Goal: Task Accomplishment & Management: Complete application form

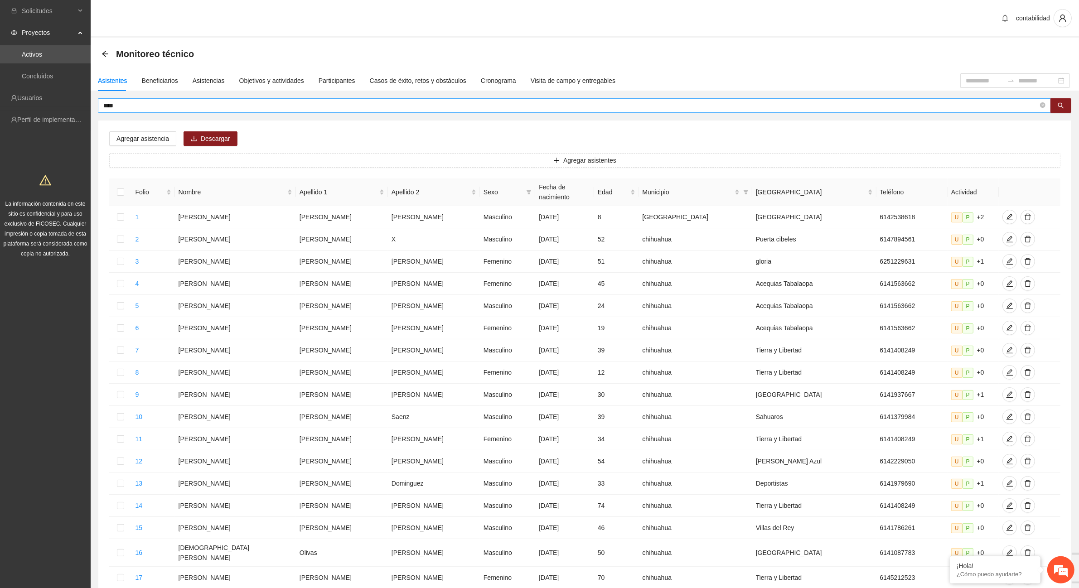
click at [133, 106] on input "****" at bounding box center [570, 106] width 935 height 10
drag, startPoint x: 141, startPoint y: 107, endPoint x: 58, endPoint y: 96, distance: 84.1
click at [58, 96] on section "Solicitudes Proyectos Activos Concluidos Usuarios Perfil de implementadora La i…" at bounding box center [539, 376] width 1079 height 752
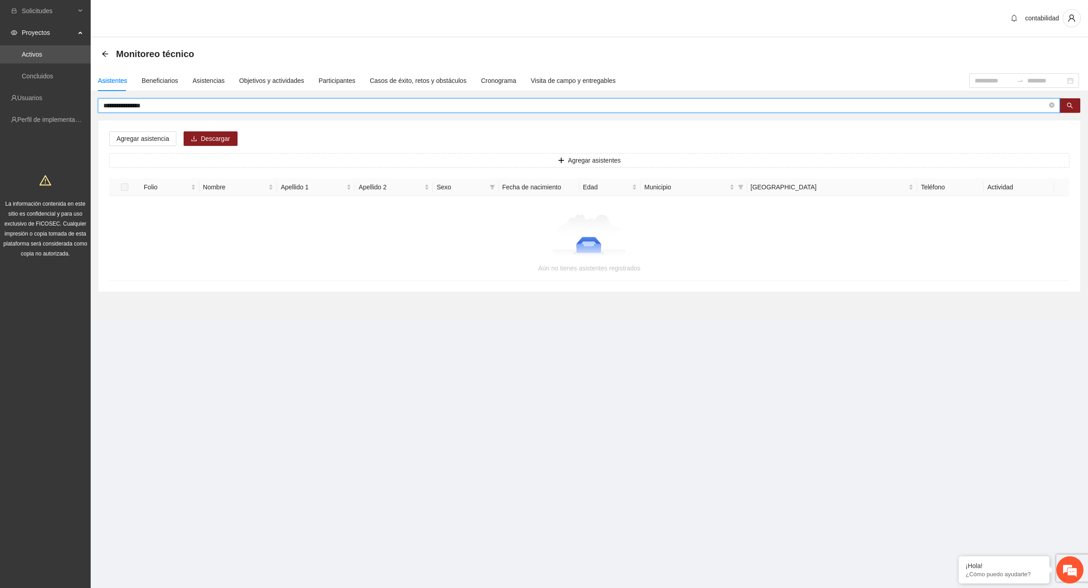
type input "**********"
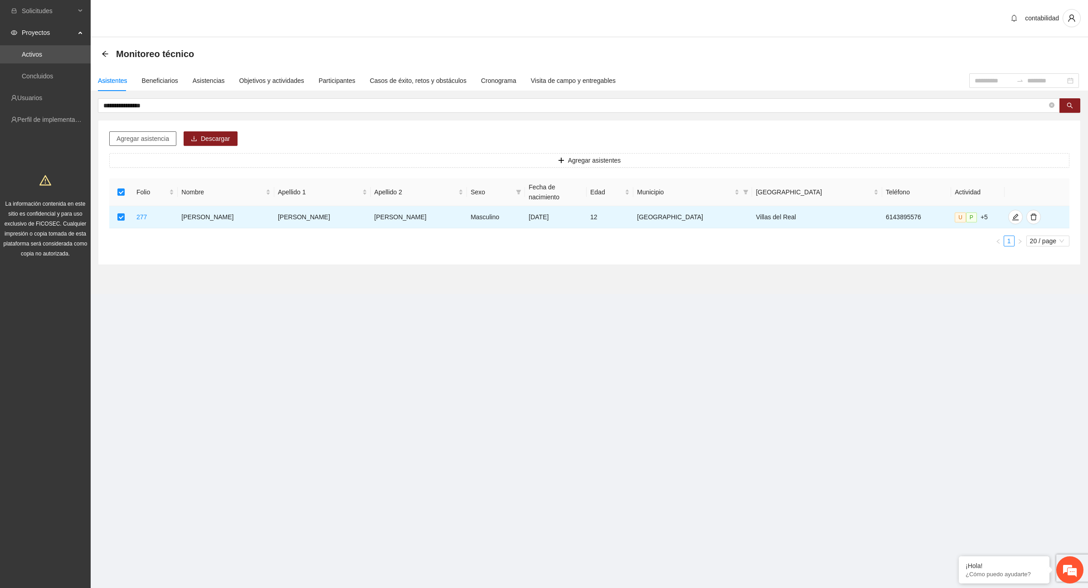
click at [156, 141] on span "Agregar asistencia" at bounding box center [142, 139] width 53 height 10
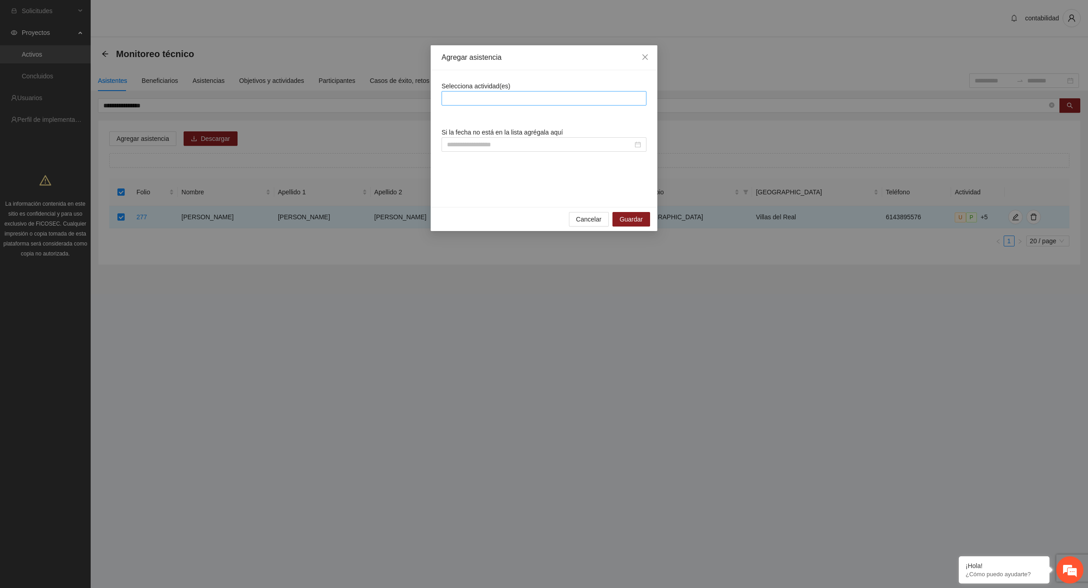
click at [499, 92] on div at bounding box center [544, 98] width 205 height 15
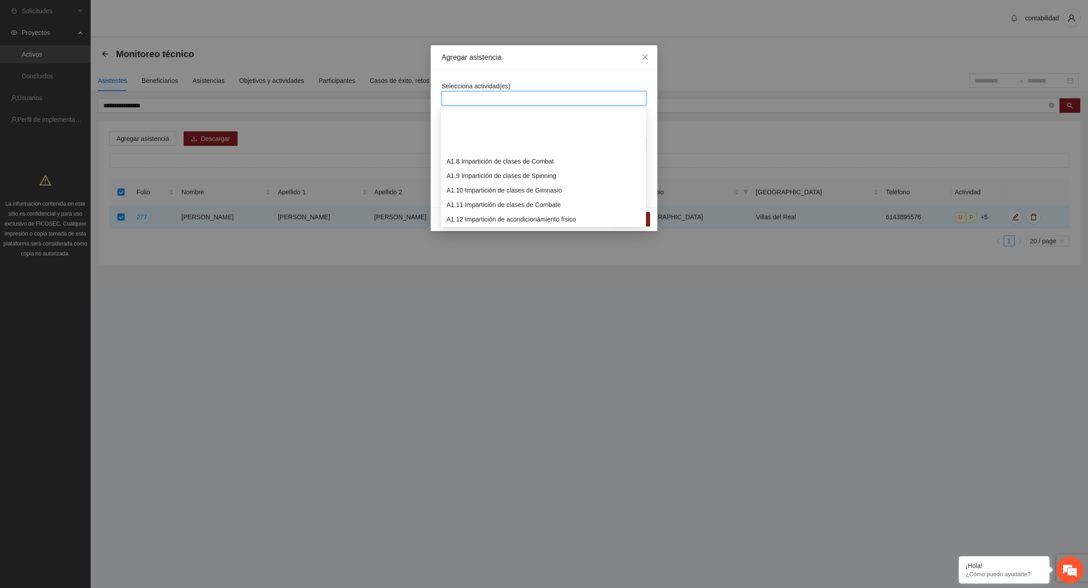
scroll to position [113, 0]
click at [540, 178] on div "A1.13 Impartición de clases de futbol" at bounding box center [543, 177] width 194 height 10
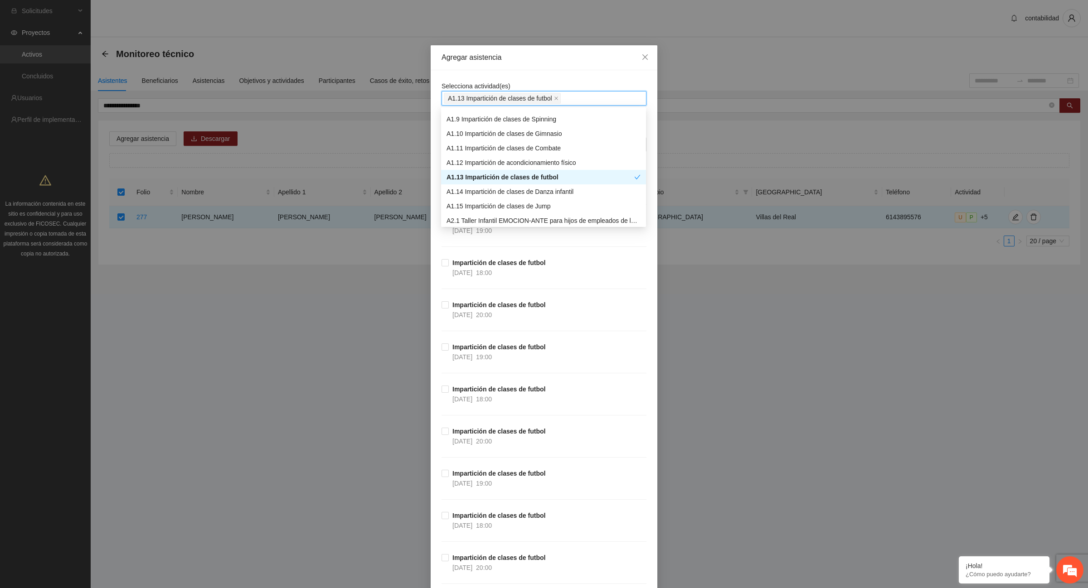
click at [602, 177] on div "A1.13 Impartición de clases de futbol" at bounding box center [540, 177] width 188 height 10
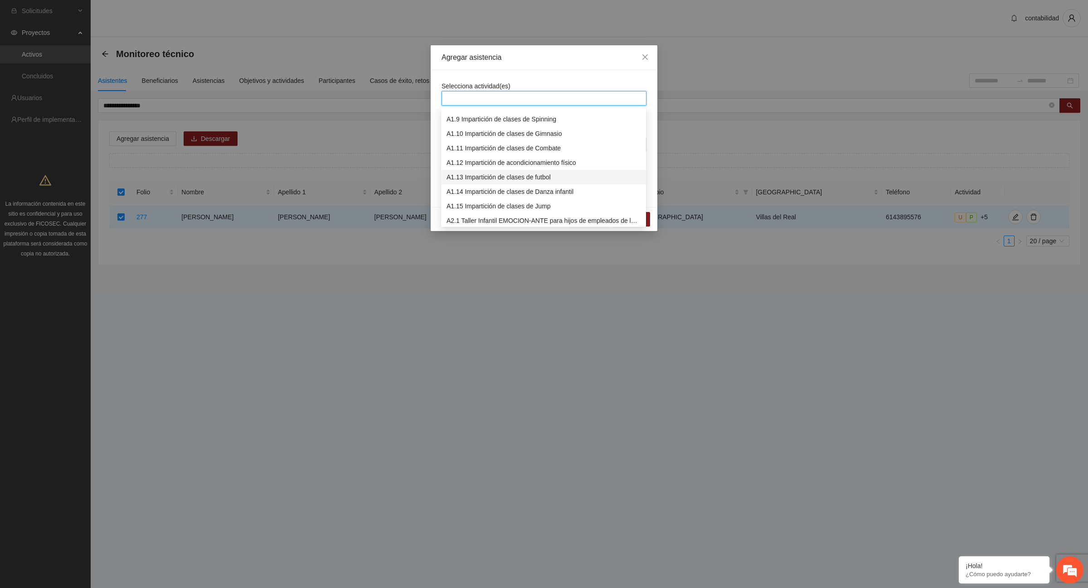
click at [558, 178] on div "A1.13 Impartición de clases de futbol" at bounding box center [543, 177] width 194 height 10
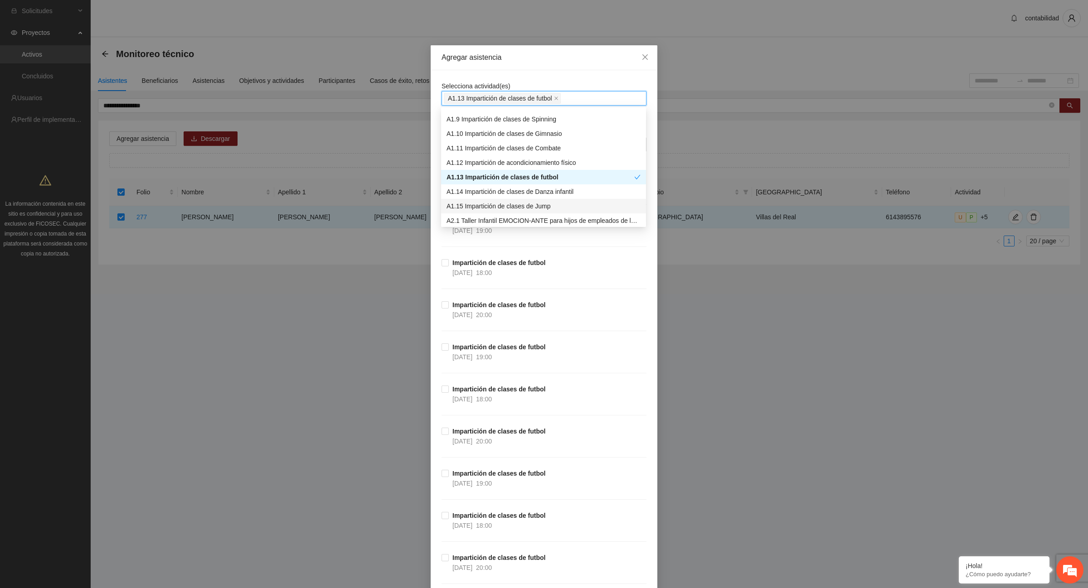
click at [681, 302] on div "Agregar asistencia Selecciona actividad(es) A1.13 Impartición de clases de futb…" at bounding box center [544, 294] width 1088 height 588
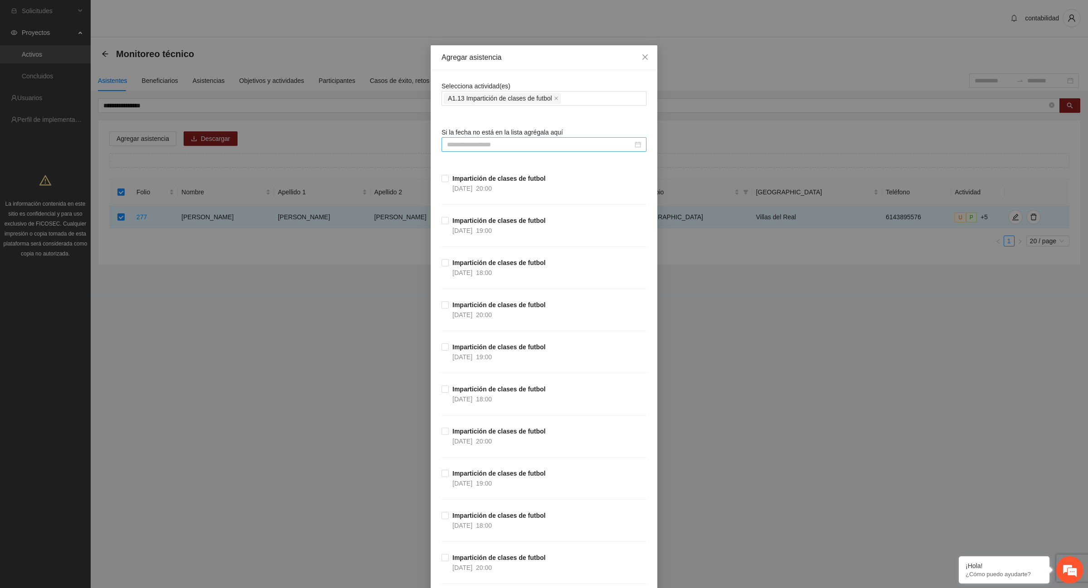
click at [490, 141] on input at bounding box center [540, 145] width 186 height 10
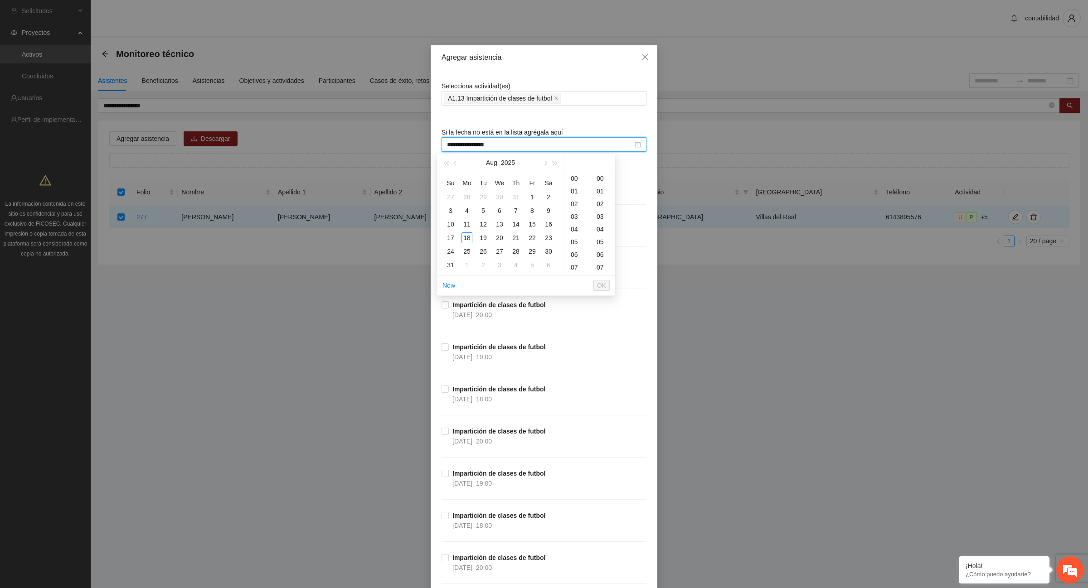
type input "**********"
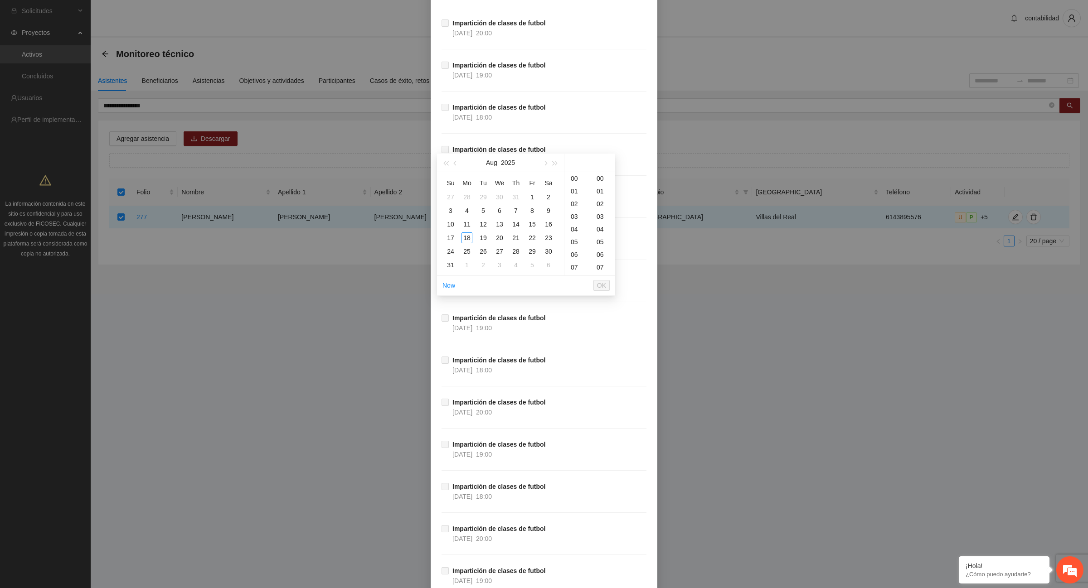
scroll to position [4986, 0]
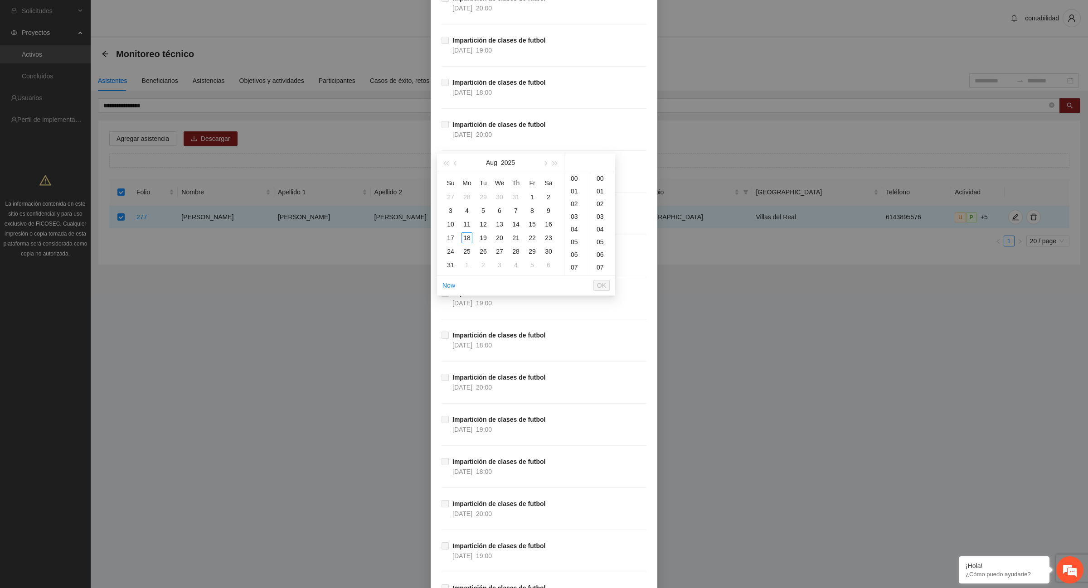
click at [334, 399] on div "Agregar asistencia Selecciona actividad(es) A1.13 Impartición de clases de futb…" at bounding box center [544, 294] width 1088 height 588
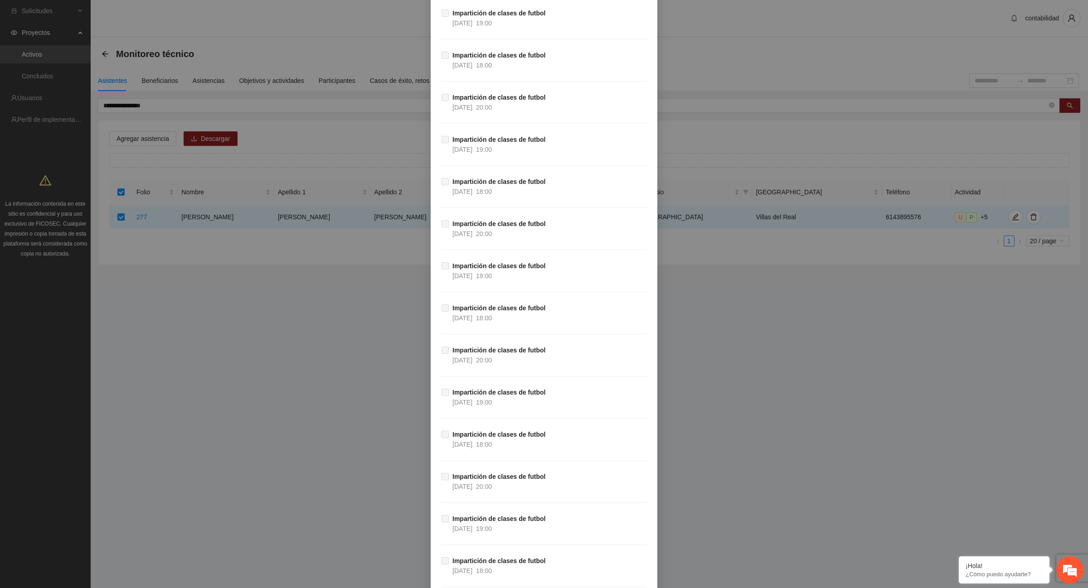
scroll to position [2946, 0]
click at [766, 266] on div "Agregar asistencia Selecciona actividad(es) A1.13 Impartición de clases de futb…" at bounding box center [544, 294] width 1088 height 588
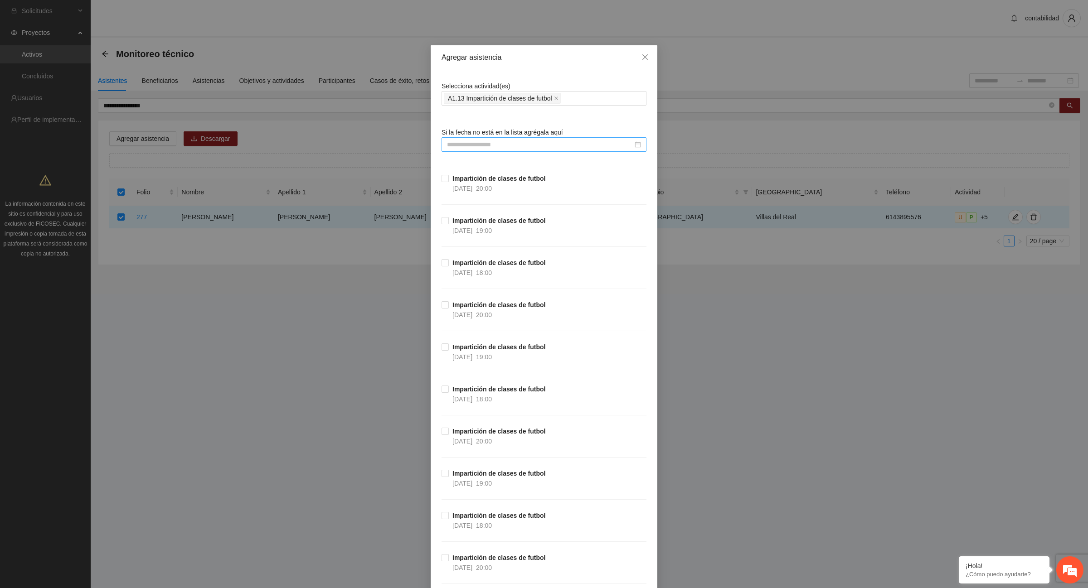
click at [635, 145] on div at bounding box center [544, 145] width 194 height 10
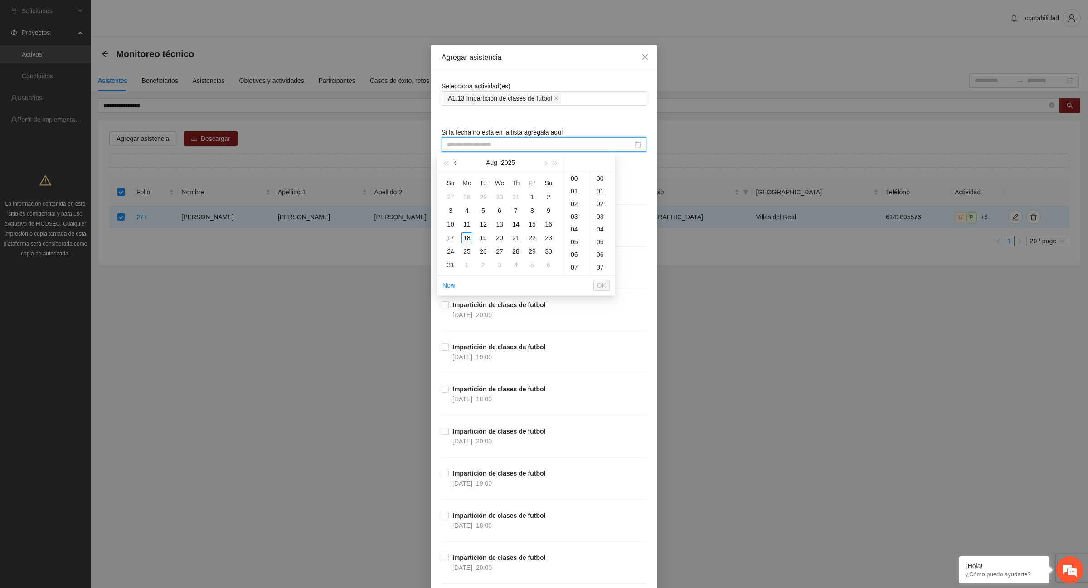
click at [458, 162] on button "button" at bounding box center [456, 163] width 10 height 18
click at [517, 198] on table "Su Mo Tu We Th Fr Sa 1 2 3 4 5 6 7 8 9 10 11 12 13 14 15 16 17 18 19 20 21 22 2…" at bounding box center [499, 224] width 114 height 96
click at [545, 161] on button "button" at bounding box center [545, 163] width 10 height 18
type input "**********"
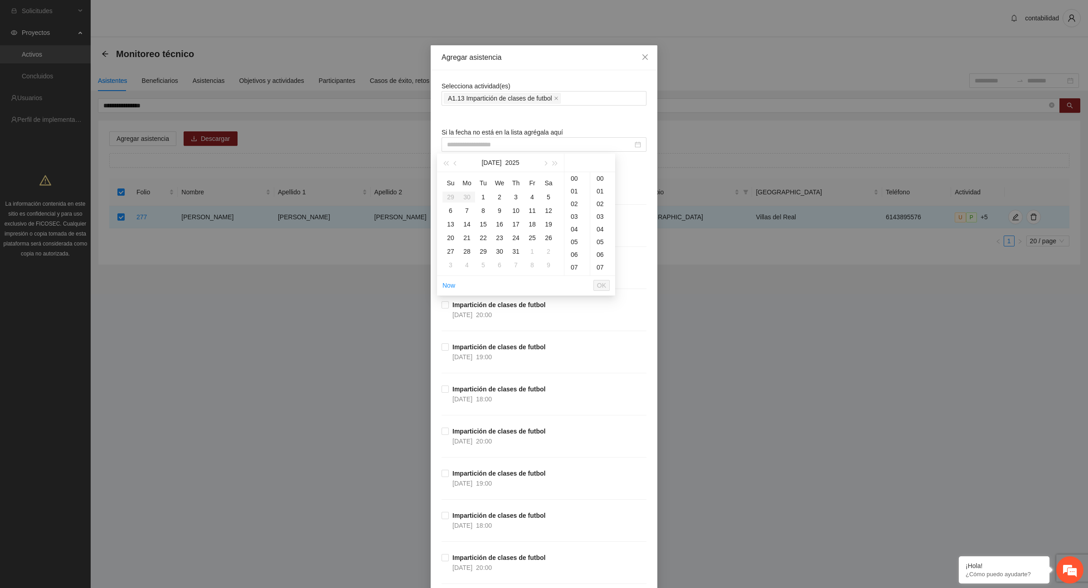
click at [756, 329] on div "Agregar asistencia Selecciona actividad(es) A1.13 Impartición de clases de futb…" at bounding box center [544, 294] width 1088 height 588
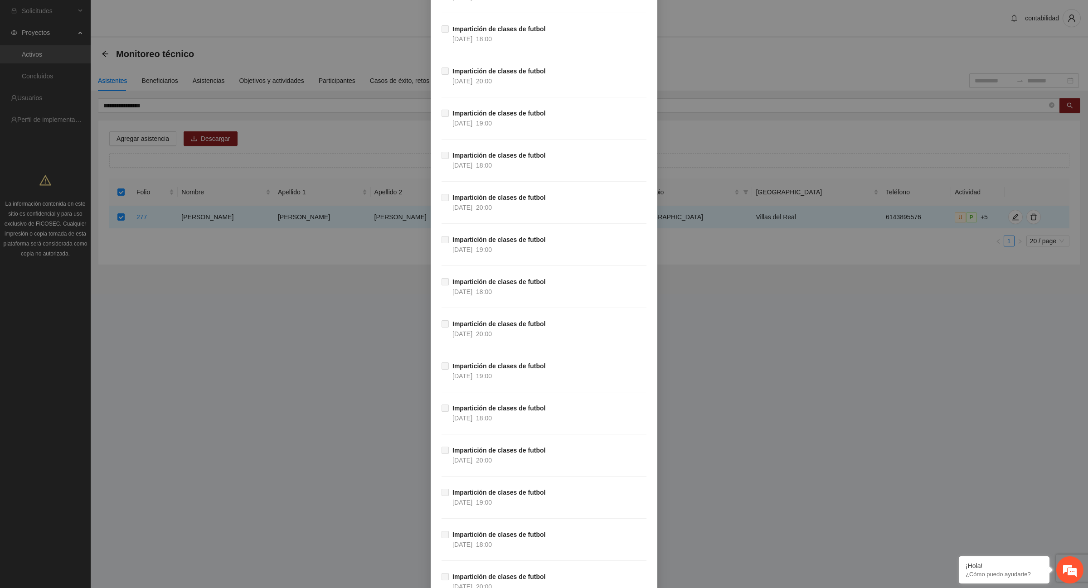
scroll to position [4533, 0]
click at [969, 480] on div "Agregar asistencia Selecciona actividad(es) A1.13 Impartición de clases de futb…" at bounding box center [544, 294] width 1088 height 588
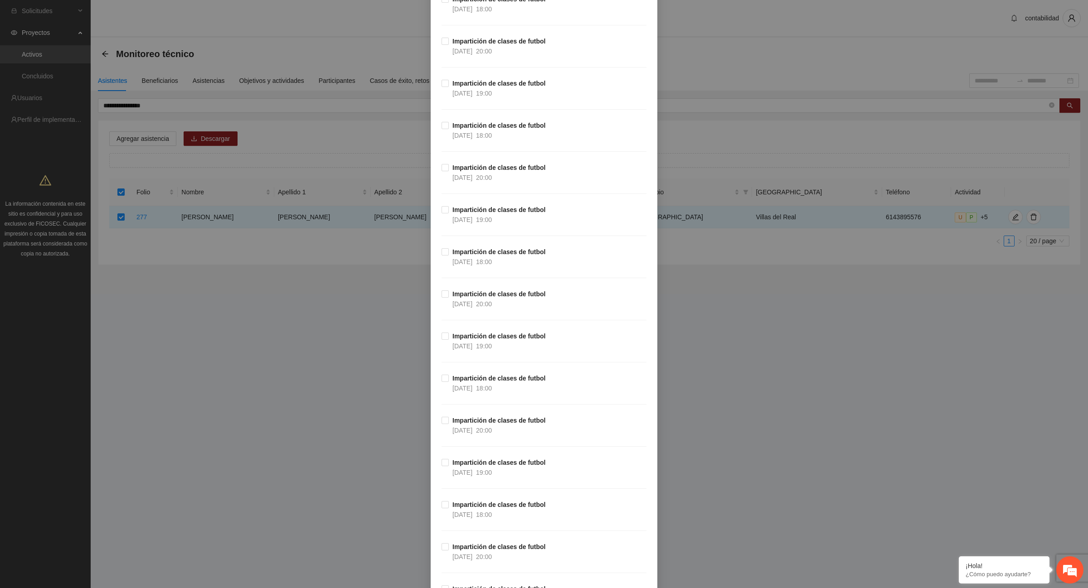
scroll to position [0, 0]
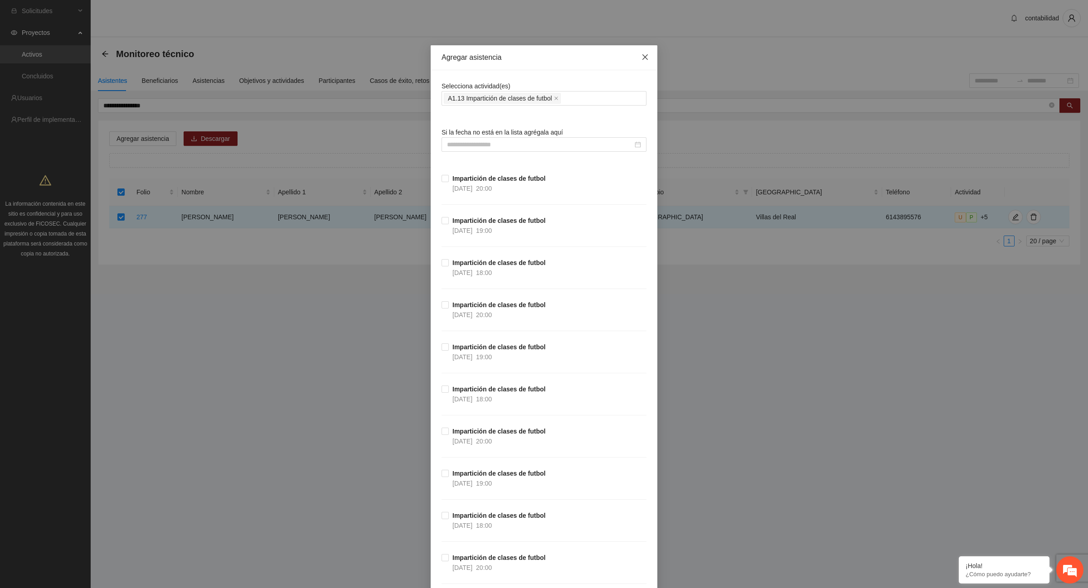
click at [643, 53] on icon "close" at bounding box center [644, 56] width 7 height 7
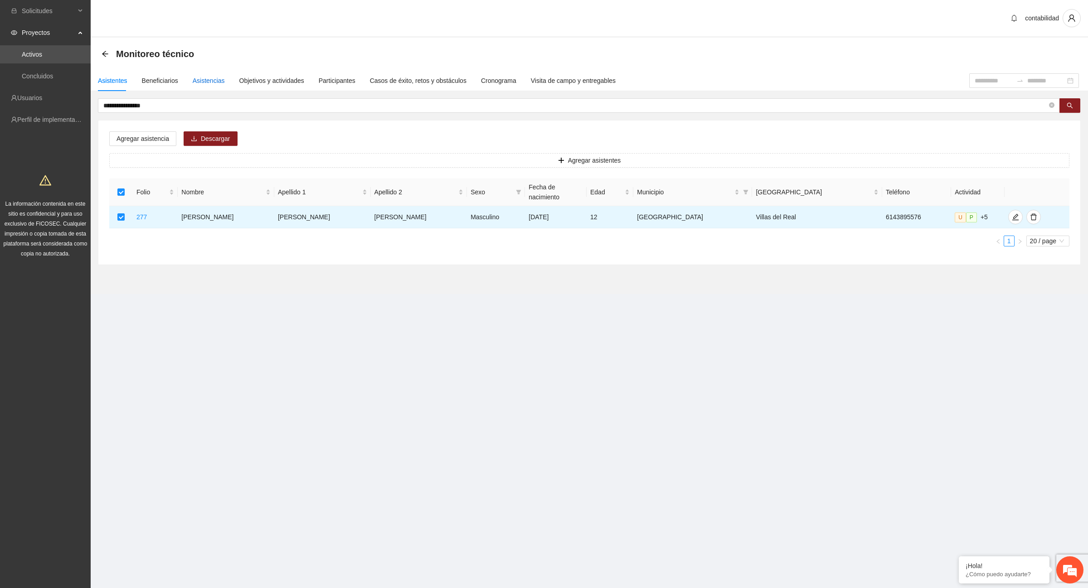
click at [202, 80] on div "Asistencias" at bounding box center [209, 81] width 32 height 10
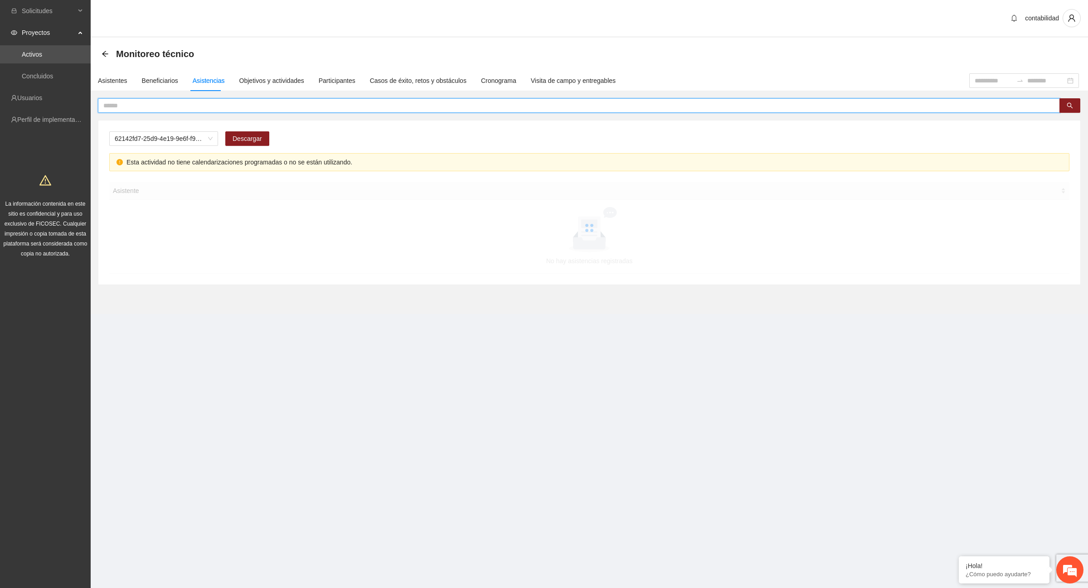
click at [205, 107] on input "text" at bounding box center [575, 106] width 944 height 10
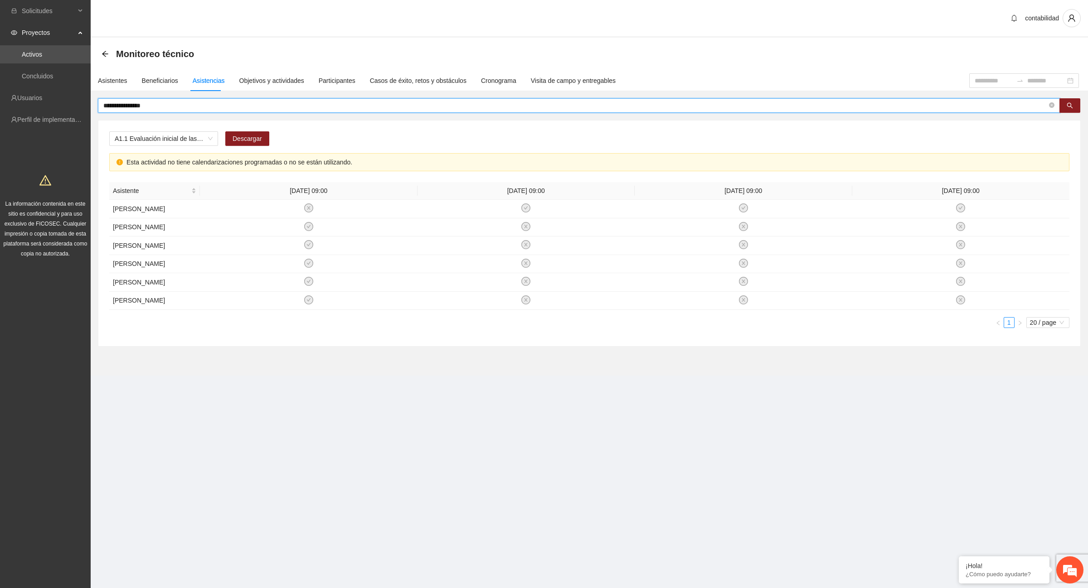
type input "**********"
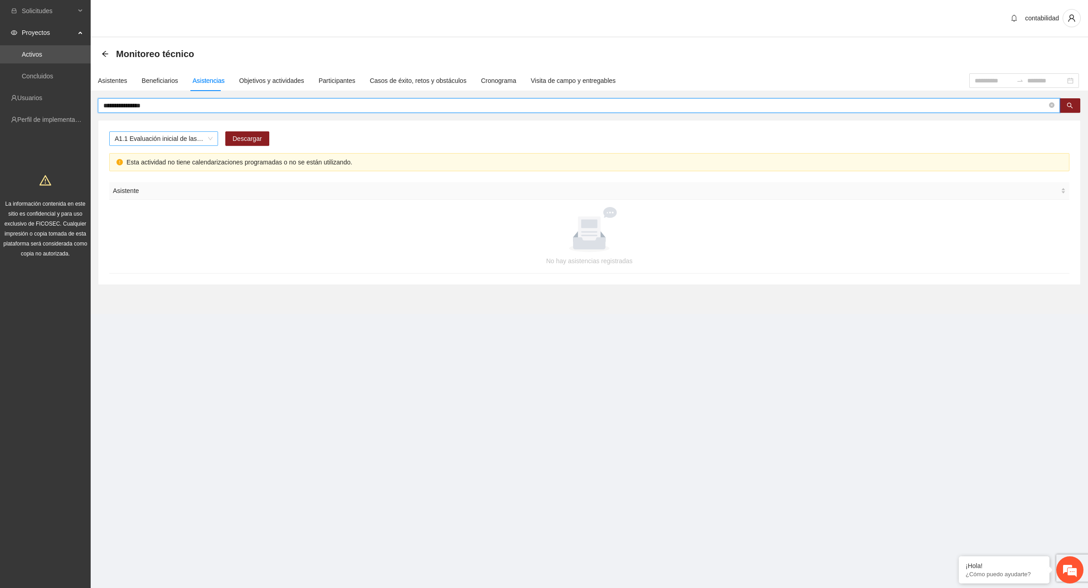
click at [211, 140] on span "A1.1 Evaluación inicial de las capacidades físicas de grupos especiales, distri…" at bounding box center [164, 139] width 98 height 14
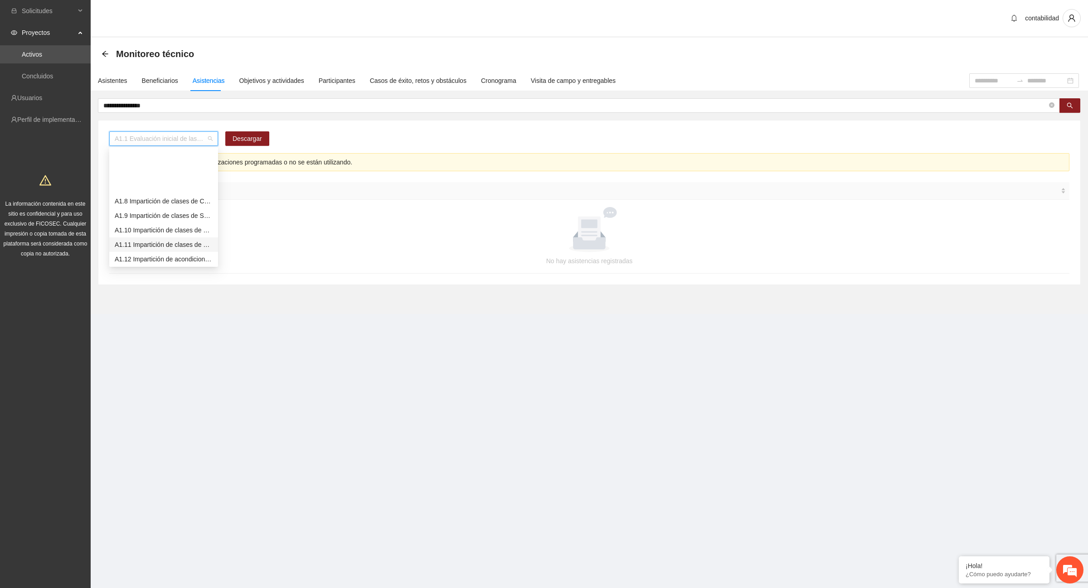
scroll to position [113, 0]
click at [178, 218] on div "A1.13 Impartición de clases de futbol" at bounding box center [164, 217] width 98 height 10
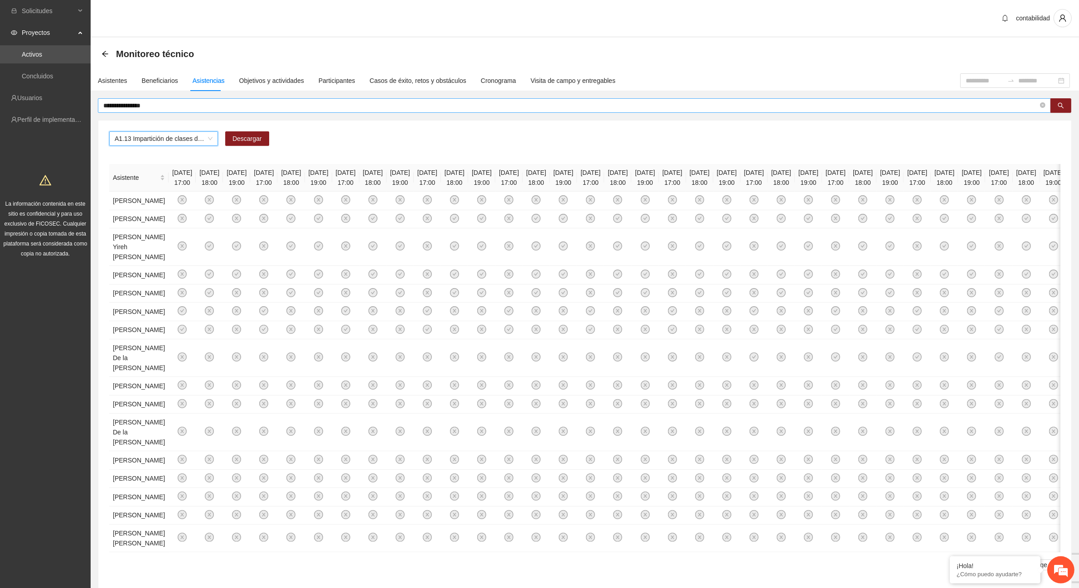
click at [160, 108] on input "**********" at bounding box center [570, 106] width 935 height 10
click at [1062, 111] on button "button" at bounding box center [1061, 105] width 21 height 15
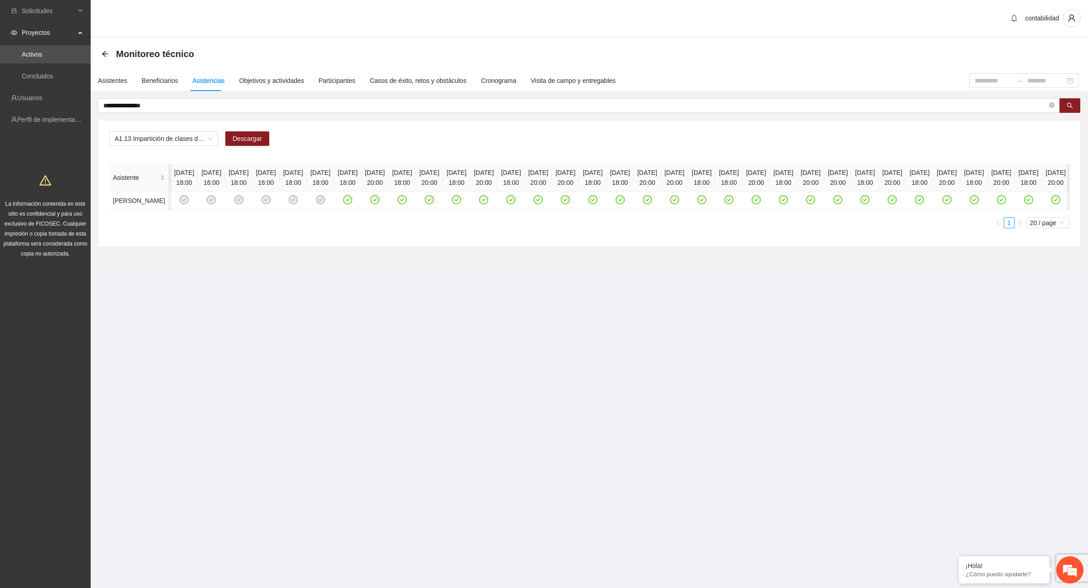
scroll to position [0, 4994]
click at [1024, 204] on icon "check-circle" at bounding box center [1028, 200] width 8 height 8
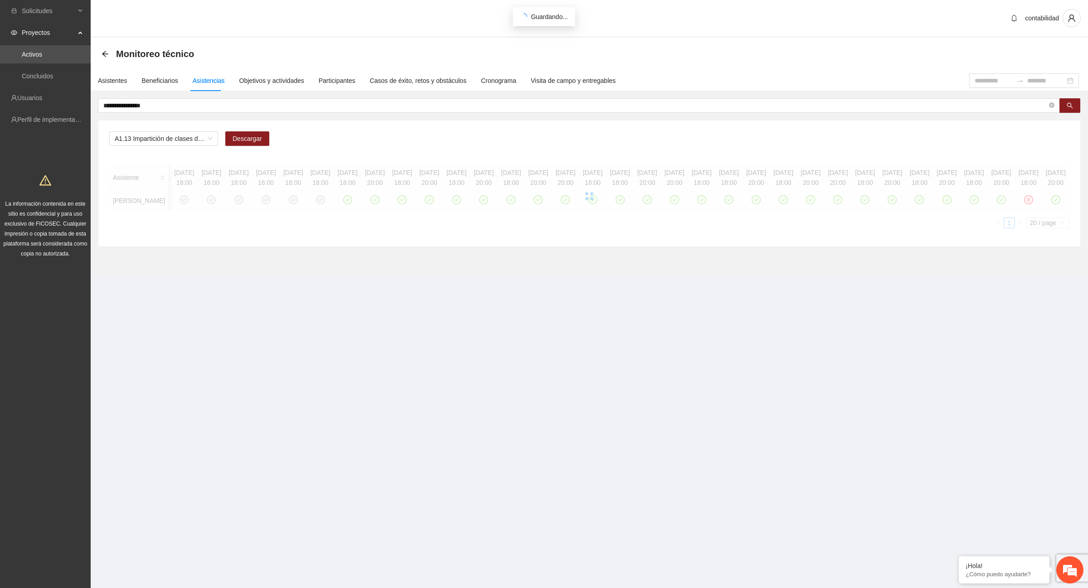
click at [1007, 216] on div at bounding box center [589, 196] width 960 height 64
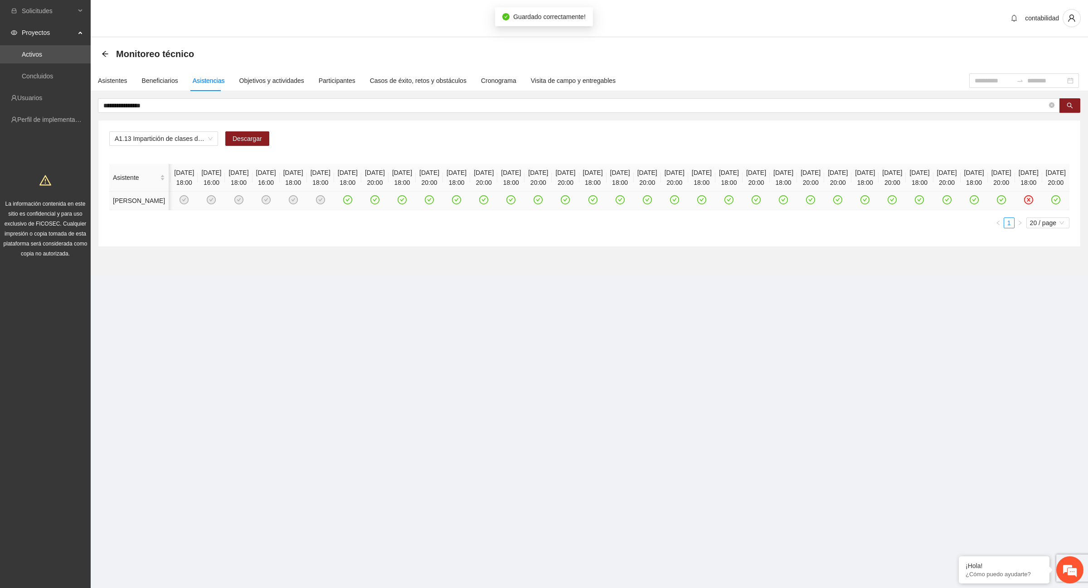
click at [1027, 202] on icon "close-circle" at bounding box center [1029, 200] width 4 height 4
click at [201, 276] on section "**********" at bounding box center [589, 157] width 997 height 238
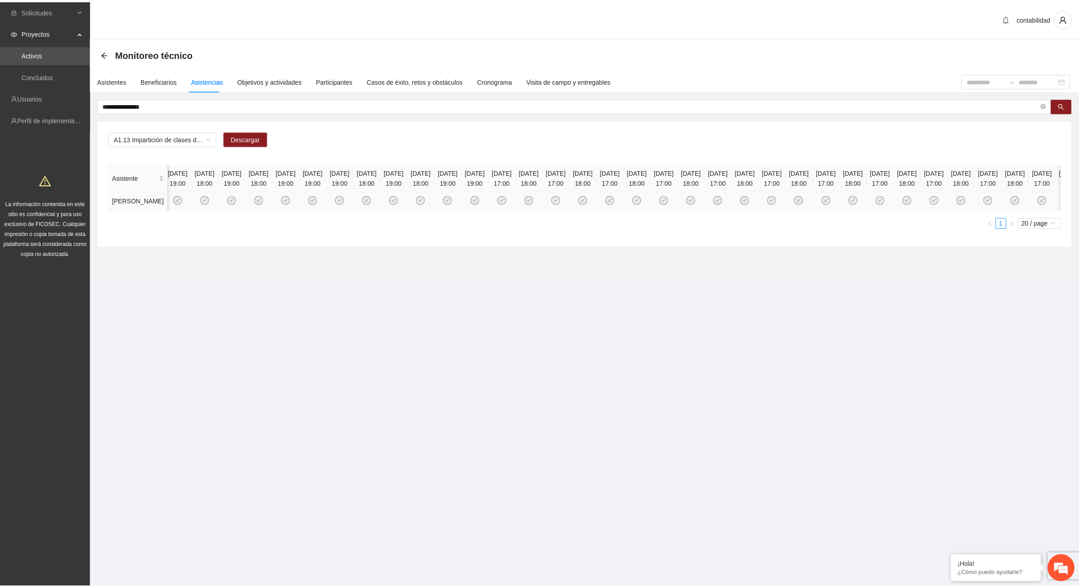
scroll to position [0, 0]
click at [109, 82] on div "Asistentes" at bounding box center [112, 81] width 29 height 10
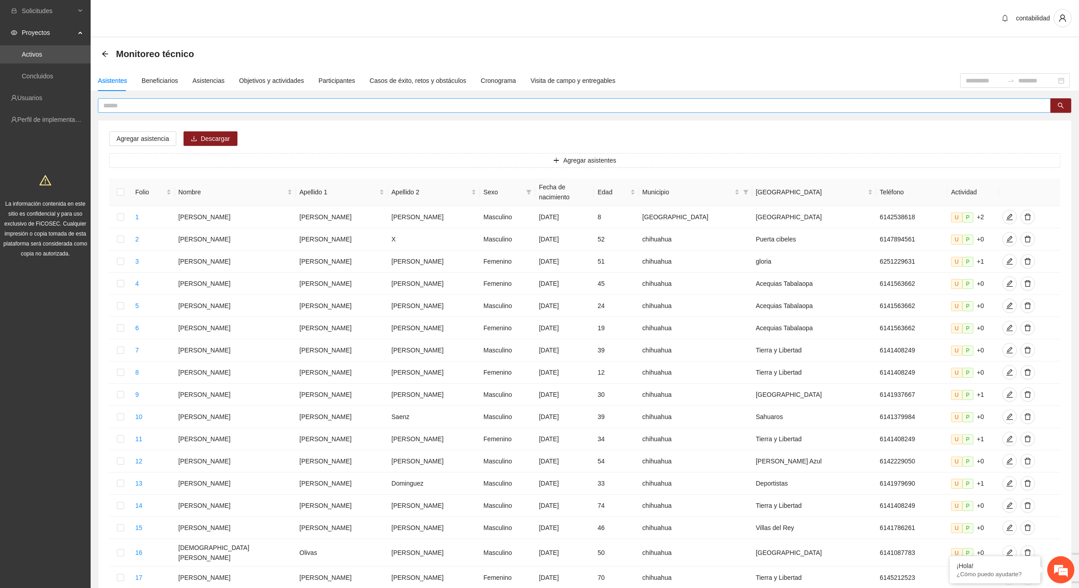
click at [149, 101] on input "text" at bounding box center [570, 106] width 935 height 10
type input "*"
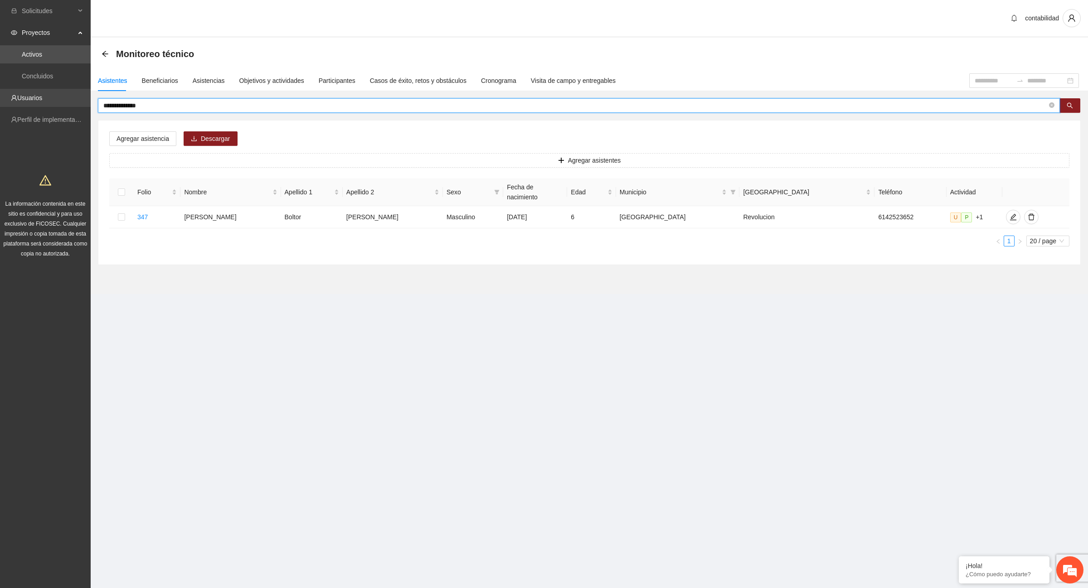
drag, startPoint x: 155, startPoint y: 105, endPoint x: 78, endPoint y: 105, distance: 76.6
click at [78, 105] on section "**********" at bounding box center [544, 294] width 1088 height 588
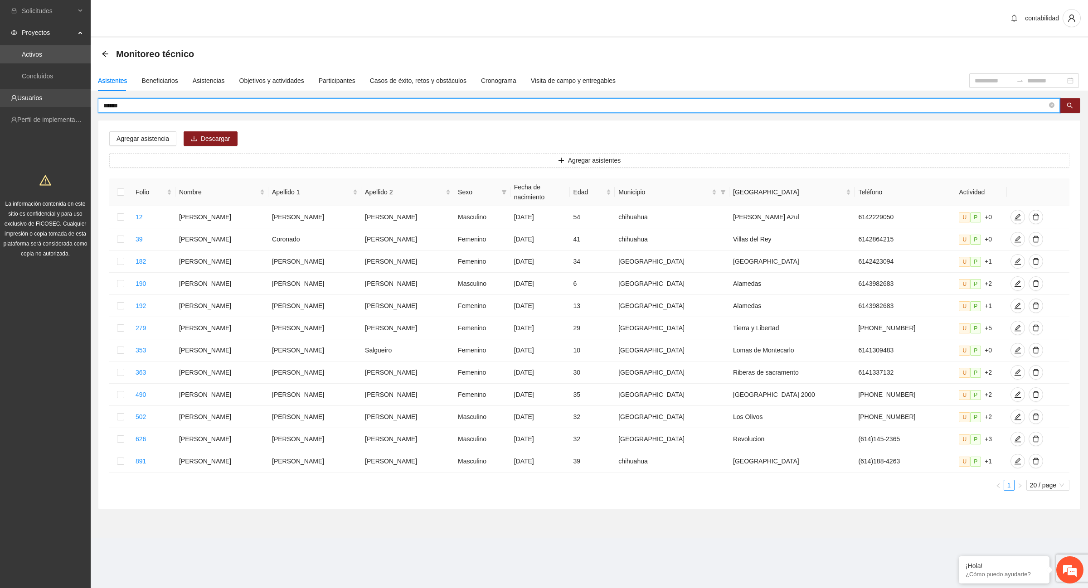
drag, startPoint x: 131, startPoint y: 107, endPoint x: 78, endPoint y: 103, distance: 52.3
click at [78, 103] on section "Solicitudes Proyectos Activos Concluidos Usuarios Perfil de implementadora La i…" at bounding box center [544, 294] width 1088 height 588
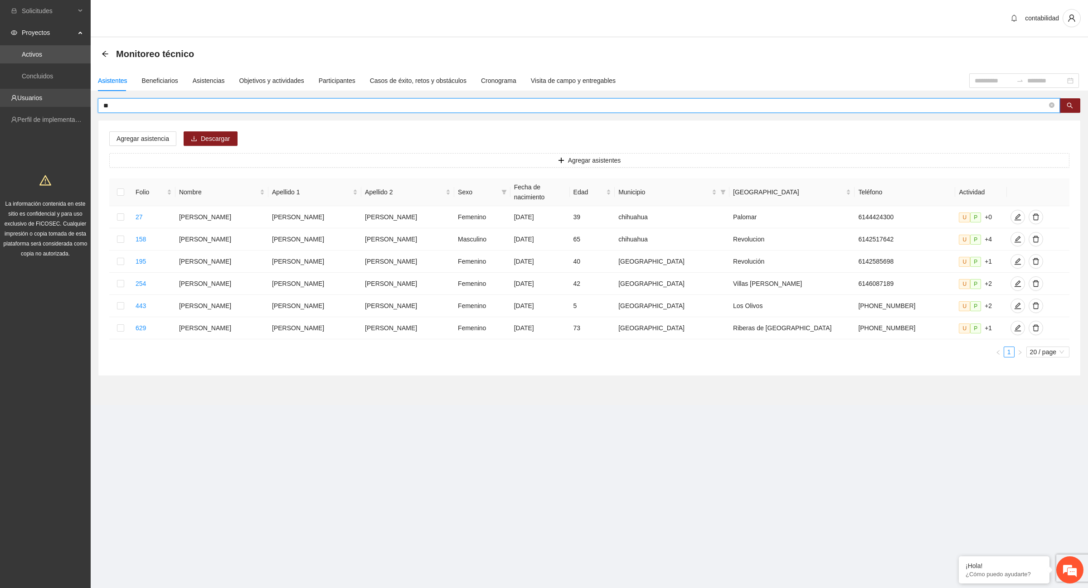
type input "*"
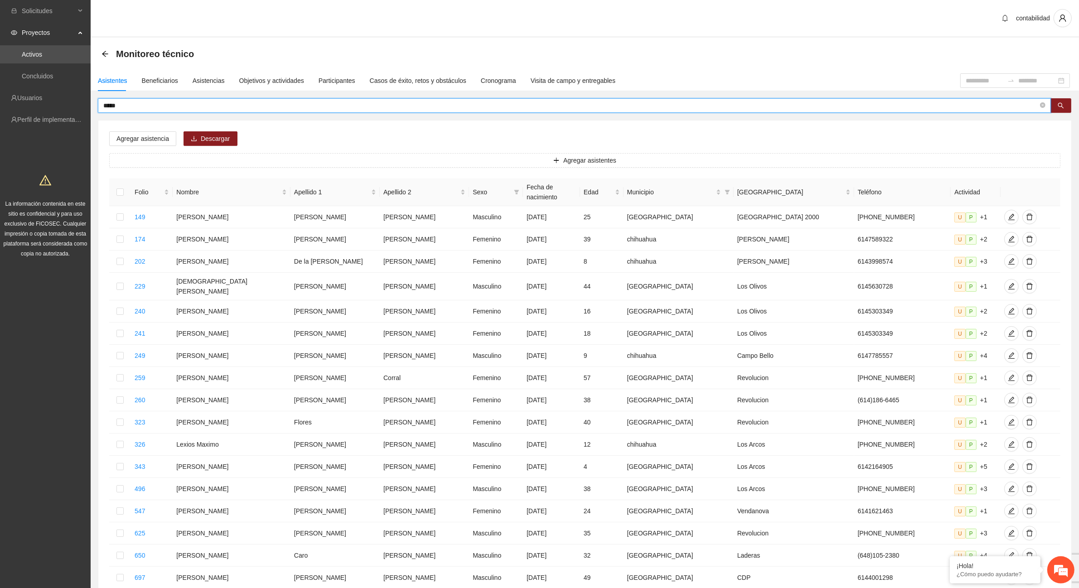
drag, startPoint x: 119, startPoint y: 107, endPoint x: 90, endPoint y: 107, distance: 29.5
click at [91, 107] on div "***** Agregar asistencia Descargar Agregar asistentes Folio Nombre Apellido 1 A…" at bounding box center [585, 395] width 989 height 594
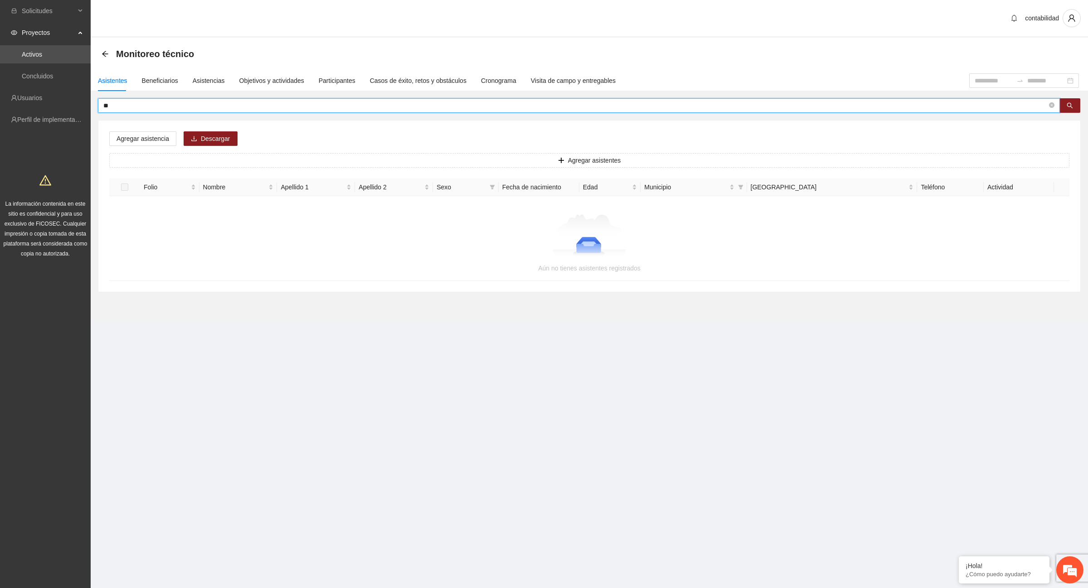
type input "*"
type input "*****"
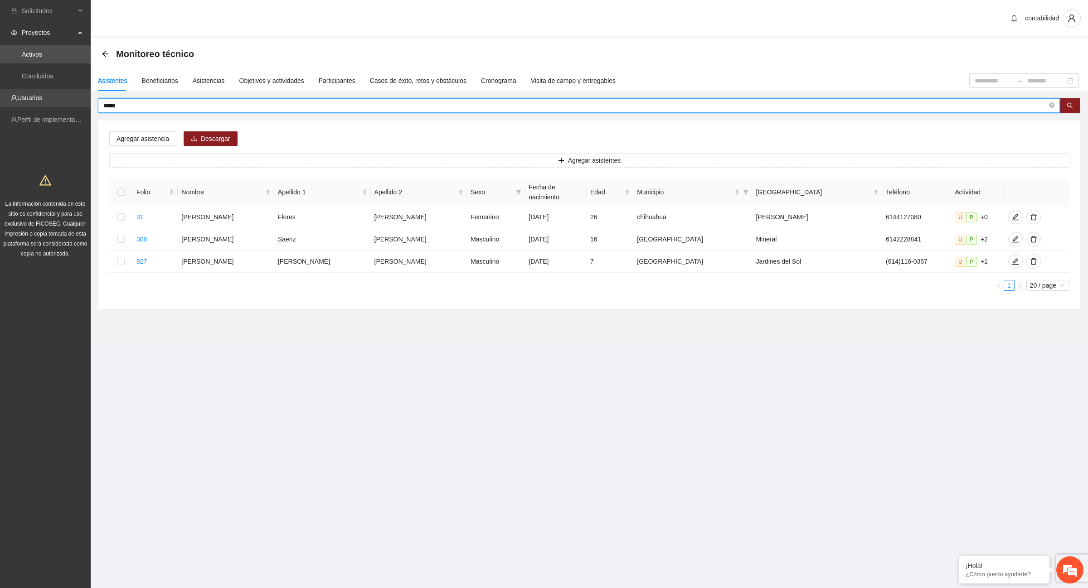
drag, startPoint x: 121, startPoint y: 107, endPoint x: 86, endPoint y: 102, distance: 34.8
click at [86, 102] on section "Solicitudes Proyectos Activos Concluidos Usuarios Perfil de implementadora La i…" at bounding box center [544, 294] width 1088 height 588
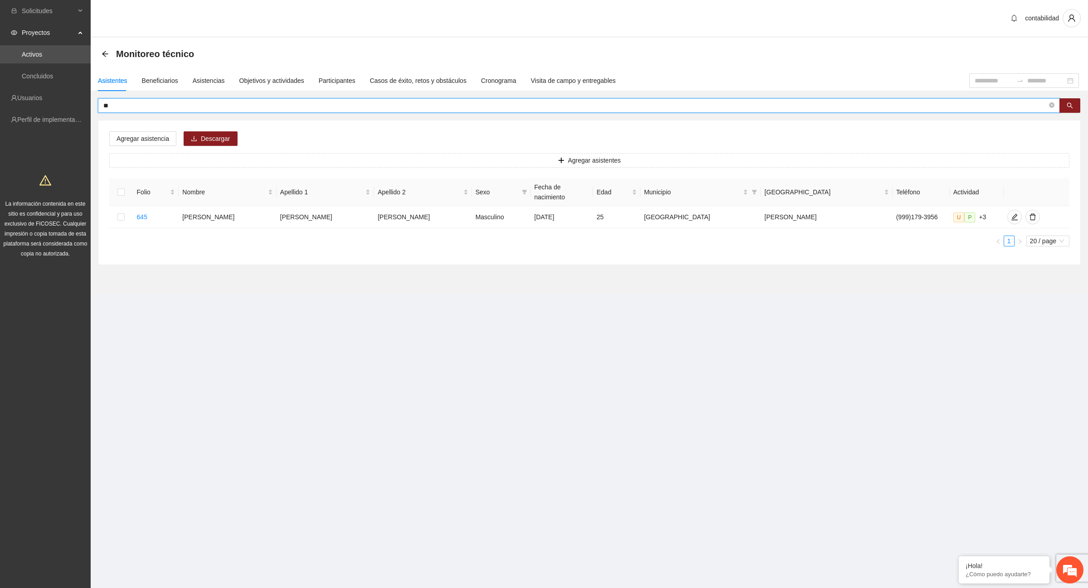
type input "*"
type input "******"
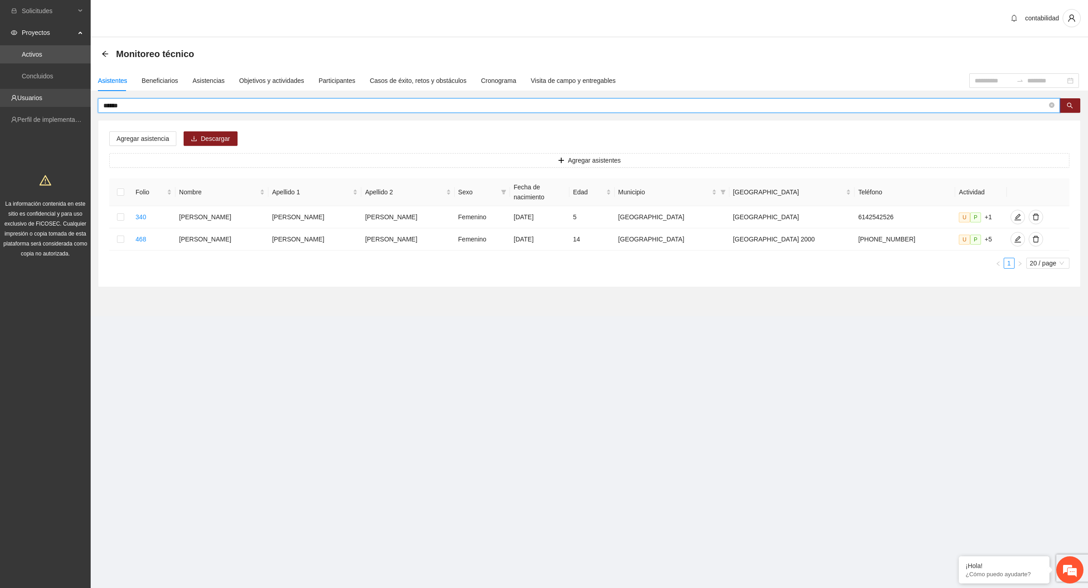
drag, startPoint x: 130, startPoint y: 109, endPoint x: 75, endPoint y: 105, distance: 54.5
click at [75, 105] on section "Solicitudes Proyectos Activos Concluidos Usuarios Perfil de implementadora La i…" at bounding box center [544, 294] width 1088 height 588
type input "*******"
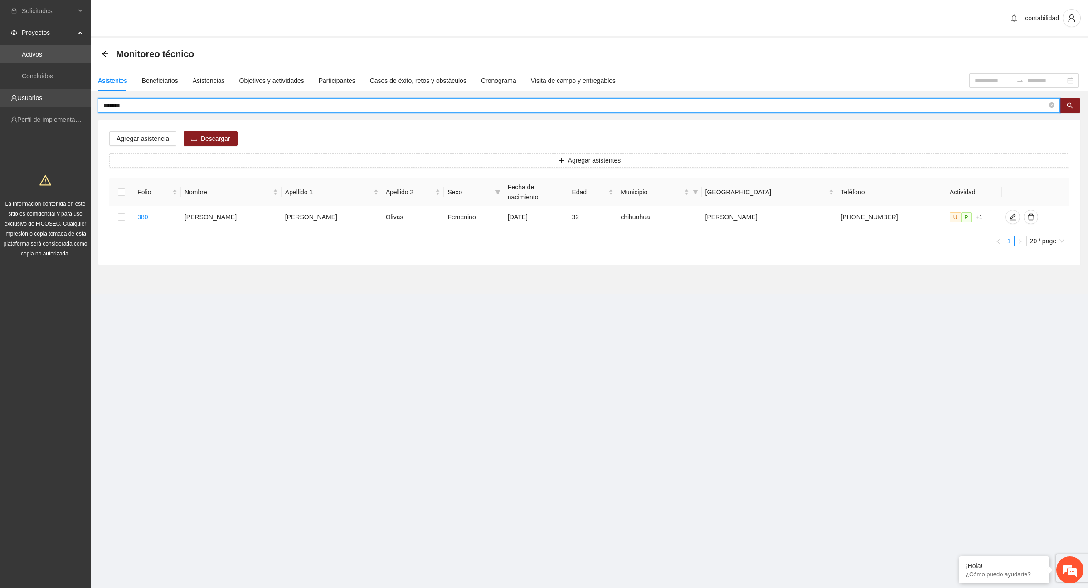
drag, startPoint x: 131, startPoint y: 106, endPoint x: 28, endPoint y: 105, distance: 102.9
click at [28, 105] on section "Solicitudes Proyectos Activos Concluidos Usuarios Perfil de implementadora La i…" at bounding box center [544, 294] width 1088 height 588
type input "*****"
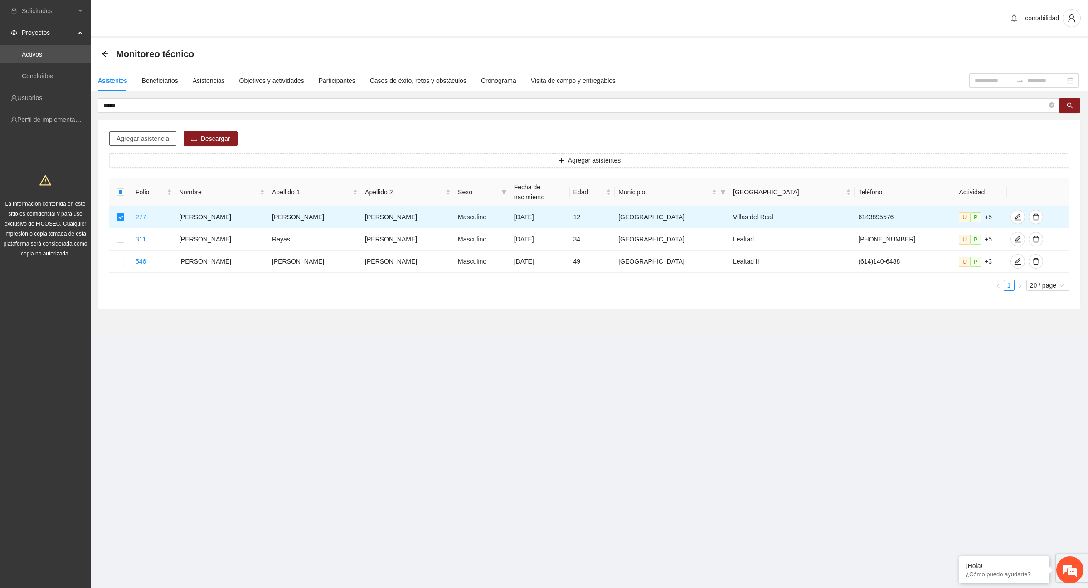
click at [149, 135] on span "Agregar asistencia" at bounding box center [142, 139] width 53 height 10
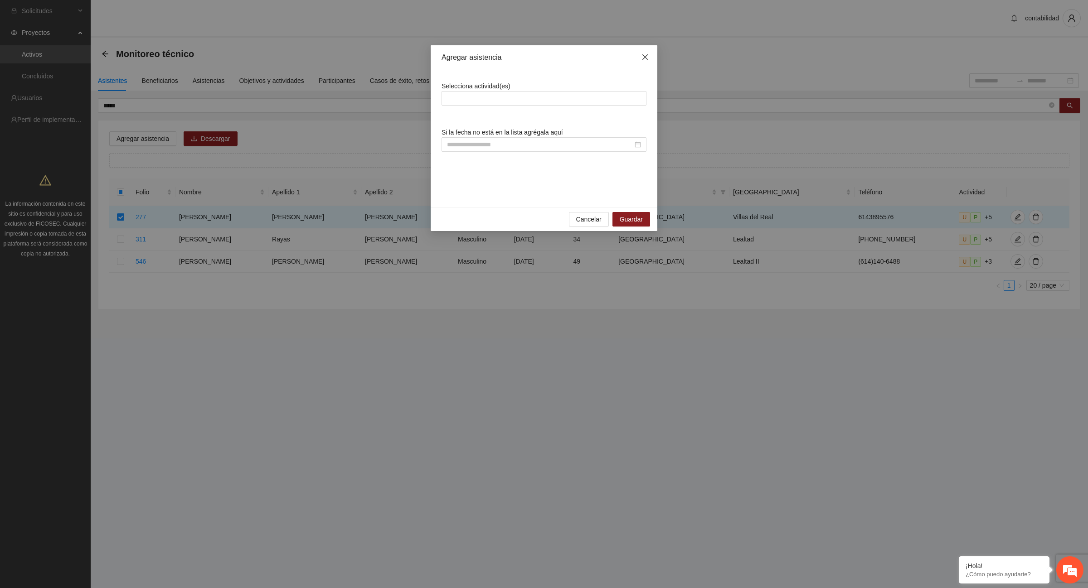
click at [646, 55] on icon "close" at bounding box center [644, 56] width 7 height 7
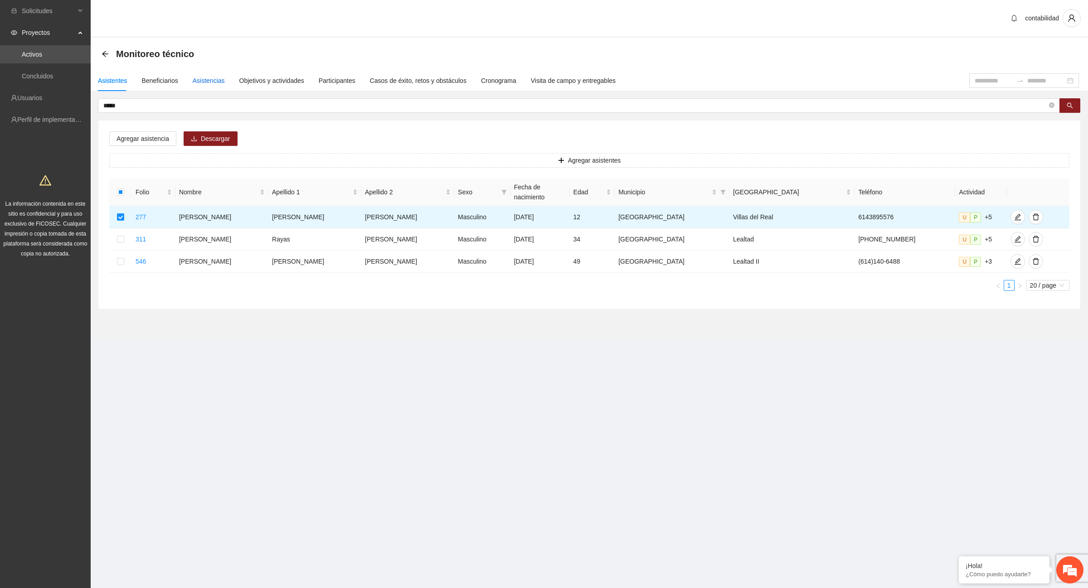
click at [203, 84] on div "Asistencias" at bounding box center [209, 81] width 32 height 10
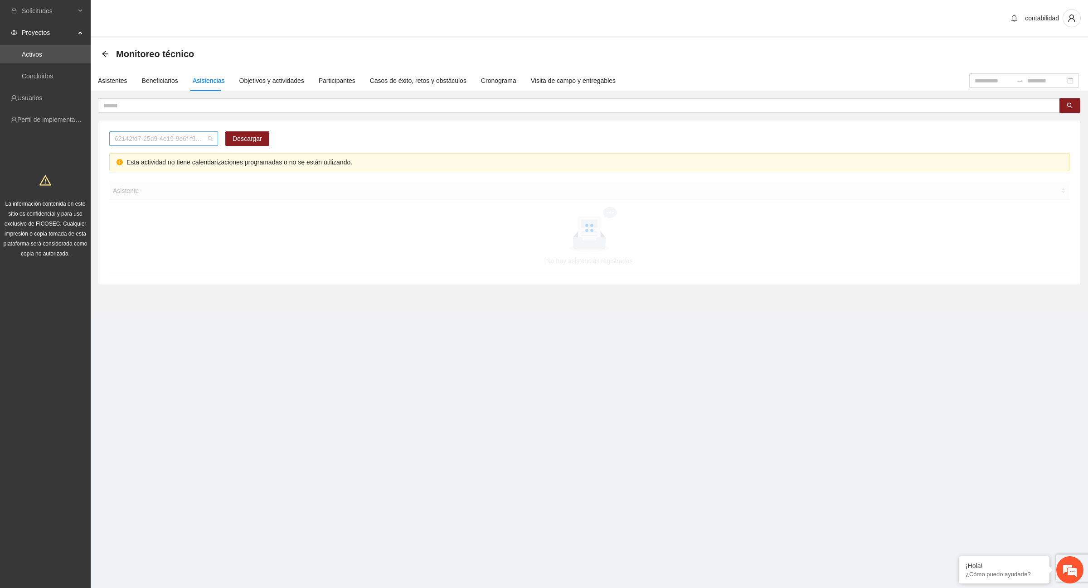
click at [211, 138] on span "62142fd7-25d9-4e19-9e6f-f9b4b344a455" at bounding box center [164, 139] width 98 height 14
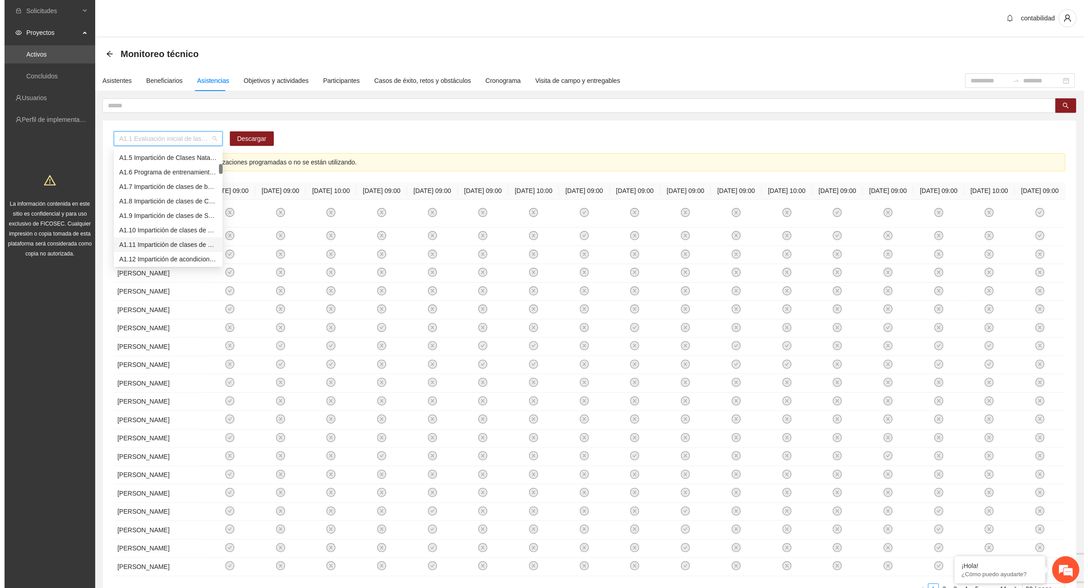
scroll to position [113, 0]
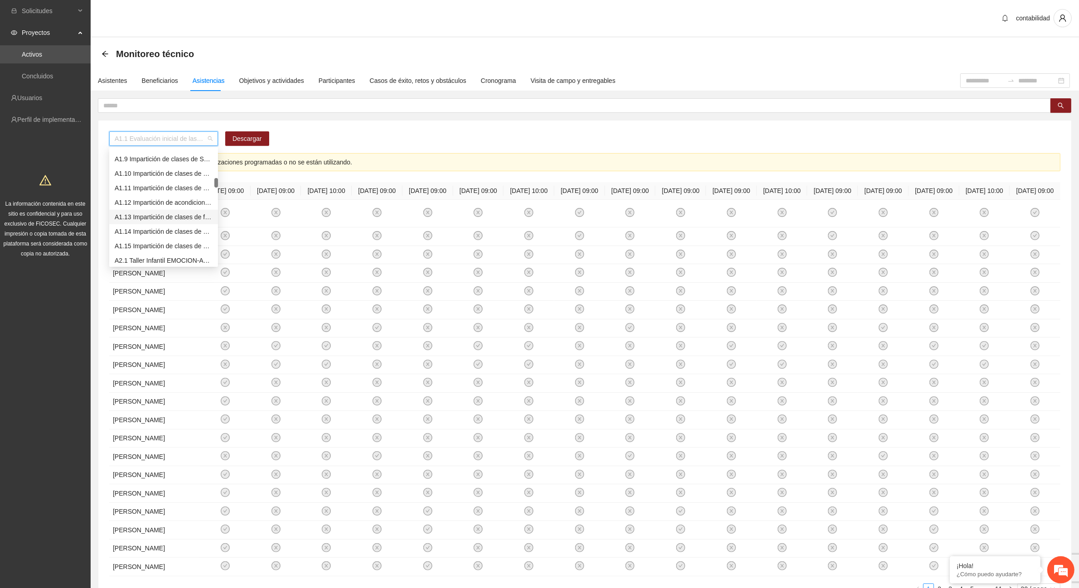
click at [157, 219] on div "A1.13 Impartición de clases de futbol" at bounding box center [164, 217] width 98 height 10
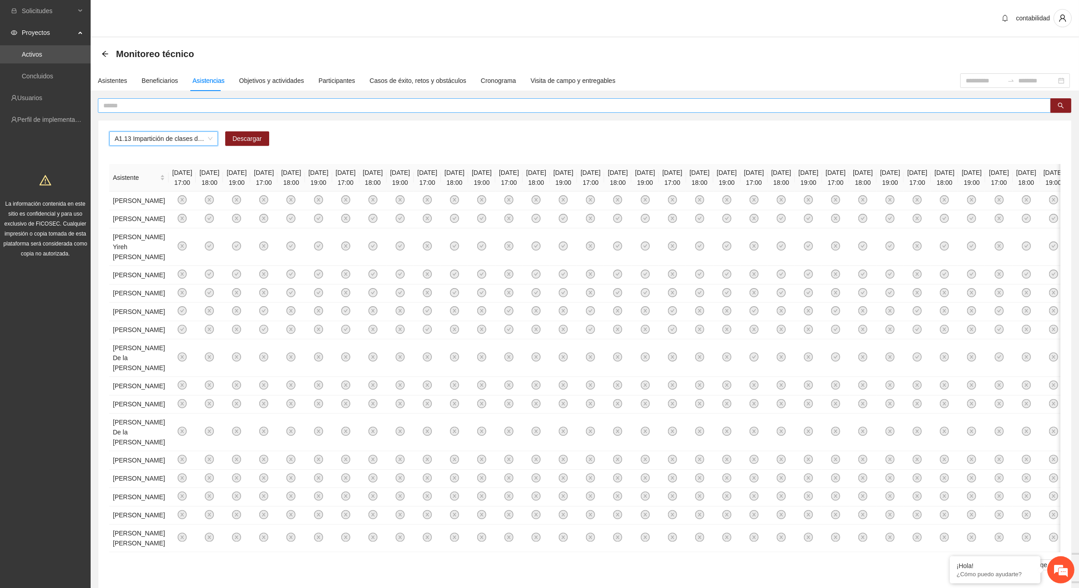
click at [180, 105] on input "text" at bounding box center [570, 106] width 935 height 10
type input "*****"
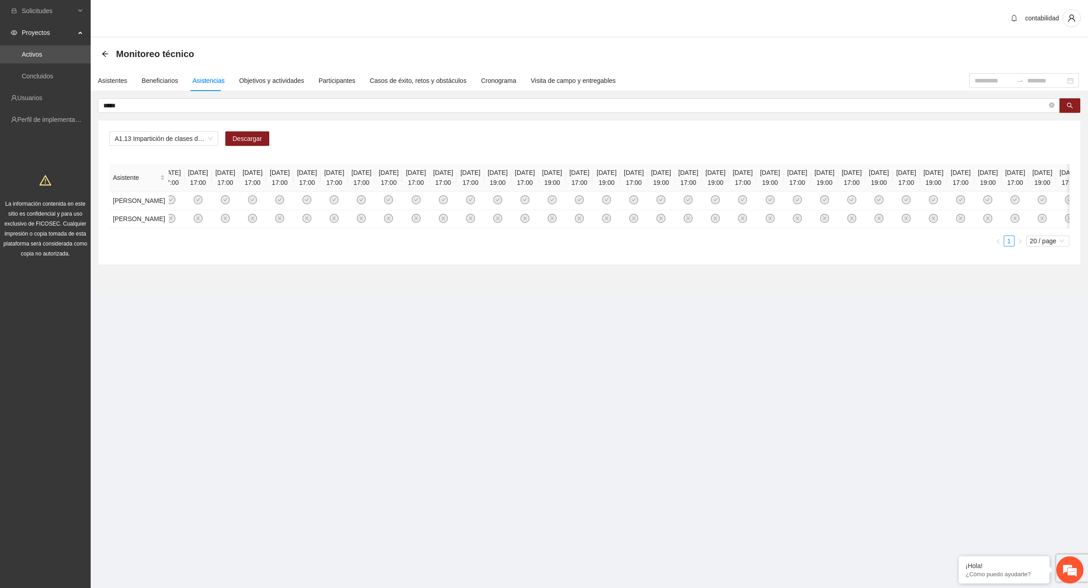
scroll to position [0, 0]
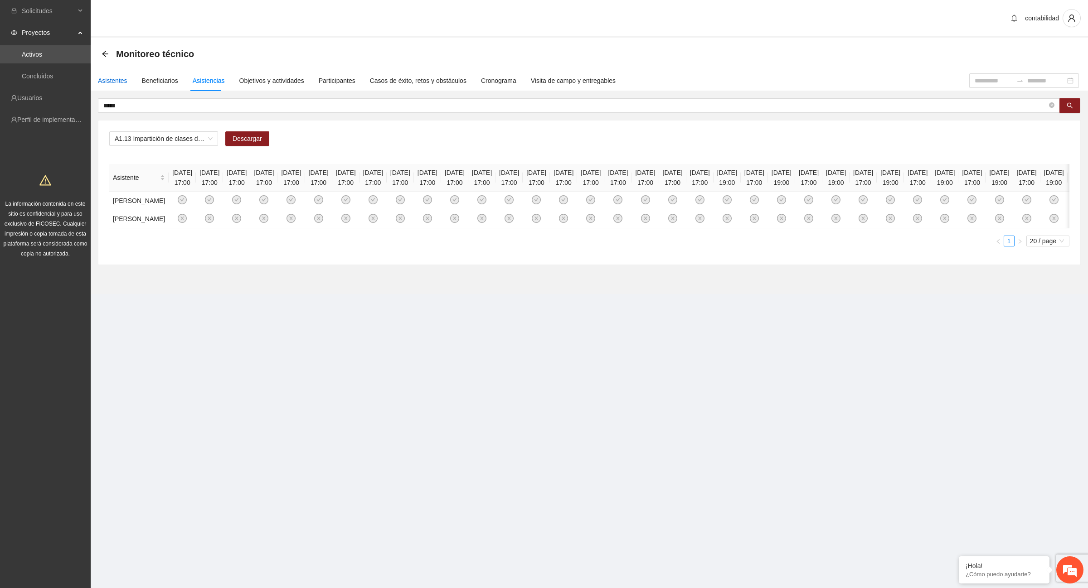
click at [116, 80] on div "Asistentes" at bounding box center [112, 81] width 29 height 10
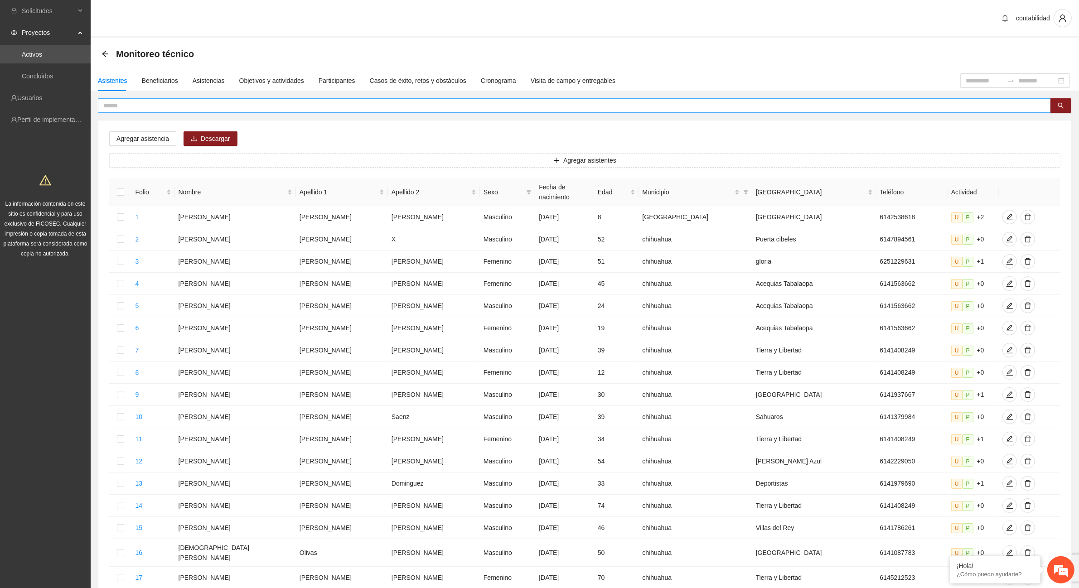
click at [154, 105] on input "text" at bounding box center [570, 106] width 935 height 10
type input "*****"
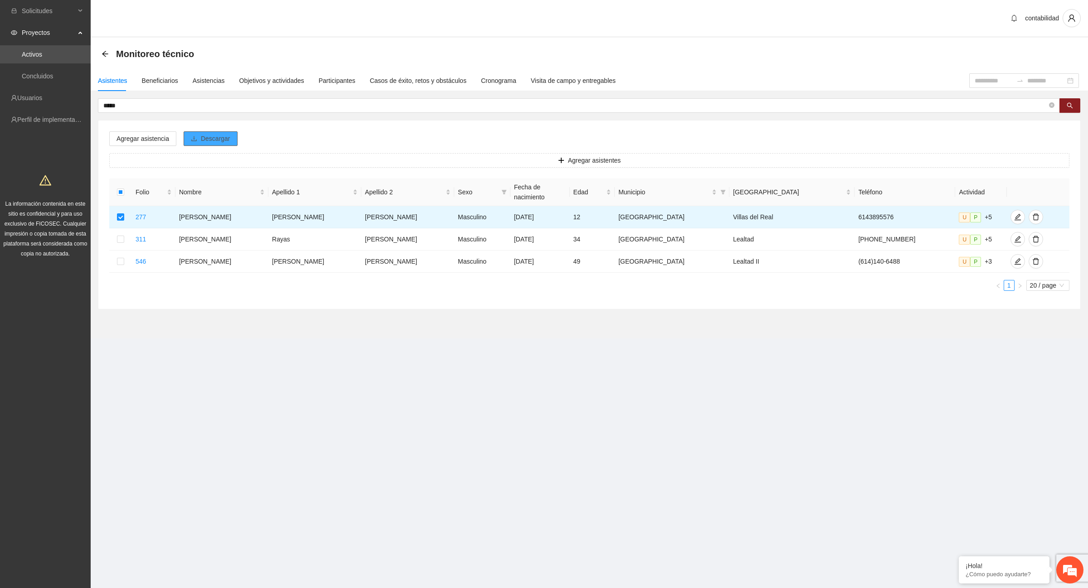
click at [207, 136] on span "Descargar" at bounding box center [215, 139] width 29 height 10
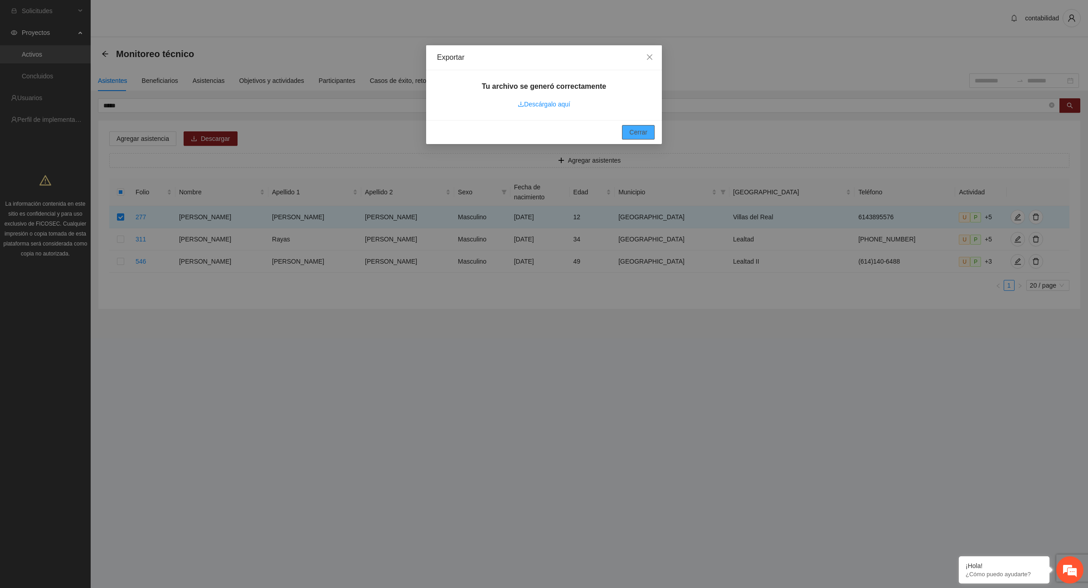
click at [642, 136] on span "Cerrar" at bounding box center [638, 132] width 18 height 10
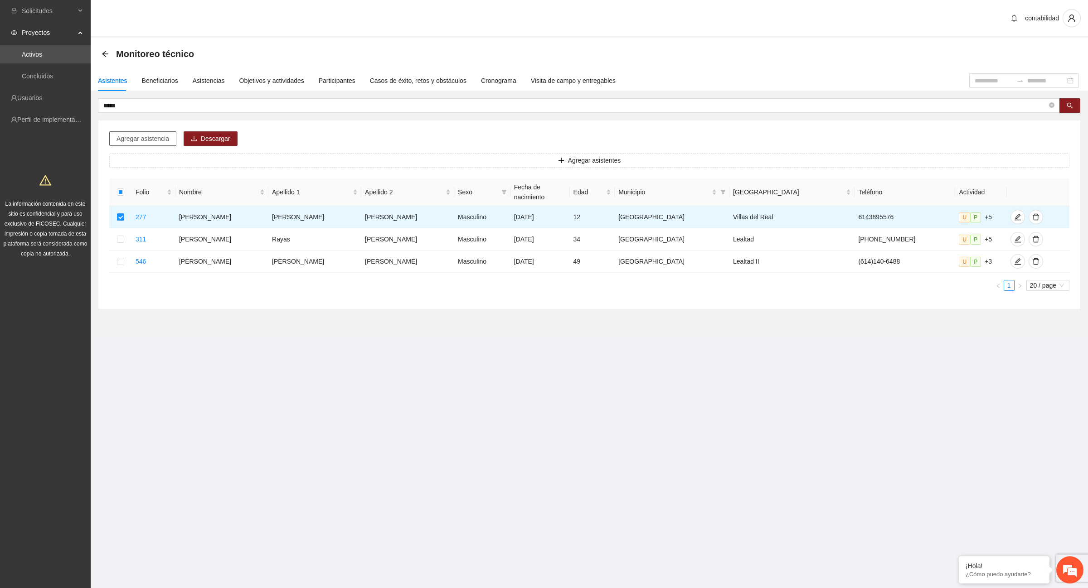
click at [145, 139] on span "Agregar asistencia" at bounding box center [142, 139] width 53 height 10
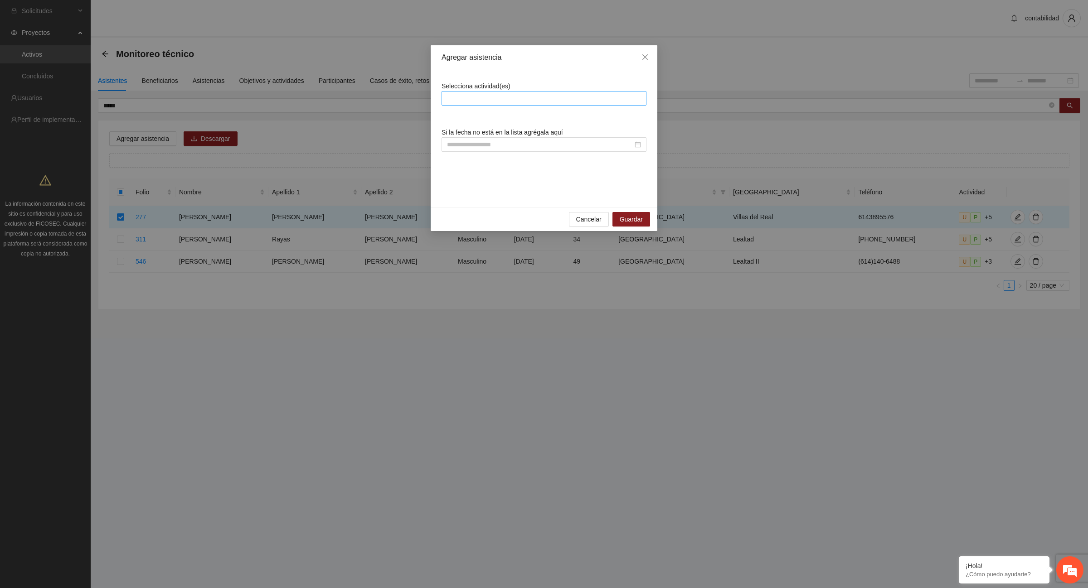
click at [471, 97] on div at bounding box center [544, 98] width 200 height 11
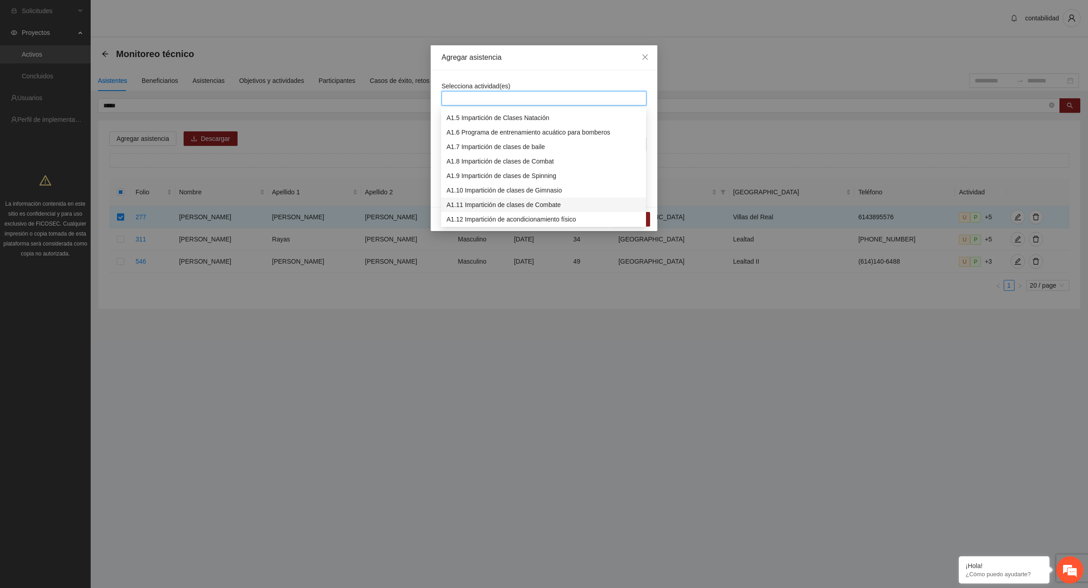
scroll to position [113, 0]
click at [474, 177] on div "A1.13 Impartición de clases de futbol" at bounding box center [543, 177] width 194 height 10
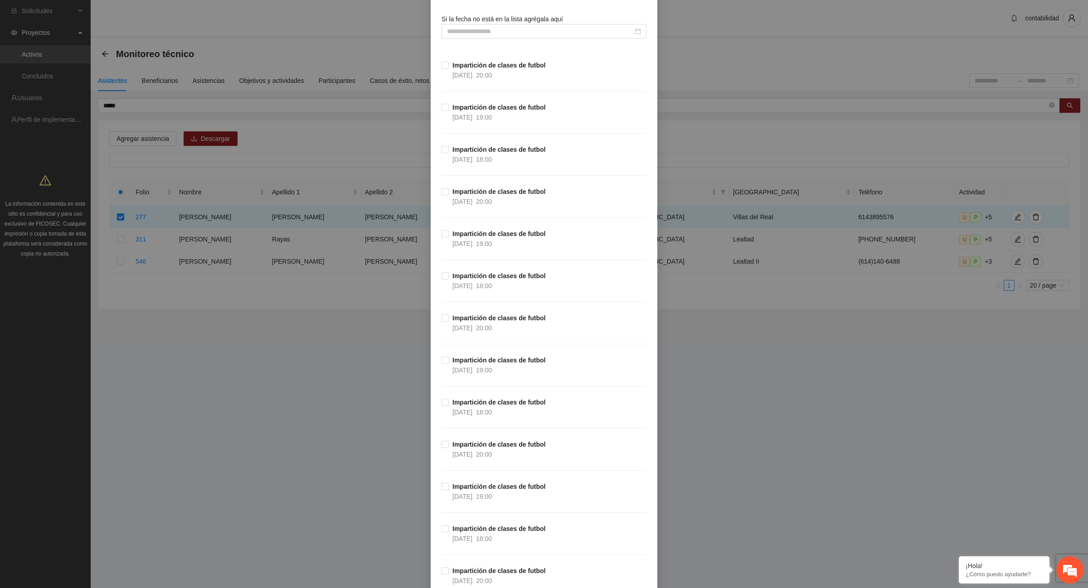
click at [837, 409] on div "Agregar asistencia Selecciona actividad(es) A1.13 Impartición de clases de futb…" at bounding box center [544, 294] width 1088 height 588
click at [284, 361] on div "Agregar asistencia Selecciona actividad(es) A1.13 Impartición de clases de futb…" at bounding box center [544, 294] width 1088 height 588
click at [144, 102] on div "Agregar asistencia Selecciona actividad(es) A1.13 Impartición de clases de futb…" at bounding box center [544, 294] width 1088 height 588
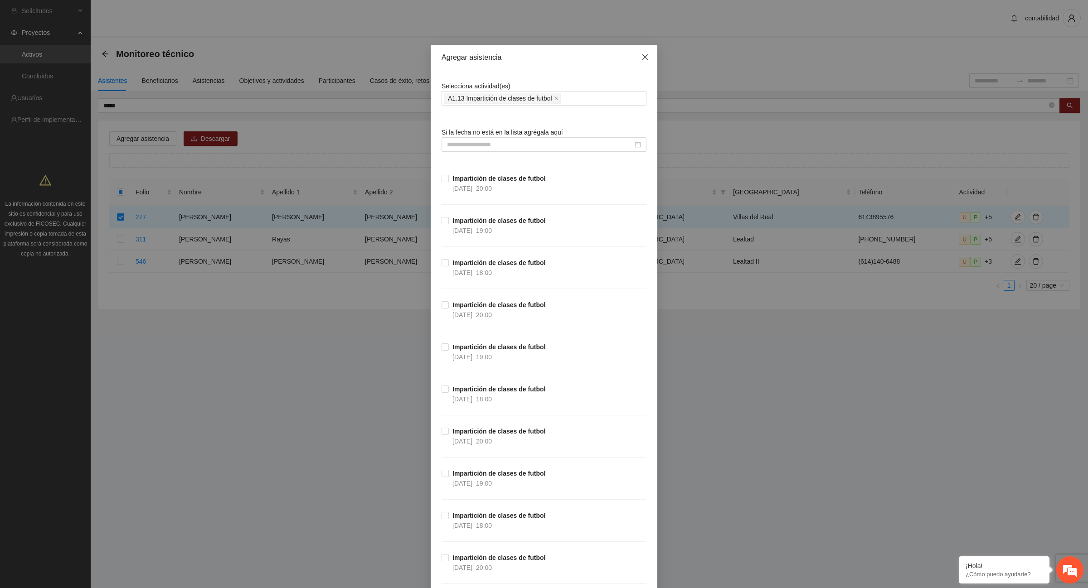
click at [643, 61] on icon "close" at bounding box center [644, 56] width 7 height 7
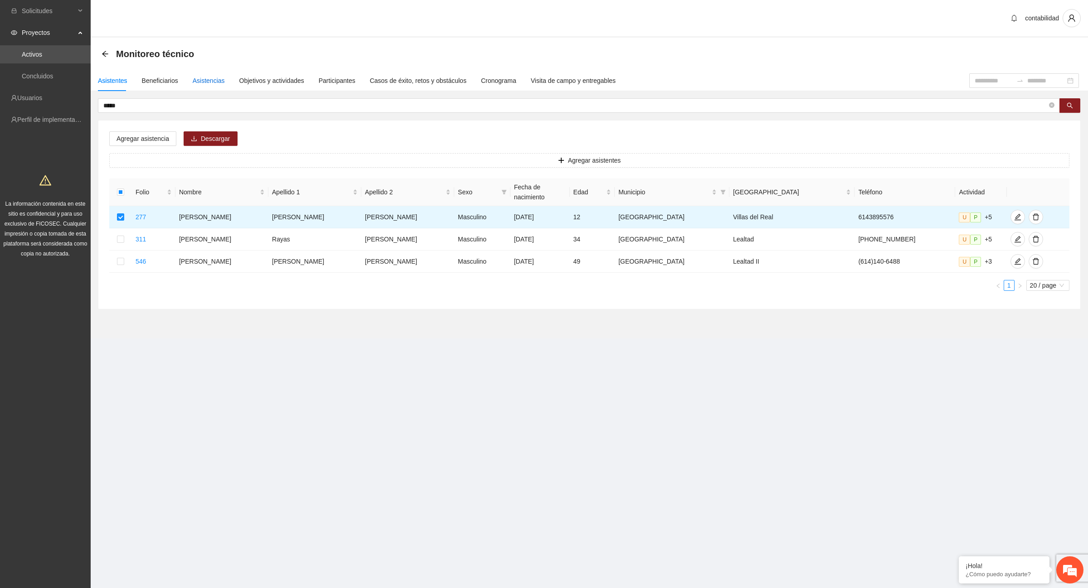
click at [202, 80] on div "Asistencias" at bounding box center [209, 81] width 32 height 10
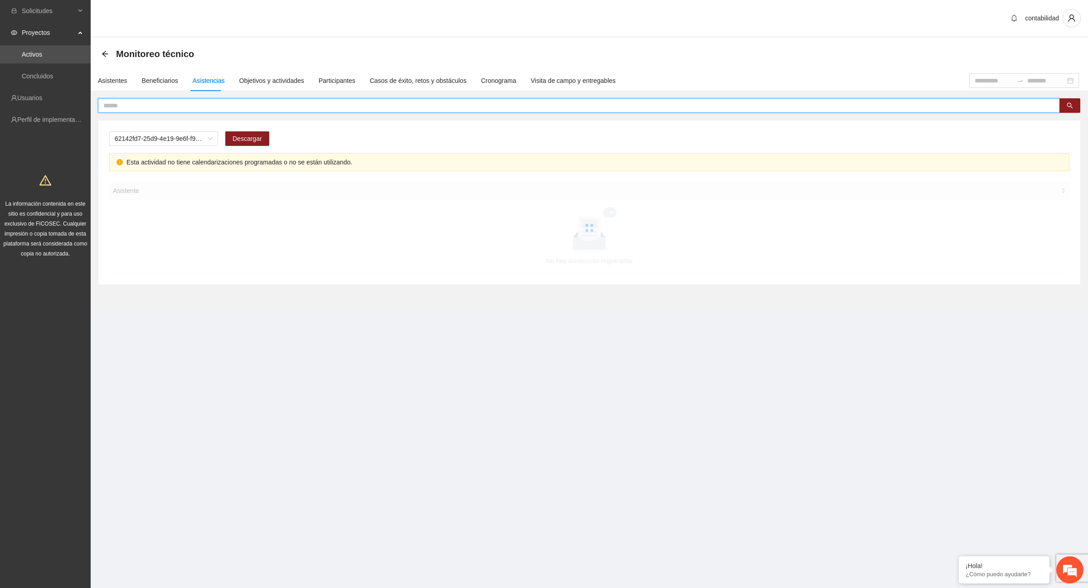
click at [168, 107] on input "text" at bounding box center [575, 106] width 944 height 10
type input "*****"
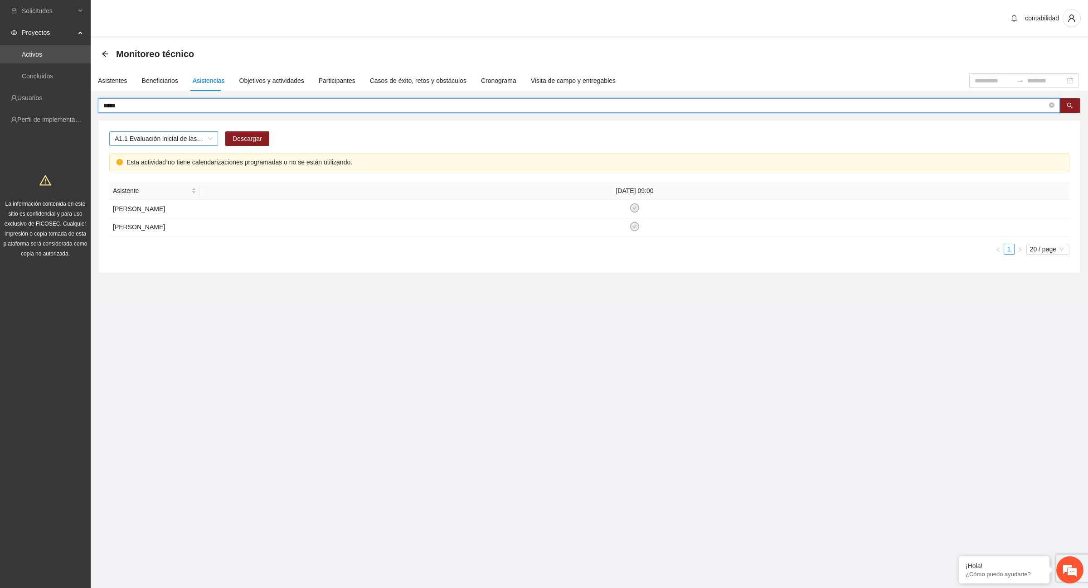
click at [177, 139] on span "A1.1 Evaluación inicial de las capacidades físicas de grupos especiales, distri…" at bounding box center [164, 139] width 98 height 14
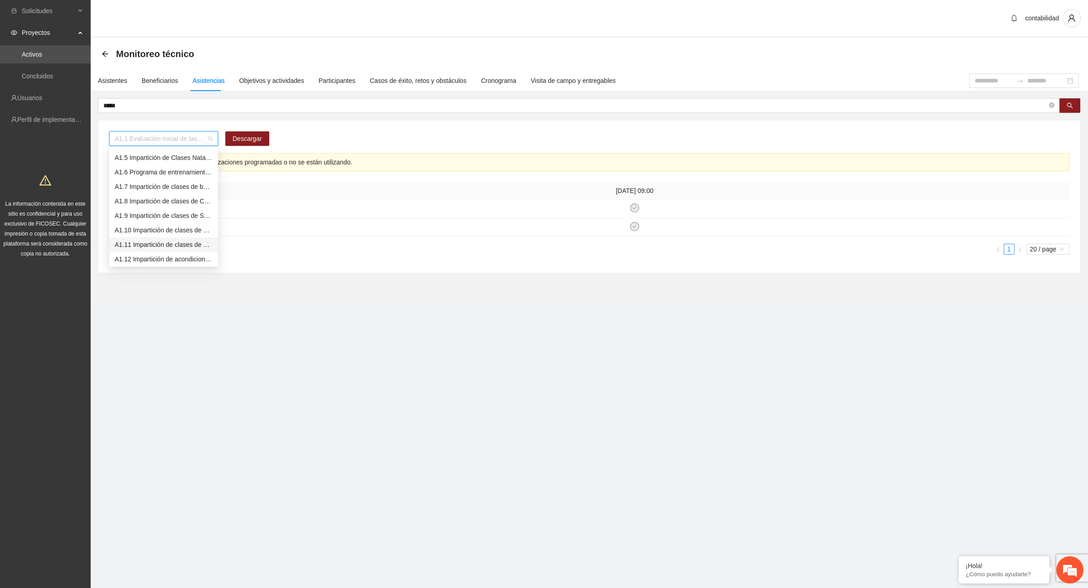
scroll to position [113, 0]
click at [150, 216] on div "A1.13 Impartición de clases de futbol" at bounding box center [164, 217] width 98 height 10
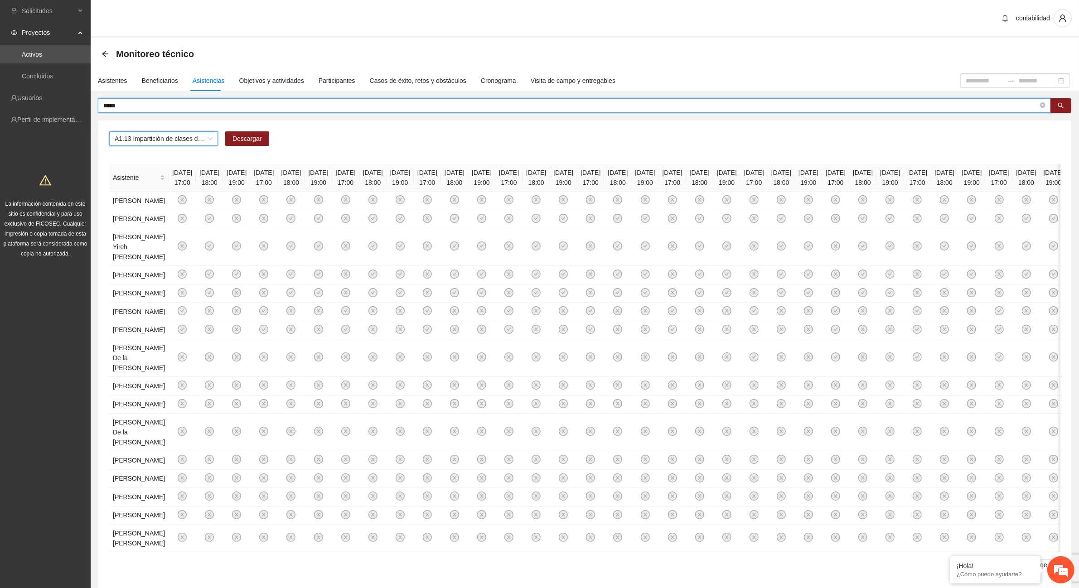
click at [131, 106] on input "*****" at bounding box center [570, 106] width 935 height 10
click at [1061, 103] on icon "search" at bounding box center [1061, 106] width 6 height 6
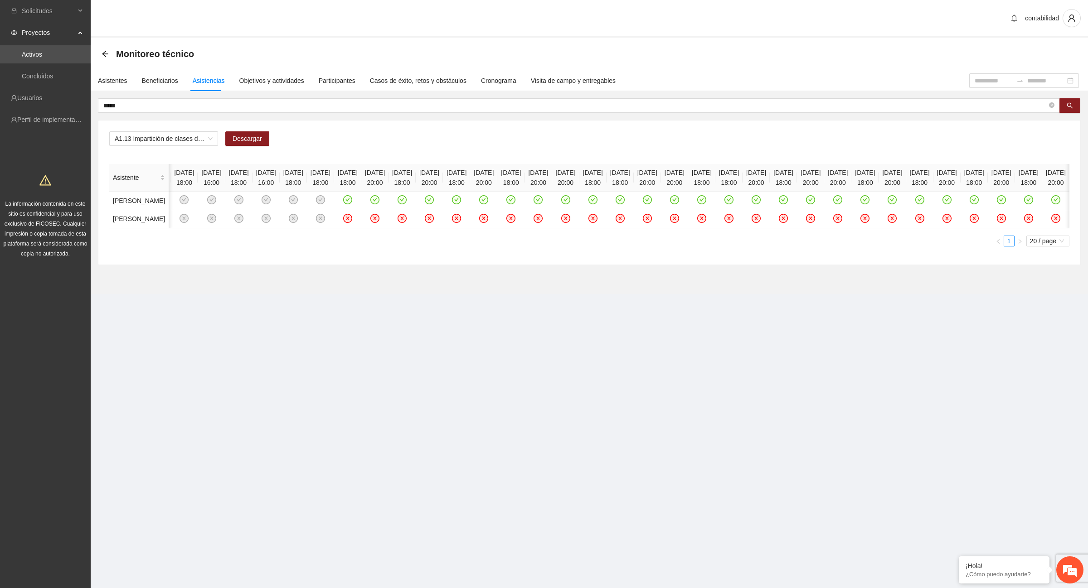
scroll to position [0, 6012]
click at [115, 78] on div "Asistentes" at bounding box center [112, 81] width 29 height 10
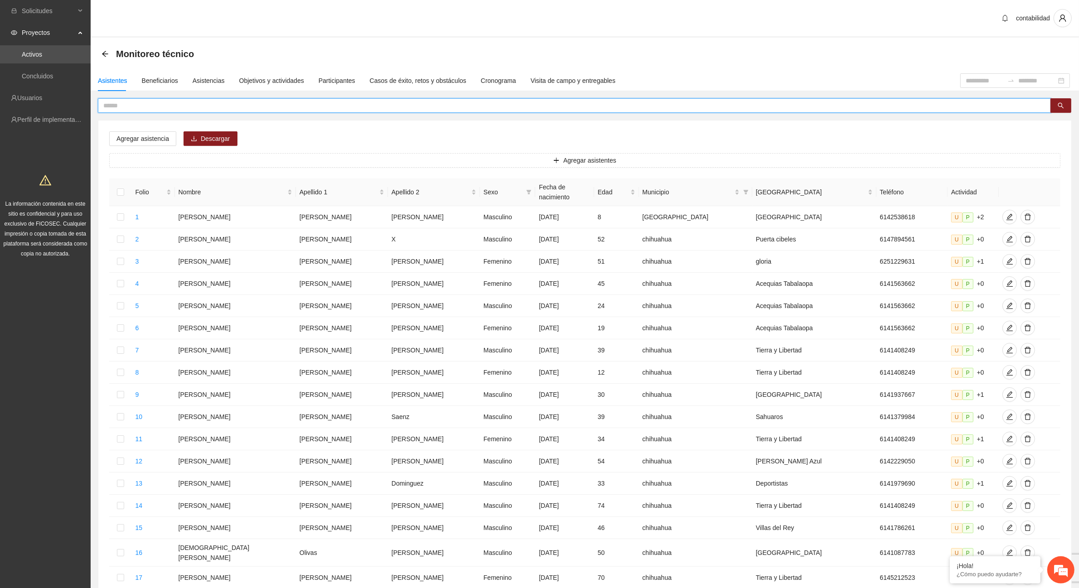
click at [128, 104] on input "text" at bounding box center [570, 106] width 935 height 10
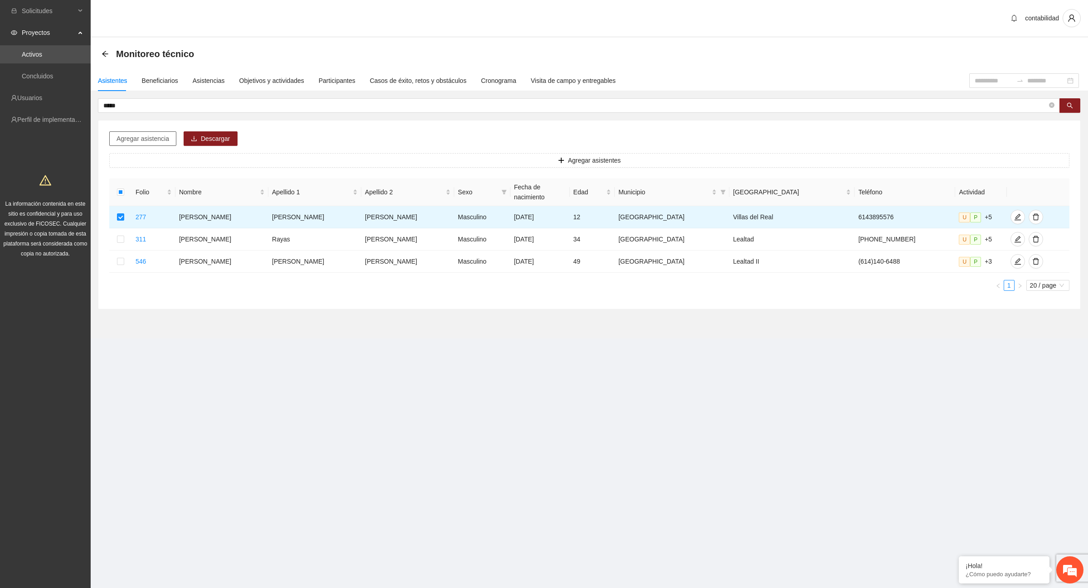
click at [145, 142] on span "Agregar asistencia" at bounding box center [142, 139] width 53 height 10
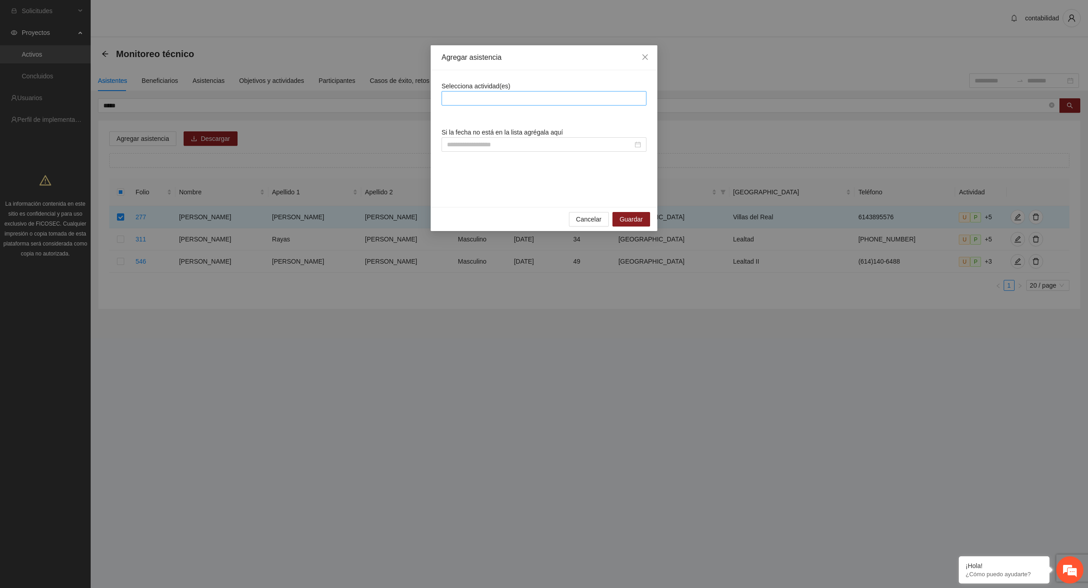
click at [484, 98] on div at bounding box center [544, 98] width 200 height 11
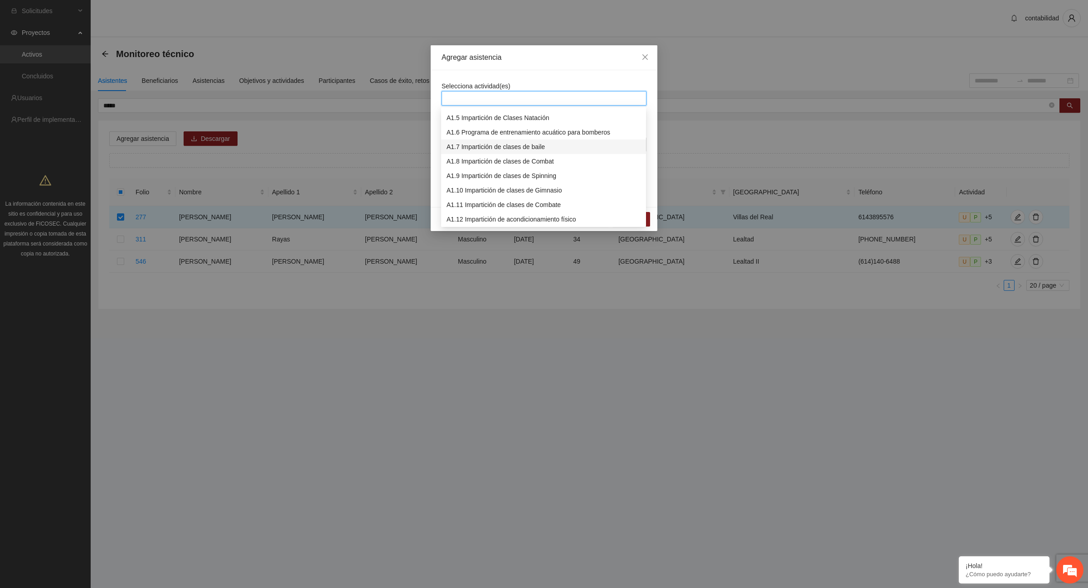
scroll to position [113, 0]
click at [475, 176] on div "A1.13 Impartición de clases de futbol" at bounding box center [543, 177] width 194 height 10
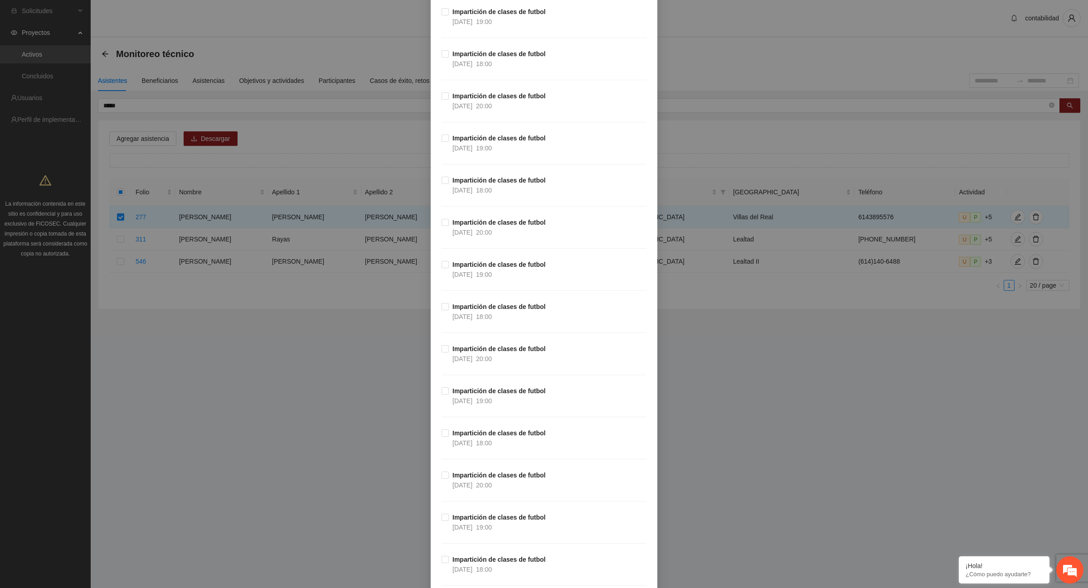
scroll to position [0, 0]
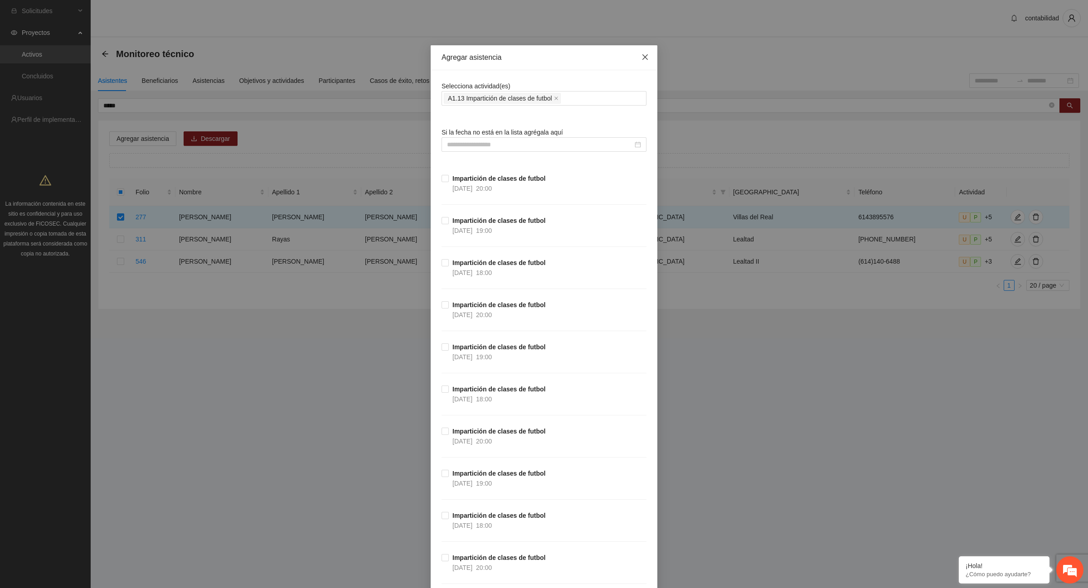
click at [642, 58] on icon "close" at bounding box center [644, 56] width 5 height 5
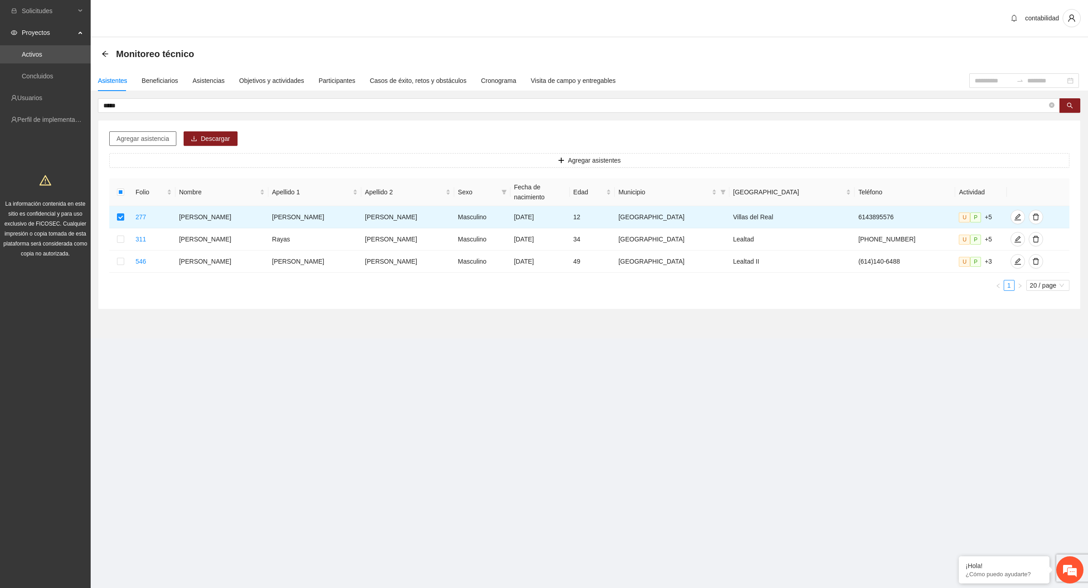
click at [140, 137] on span "Agregar asistencia" at bounding box center [142, 139] width 53 height 10
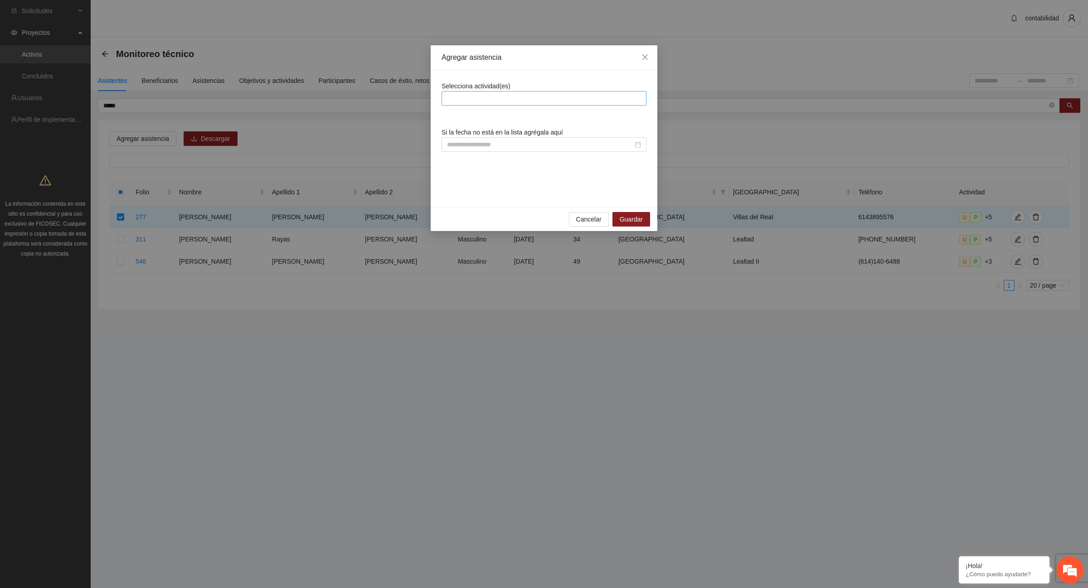
click at [514, 97] on div at bounding box center [544, 98] width 200 height 11
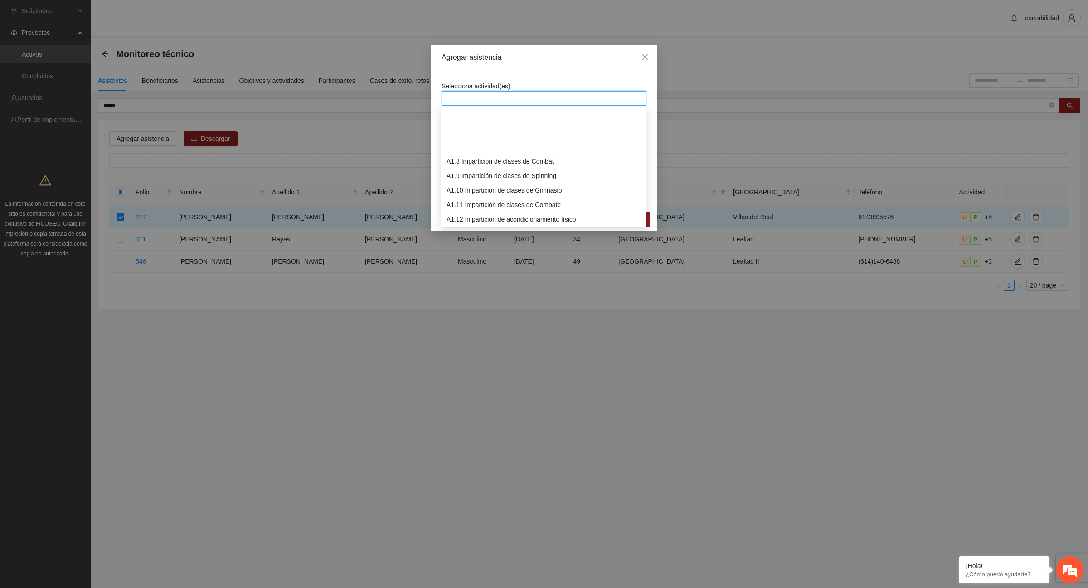
scroll to position [113, 0]
click at [489, 176] on div "A1.13 Impartición de clases de futbol" at bounding box center [543, 177] width 194 height 10
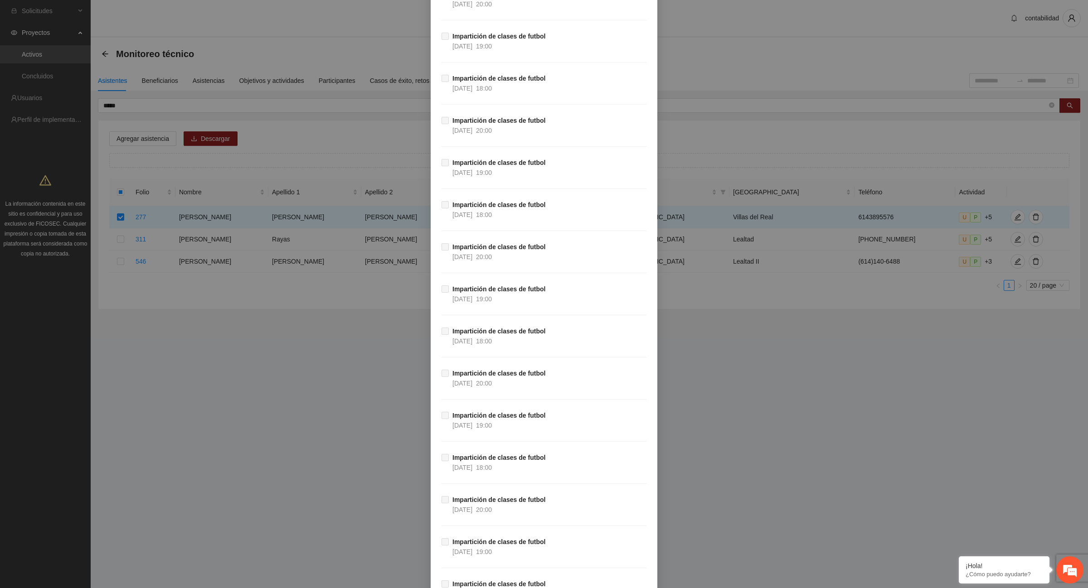
scroll to position [4873, 0]
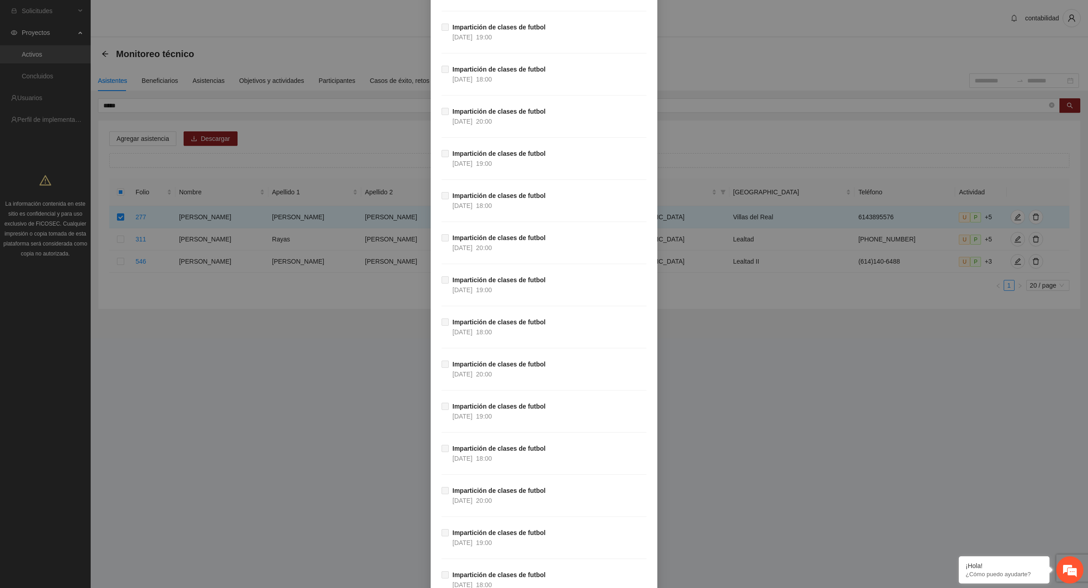
click at [442, 326] on span at bounding box center [445, 322] width 7 height 7
click at [442, 337] on label "Impartición de clases de futbol [DATE] 18:00" at bounding box center [495, 327] width 107 height 20
click at [442, 284] on span at bounding box center [445, 280] width 7 height 7
click at [701, 441] on div "Agregar asistencia Selecciona actividad(es) A1.13 Impartición de clases de futb…" at bounding box center [544, 294] width 1088 height 588
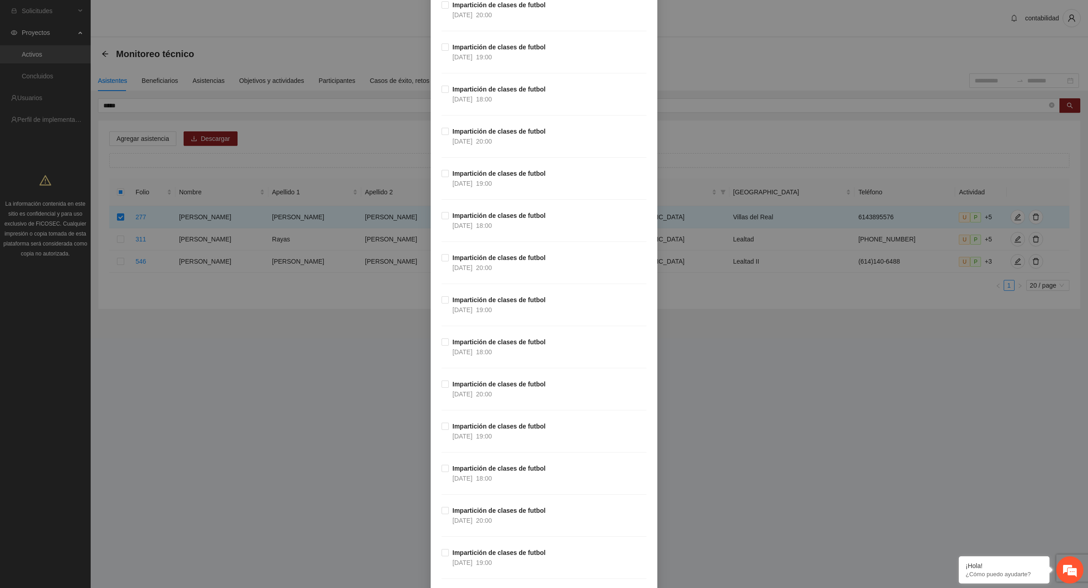
scroll to position [0, 0]
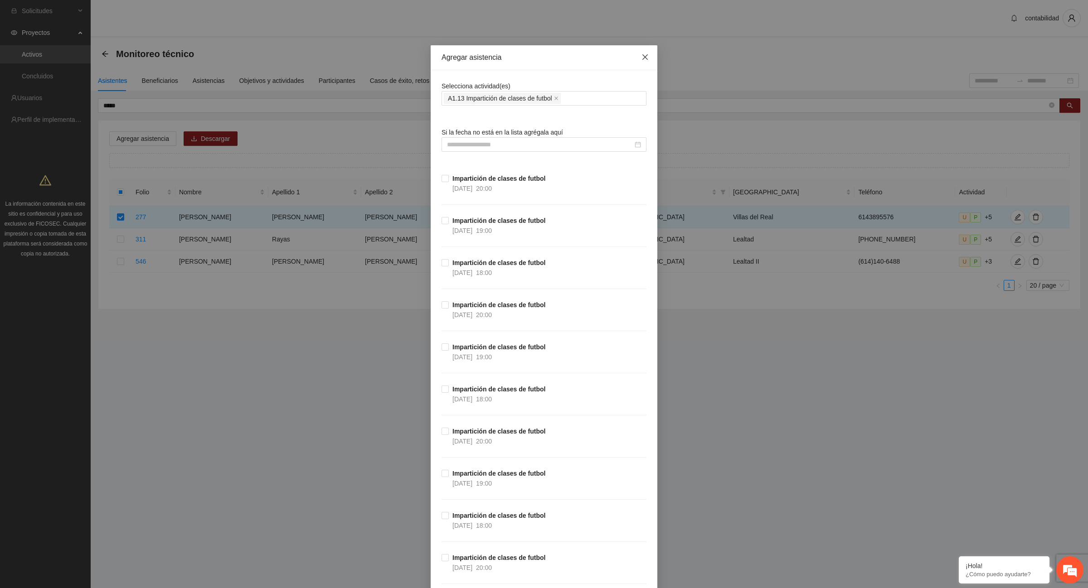
click at [645, 58] on span "Close" at bounding box center [645, 57] width 24 height 24
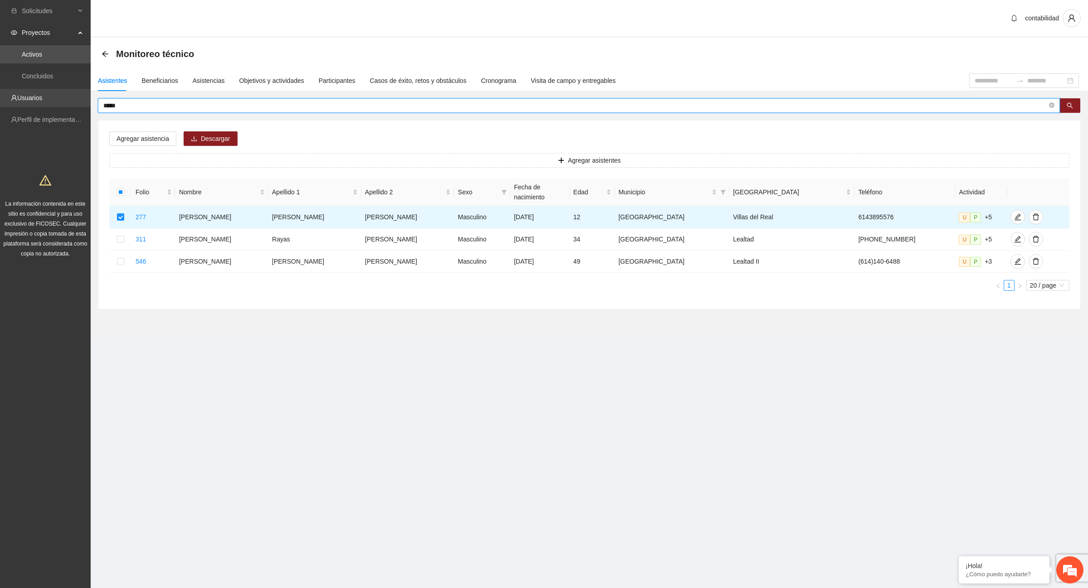
drag, startPoint x: 155, startPoint y: 102, endPoint x: 60, endPoint y: 98, distance: 95.7
click at [60, 98] on section "Solicitudes Proyectos Activos Concluidos Usuarios Perfil de implementadora La i…" at bounding box center [544, 294] width 1088 height 588
type input "*****"
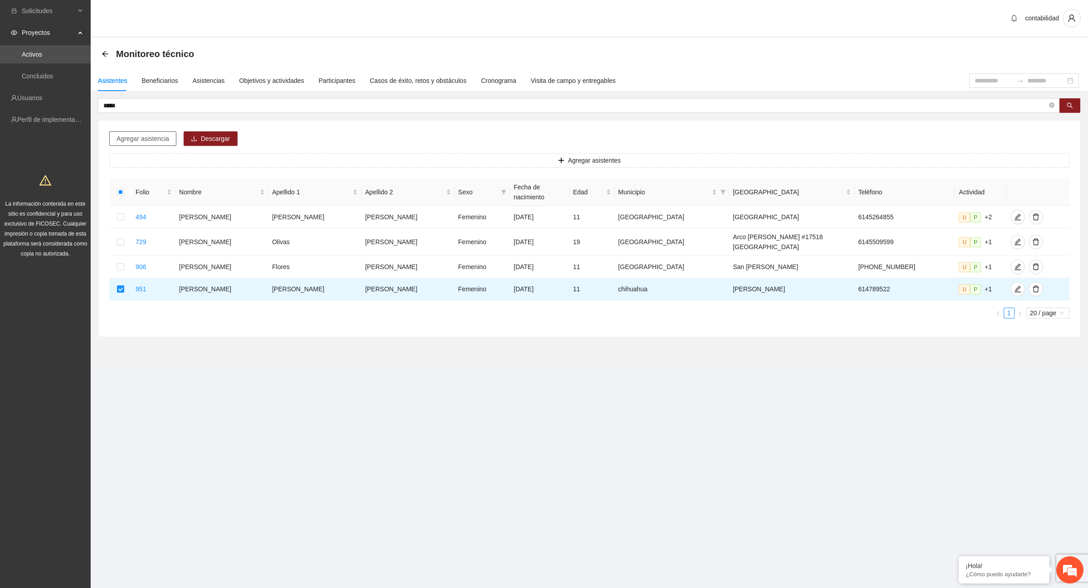
click at [143, 135] on span "Agregar asistencia" at bounding box center [142, 139] width 53 height 10
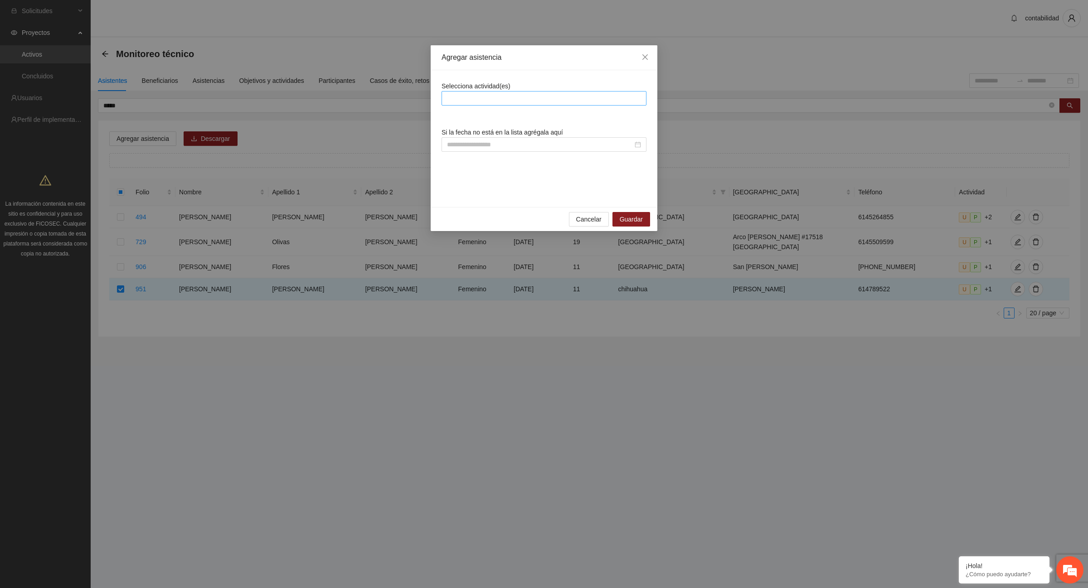
click at [468, 101] on div at bounding box center [544, 98] width 200 height 11
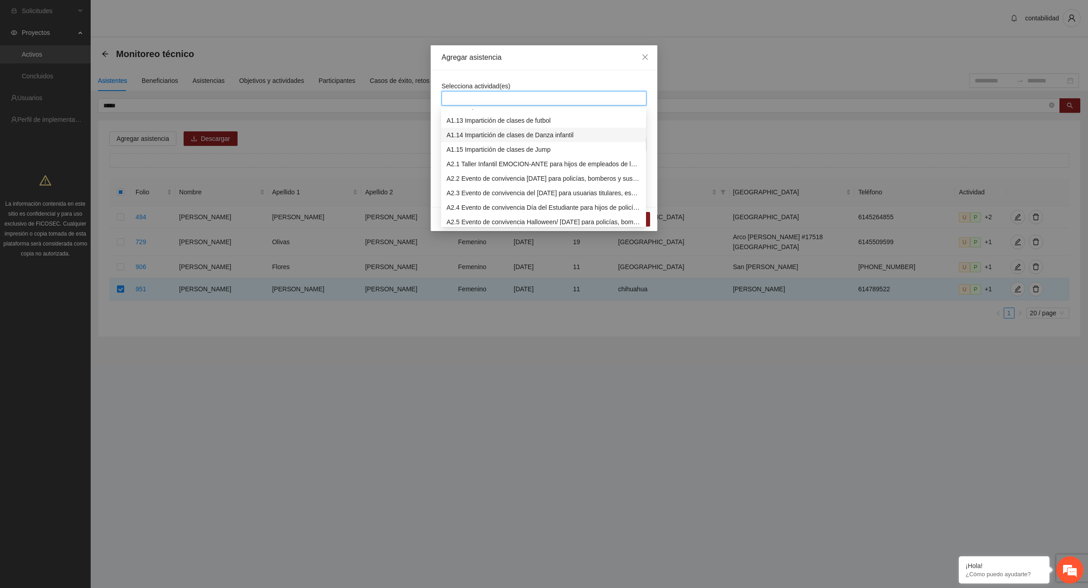
scroll to position [113, 0]
click at [562, 190] on div "A1.14 Impartición de clases de Danza infantil" at bounding box center [543, 192] width 194 height 10
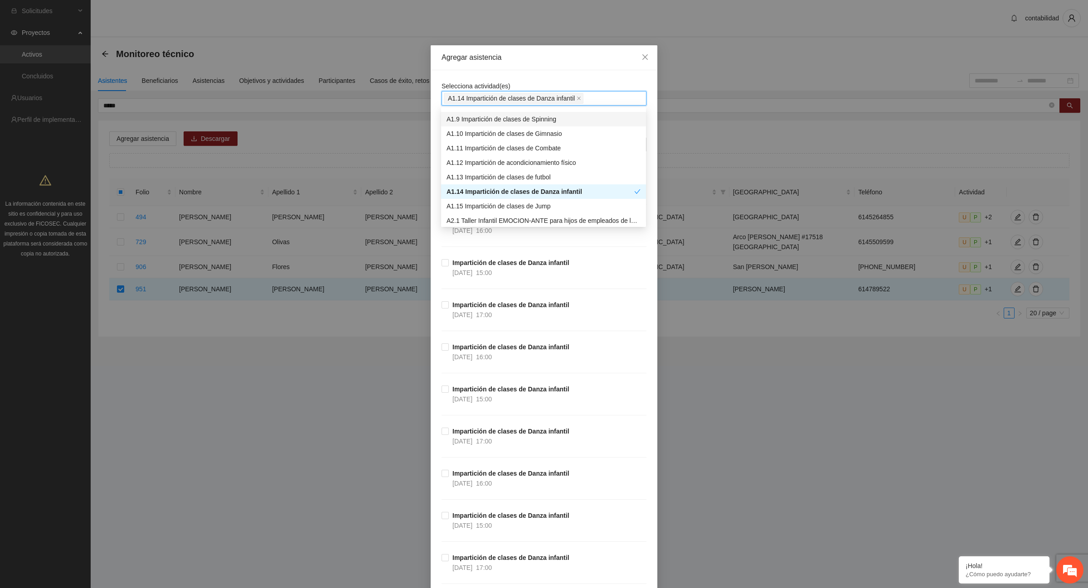
click at [674, 78] on div "Agregar asistencia Selecciona actividad(es) A1.14 Impartición de clases [PERSON…" at bounding box center [544, 294] width 1088 height 588
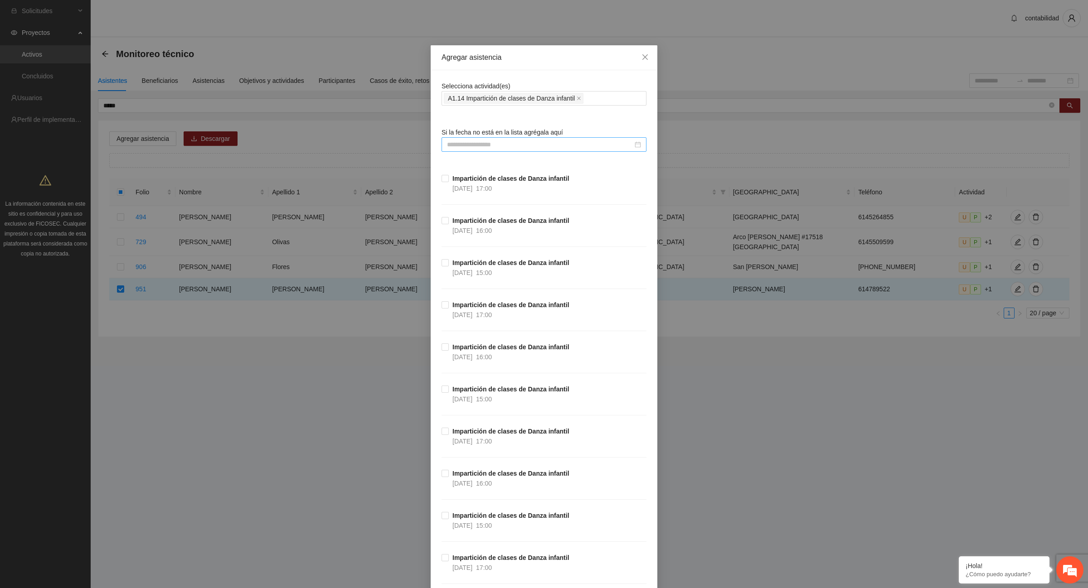
click at [506, 144] on input at bounding box center [540, 145] width 186 height 10
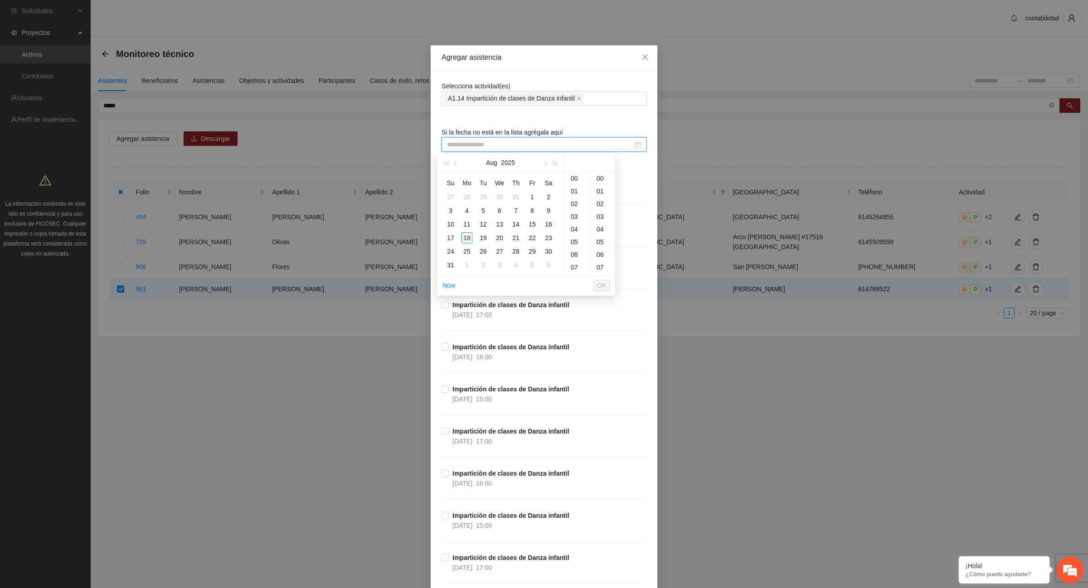
type input "**********"
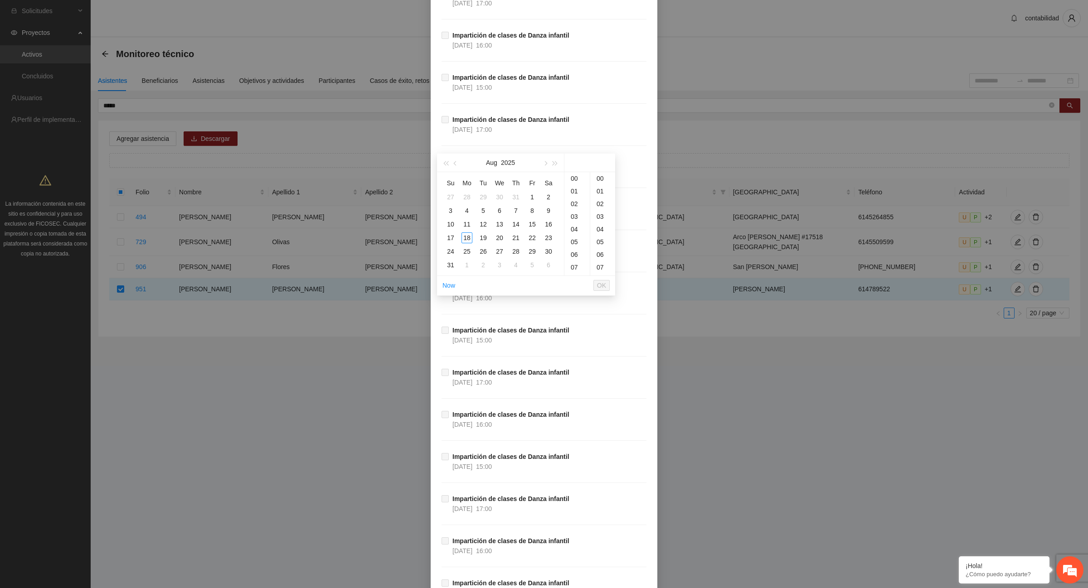
scroll to position [4476, 0]
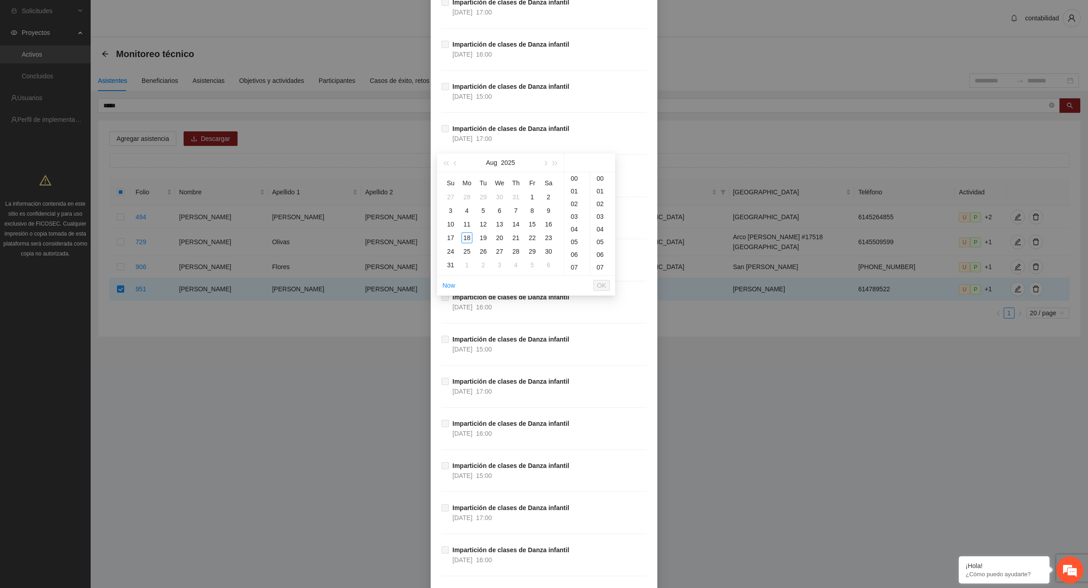
click at [137, 335] on div "Agregar asistencia Selecciona actividad(es) A1.14 Impartición de clases [PERSON…" at bounding box center [544, 294] width 1088 height 588
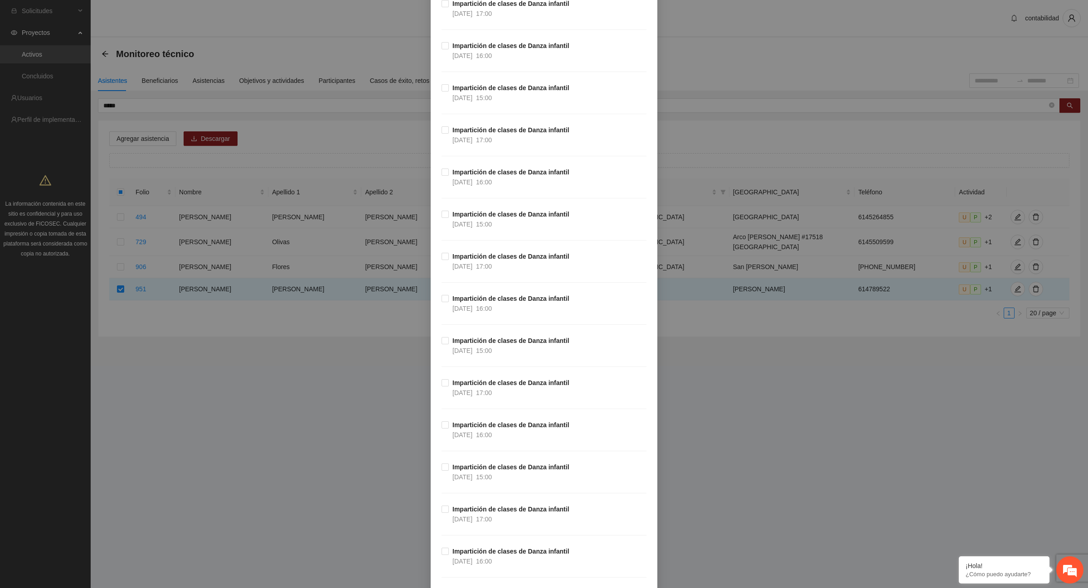
scroll to position [0, 0]
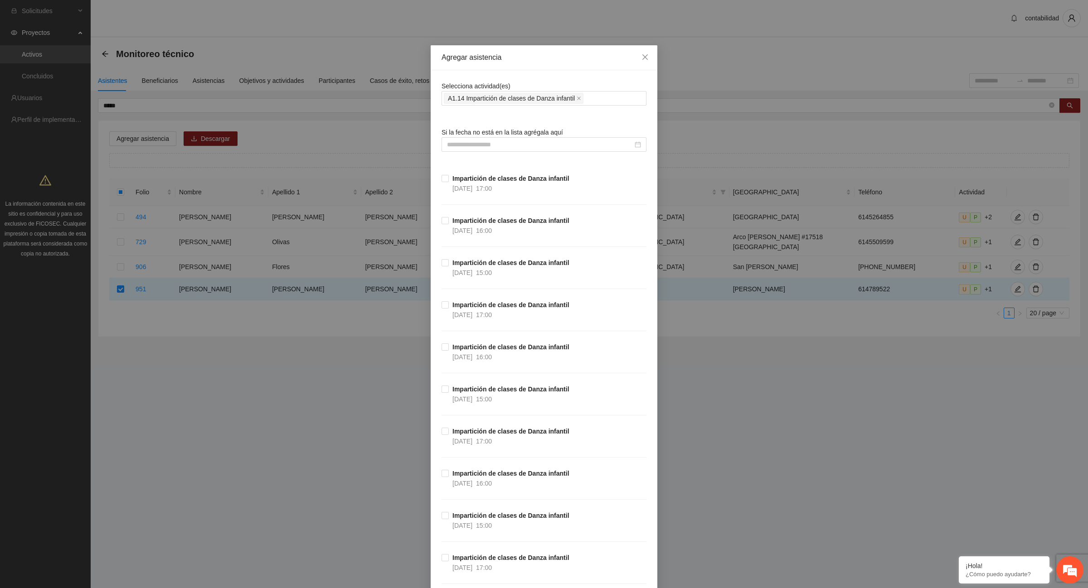
click at [174, 101] on div "Agregar asistencia Selecciona actividad(es) A1.14 Impartición de clases [PERSON…" at bounding box center [544, 294] width 1088 height 588
click at [633, 60] on span "Close" at bounding box center [645, 57] width 24 height 24
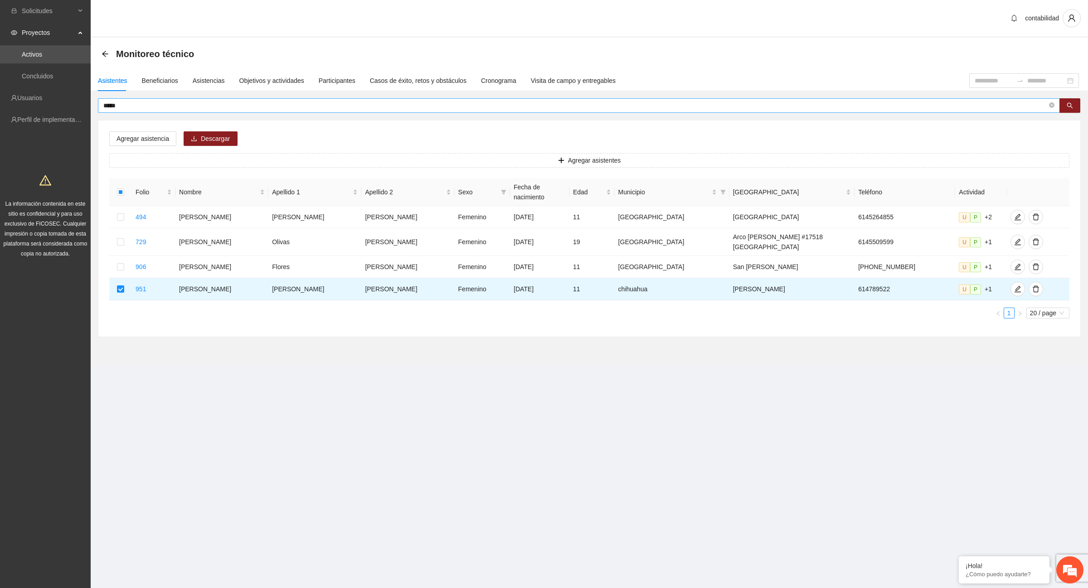
click at [157, 107] on input "*****" at bounding box center [575, 106] width 944 height 10
type input "*"
type input "*******"
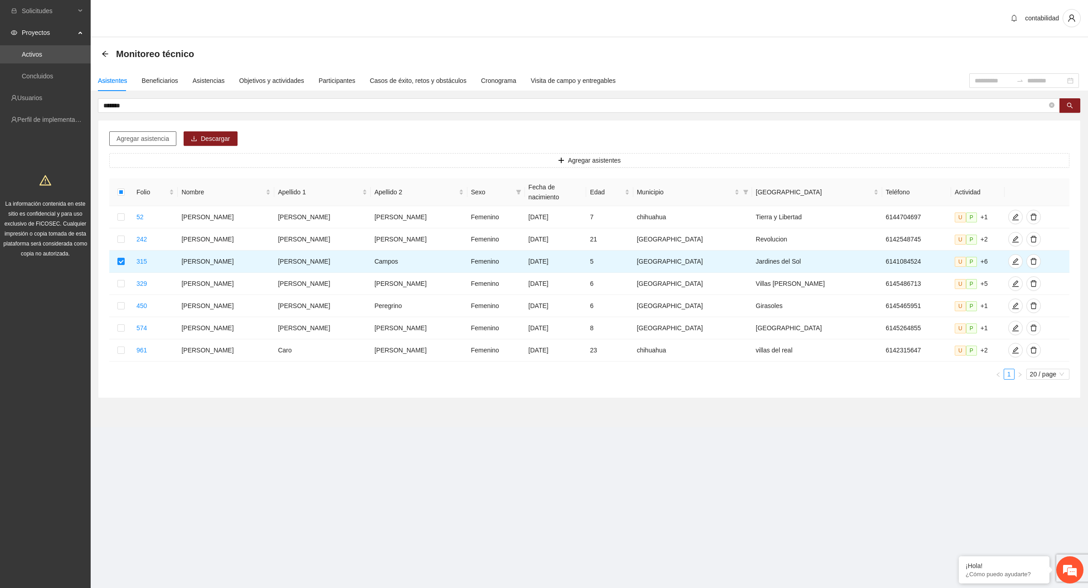
click at [133, 139] on span "Agregar asistencia" at bounding box center [142, 139] width 53 height 10
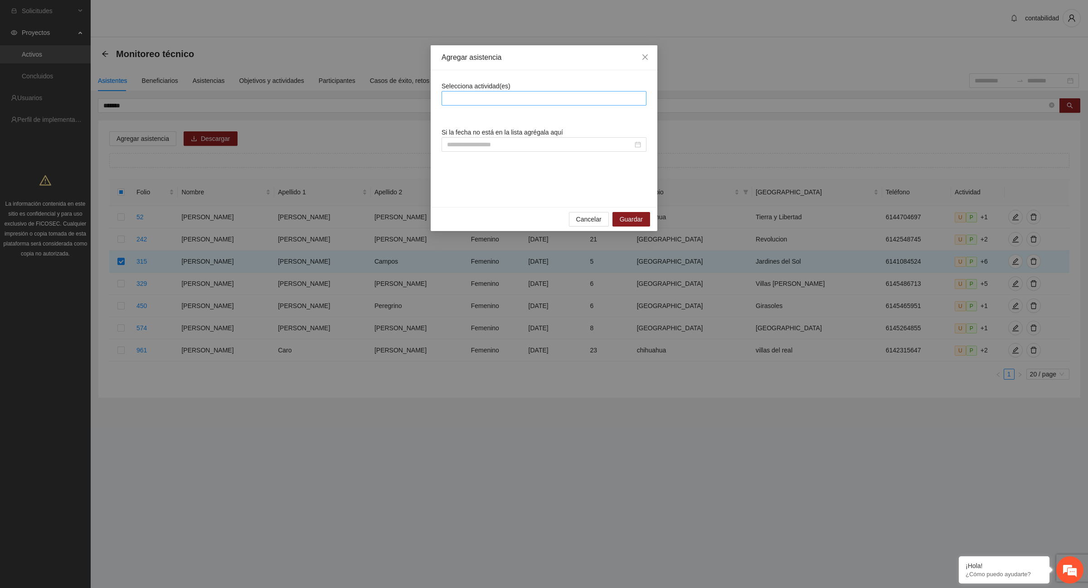
click at [468, 96] on div at bounding box center [544, 98] width 200 height 11
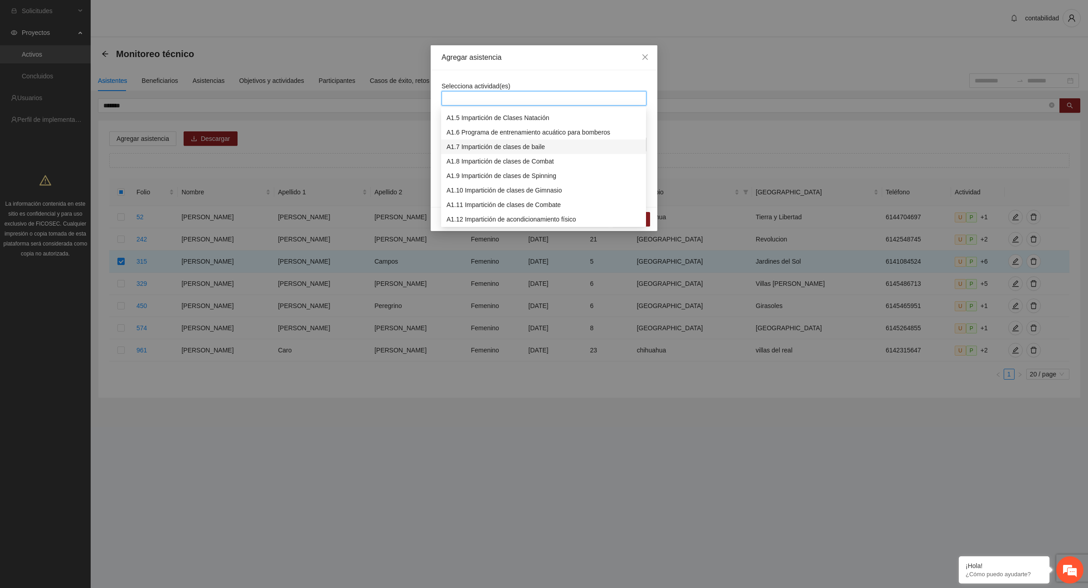
click at [499, 143] on div "A1.7 Impartición de clases de baile" at bounding box center [543, 147] width 194 height 10
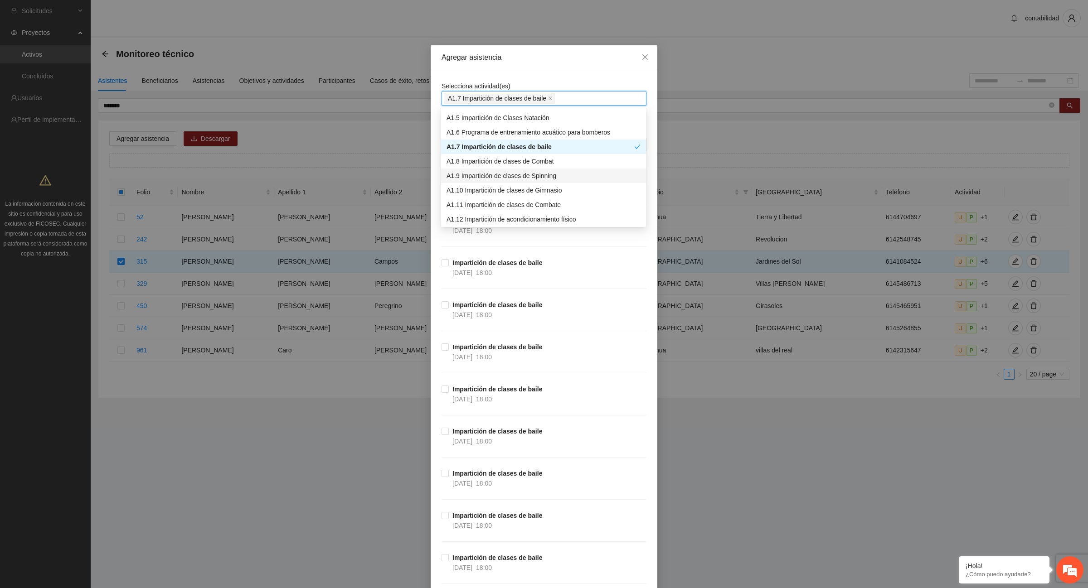
click at [562, 311] on div "Impartición de clases [PERSON_NAME] [DATE] 18:00" at bounding box center [544, 321] width 205 height 42
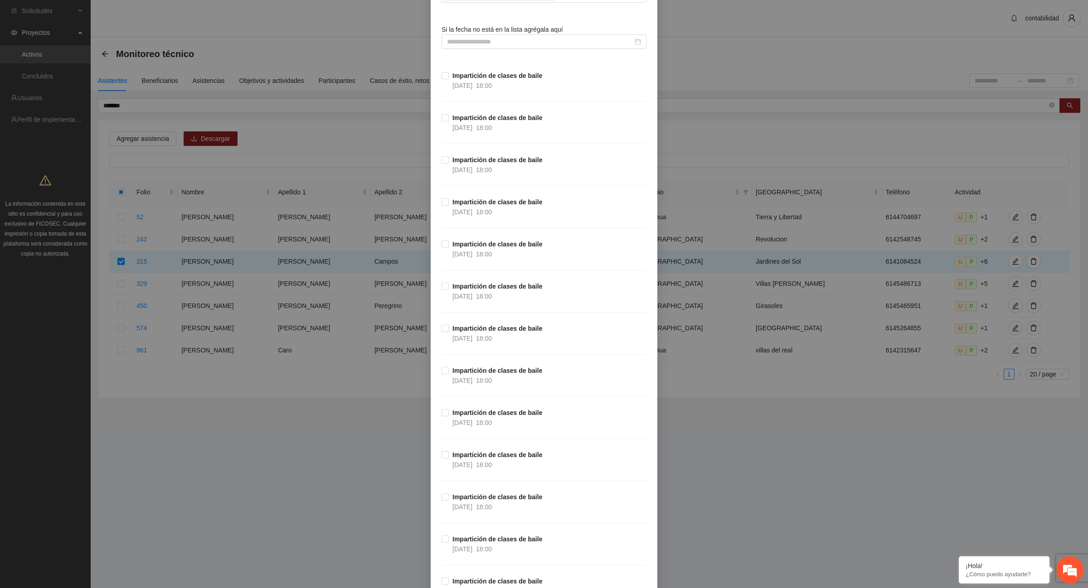
scroll to position [0, 0]
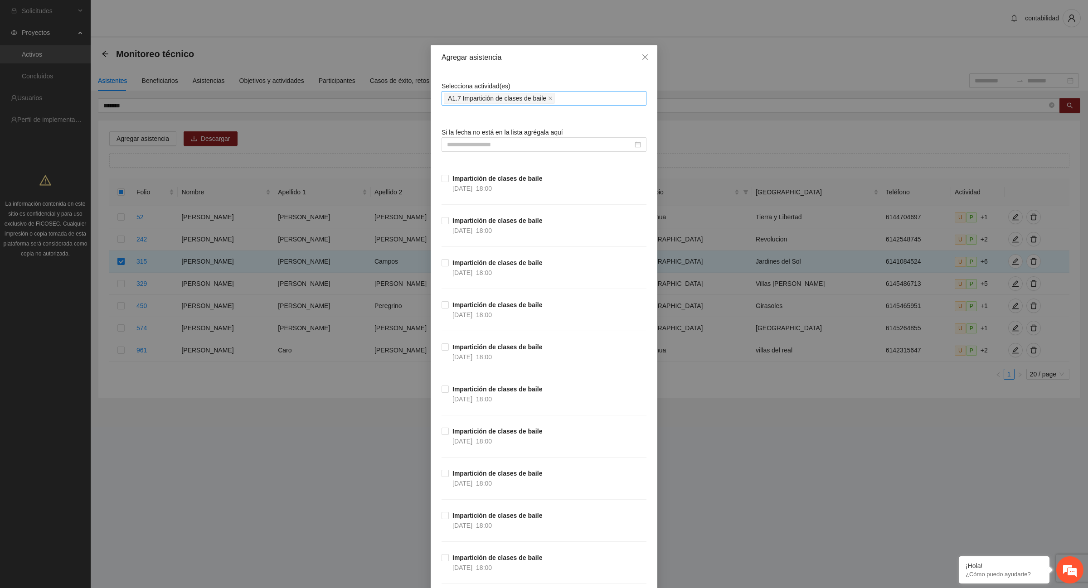
click at [571, 97] on div "A1.7 Impartición de clases de baile" at bounding box center [544, 98] width 200 height 13
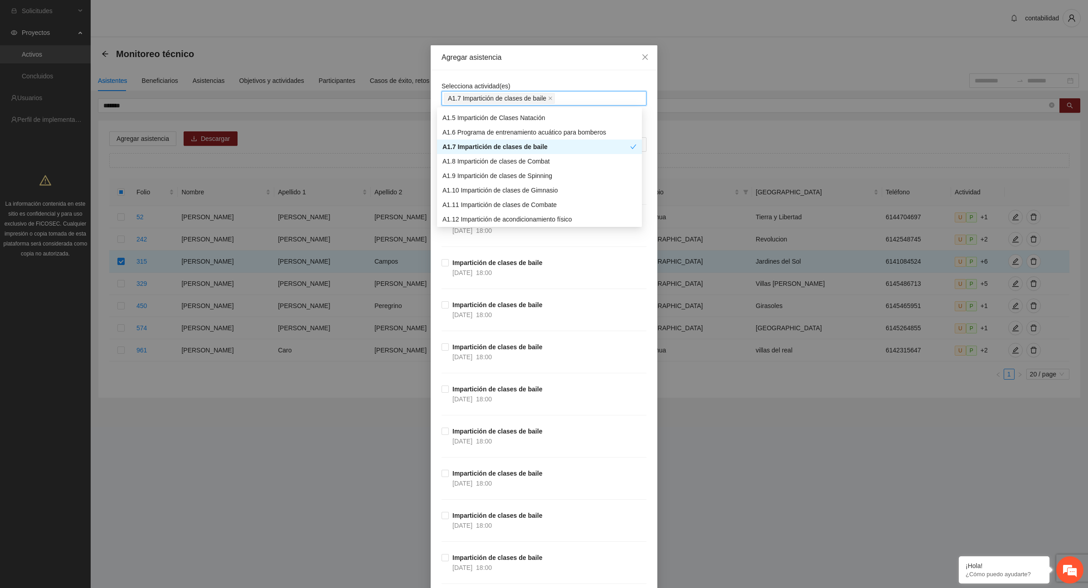
scroll to position [113, 0]
drag, startPoint x: 534, startPoint y: 192, endPoint x: 556, endPoint y: 197, distance: 22.9
click at [533, 191] on div "A1.14 Impartición de clases de Danza infantil" at bounding box center [539, 192] width 194 height 10
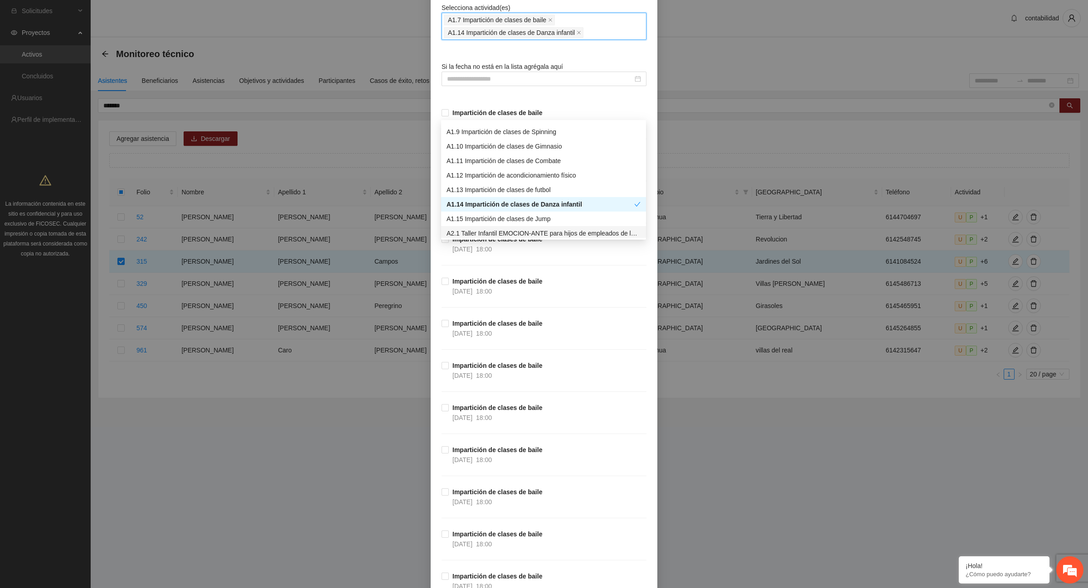
scroll to position [0, 0]
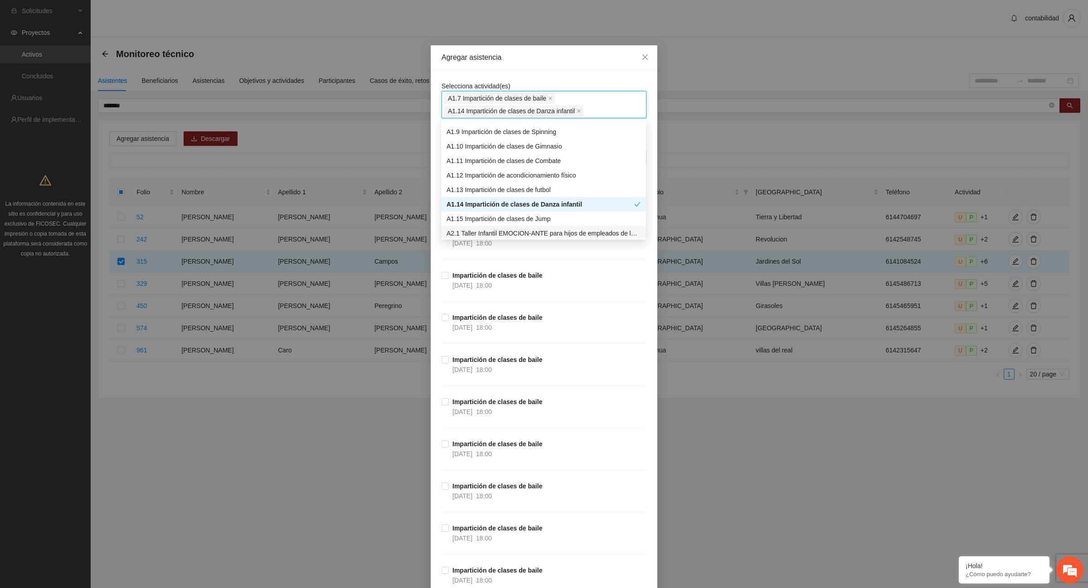
click at [631, 327] on div "Impartición de clases [PERSON_NAME] [DATE] 18:00" at bounding box center [544, 334] width 205 height 42
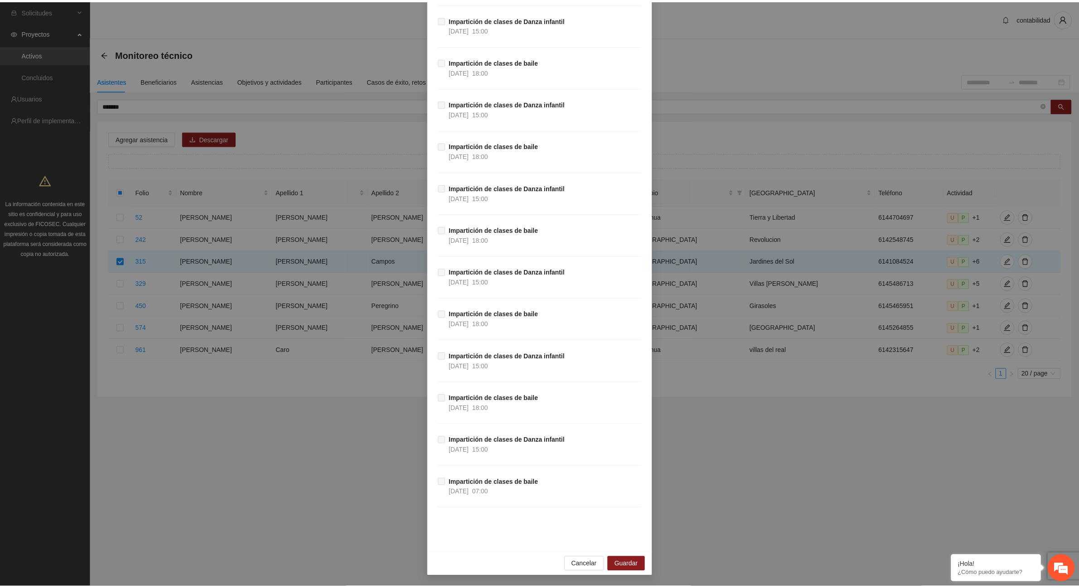
scroll to position [24593, 0]
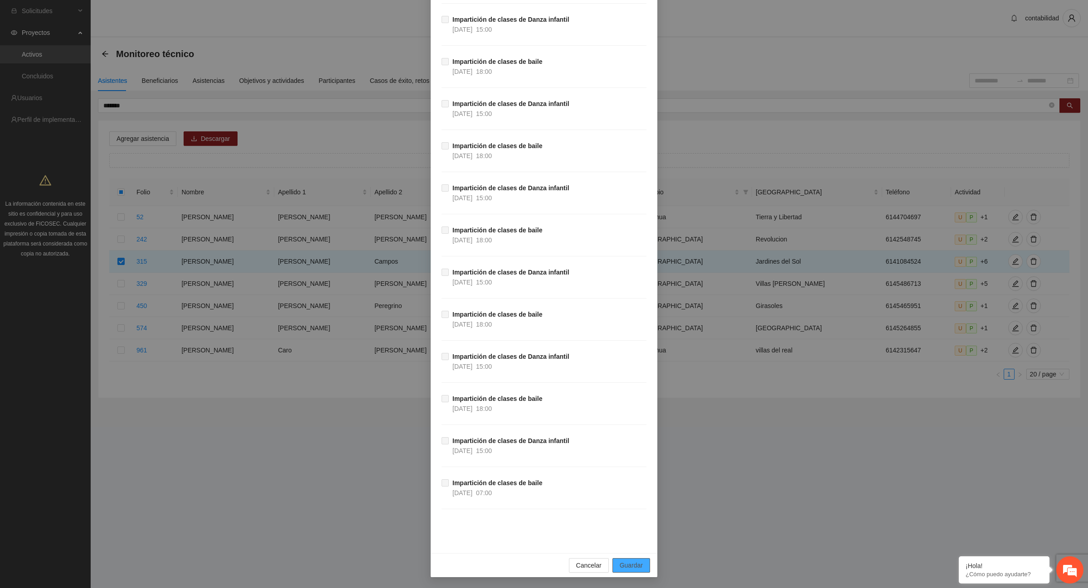
click at [628, 570] on span "Guardar" at bounding box center [631, 566] width 23 height 10
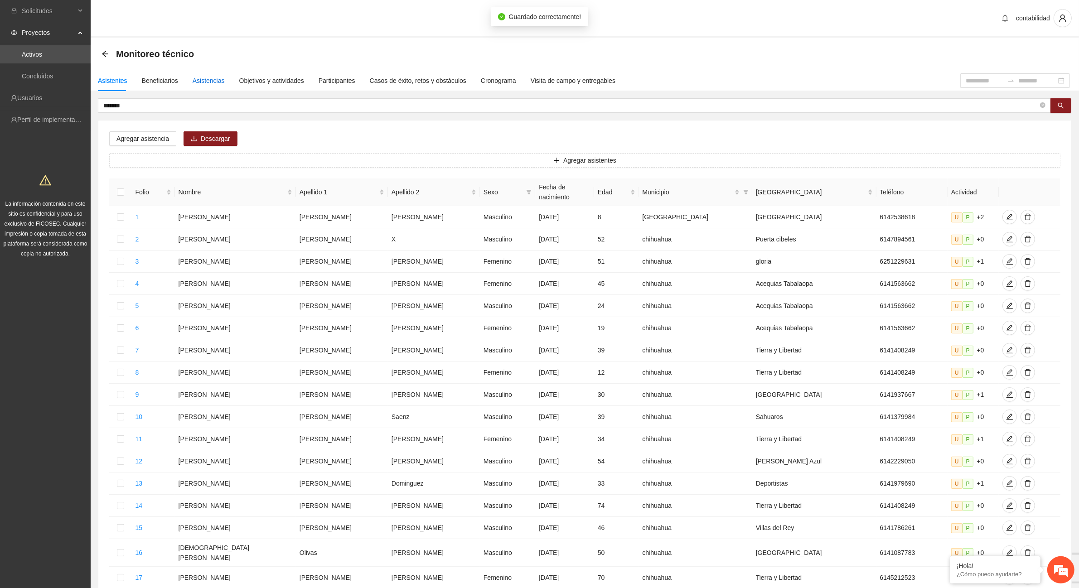
click at [205, 78] on div "Asistencias" at bounding box center [209, 81] width 32 height 10
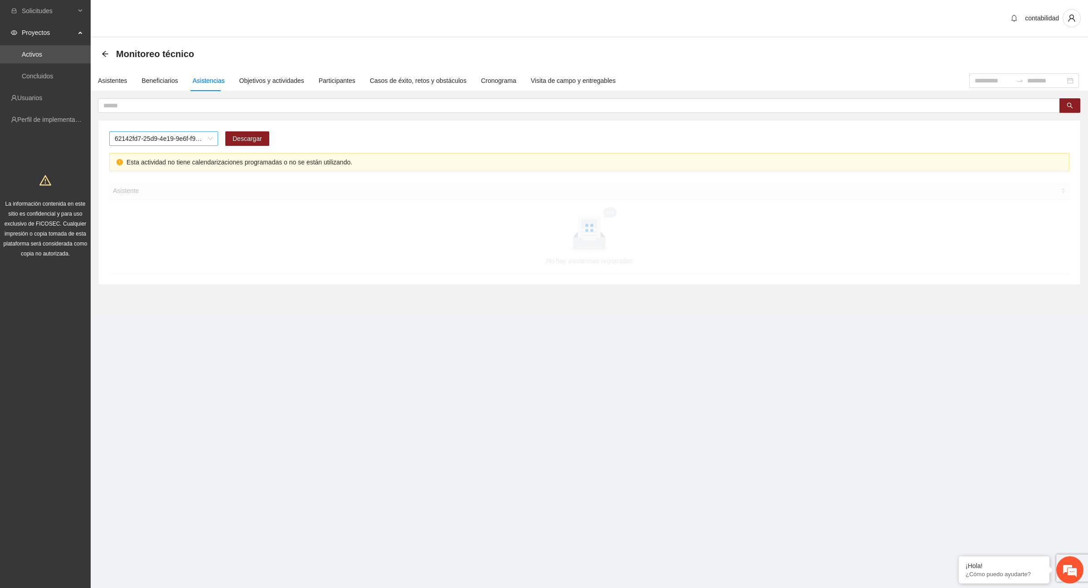
click at [171, 137] on span "62142fd7-25d9-4e19-9e6f-f9b4b344a455" at bounding box center [164, 139] width 98 height 14
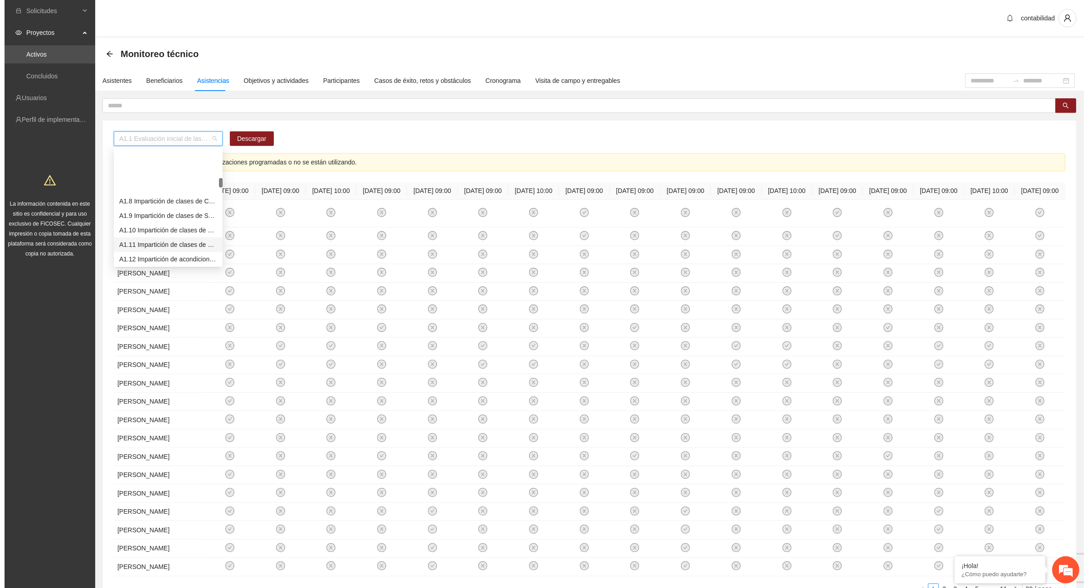
scroll to position [113, 0]
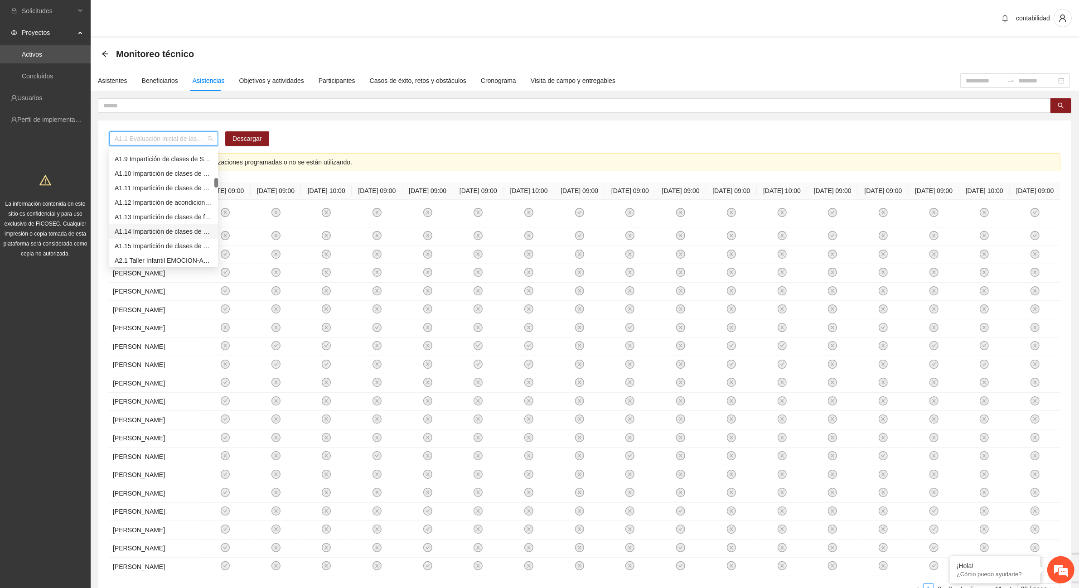
click at [191, 233] on div "A1.14 Impartición de clases de Danza infantil" at bounding box center [164, 232] width 98 height 10
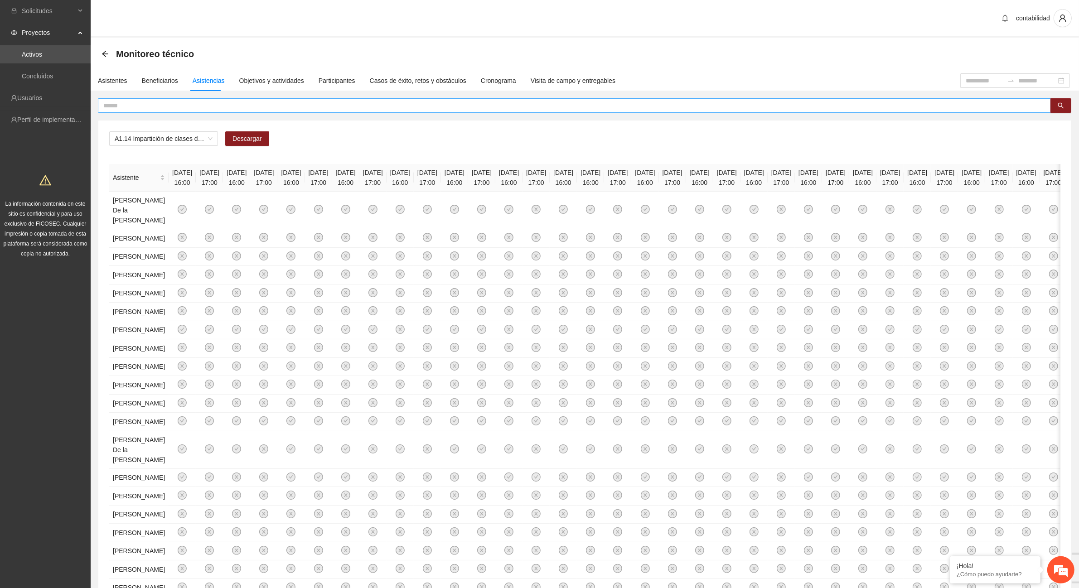
click at [339, 107] on input "text" at bounding box center [570, 106] width 935 height 10
type input "*****"
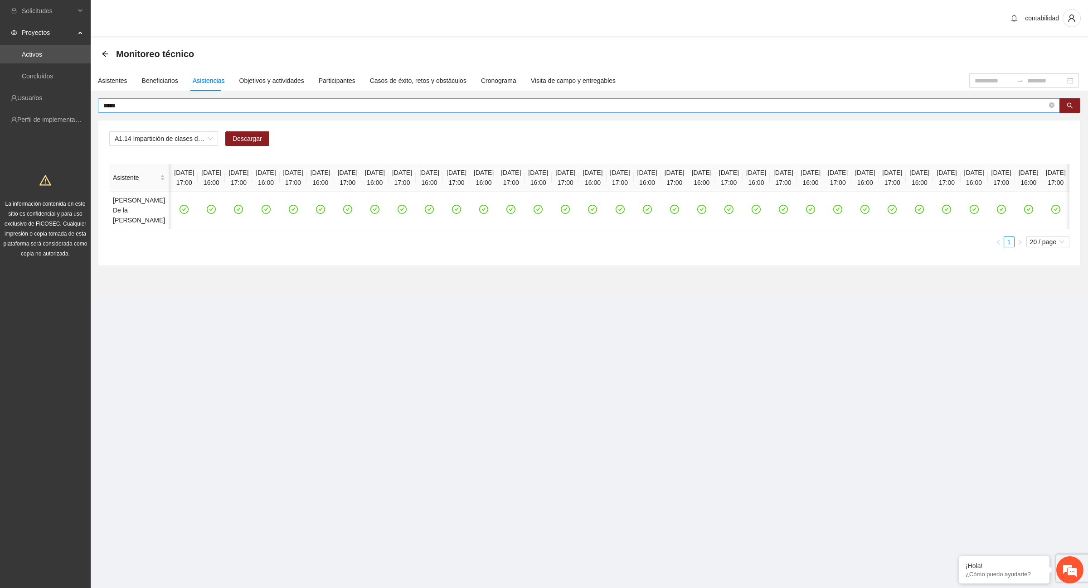
scroll to position [0, 5434]
click at [120, 78] on div "Asistentes" at bounding box center [112, 81] width 29 height 10
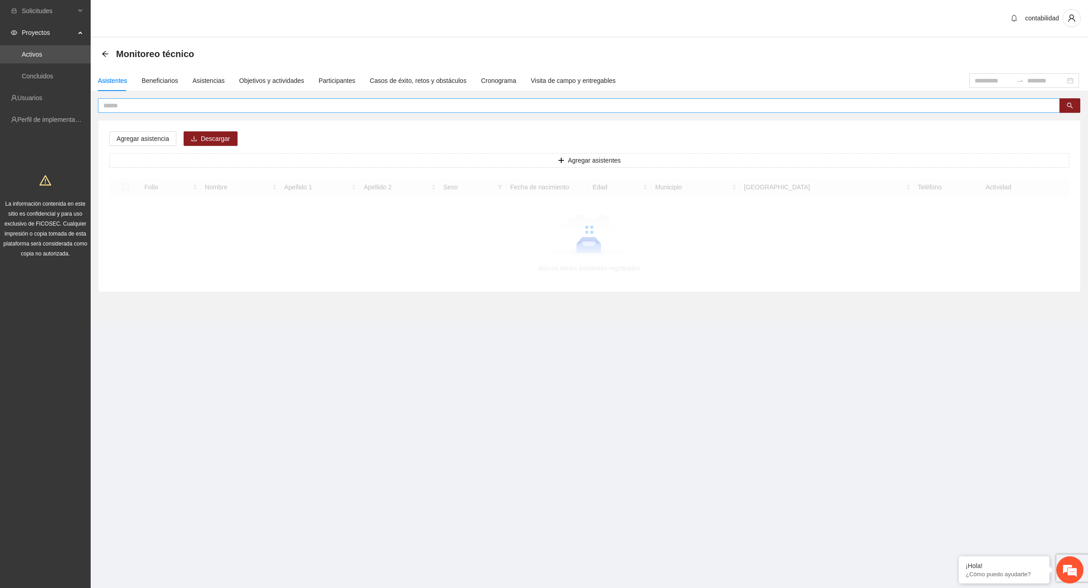
click at [114, 108] on input "text" at bounding box center [575, 106] width 944 height 10
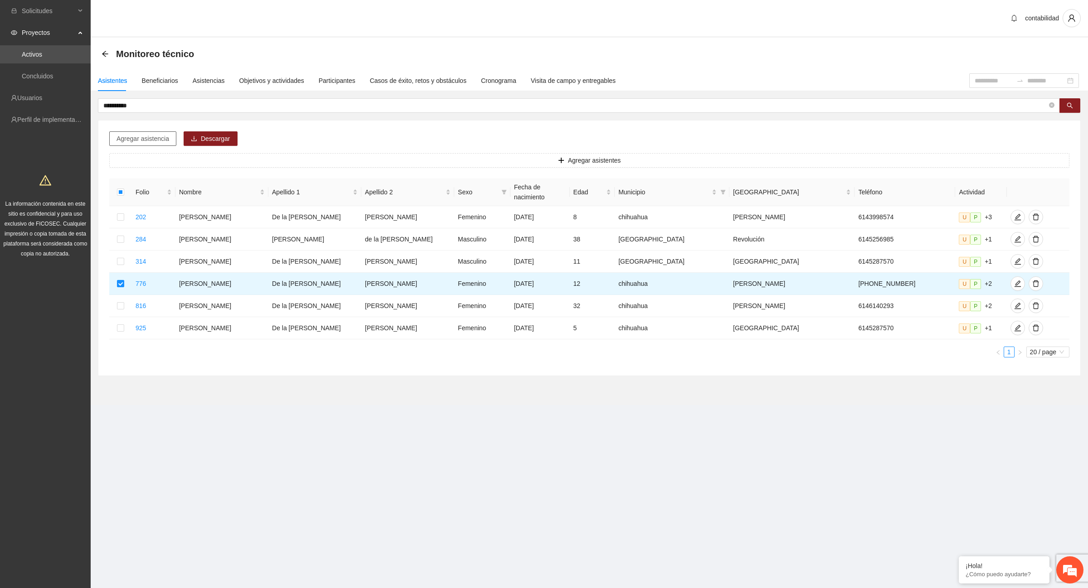
click at [149, 141] on span "Agregar asistencia" at bounding box center [142, 139] width 53 height 10
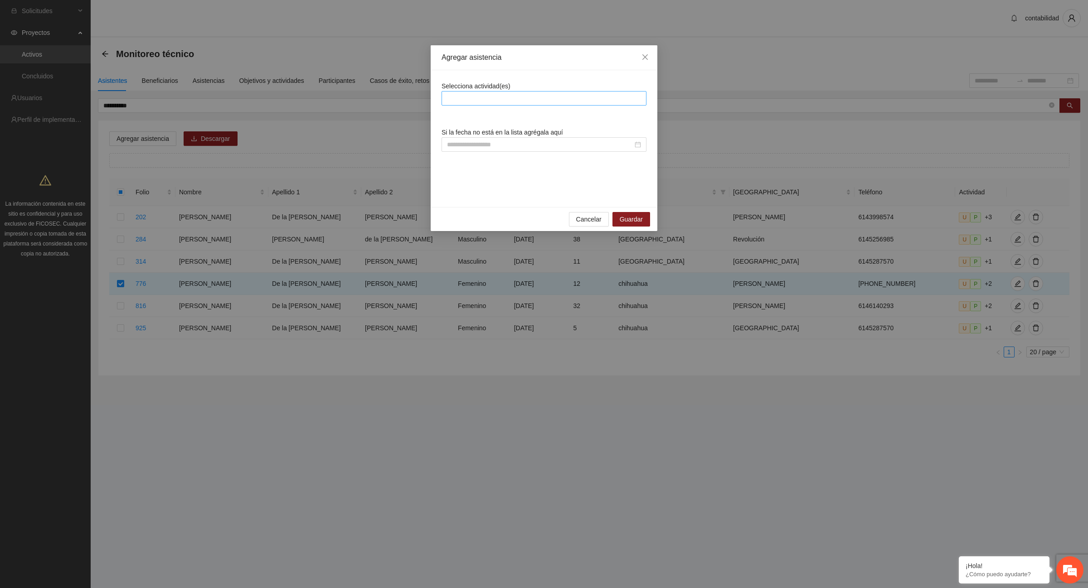
click at [461, 93] on div at bounding box center [544, 98] width 200 height 11
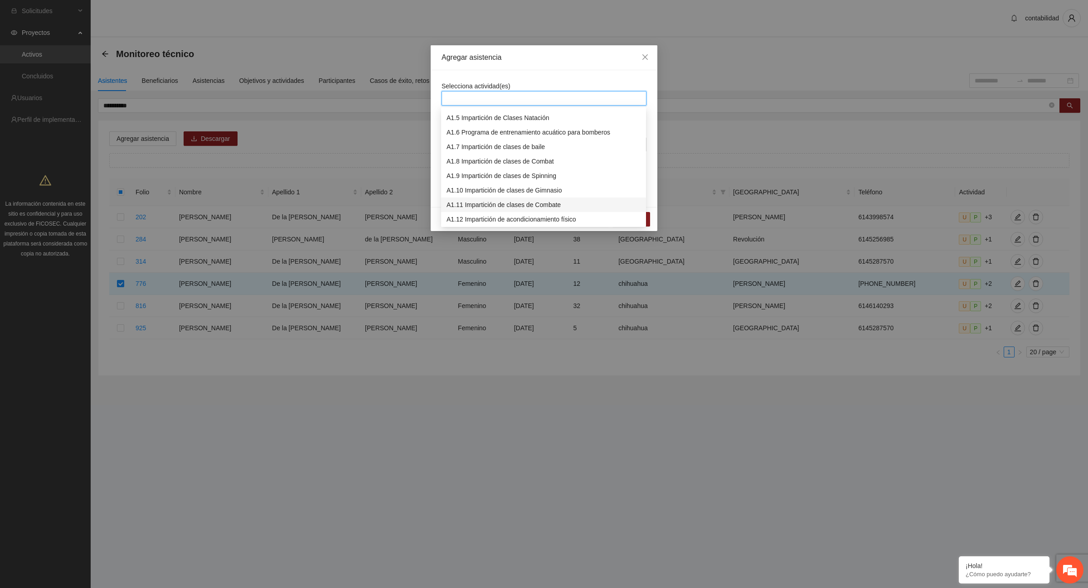
scroll to position [113, 0]
click at [565, 194] on div "A1.14 Impartición de clases de Danza infantil" at bounding box center [543, 192] width 194 height 10
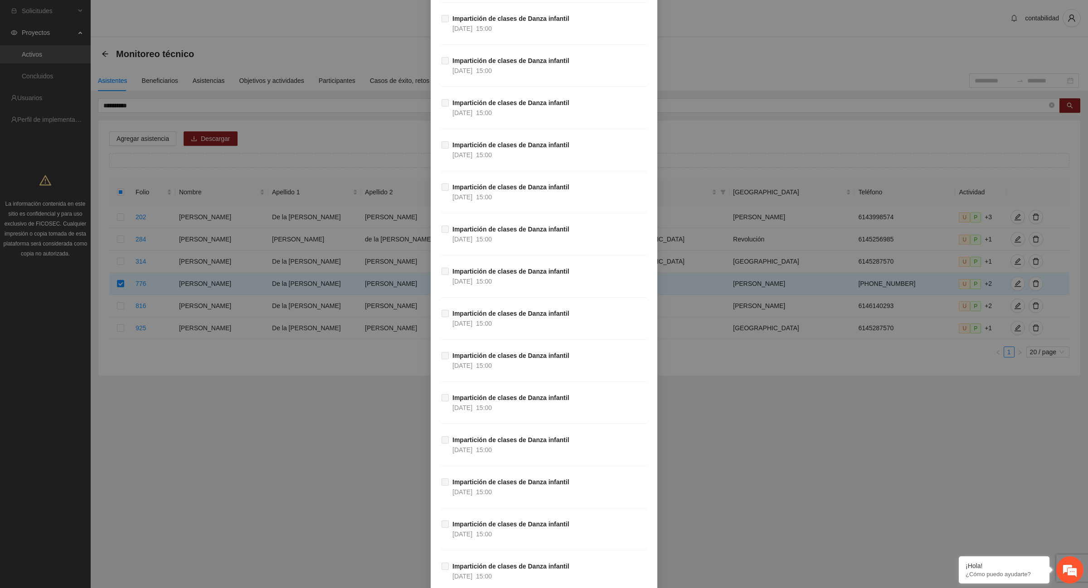
scroll to position [13131, 0]
click at [628, 568] on span "Guardar" at bounding box center [631, 566] width 23 height 10
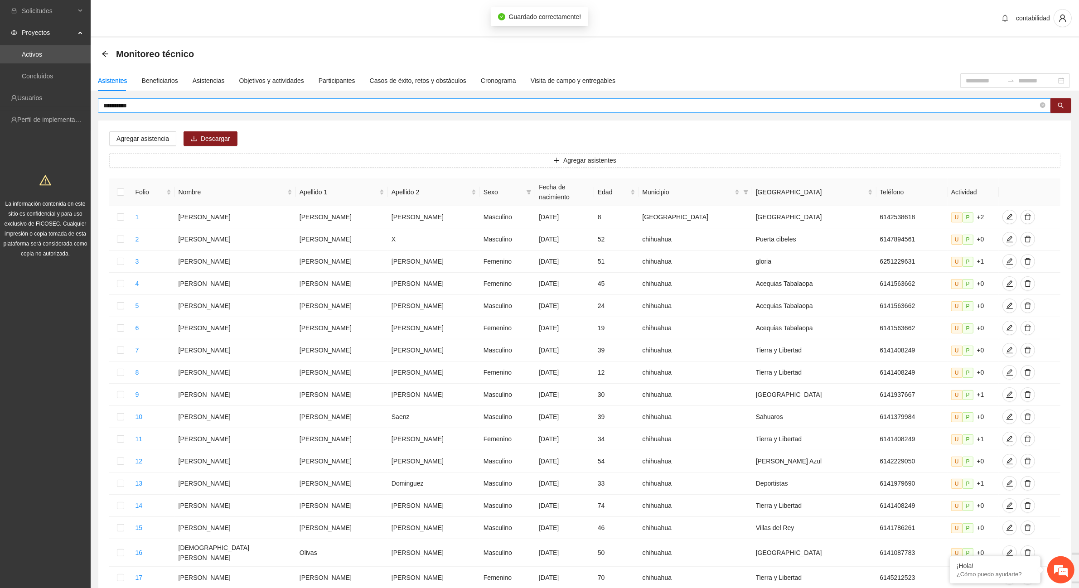
click at [151, 109] on span "**********" at bounding box center [574, 105] width 953 height 15
type input "*"
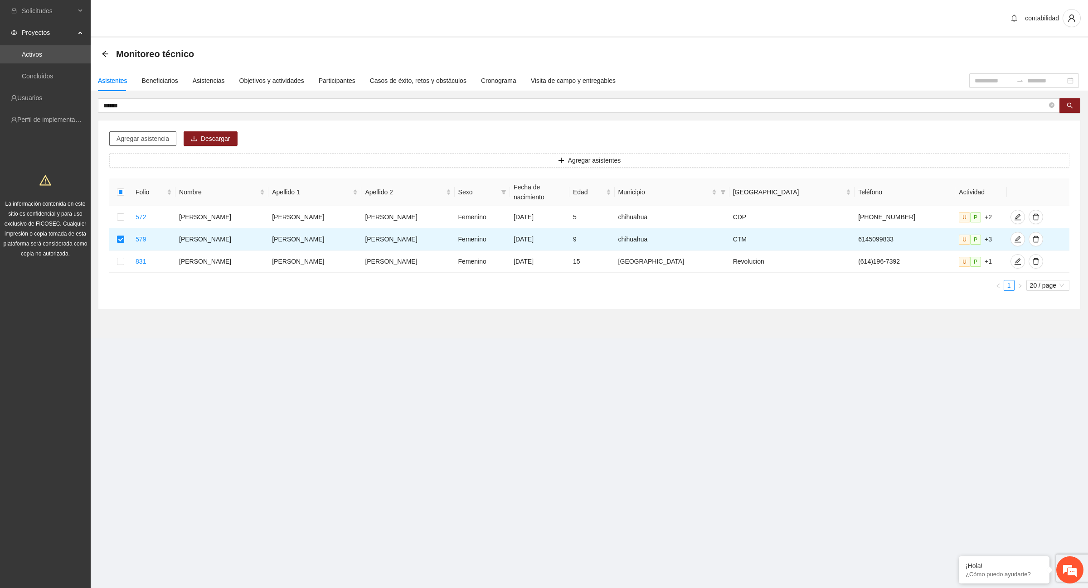
click at [150, 138] on span "Agregar asistencia" at bounding box center [142, 139] width 53 height 10
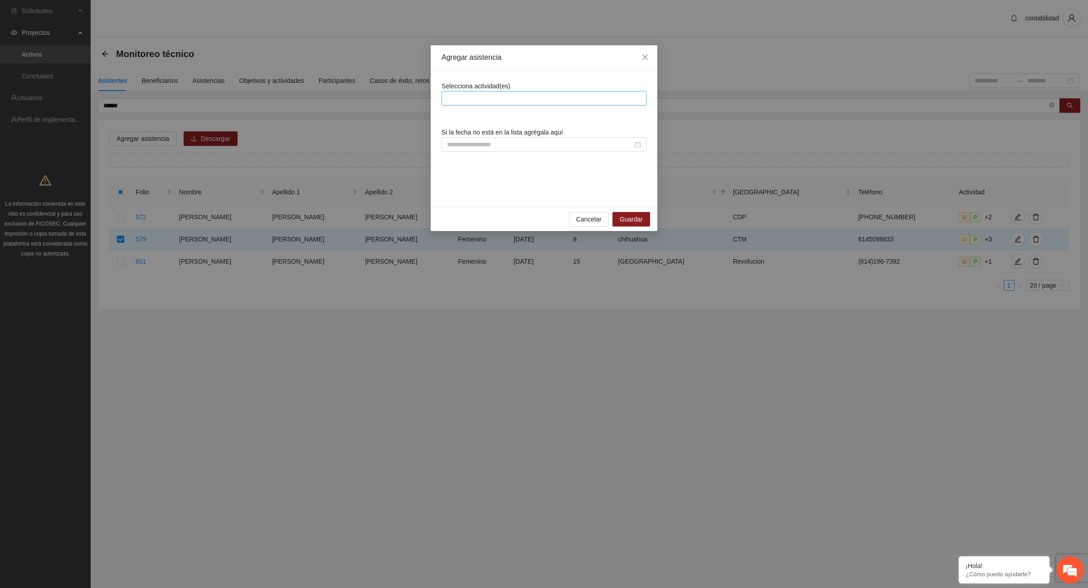
click at [553, 96] on div at bounding box center [544, 98] width 200 height 11
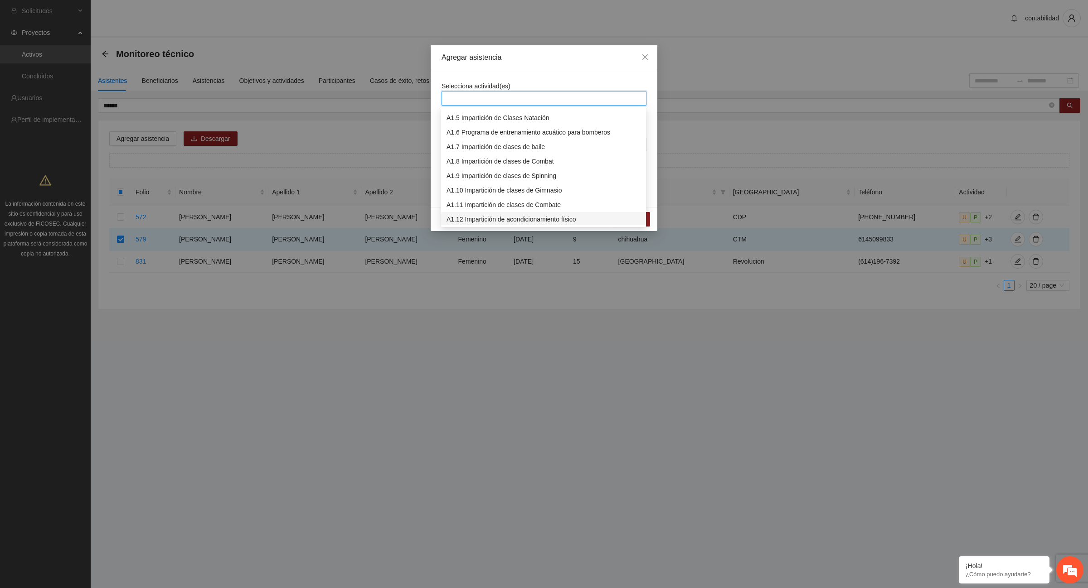
scroll to position [113, 0]
click at [518, 194] on div "A1.14 Impartición de clases de Danza infantil" at bounding box center [543, 192] width 194 height 10
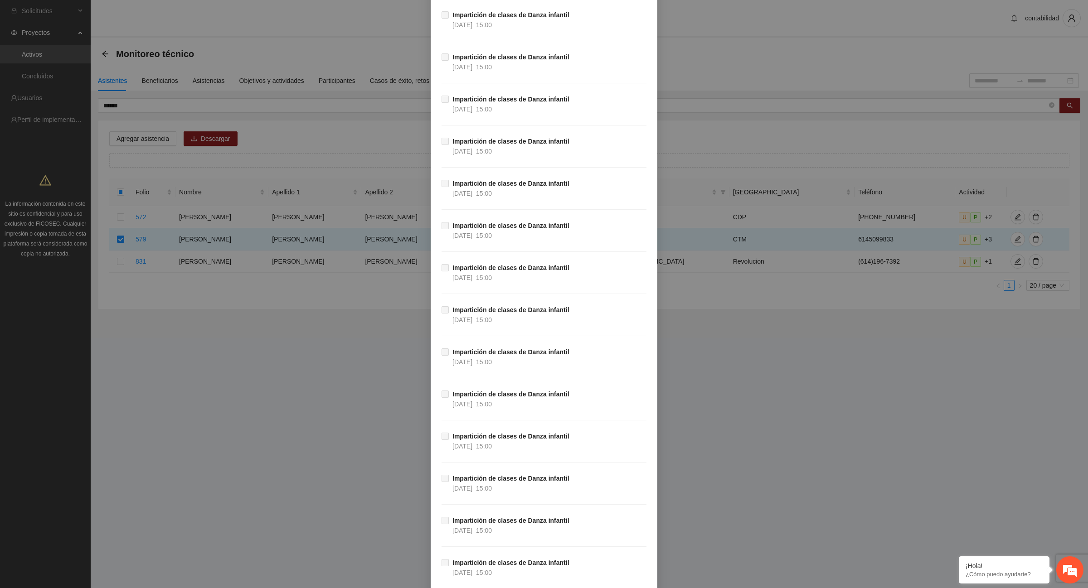
scroll to position [13131, 0]
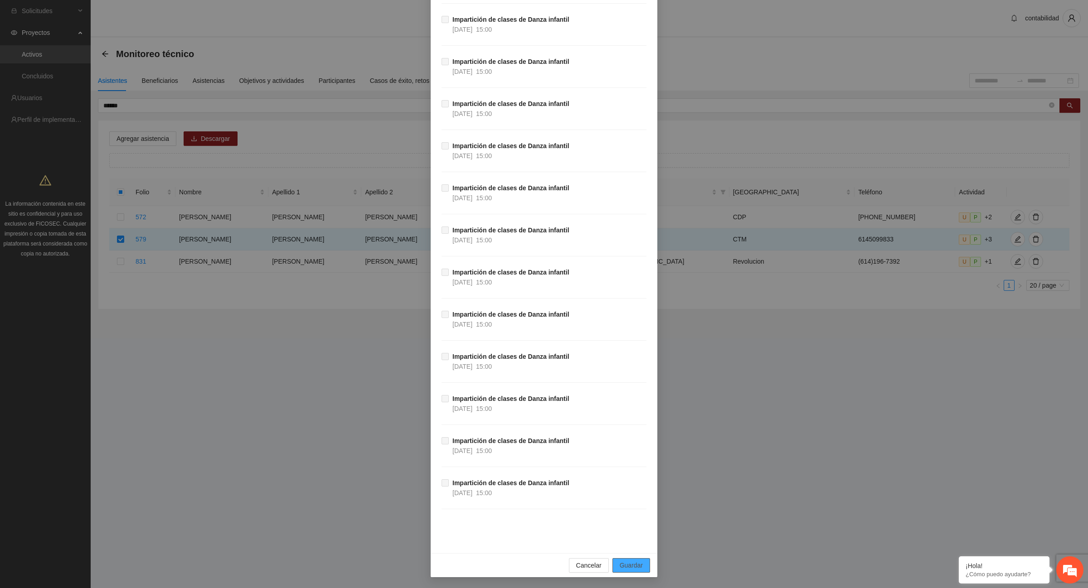
click at [620, 567] on span "Guardar" at bounding box center [631, 566] width 23 height 10
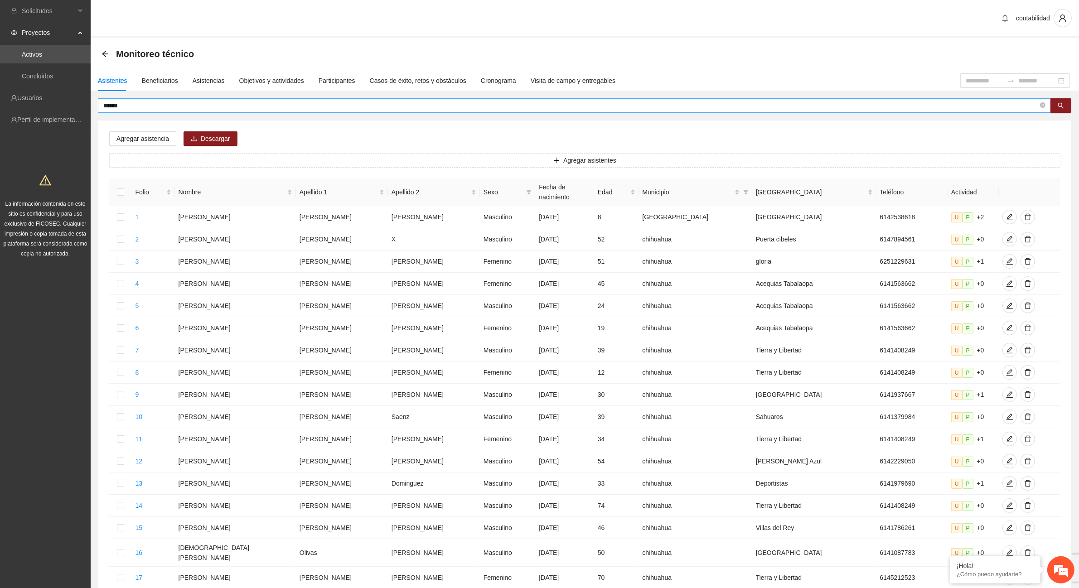
click at [128, 109] on input "******" at bounding box center [570, 106] width 935 height 10
type input "*"
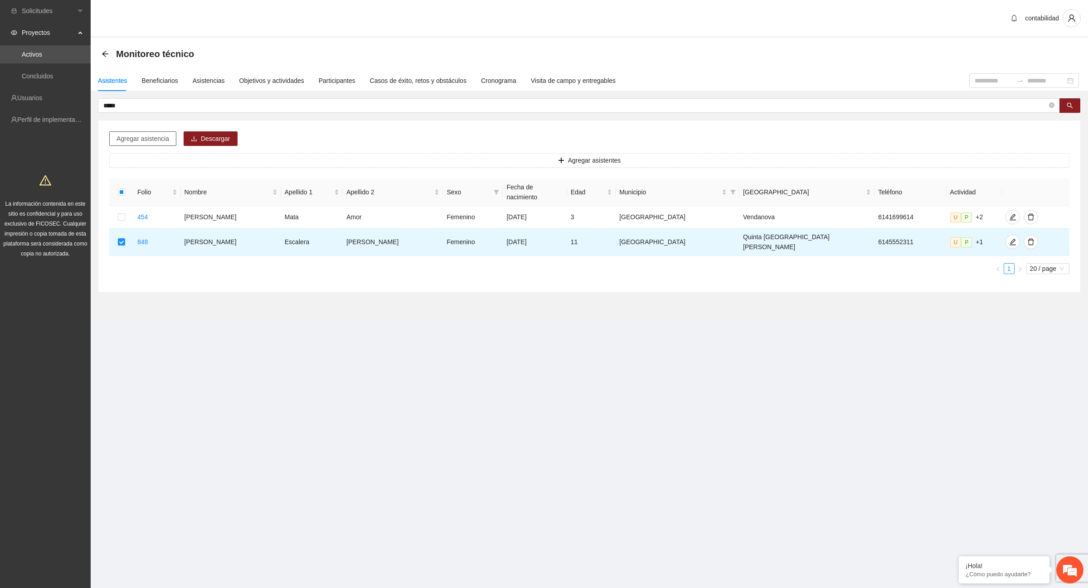
click at [137, 144] on button "Agregar asistencia" at bounding box center [142, 138] width 67 height 15
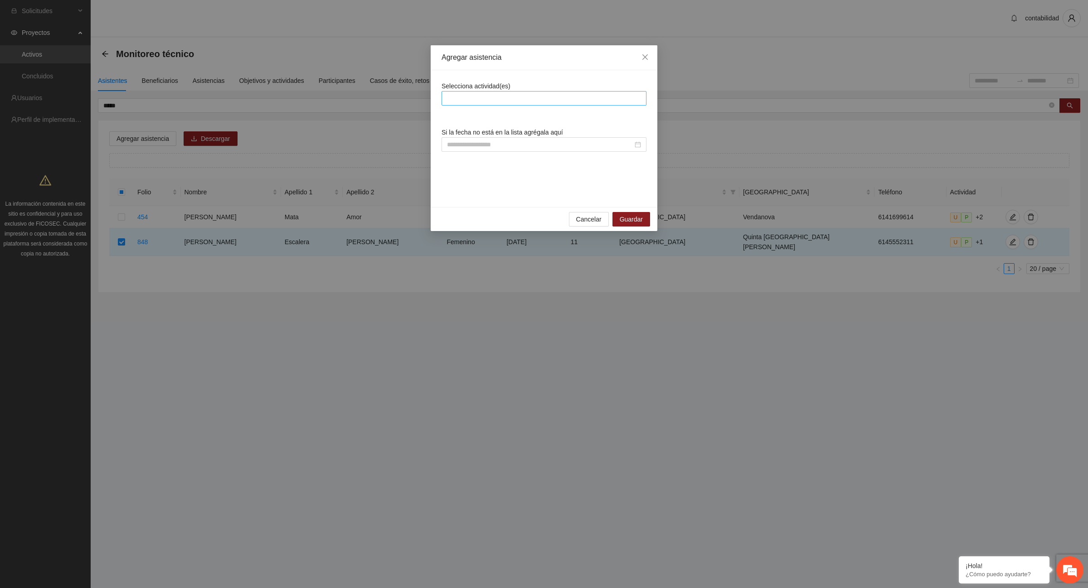
click at [466, 94] on div at bounding box center [544, 98] width 200 height 11
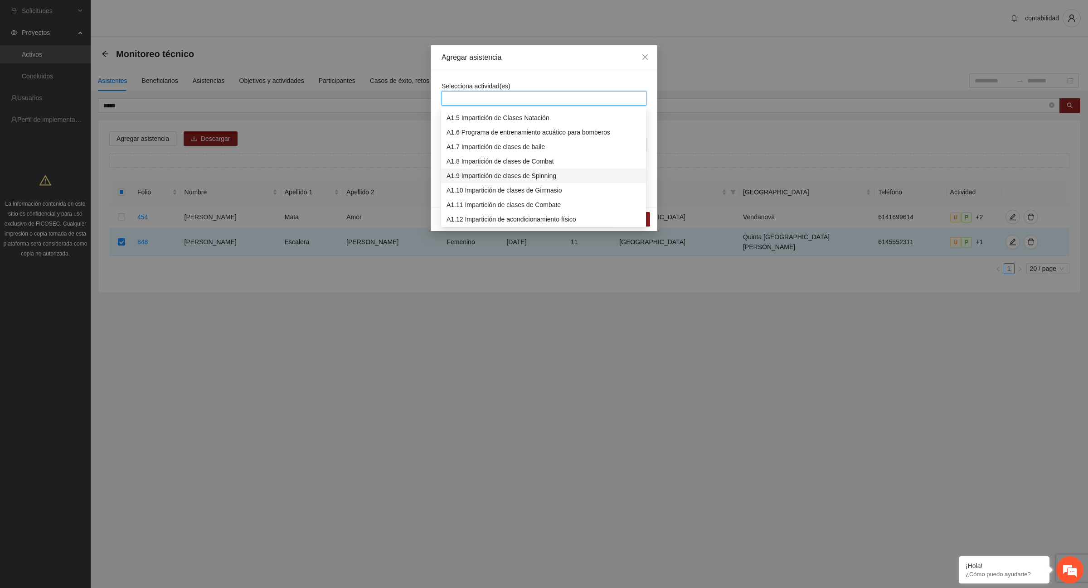
scroll to position [113, 0]
click at [485, 190] on div "A1.14 Impartición de clases de Danza infantil" at bounding box center [543, 192] width 194 height 10
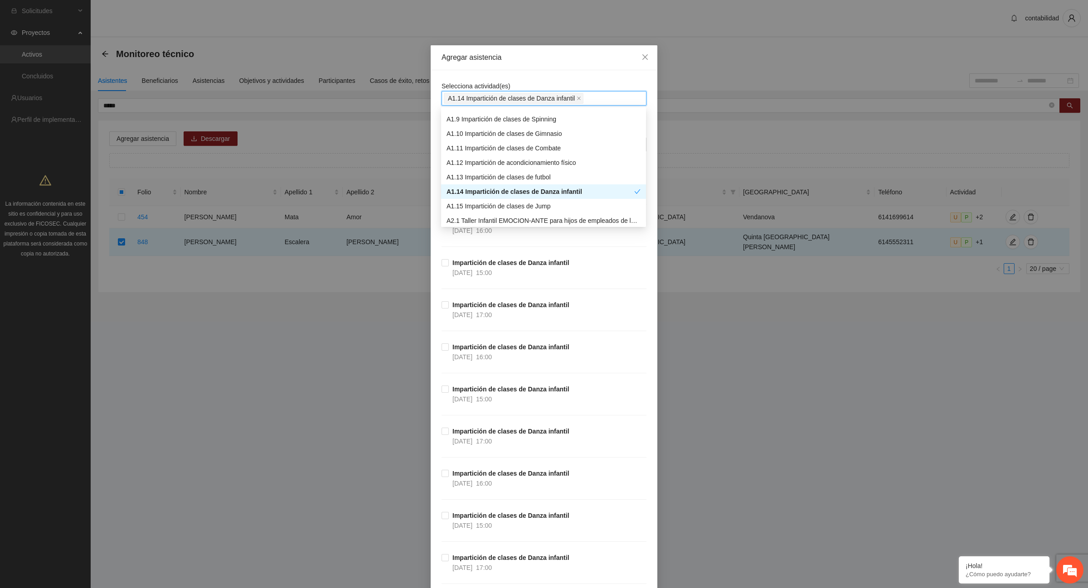
click at [703, 368] on div "Agregar asistencia Selecciona actividad(es) A1.14 Impartición de clases [PERSON…" at bounding box center [544, 294] width 1088 height 588
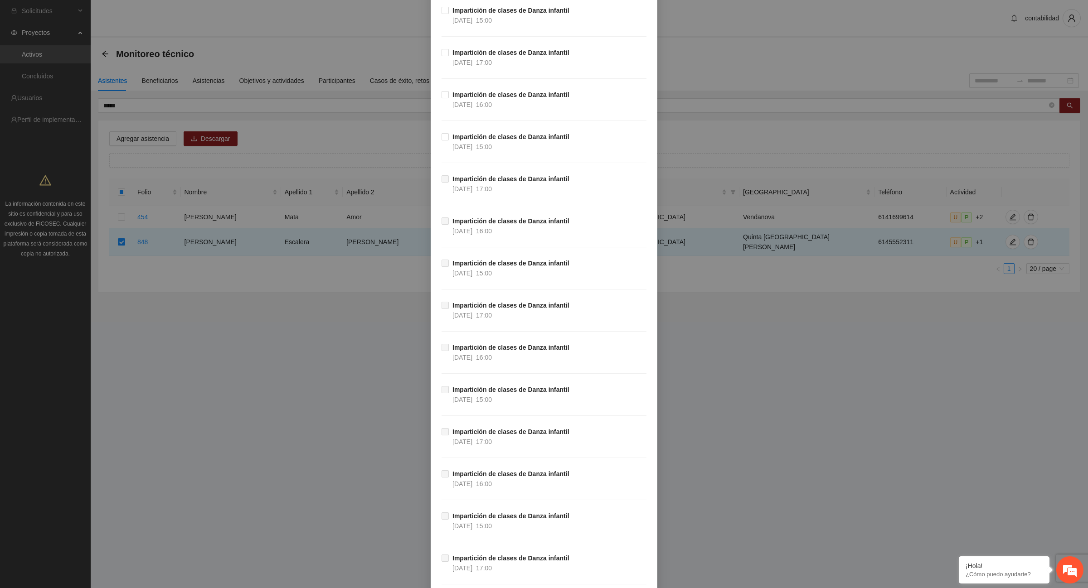
scroll to position [2890, 0]
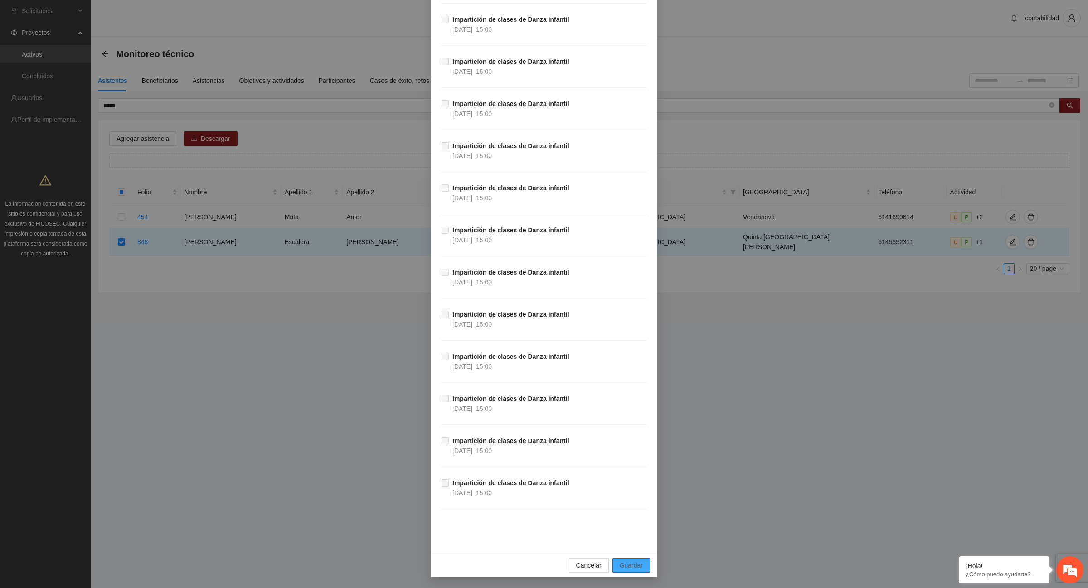
click at [644, 564] on button "Guardar" at bounding box center [631, 565] width 38 height 15
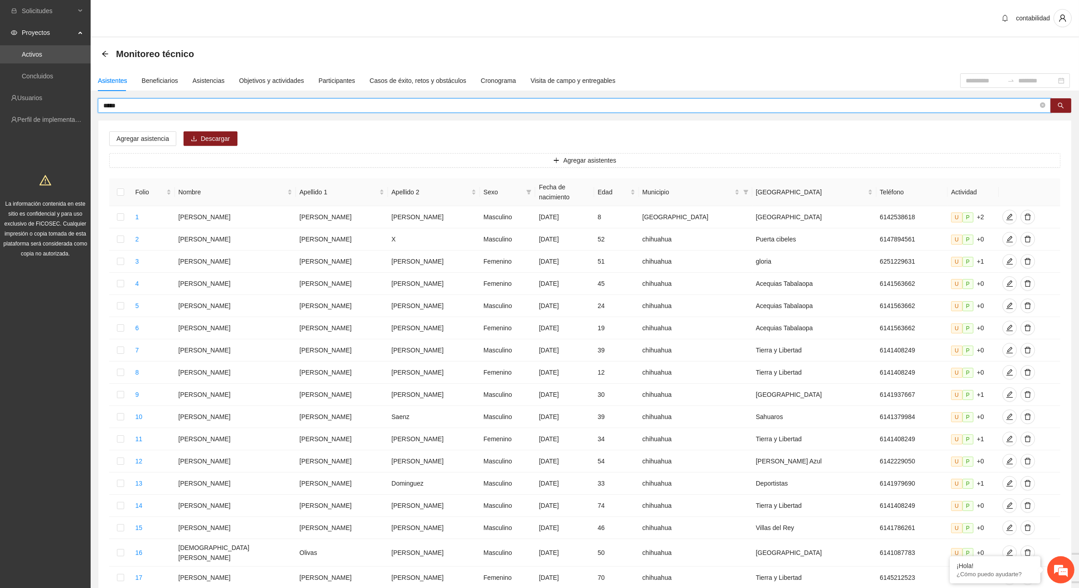
click at [109, 103] on input "*****" at bounding box center [570, 106] width 935 height 10
drag, startPoint x: 126, startPoint y: 108, endPoint x: 87, endPoint y: 98, distance: 40.7
click at [88, 98] on section "Solicitudes Proyectos Activos Concluidos Usuarios Perfil de implementadora La i…" at bounding box center [539, 376] width 1079 height 752
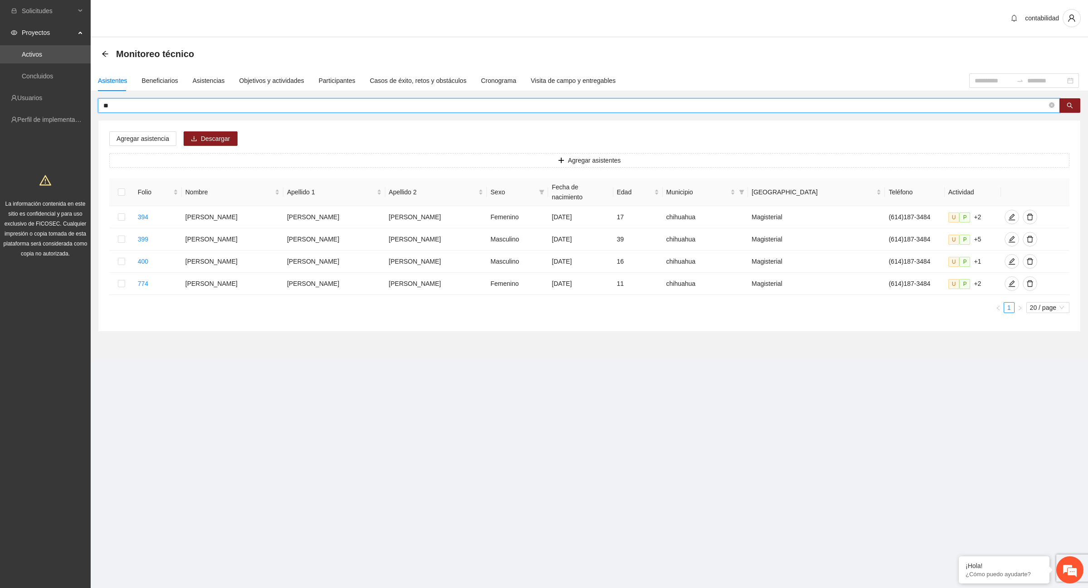
type input "*"
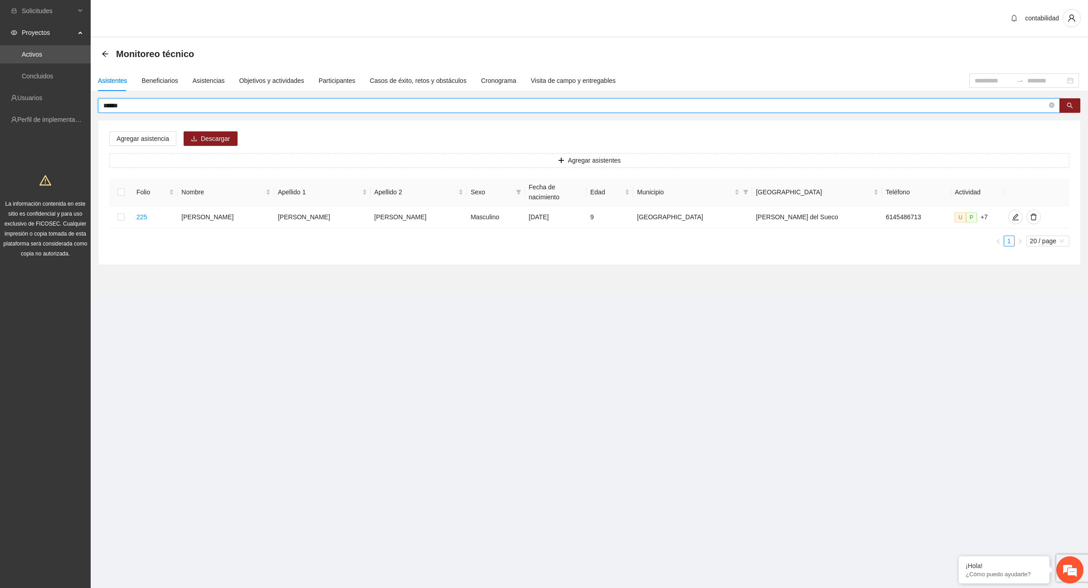
click at [129, 108] on input "******" at bounding box center [575, 106] width 944 height 10
type input "*"
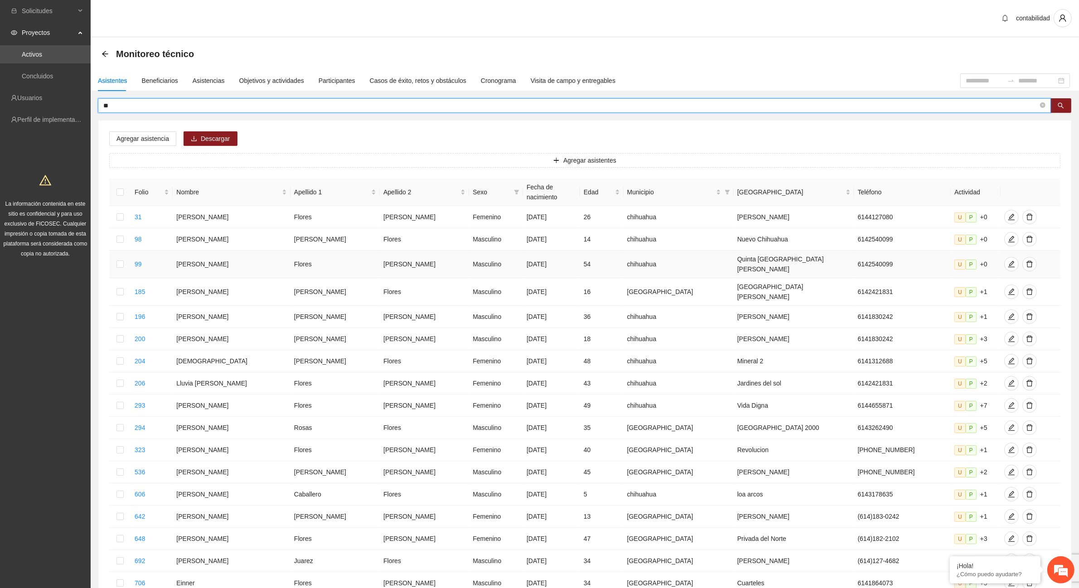
type input "*"
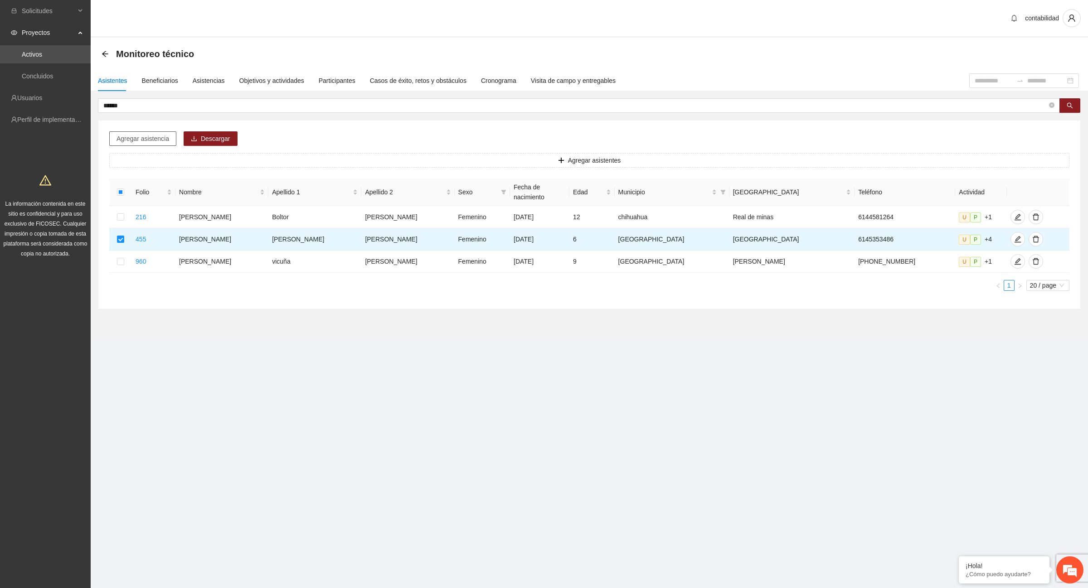
click at [124, 141] on span "Agregar asistencia" at bounding box center [142, 139] width 53 height 10
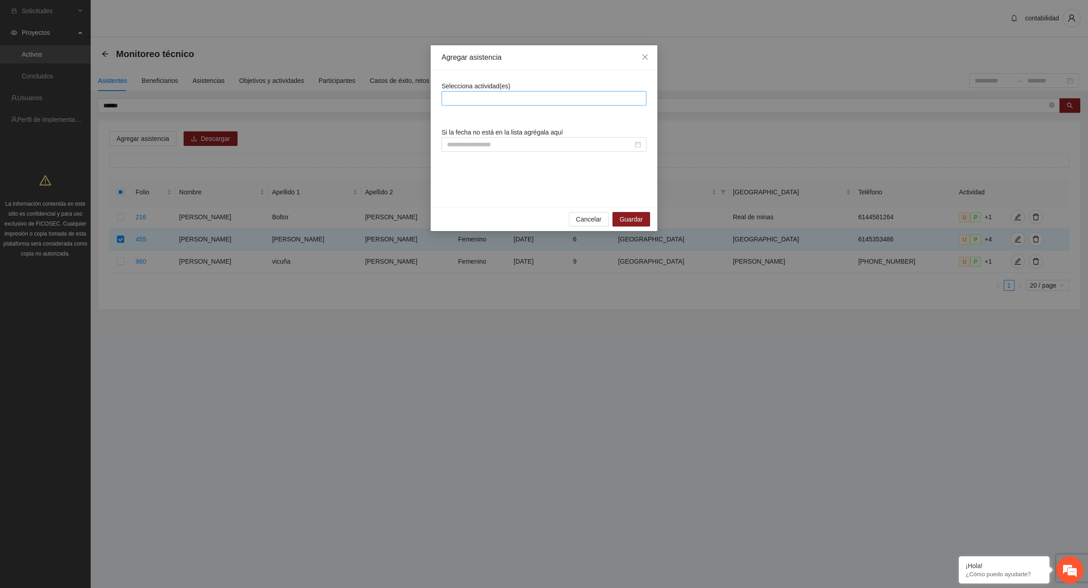
click at [517, 99] on div at bounding box center [544, 98] width 200 height 11
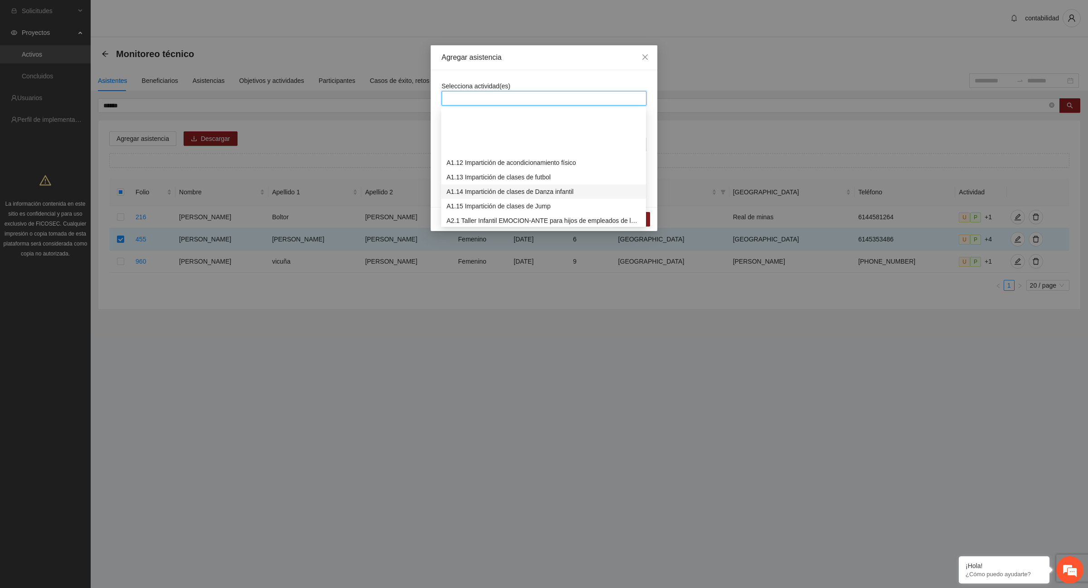
scroll to position [170, 0]
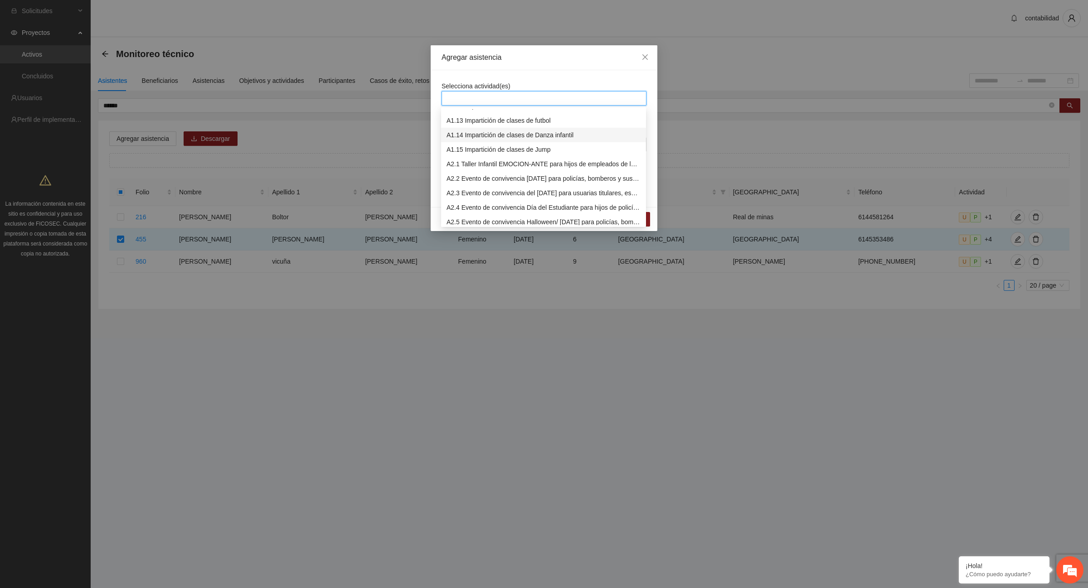
click at [484, 135] on div "A1.14 Impartición de clases de Danza infantil" at bounding box center [543, 135] width 194 height 10
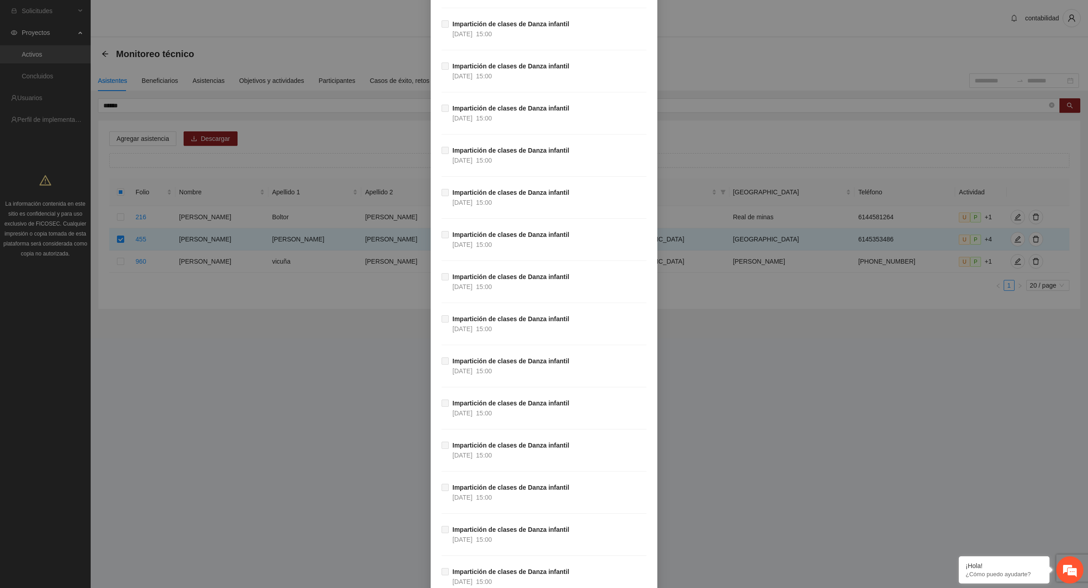
scroll to position [13131, 0]
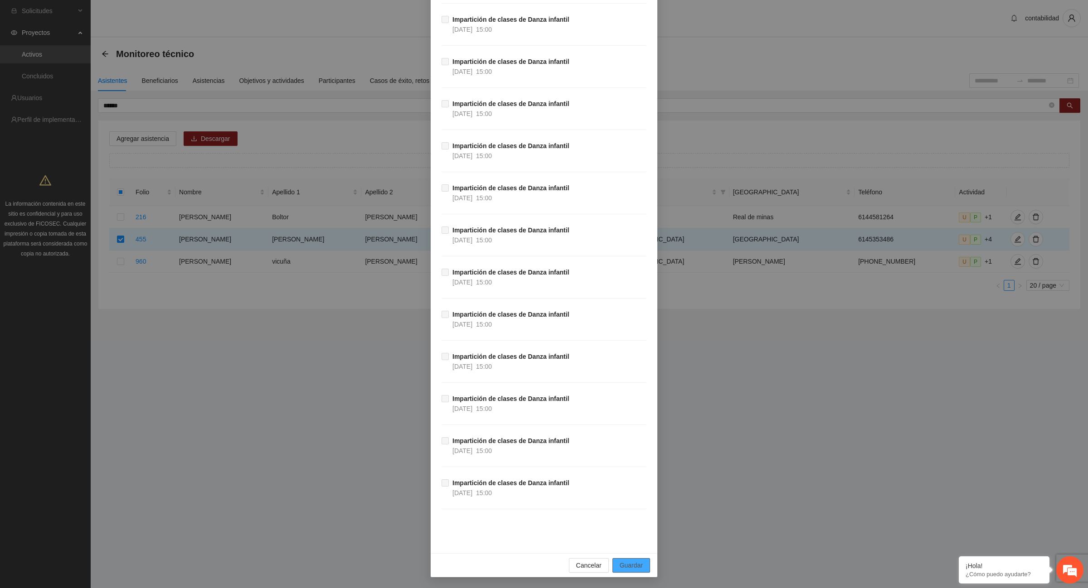
click at [629, 567] on span "Guardar" at bounding box center [631, 566] width 23 height 10
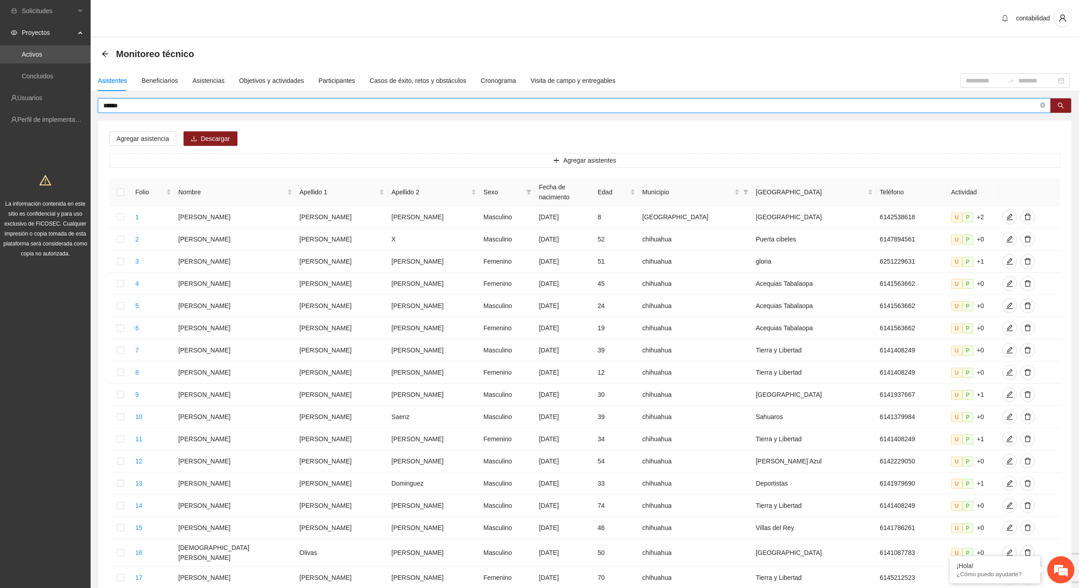
click at [234, 105] on input "******" at bounding box center [570, 106] width 935 height 10
type input "*"
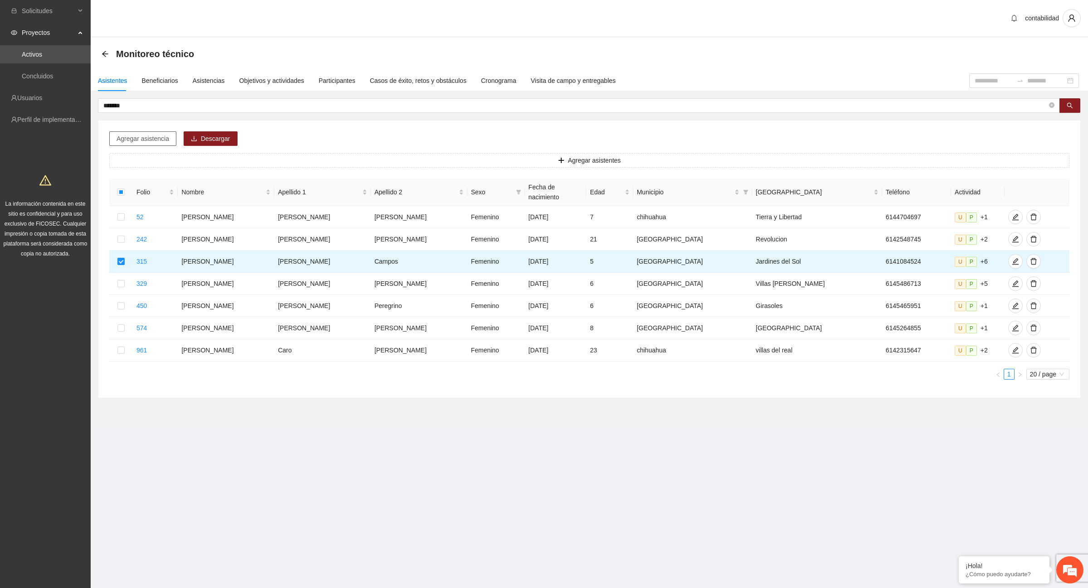
click at [119, 140] on span "Agregar asistencia" at bounding box center [142, 139] width 53 height 10
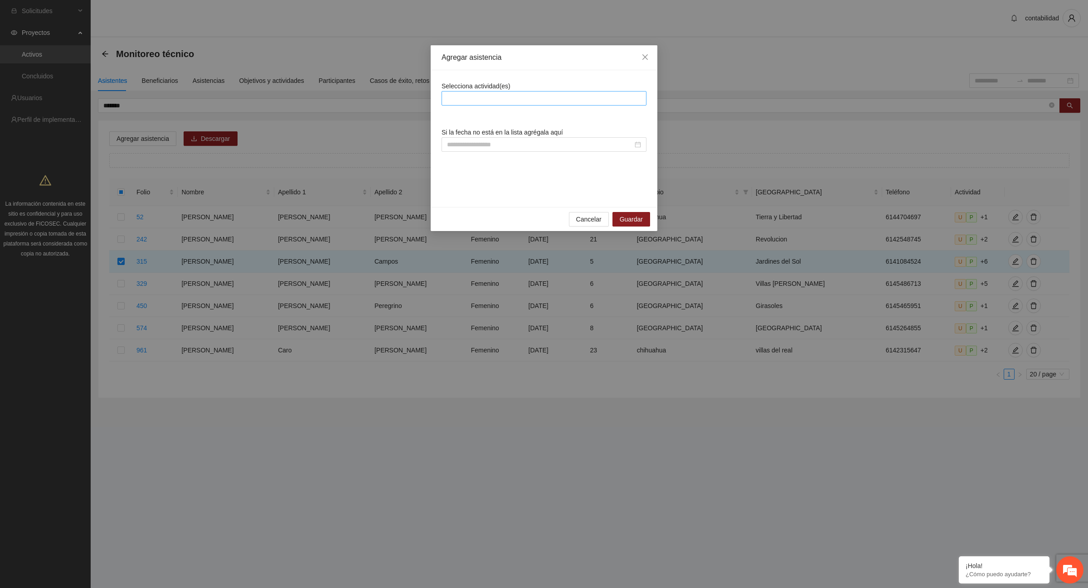
click at [472, 92] on div at bounding box center [544, 98] width 205 height 15
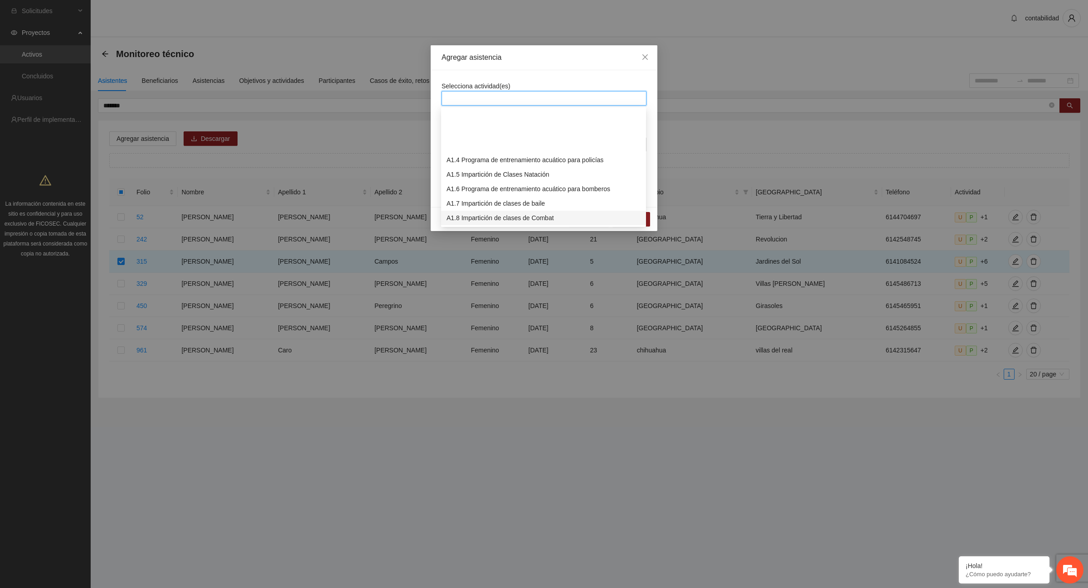
scroll to position [113, 0]
click at [519, 193] on div "A1.14 Impartición de clases de Danza infantil" at bounding box center [543, 192] width 194 height 10
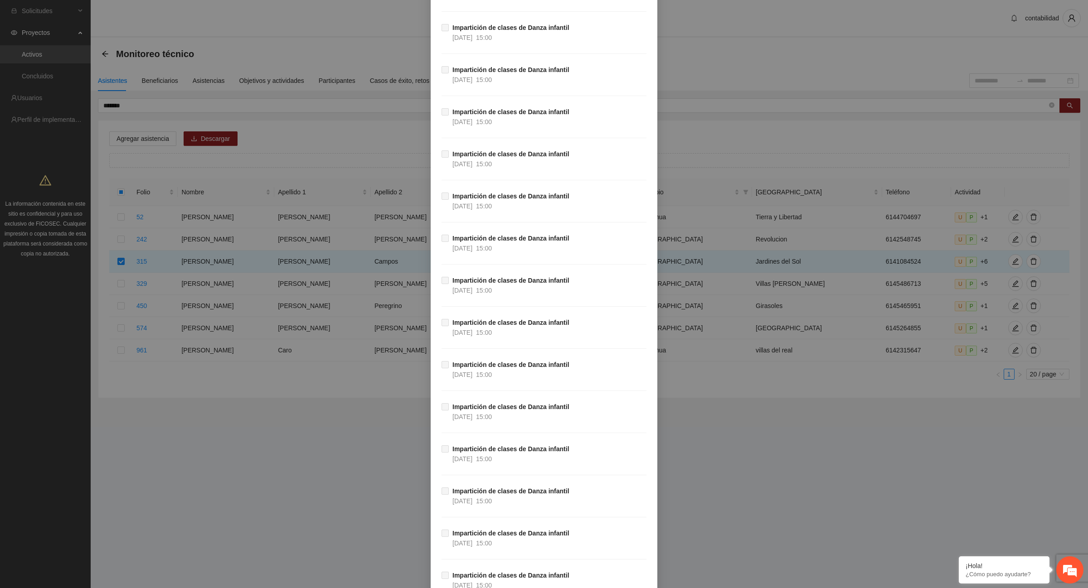
scroll to position [13131, 0]
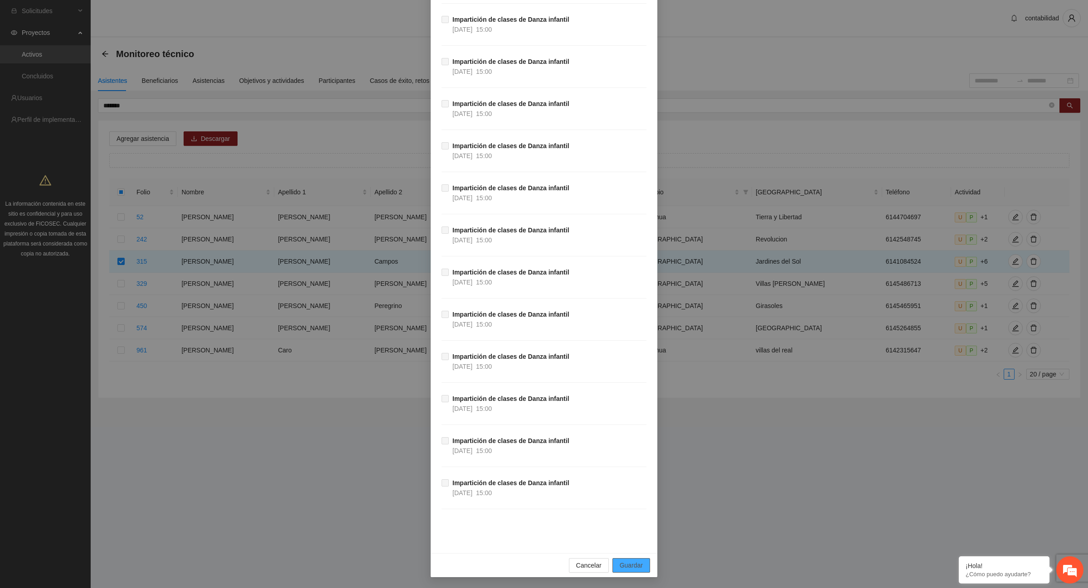
click at [631, 568] on span "Guardar" at bounding box center [631, 566] width 23 height 10
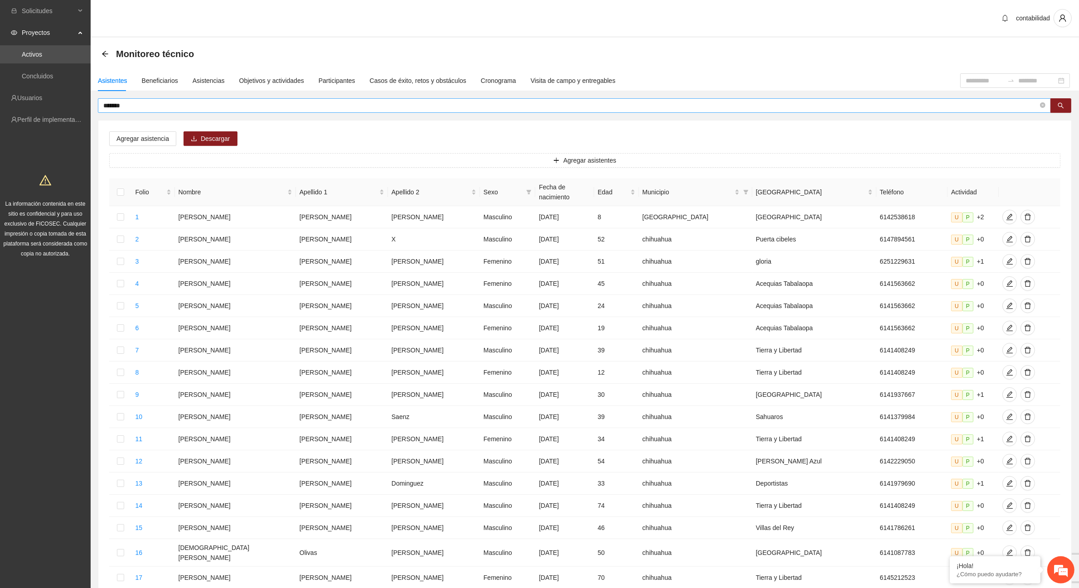
click at [127, 103] on input "*******" at bounding box center [570, 106] width 935 height 10
type input "*"
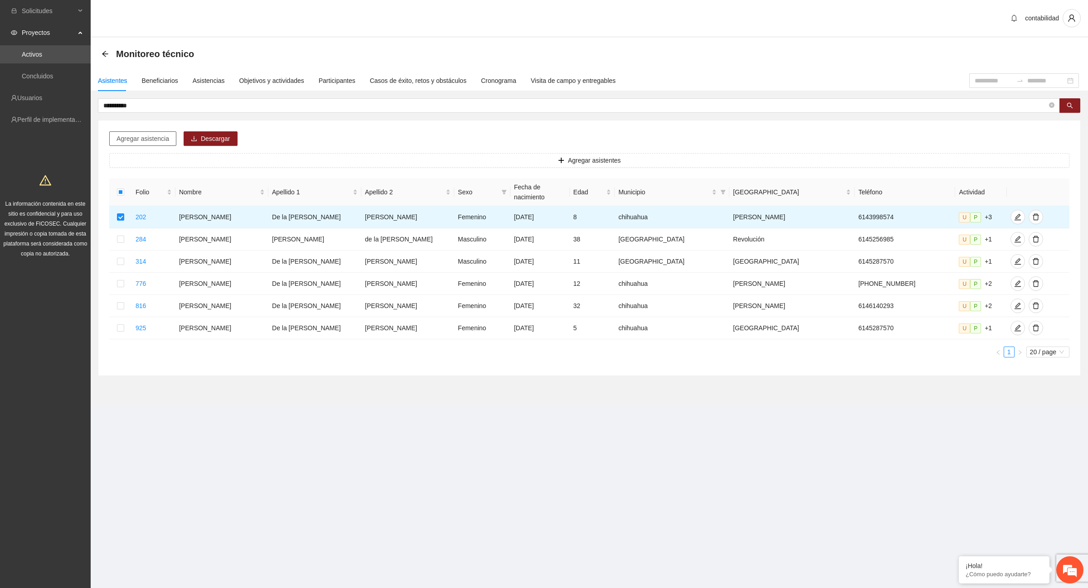
click at [146, 138] on span "Agregar asistencia" at bounding box center [142, 139] width 53 height 10
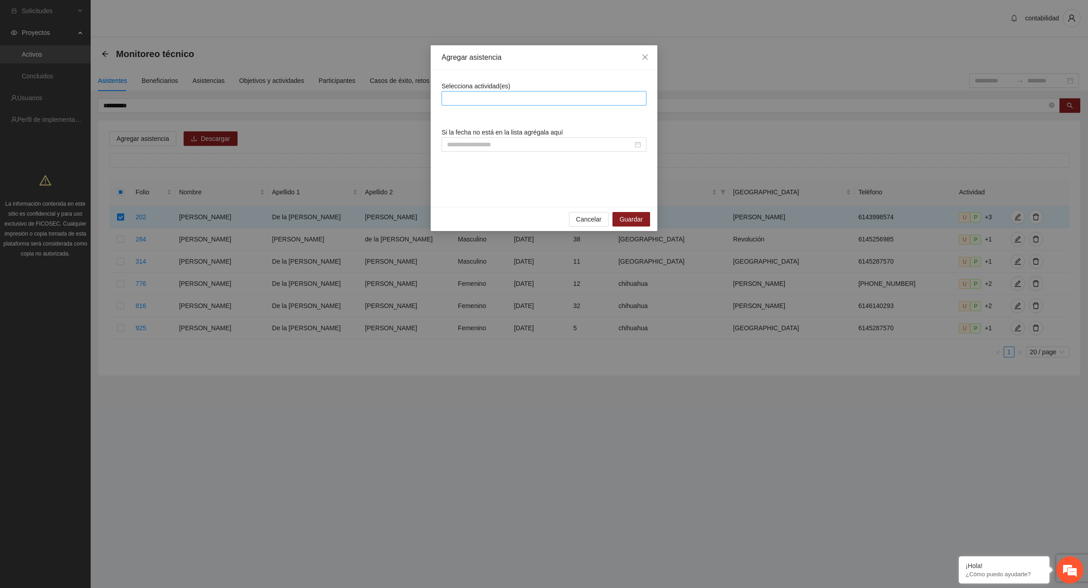
click at [451, 101] on div at bounding box center [544, 98] width 200 height 11
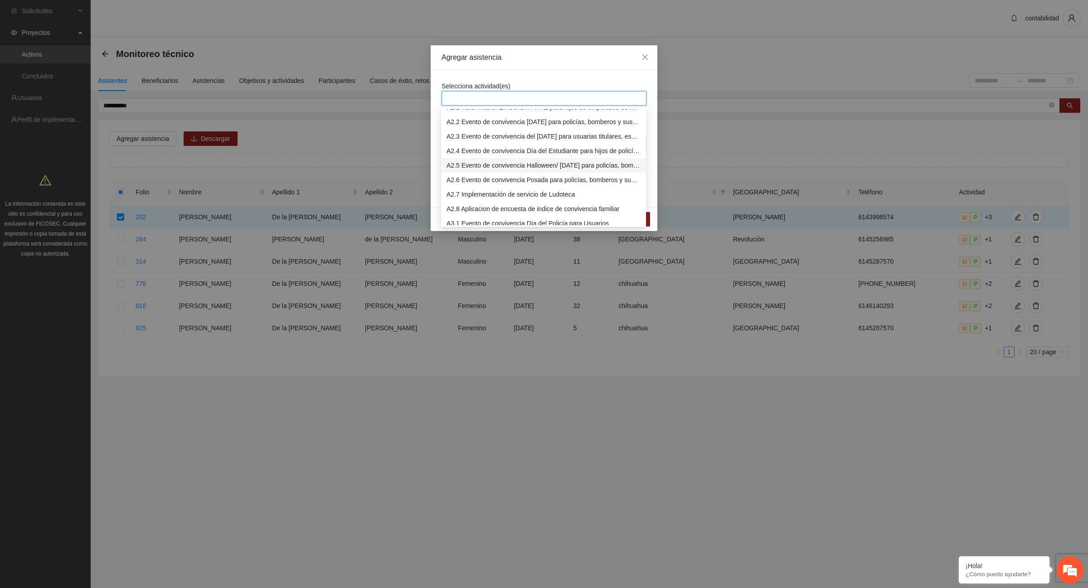
scroll to position [113, 0]
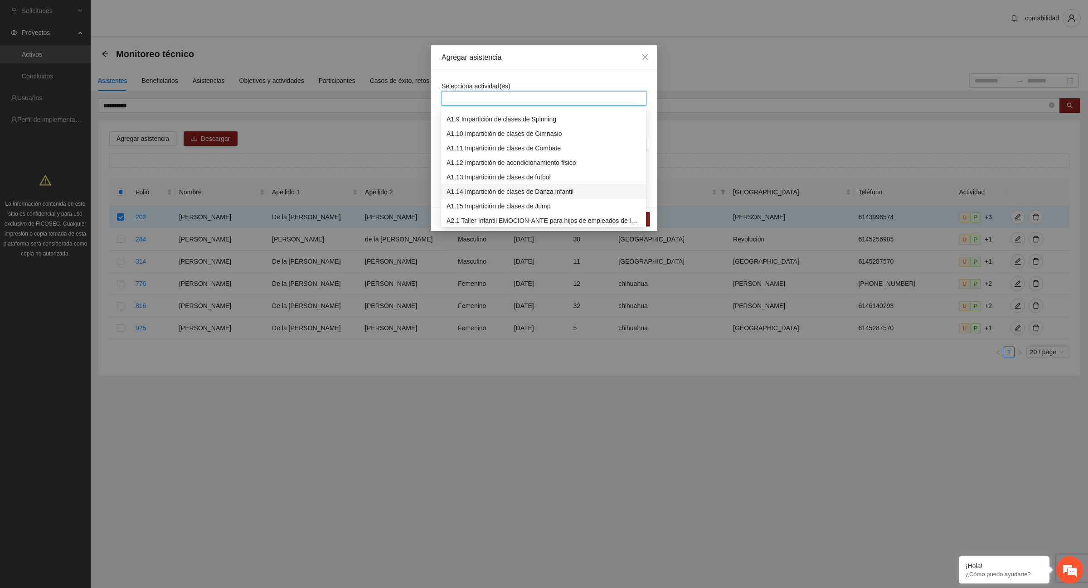
click at [515, 191] on div "A1.14 Impartición de clases de Danza infantil" at bounding box center [543, 192] width 194 height 10
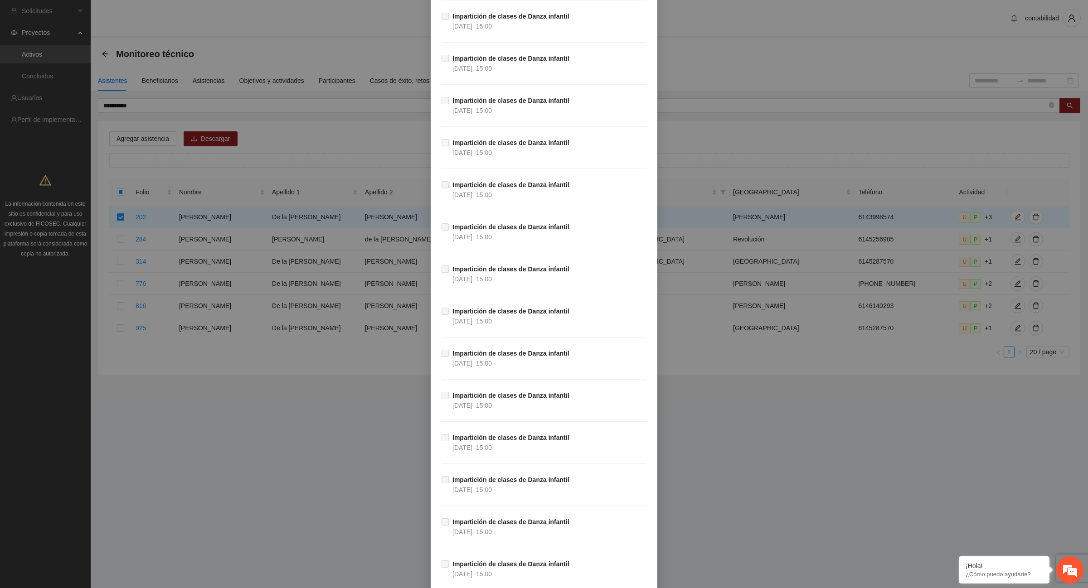
scroll to position [13131, 0]
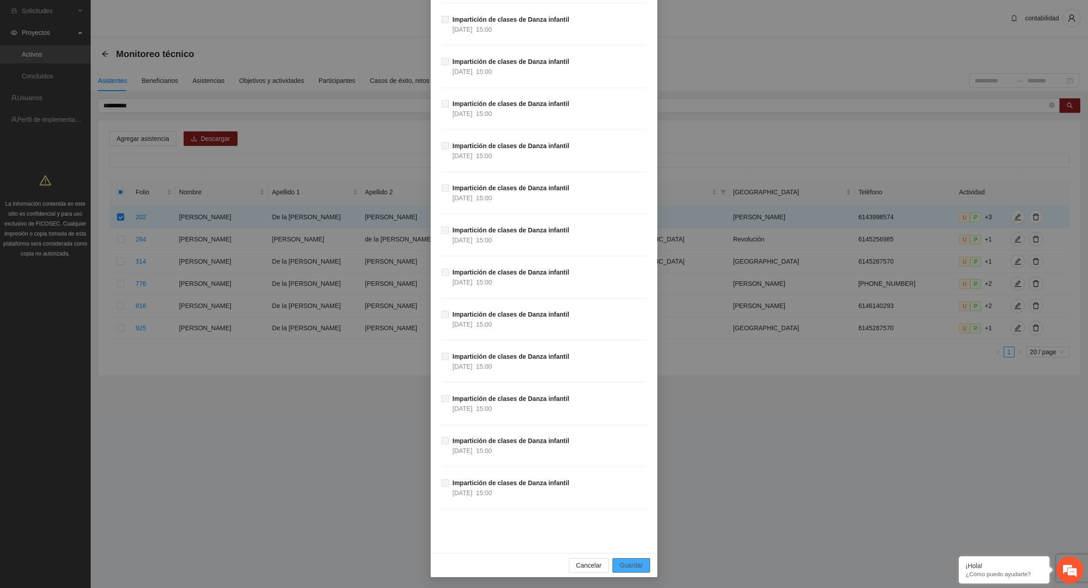
click at [637, 562] on span "Guardar" at bounding box center [631, 566] width 23 height 10
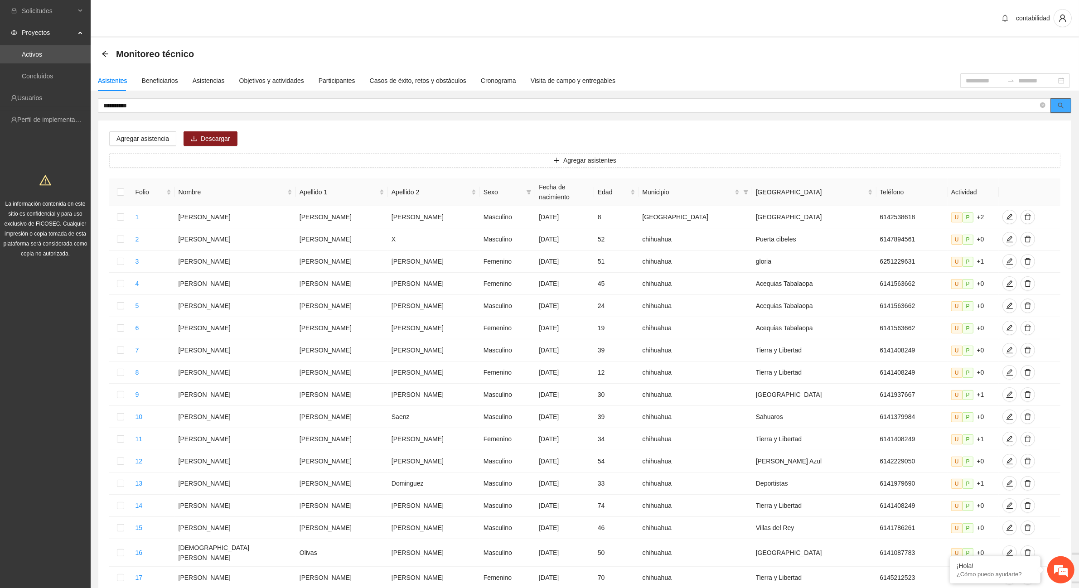
click at [1059, 101] on button "button" at bounding box center [1061, 105] width 21 height 15
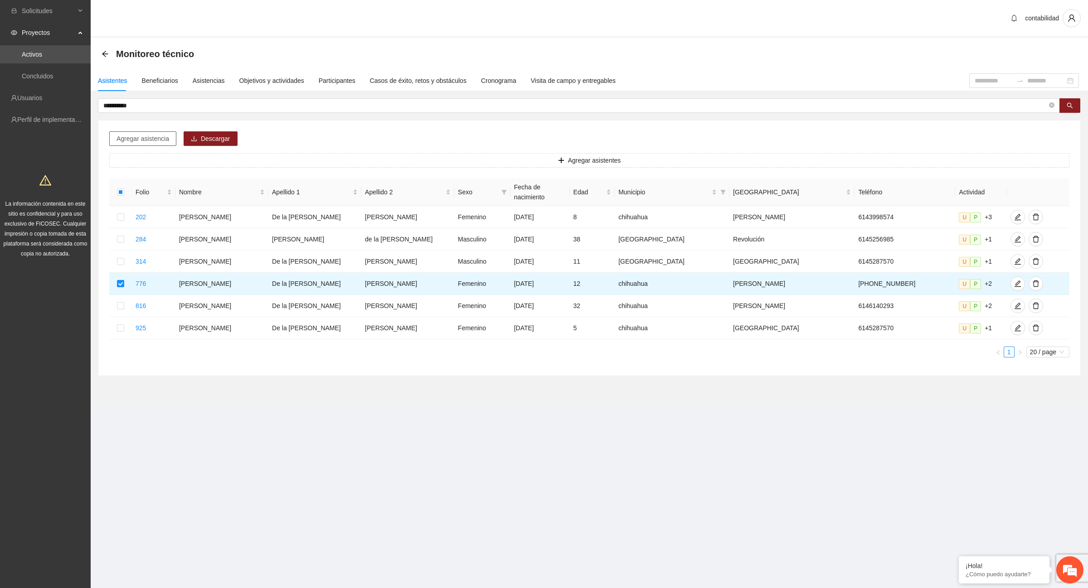
click at [142, 138] on span "Agregar asistencia" at bounding box center [142, 139] width 53 height 10
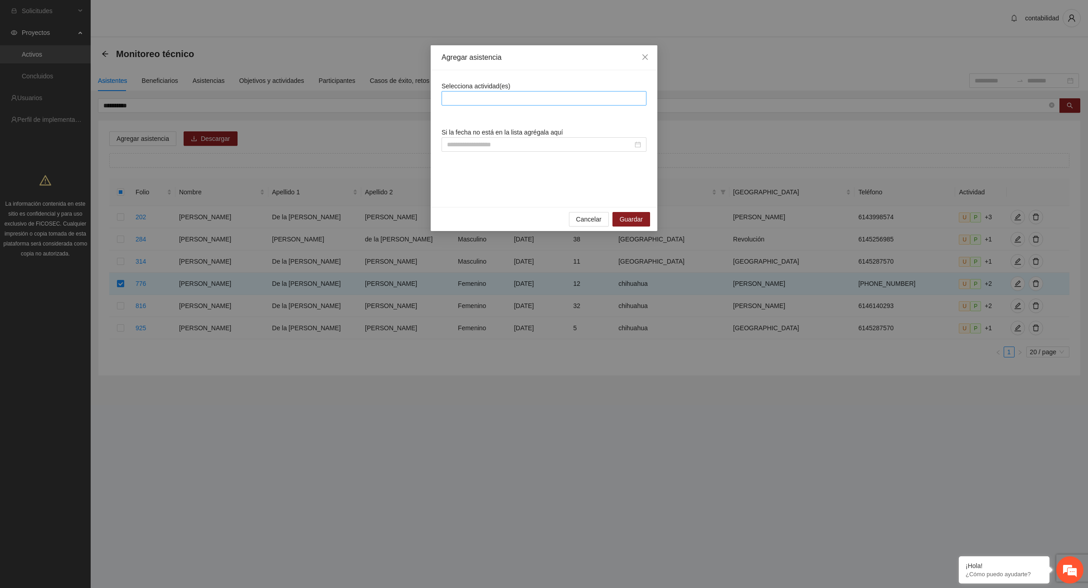
click at [475, 93] on div at bounding box center [544, 98] width 200 height 11
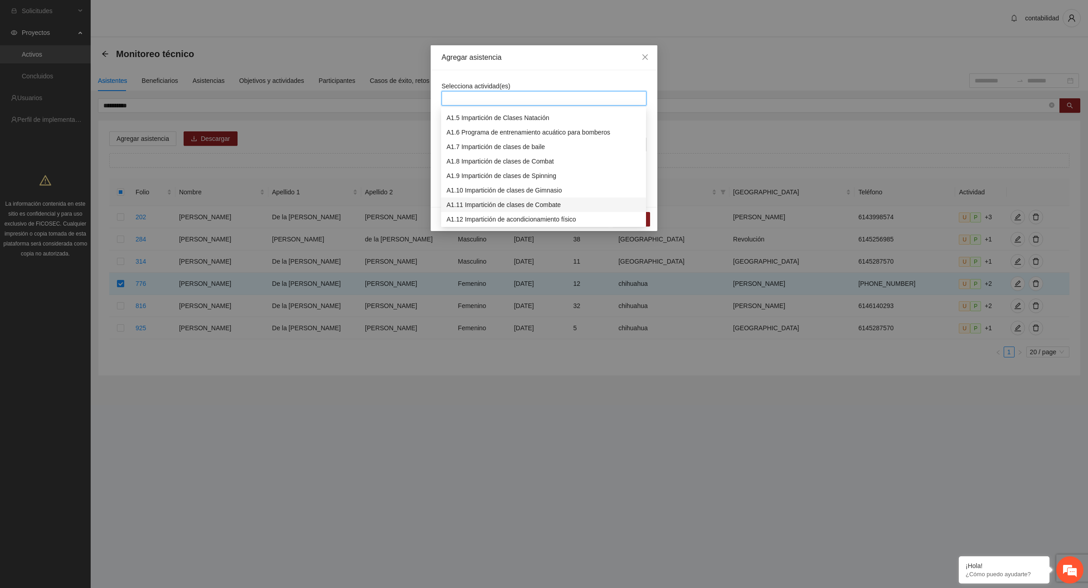
scroll to position [113, 0]
click at [504, 195] on div "A1.14 Impartición de clases de Danza infantil" at bounding box center [543, 192] width 194 height 10
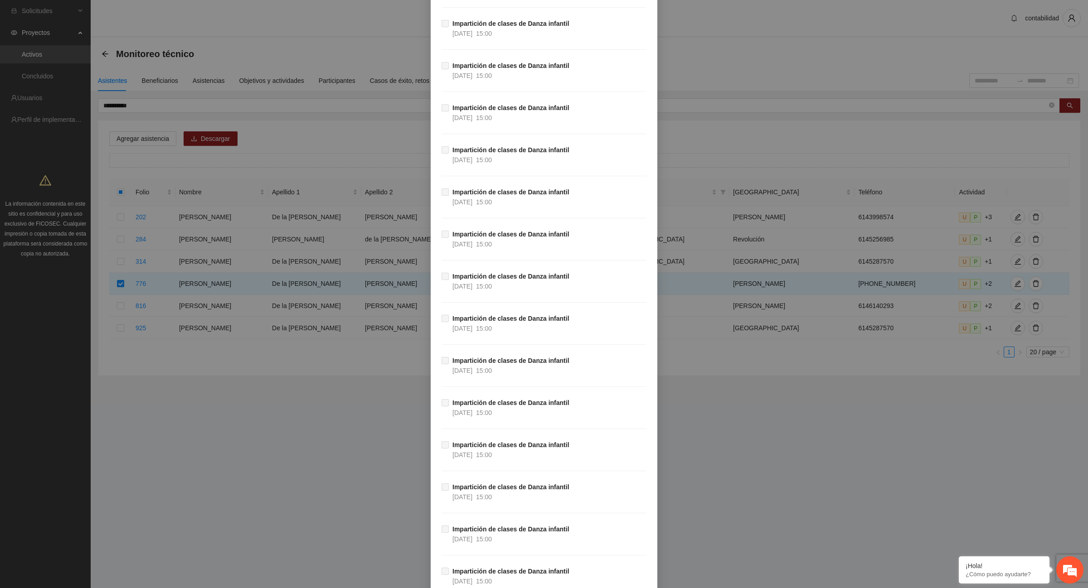
scroll to position [13131, 0]
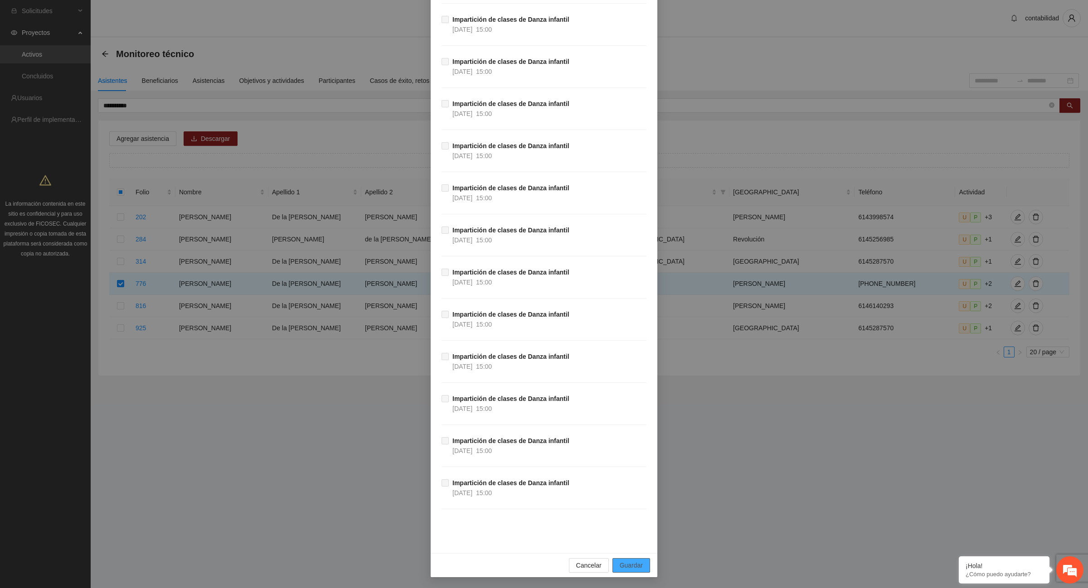
click at [631, 567] on span "Guardar" at bounding box center [631, 566] width 23 height 10
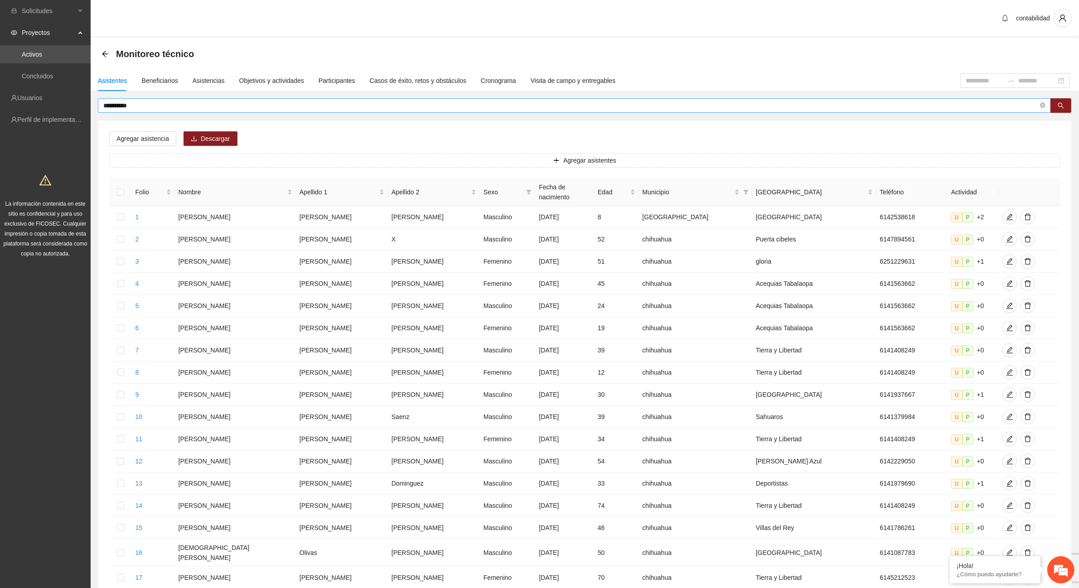
click at [139, 105] on input "**********" at bounding box center [570, 106] width 935 height 10
type input "*"
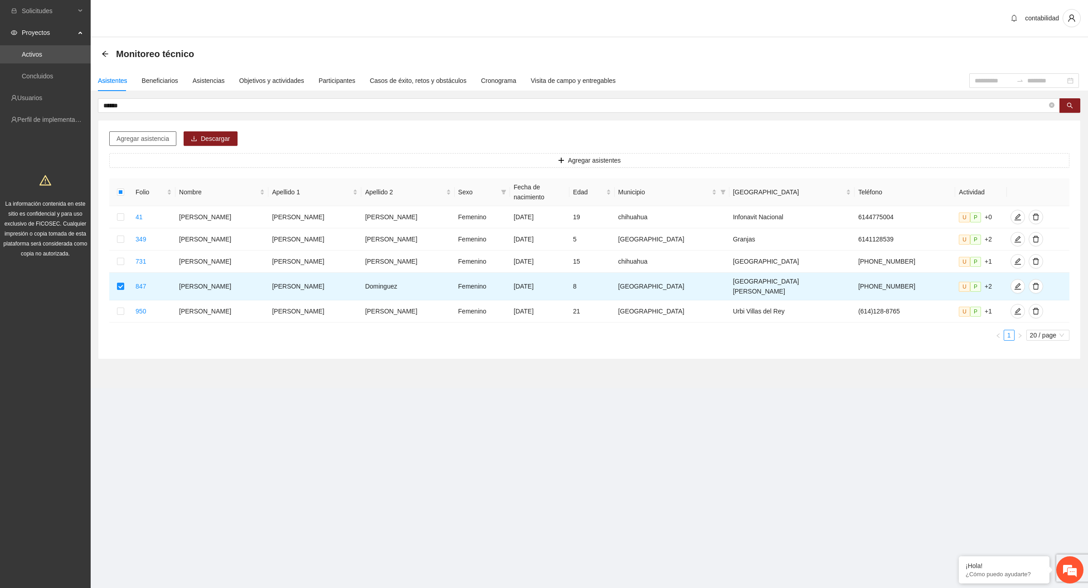
click at [126, 136] on span "Agregar asistencia" at bounding box center [142, 139] width 53 height 10
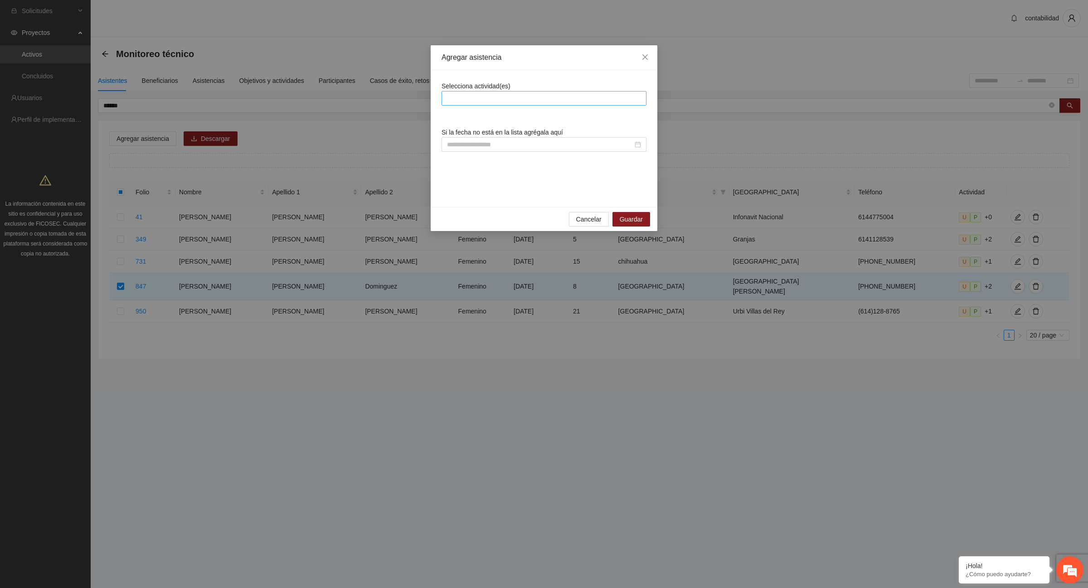
click at [500, 100] on div at bounding box center [544, 98] width 200 height 11
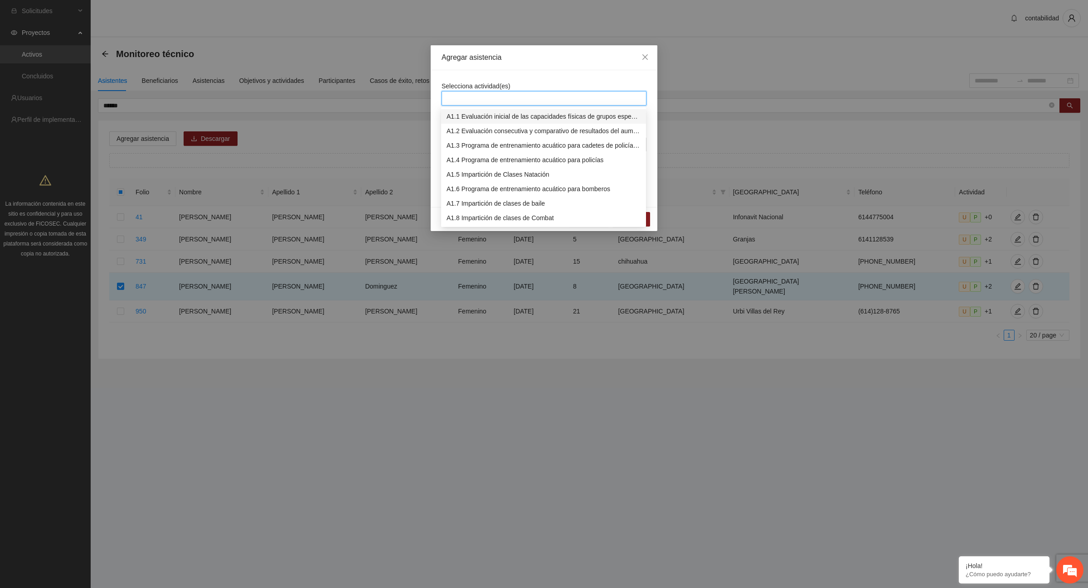
scroll to position [113, 0]
click at [472, 193] on div "A1.14 Impartición de clases de Danza infantil" at bounding box center [543, 192] width 194 height 10
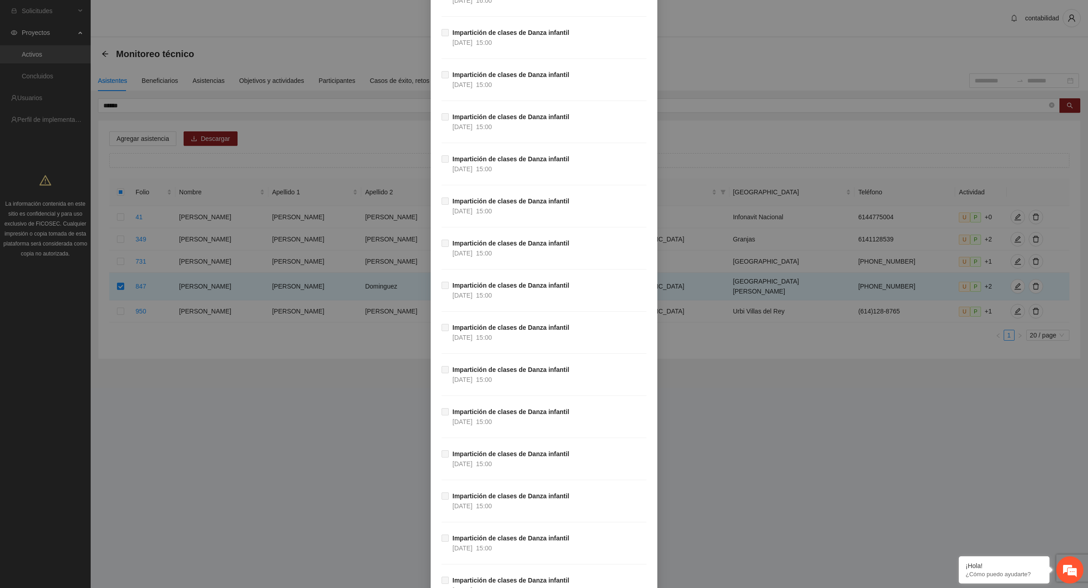
scroll to position [13131, 0]
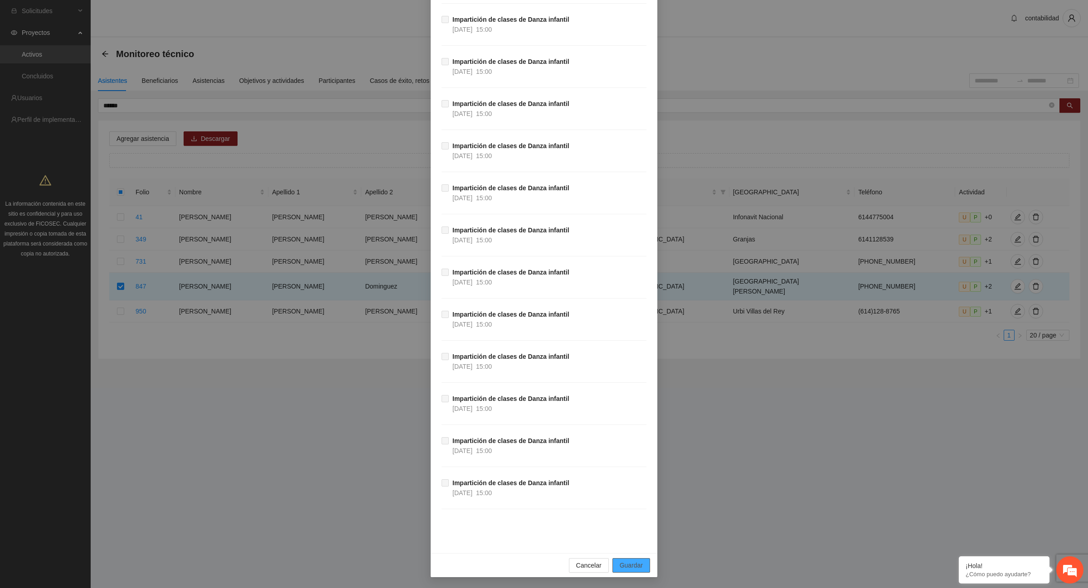
click at [637, 563] on span "Guardar" at bounding box center [631, 566] width 23 height 10
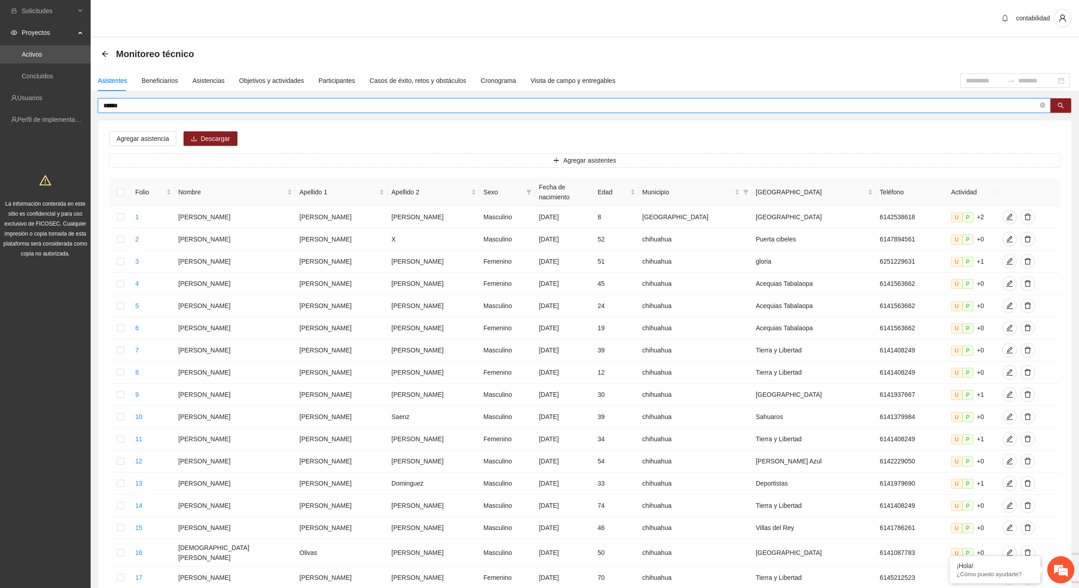
click at [140, 103] on input "******" at bounding box center [570, 106] width 935 height 10
type input "*"
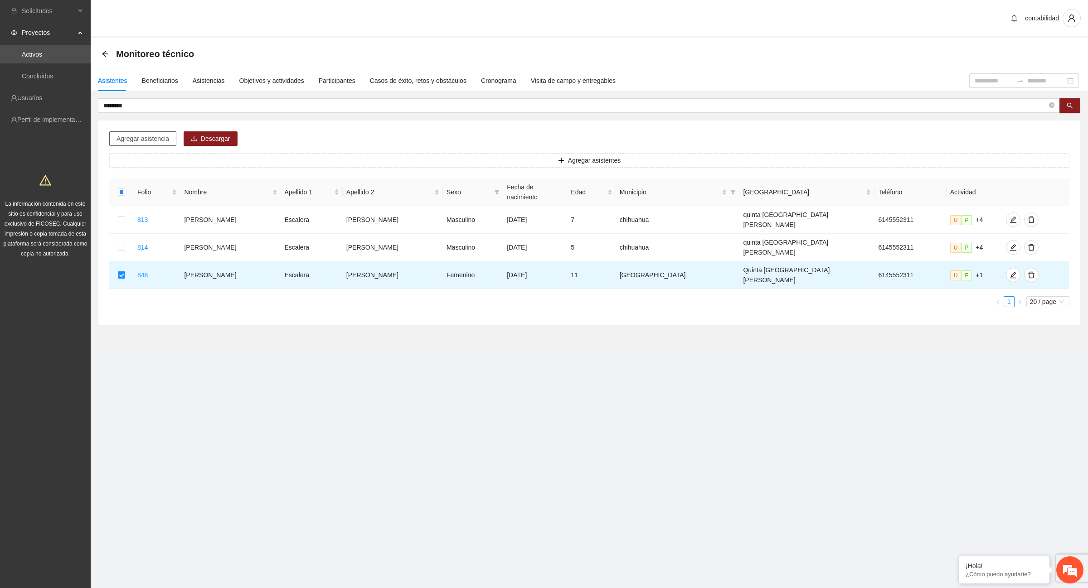
click at [161, 136] on span "Agregar asistencia" at bounding box center [142, 139] width 53 height 10
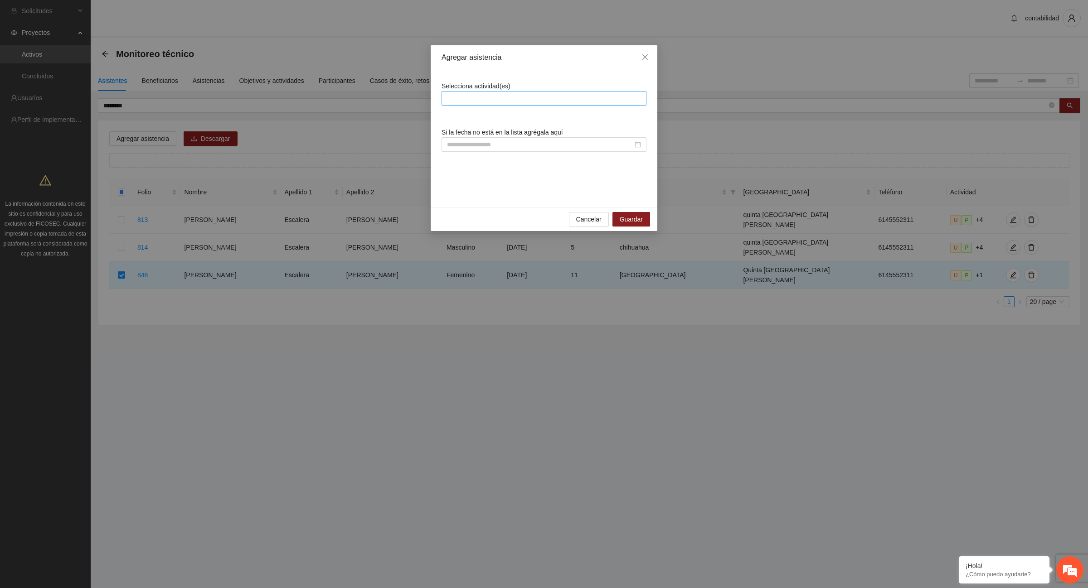
click at [454, 98] on div at bounding box center [544, 98] width 200 height 11
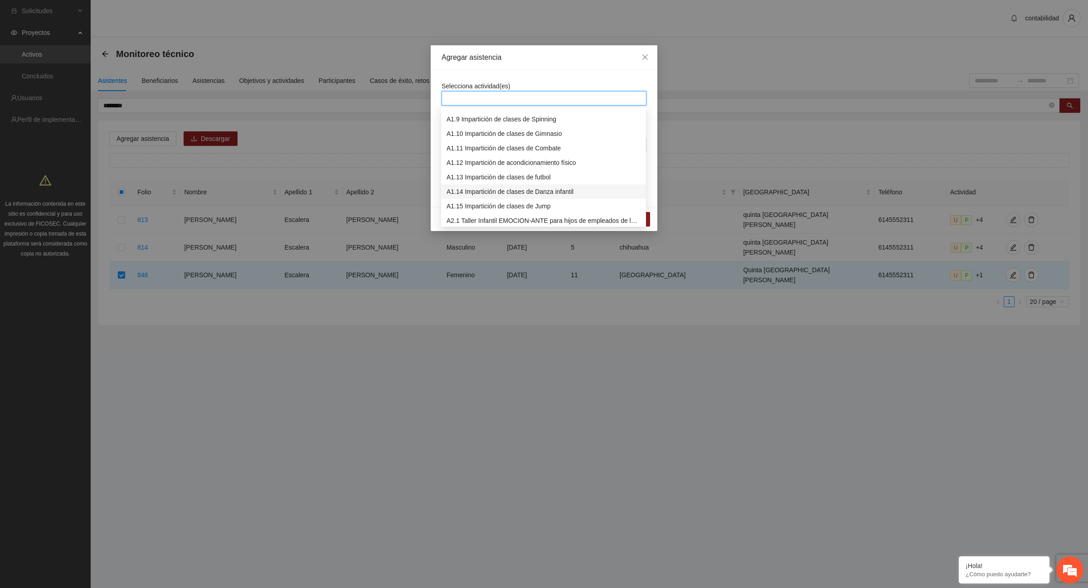
click at [514, 194] on div "A1.14 Impartición de clases de Danza infantil" at bounding box center [543, 192] width 194 height 10
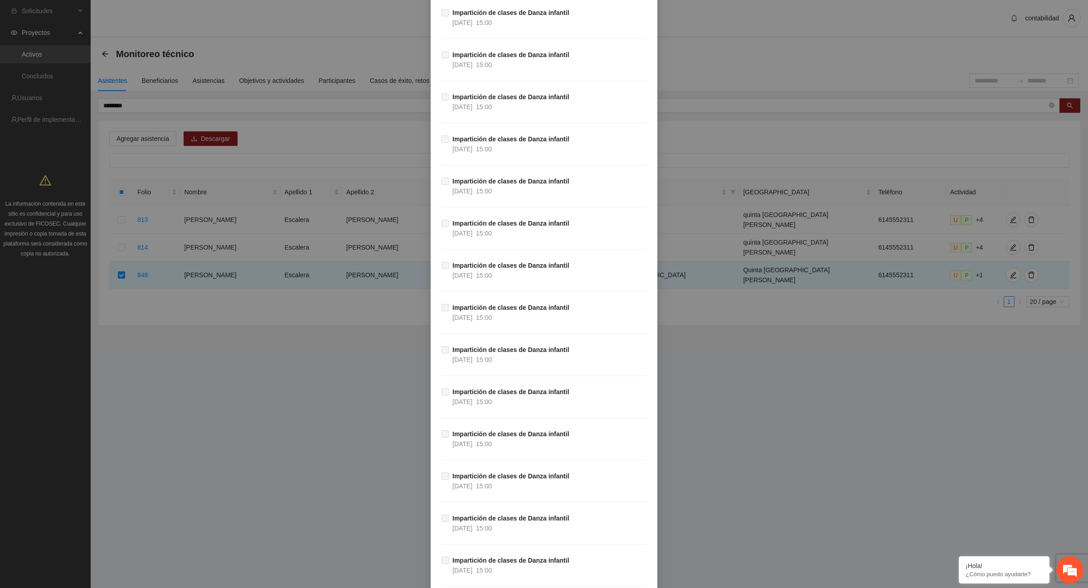
scroll to position [13131, 0]
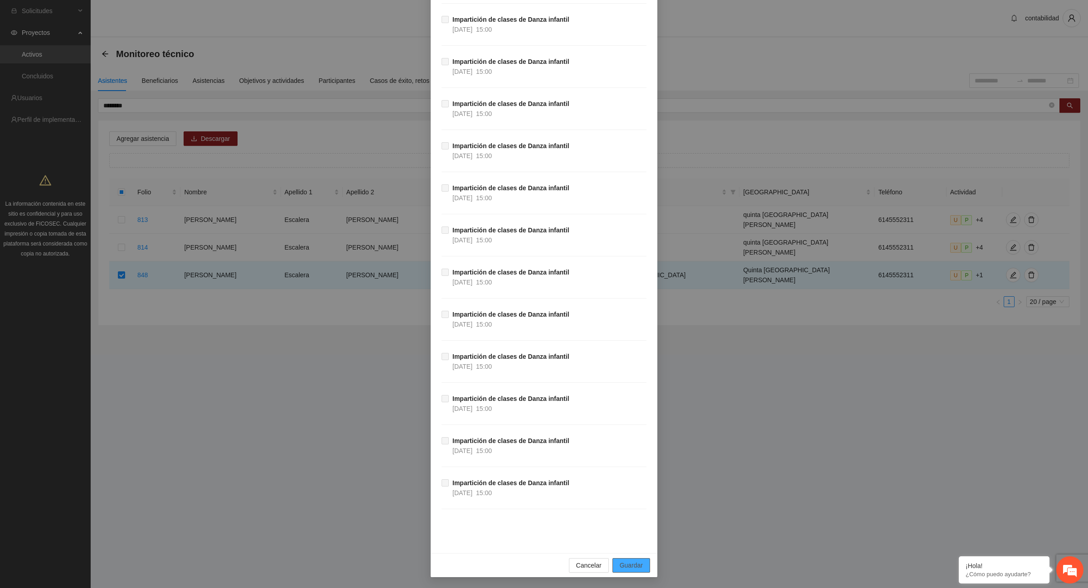
click at [631, 567] on span "Guardar" at bounding box center [631, 566] width 23 height 10
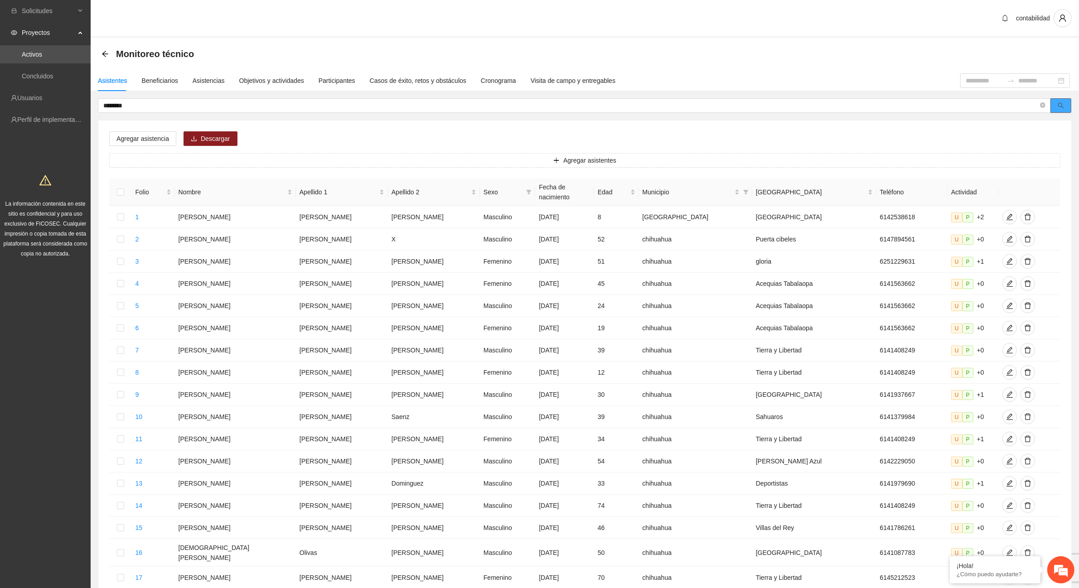
click at [1061, 105] on icon "search" at bounding box center [1061, 105] width 6 height 6
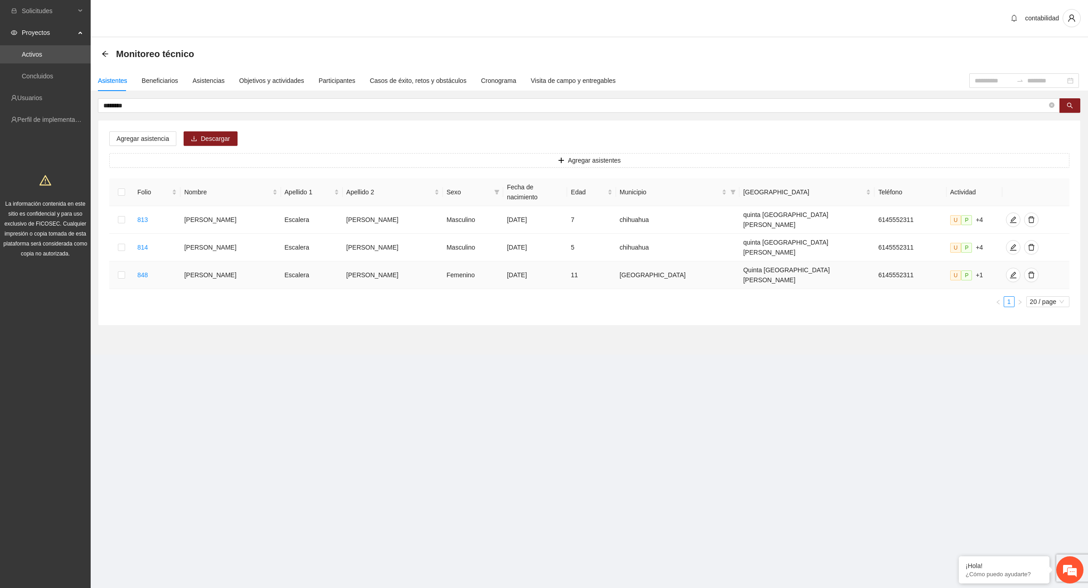
click at [128, 262] on td at bounding box center [121, 276] width 24 height 28
click at [153, 141] on span "Agregar asistencia" at bounding box center [142, 139] width 53 height 10
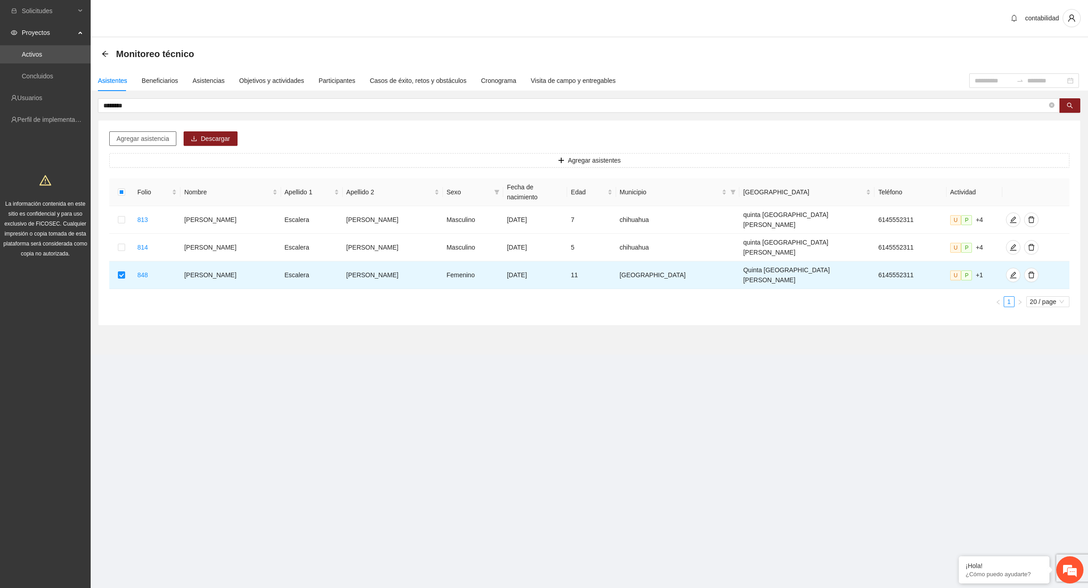
click at [149, 137] on span "Agregar asistencia" at bounding box center [142, 139] width 53 height 10
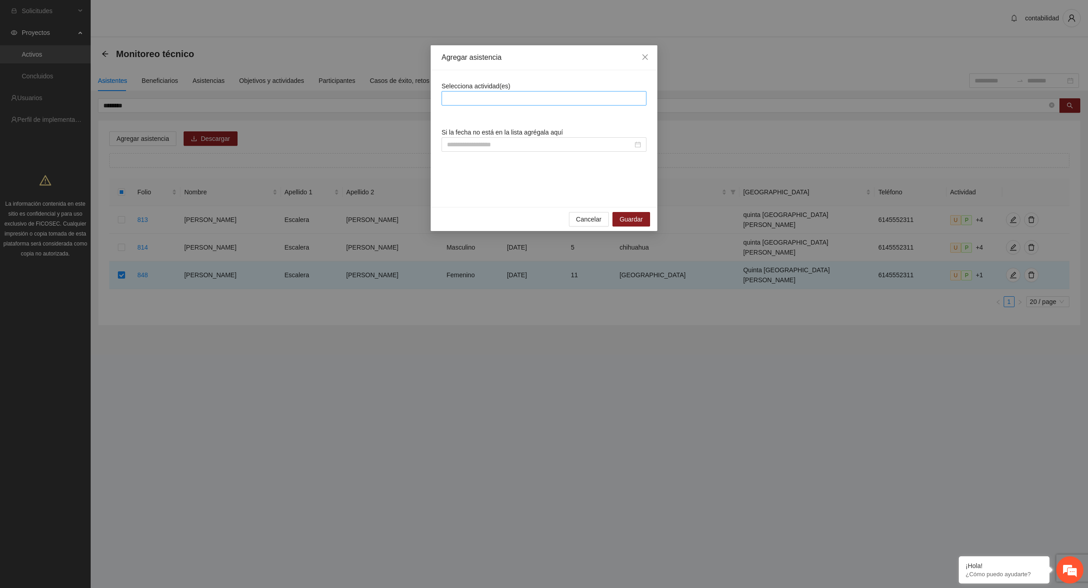
click at [464, 100] on div at bounding box center [544, 98] width 200 height 11
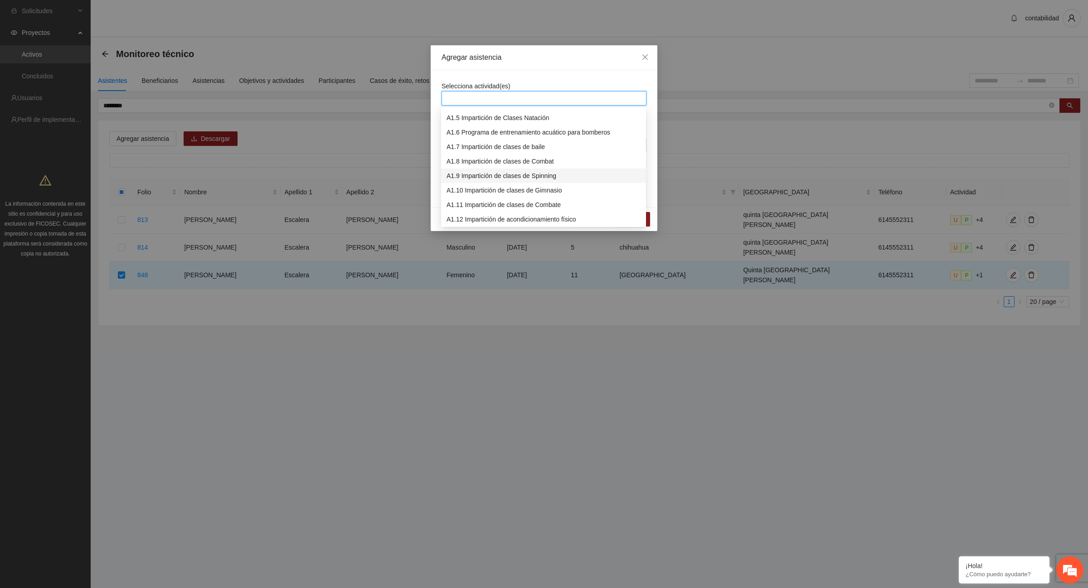
scroll to position [113, 0]
click at [490, 194] on div "A1.14 Impartición de clases de Danza infantil" at bounding box center [543, 192] width 194 height 10
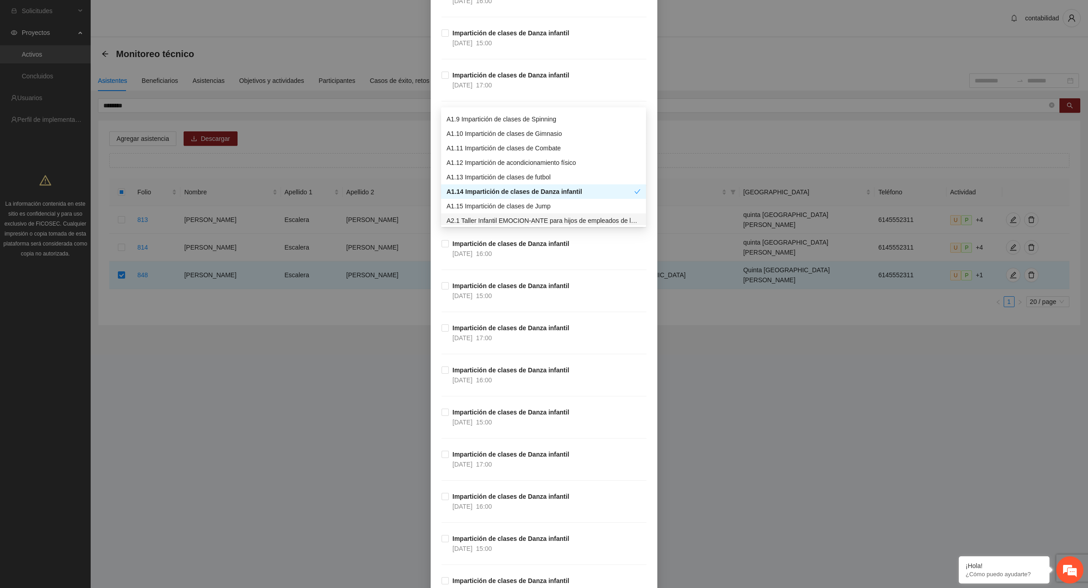
scroll to position [2436, 0]
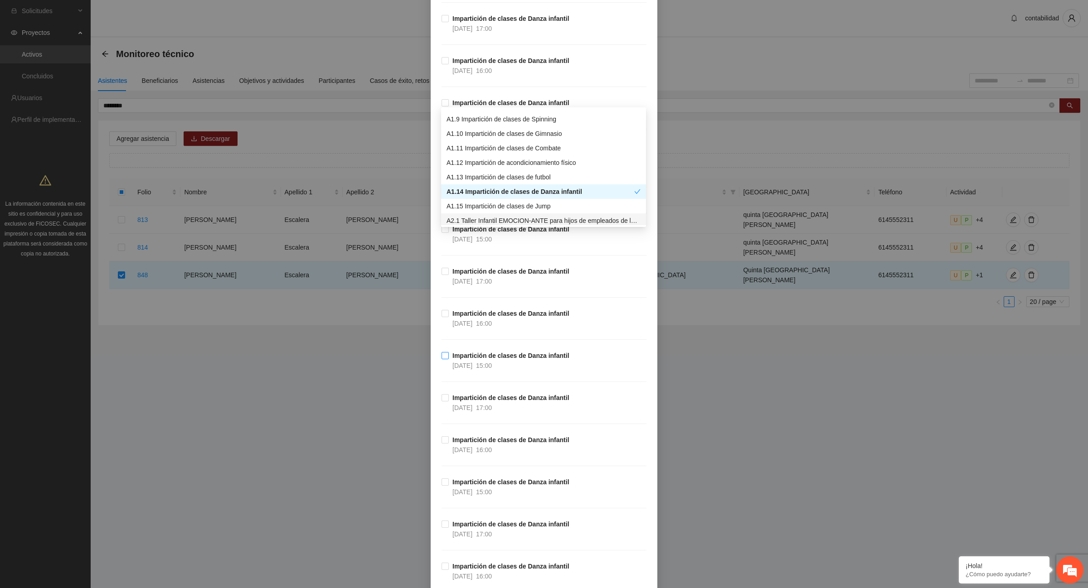
click at [442, 366] on label "Impartición de clases [PERSON_NAME] infantil [DATE] 15:00" at bounding box center [507, 361] width 131 height 20
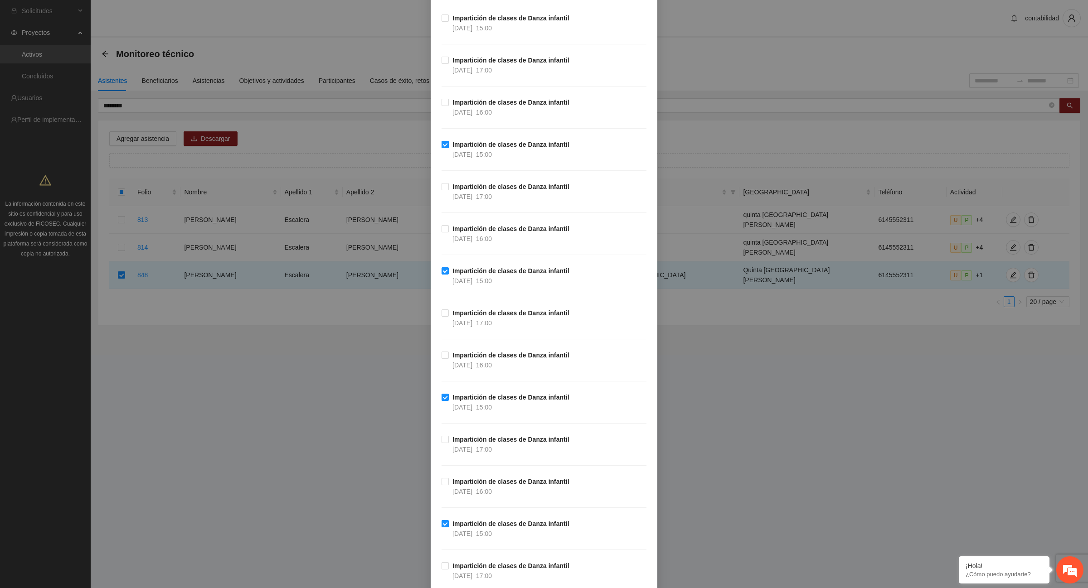
scroll to position [1870, 0]
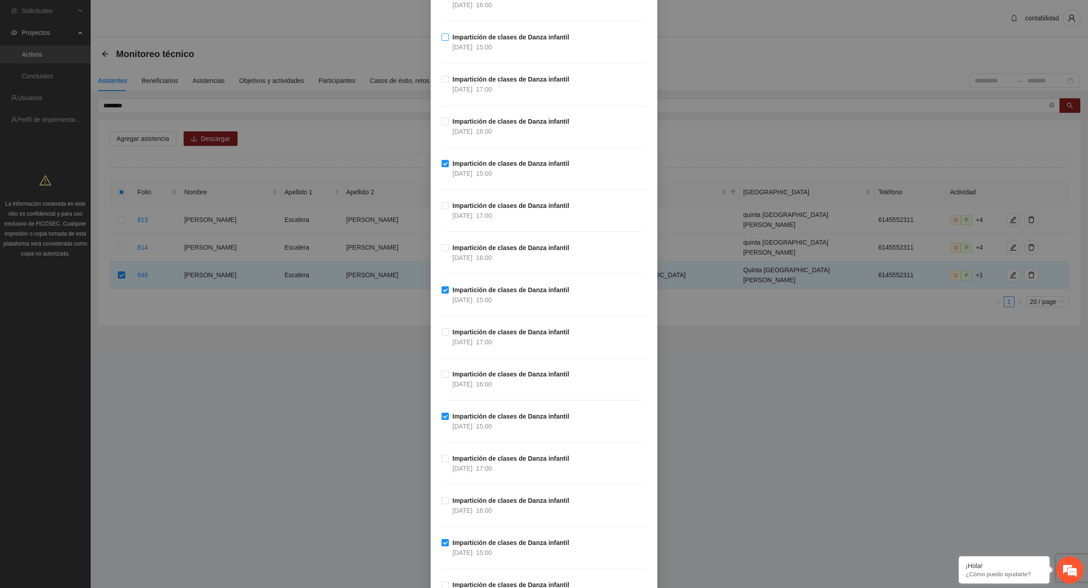
click at [442, 45] on label "Impartición de clases [PERSON_NAME] infantil [DATE] 15:00" at bounding box center [507, 42] width 131 height 20
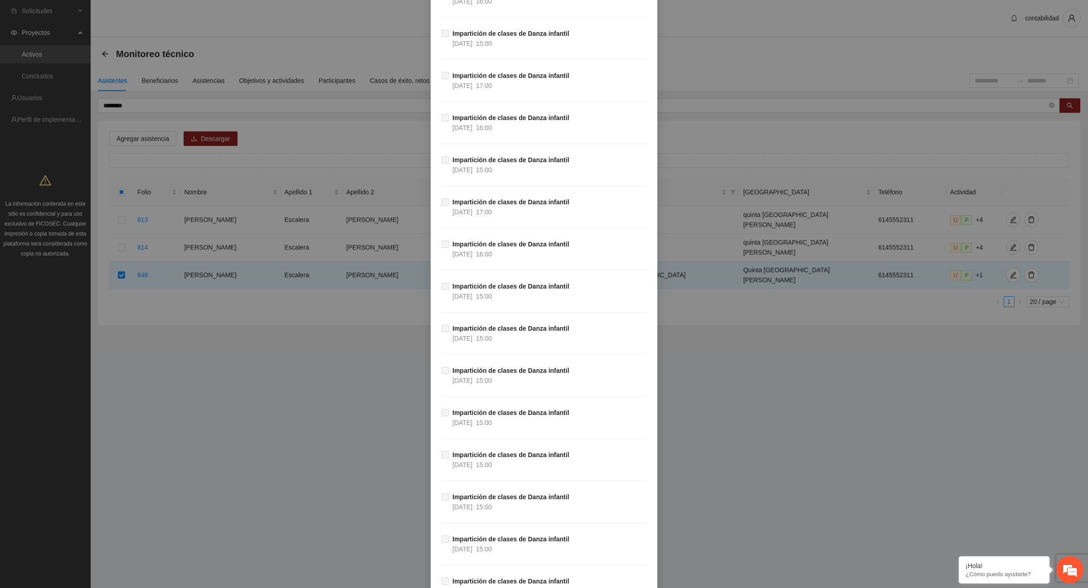
scroll to position [13131, 0]
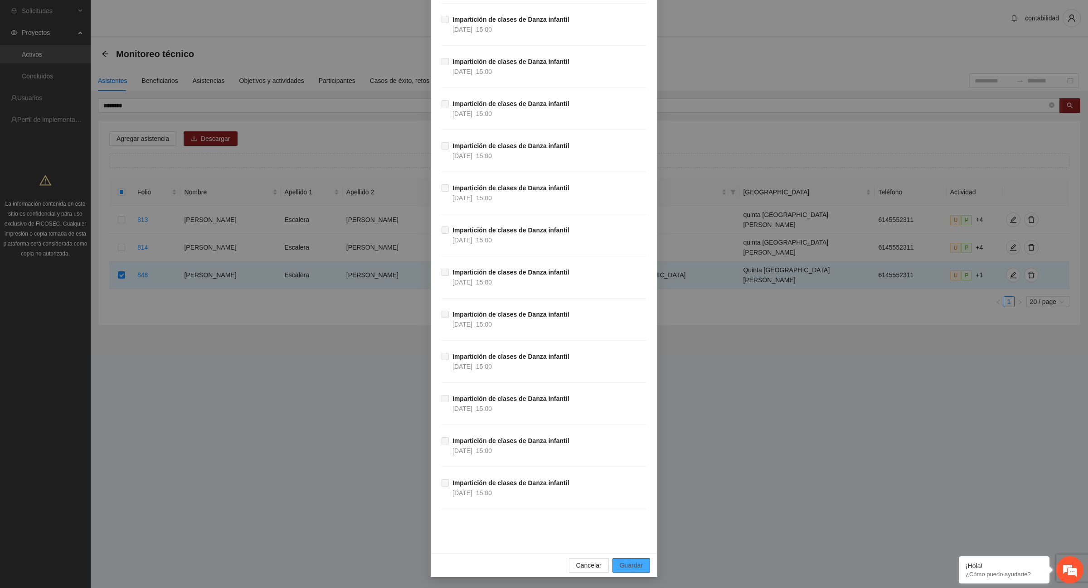
click at [621, 568] on span "Guardar" at bounding box center [631, 566] width 23 height 10
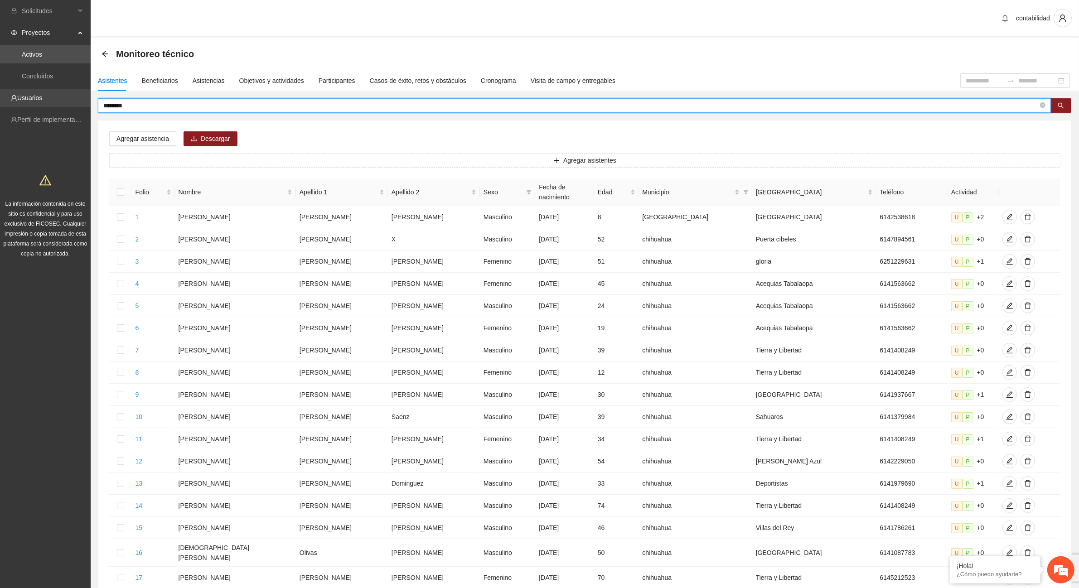
drag, startPoint x: 165, startPoint y: 109, endPoint x: 12, endPoint y: 101, distance: 153.9
click at [12, 102] on section "Solicitudes Proyectos Activos Concluidos Usuarios Perfil de implementadora La i…" at bounding box center [539, 376] width 1079 height 752
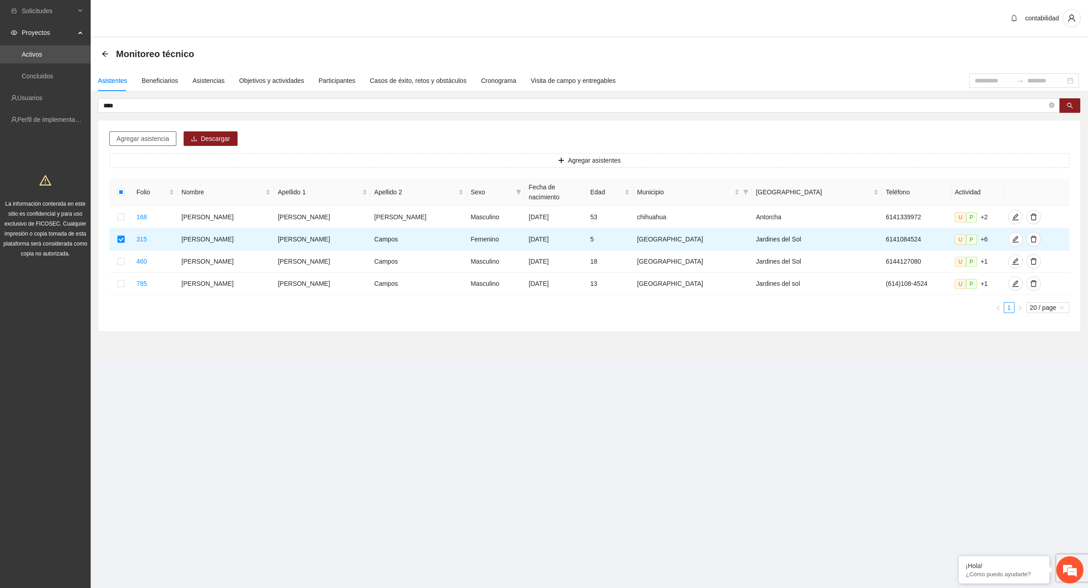
click at [144, 144] on button "Agregar asistencia" at bounding box center [142, 138] width 67 height 15
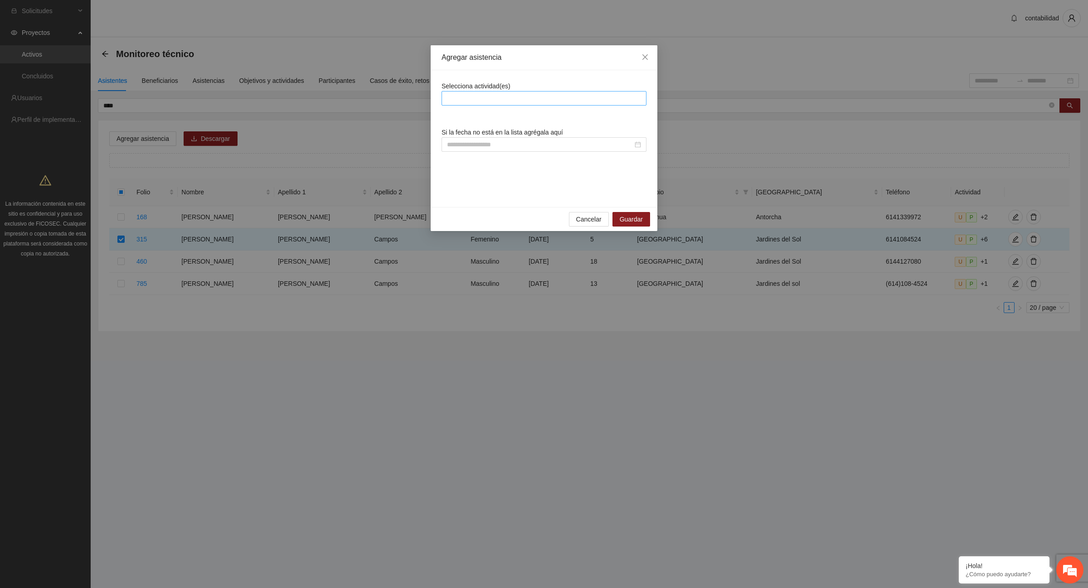
click at [451, 94] on div at bounding box center [544, 98] width 200 height 11
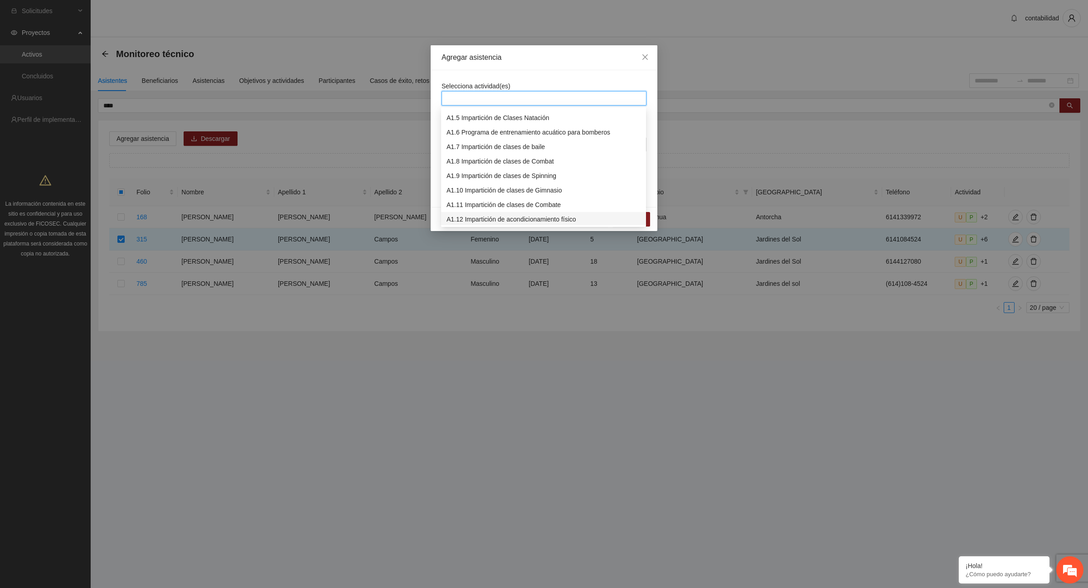
scroll to position [113, 0]
click at [543, 194] on div "A1.14 Impartición de clases de Danza infantil" at bounding box center [543, 192] width 194 height 10
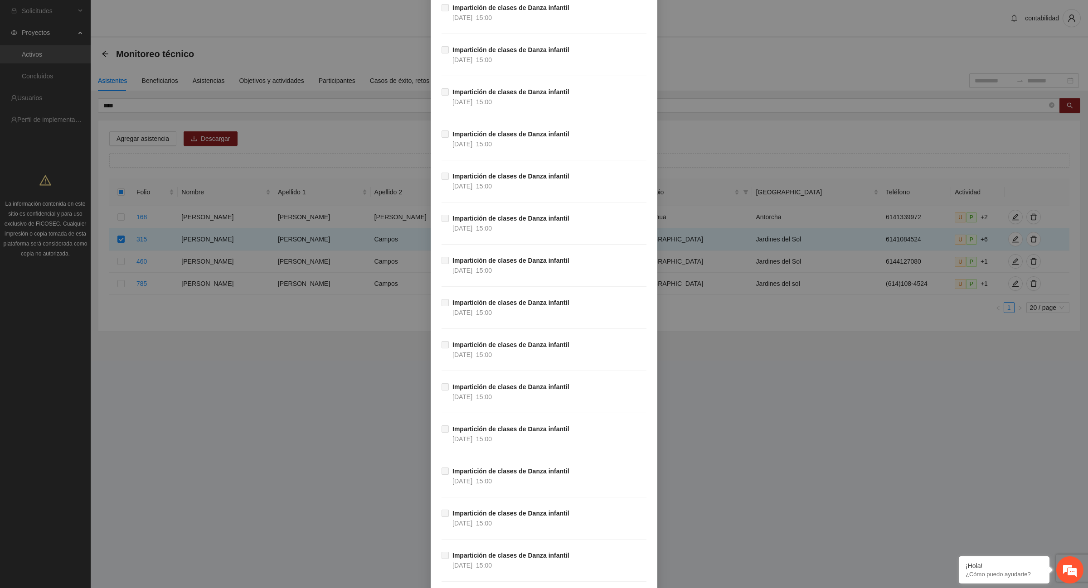
scroll to position [13131, 0]
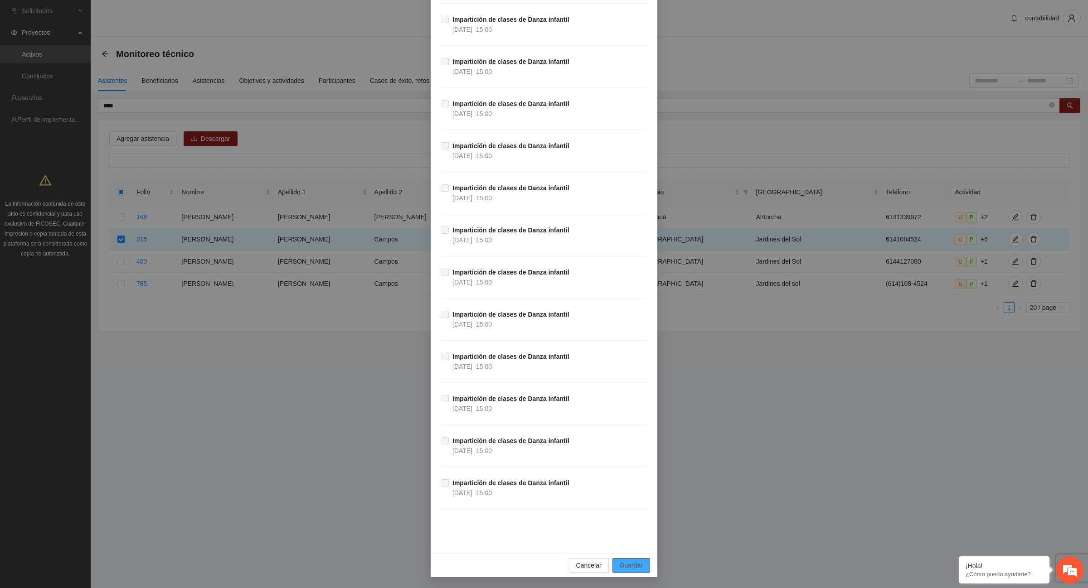
click at [629, 565] on span "Guardar" at bounding box center [631, 566] width 23 height 10
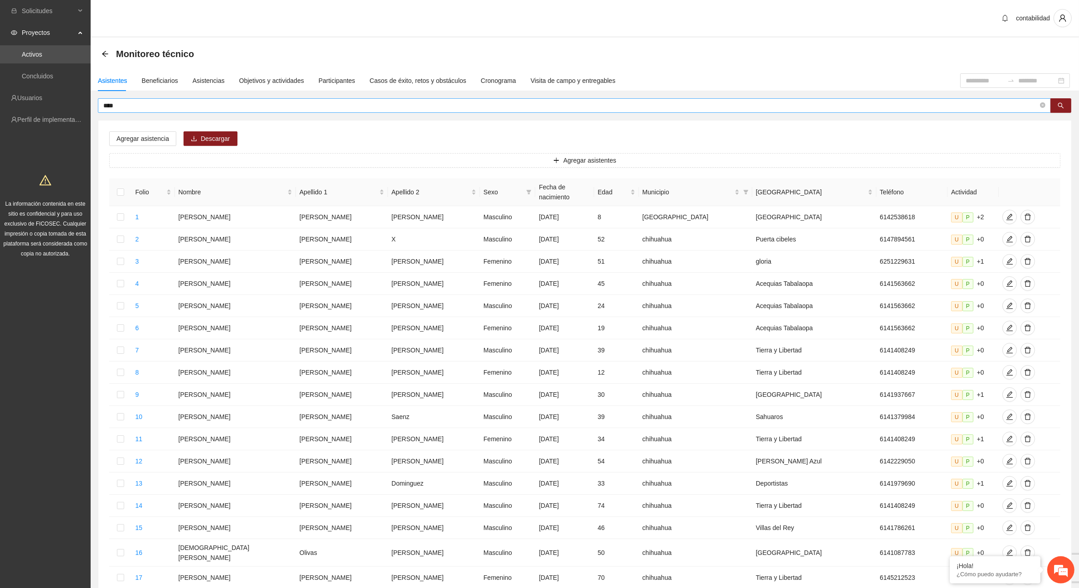
drag, startPoint x: 154, startPoint y: 96, endPoint x: 135, endPoint y: 109, distance: 23.1
click at [135, 109] on div "Asistentes Beneficiarios Asistencias Objetivos y actividades Participantes Caso…" at bounding box center [585, 384] width 989 height 628
drag, startPoint x: 135, startPoint y: 109, endPoint x: 67, endPoint y: 109, distance: 68.0
click at [67, 109] on section "Solicitudes Proyectos Activos Concluidos Usuarios Perfil de implementadora La i…" at bounding box center [539, 376] width 1079 height 752
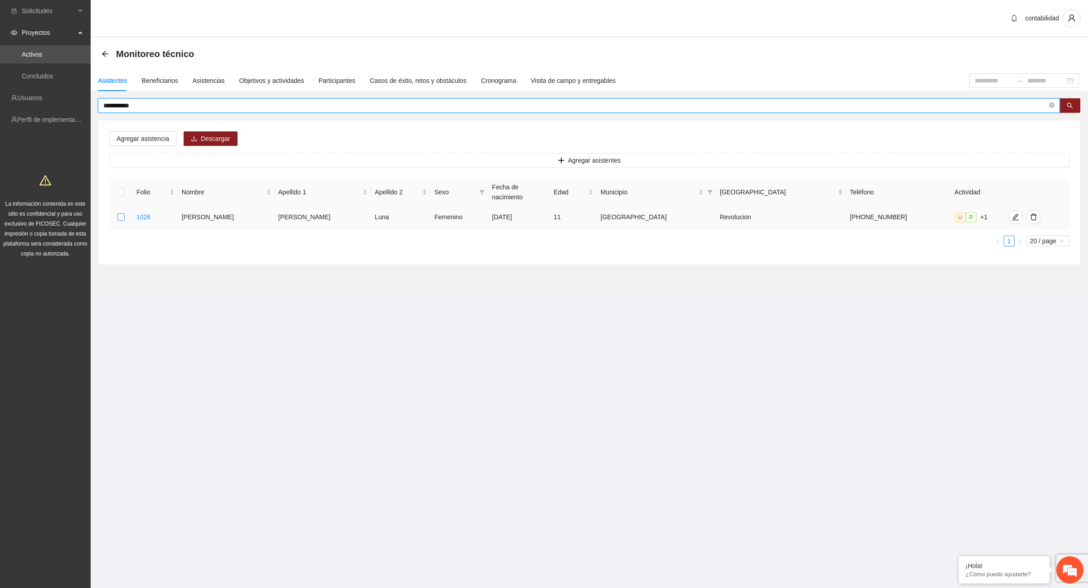
click at [125, 212] on label at bounding box center [120, 217] width 7 height 10
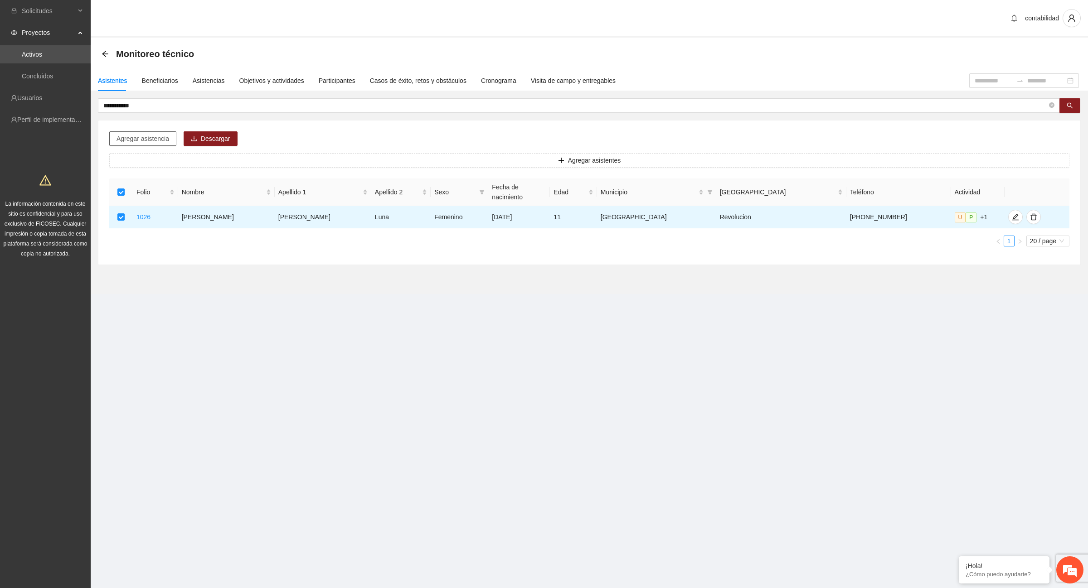
click at [146, 136] on span "Agregar asistencia" at bounding box center [142, 139] width 53 height 10
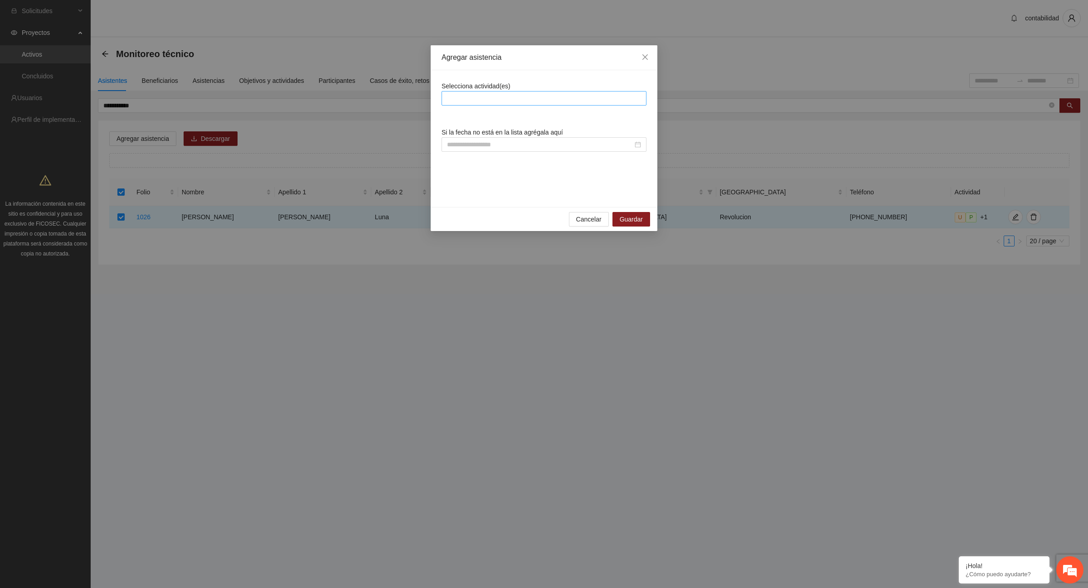
click at [480, 101] on div at bounding box center [544, 98] width 200 height 11
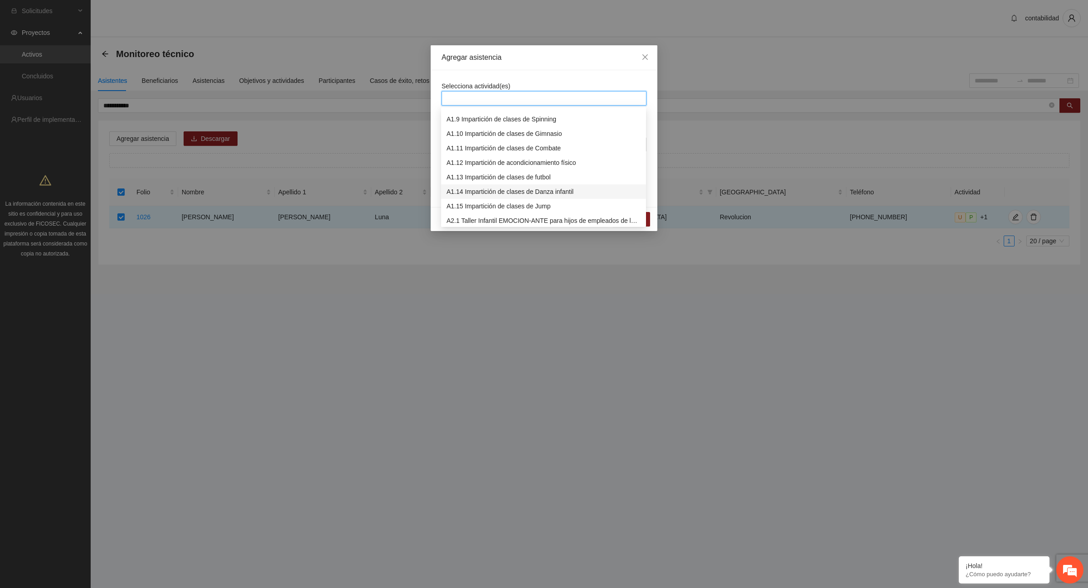
click at [497, 193] on div "A1.14 Impartición de clases de Danza infantil" at bounding box center [543, 192] width 194 height 10
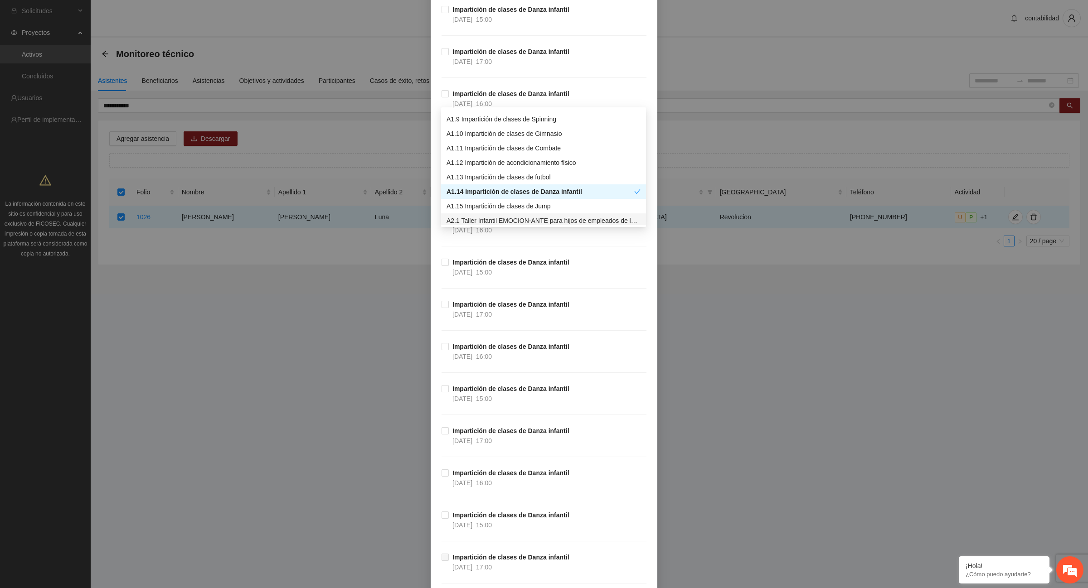
scroll to position [2550, 0]
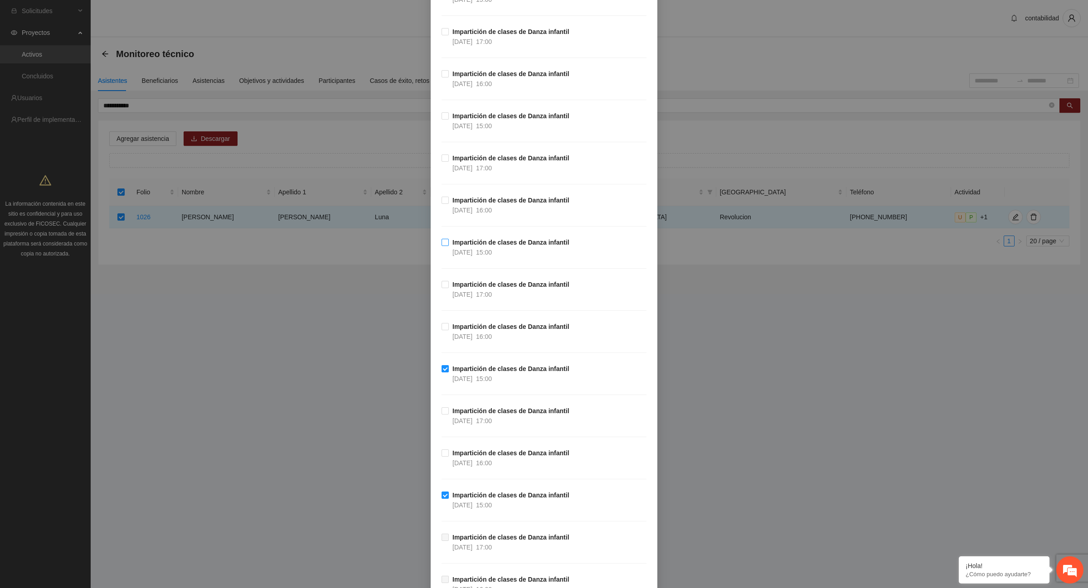
click at [445, 251] on label "Impartición de clases [PERSON_NAME] infantil [DATE] 15:00" at bounding box center [507, 248] width 131 height 20
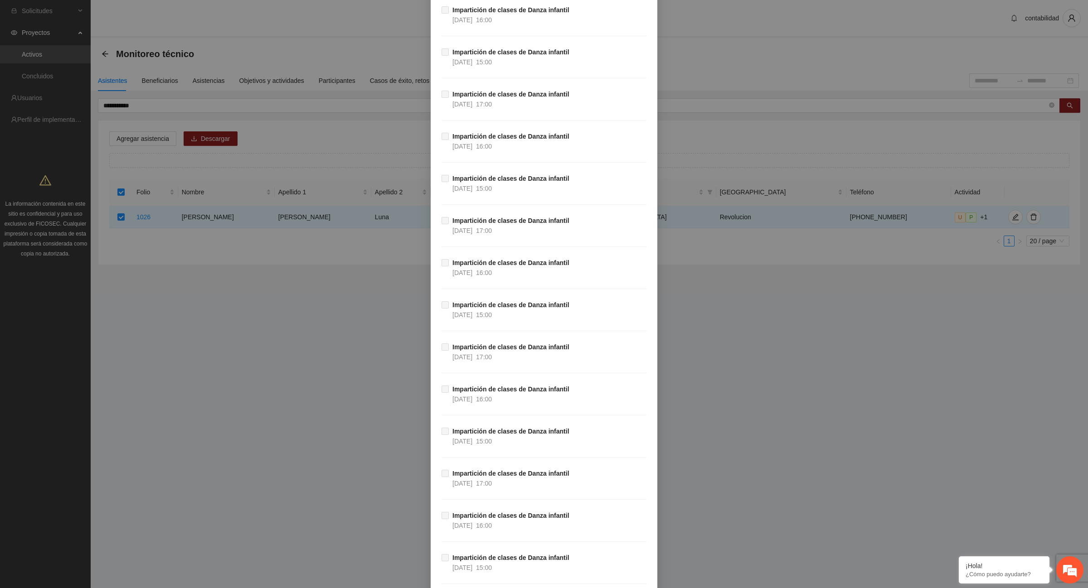
scroll to position [13131, 0]
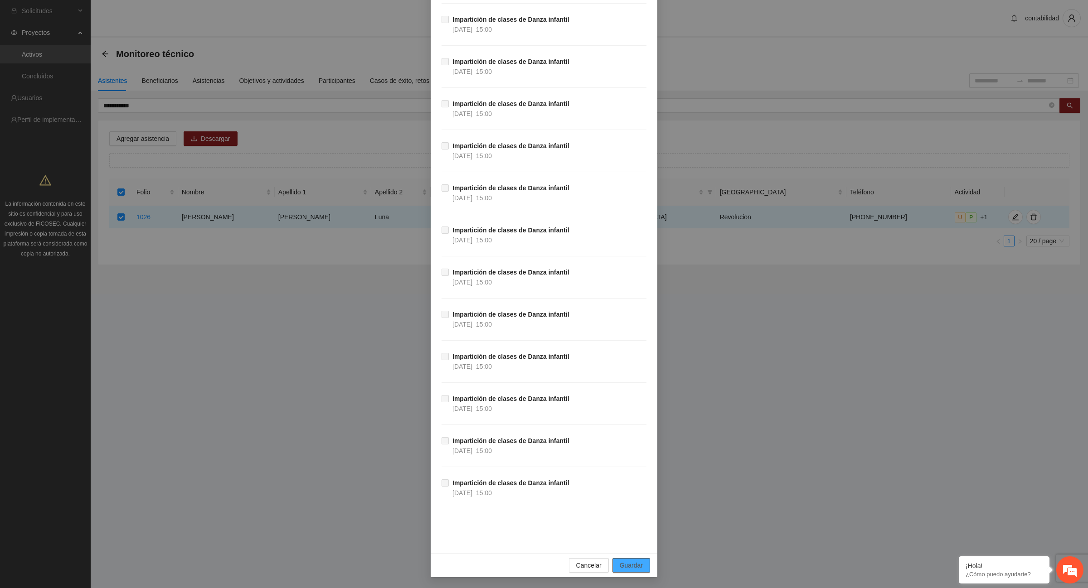
click at [628, 567] on span "Guardar" at bounding box center [631, 566] width 23 height 10
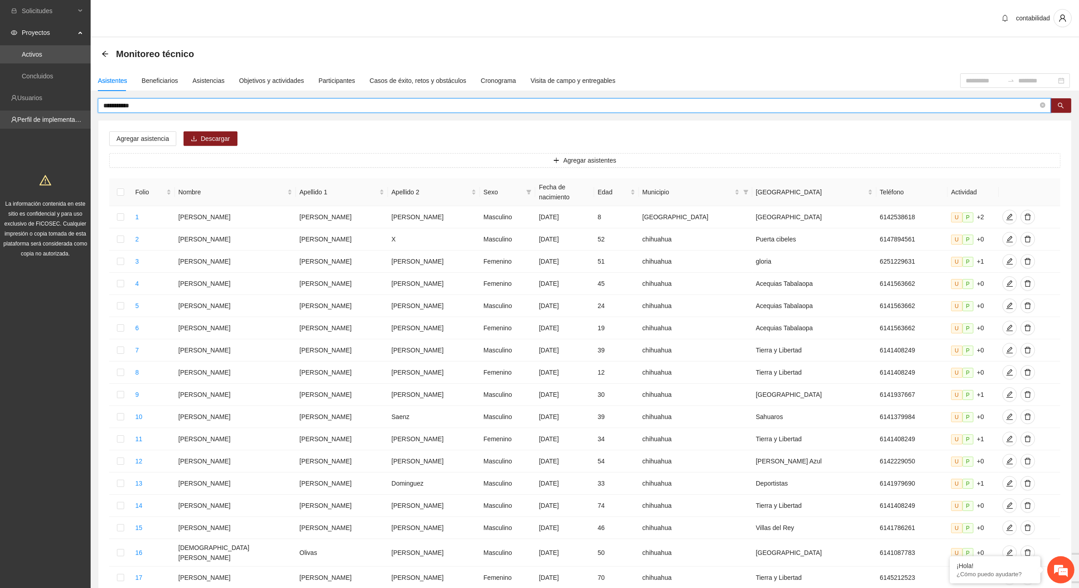
drag, startPoint x: 168, startPoint y: 100, endPoint x: 76, endPoint y: 118, distance: 94.1
click at [76, 118] on section "**********" at bounding box center [539, 376] width 1079 height 752
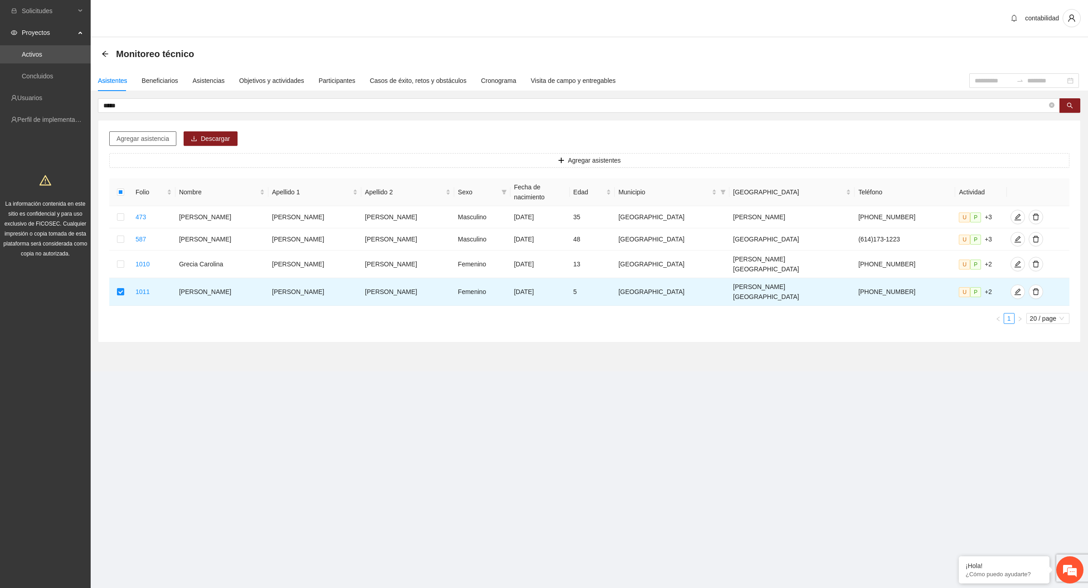
click at [129, 134] on span "Agregar asistencia" at bounding box center [142, 139] width 53 height 10
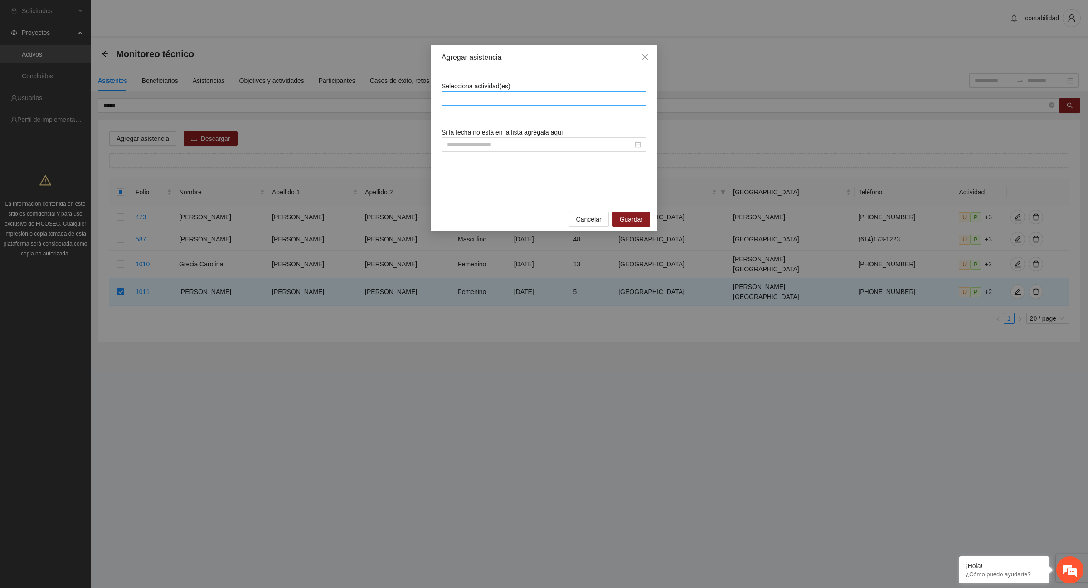
click at [494, 95] on div at bounding box center [544, 98] width 200 height 11
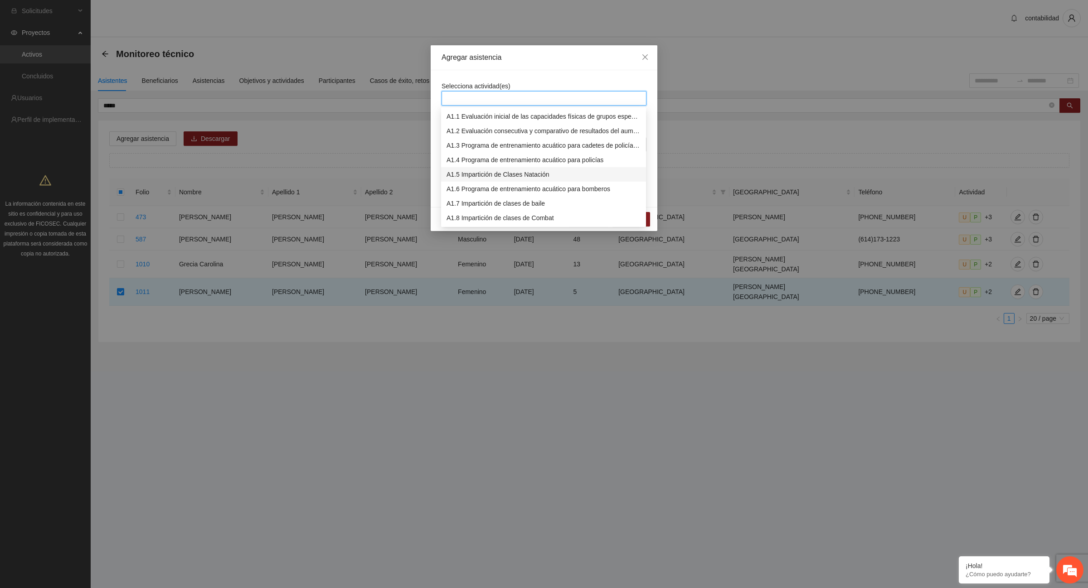
scroll to position [113, 0]
click at [508, 195] on div "A1.14 Impartición de clases de Danza infantil" at bounding box center [543, 192] width 194 height 10
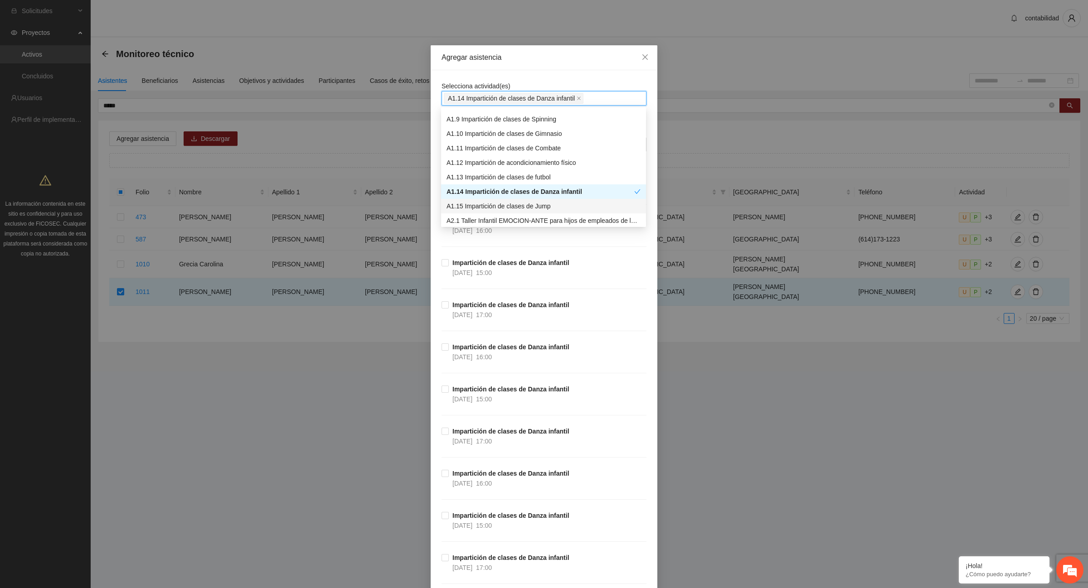
click at [325, 384] on div "Agregar asistencia Selecciona actividad(es) A1.14 Impartición de clases [PERSON…" at bounding box center [544, 294] width 1088 height 588
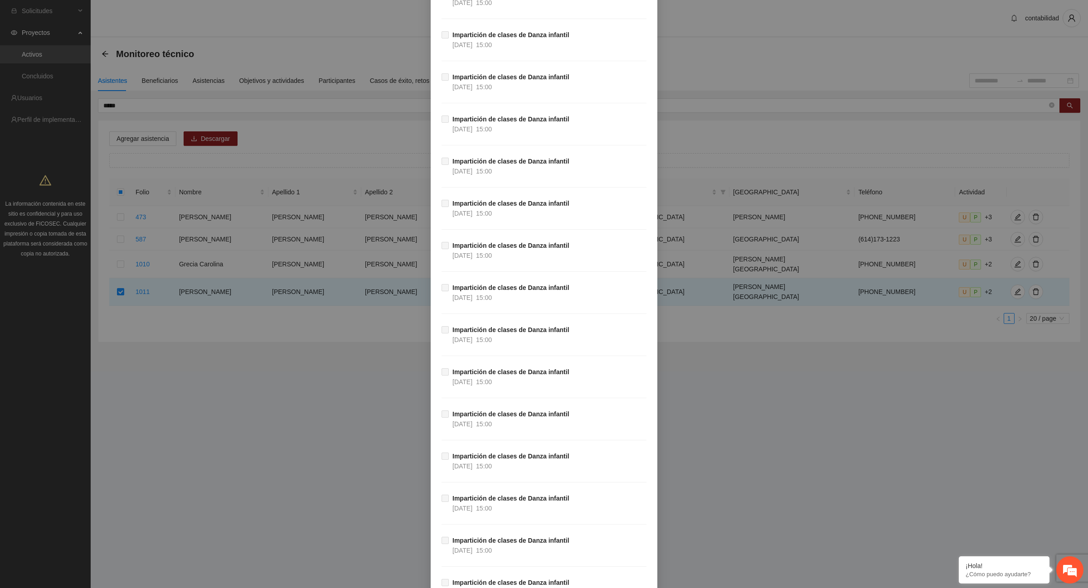
scroll to position [13131, 0]
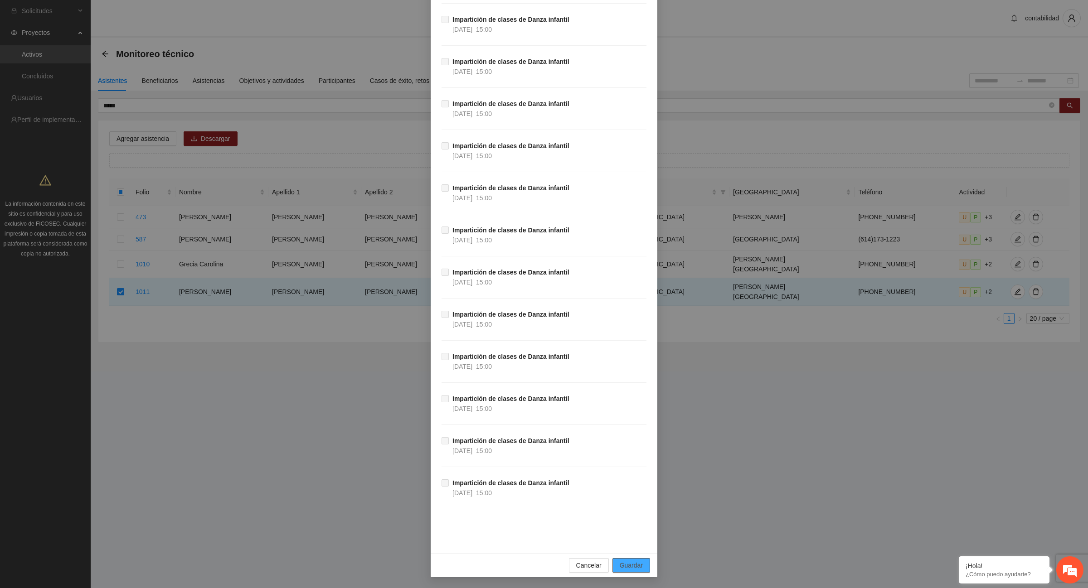
click at [635, 568] on span "Guardar" at bounding box center [631, 566] width 23 height 10
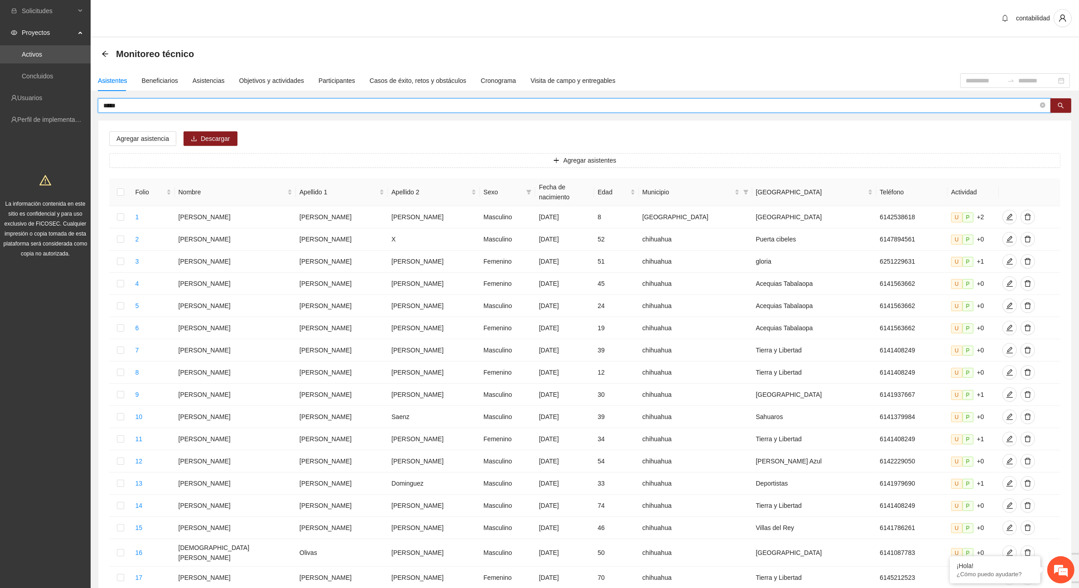
click at [153, 105] on input "*****" at bounding box center [570, 106] width 935 height 10
type input "*"
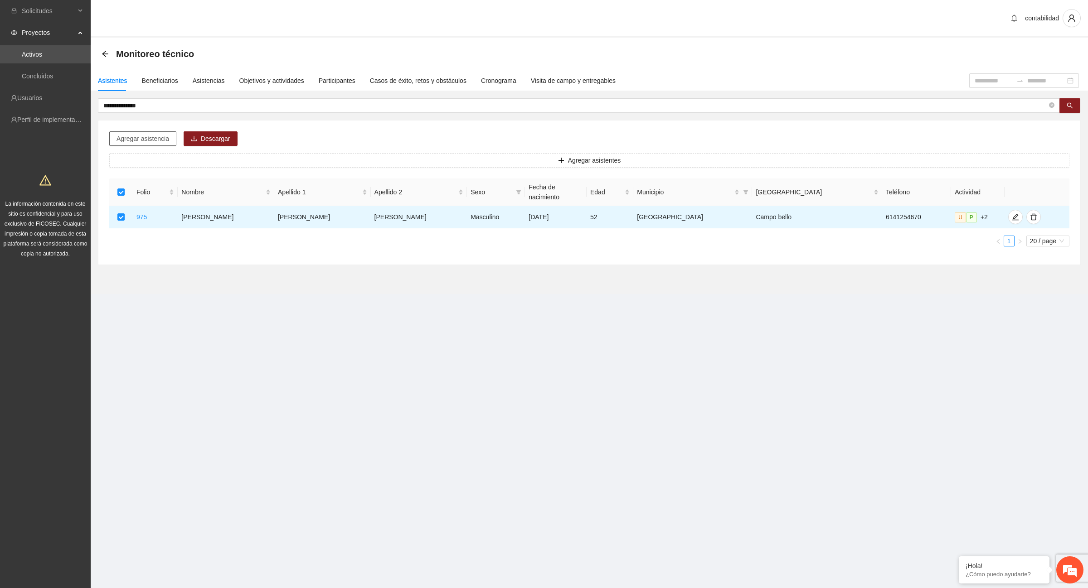
click at [140, 139] on span "Agregar asistencia" at bounding box center [142, 139] width 53 height 10
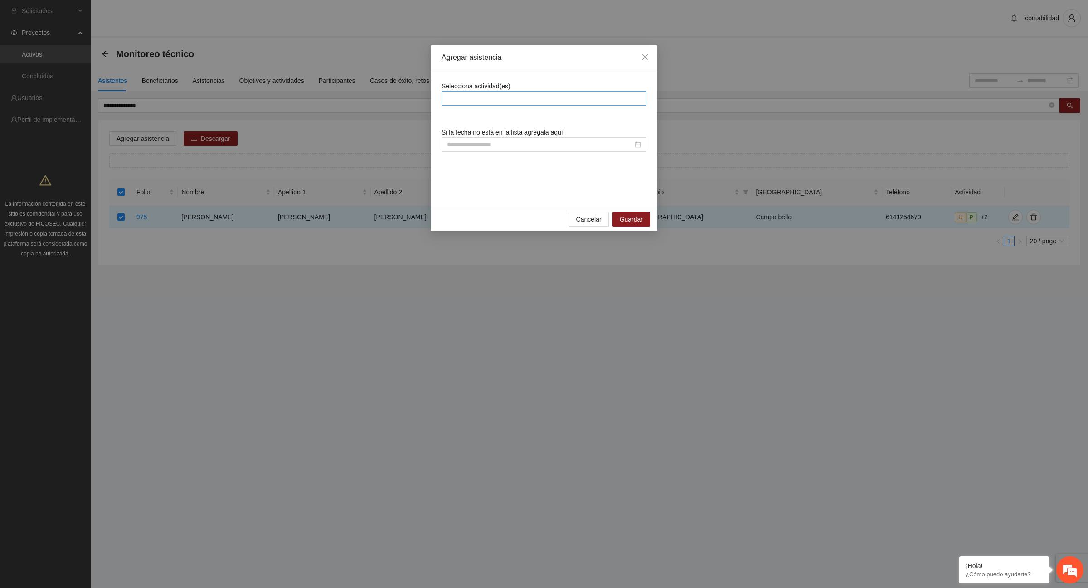
click at [529, 93] on div at bounding box center [544, 98] width 200 height 11
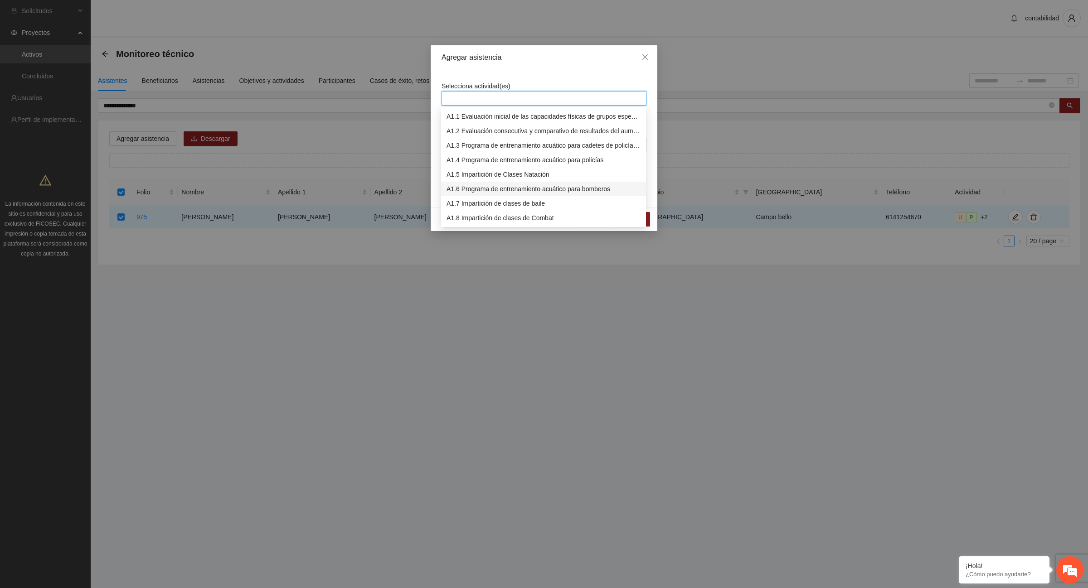
scroll to position [57, 0]
click at [535, 176] on div "A1.9 Impartición de clases de Spinning" at bounding box center [543, 176] width 194 height 10
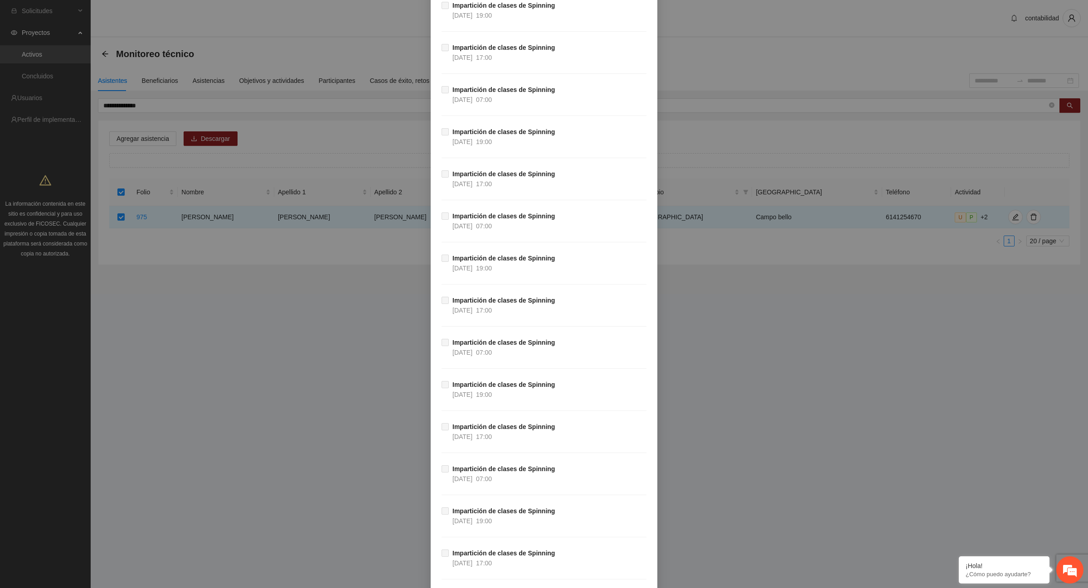
scroll to position [29692, 0]
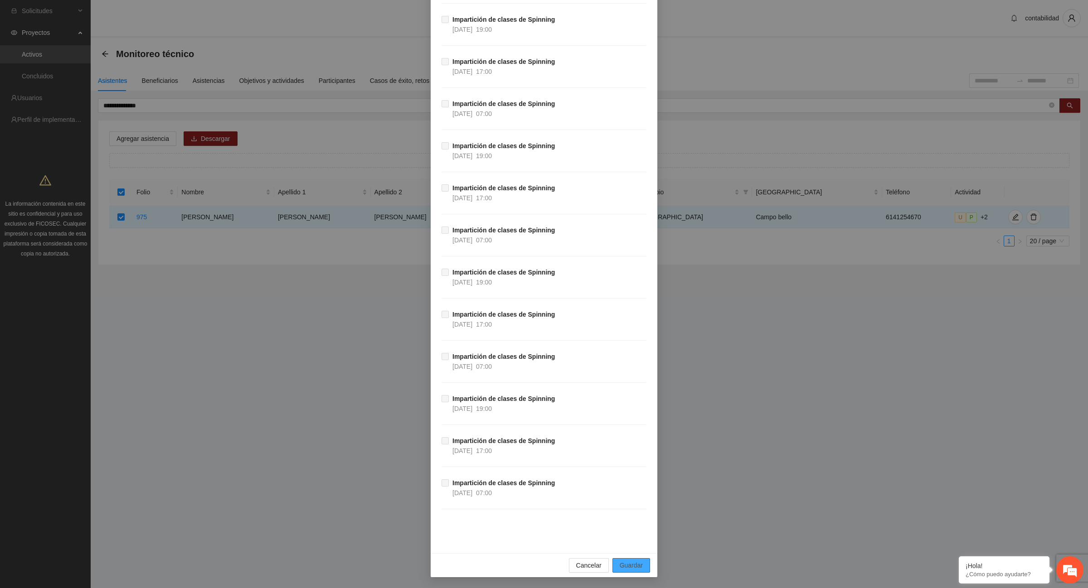
click at [637, 569] on span "Guardar" at bounding box center [631, 566] width 23 height 10
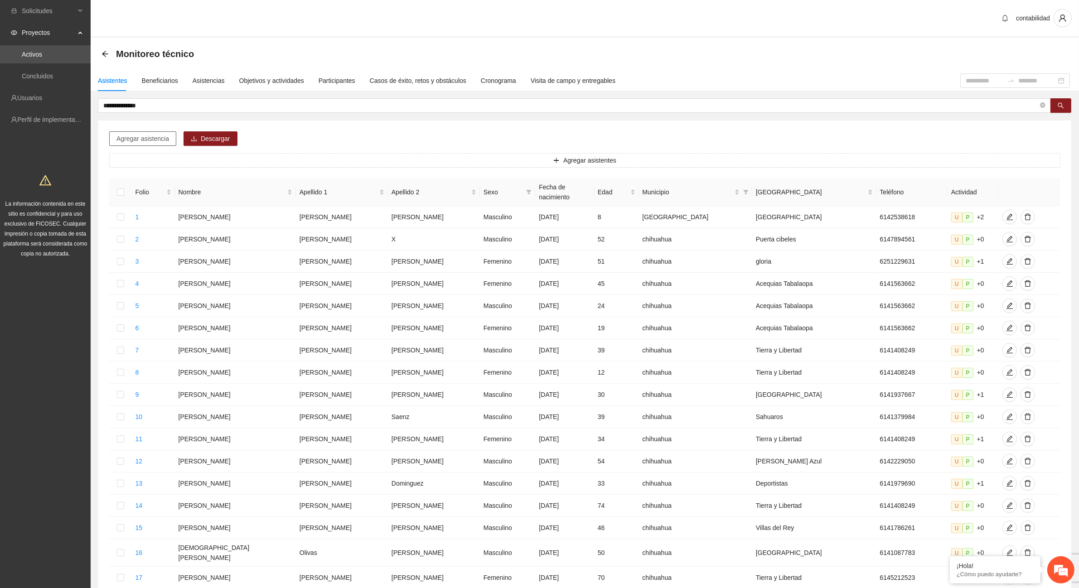
click at [165, 137] on span "Agregar asistencia" at bounding box center [142, 139] width 53 height 10
click at [1064, 107] on button "button" at bounding box center [1061, 105] width 21 height 15
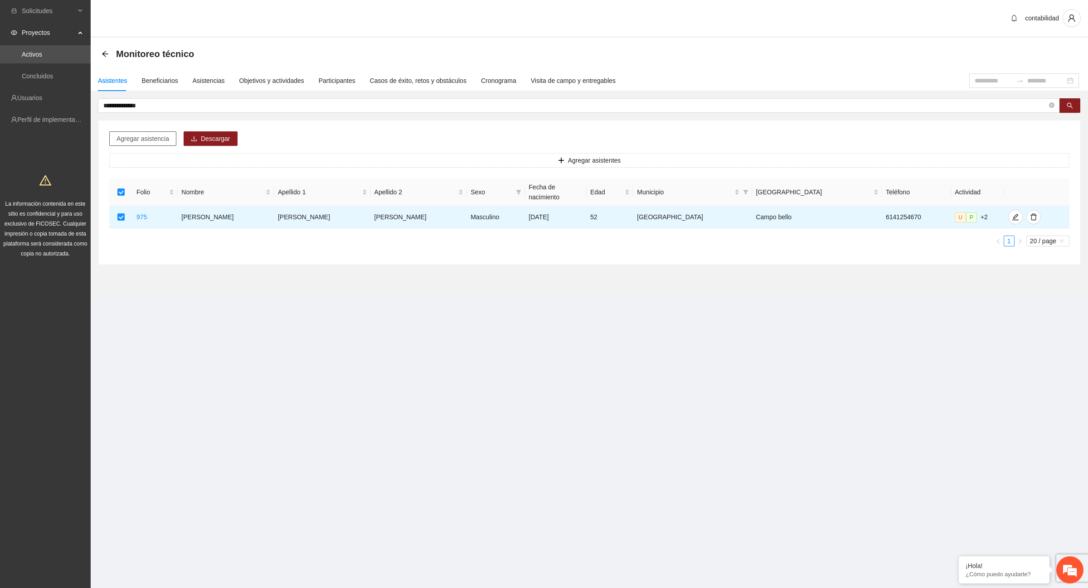
click at [161, 137] on span "Agregar asistencia" at bounding box center [142, 139] width 53 height 10
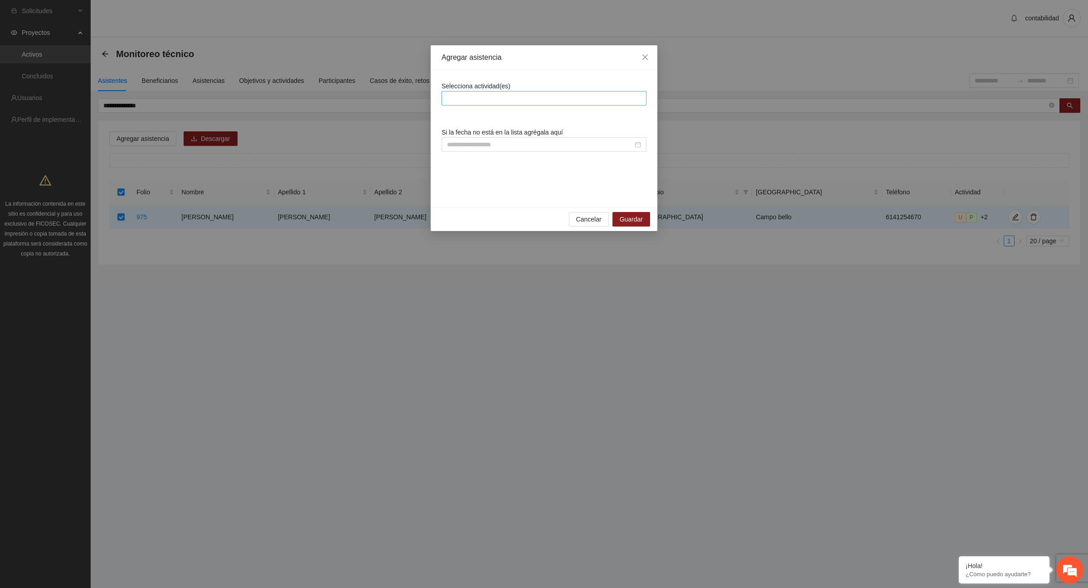
click at [461, 94] on div at bounding box center [544, 98] width 200 height 11
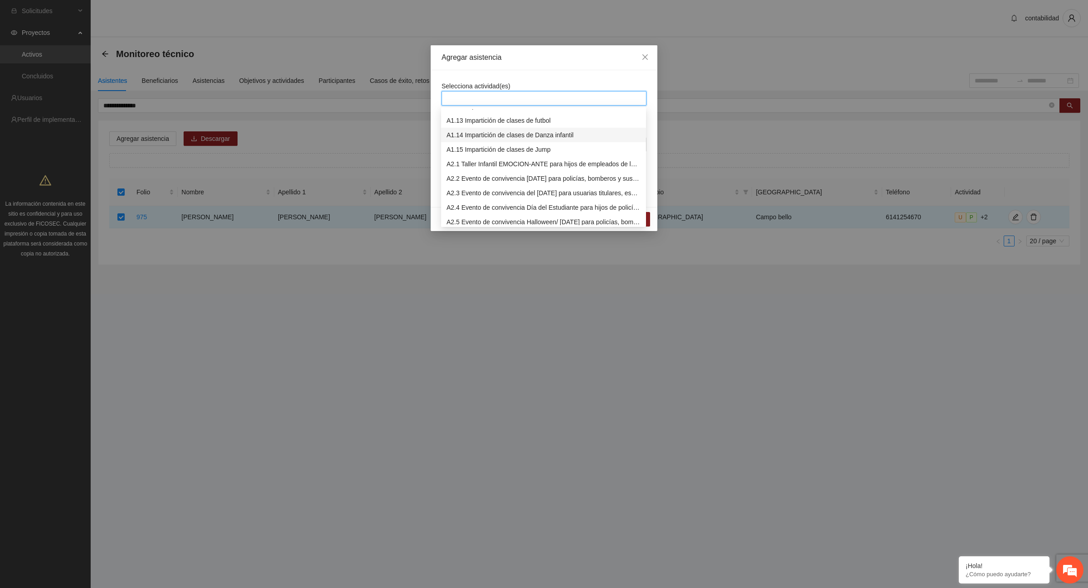
scroll to position [113, 0]
click at [537, 122] on div "A1.9 Impartición de clases de Spinning" at bounding box center [543, 119] width 194 height 10
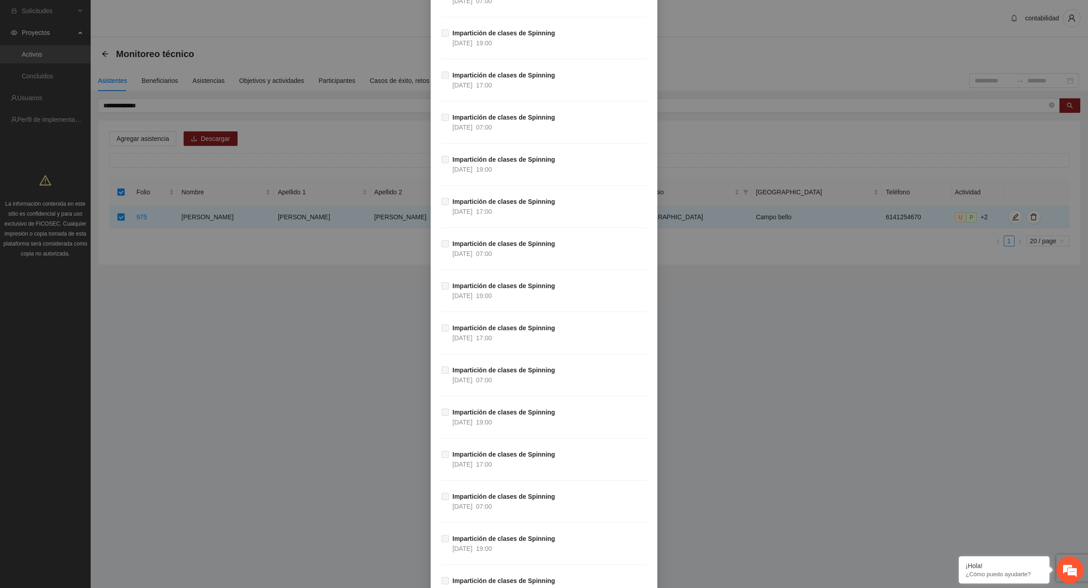
scroll to position [29692, 0]
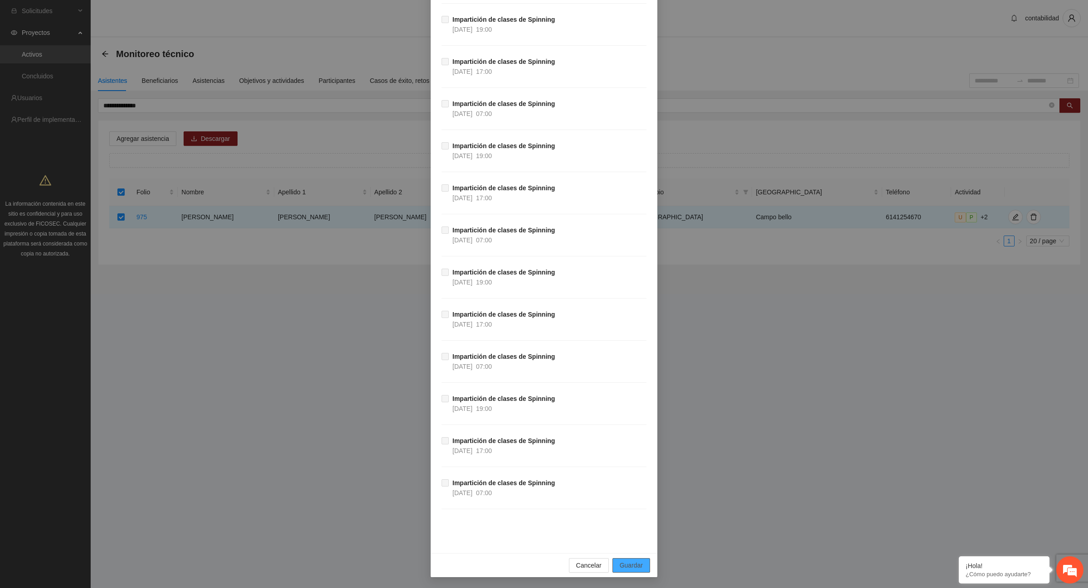
click at [633, 567] on span "Guardar" at bounding box center [631, 566] width 23 height 10
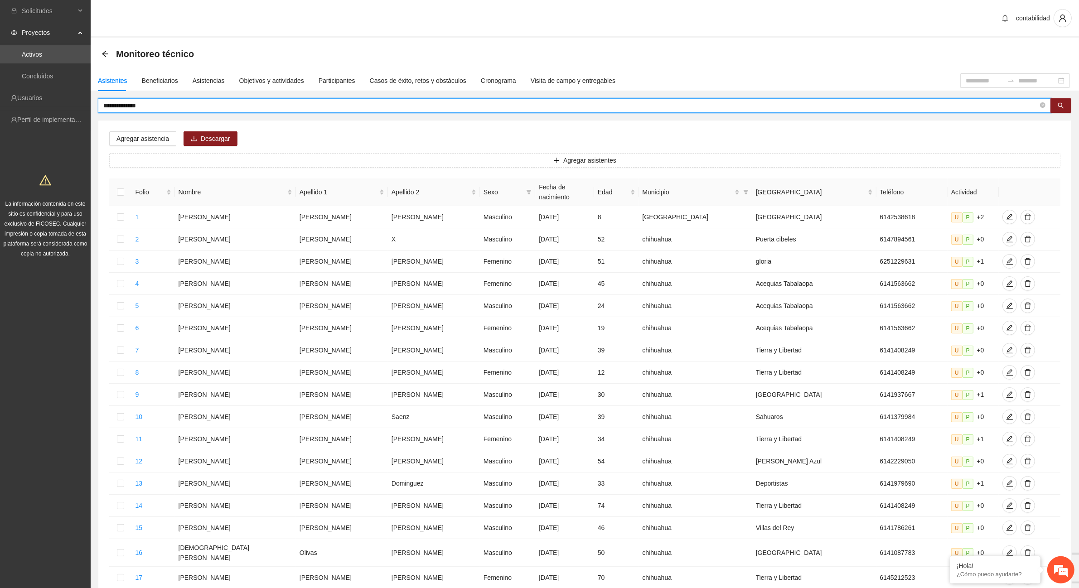
click at [210, 101] on input "**********" at bounding box center [570, 106] width 935 height 10
type input "*"
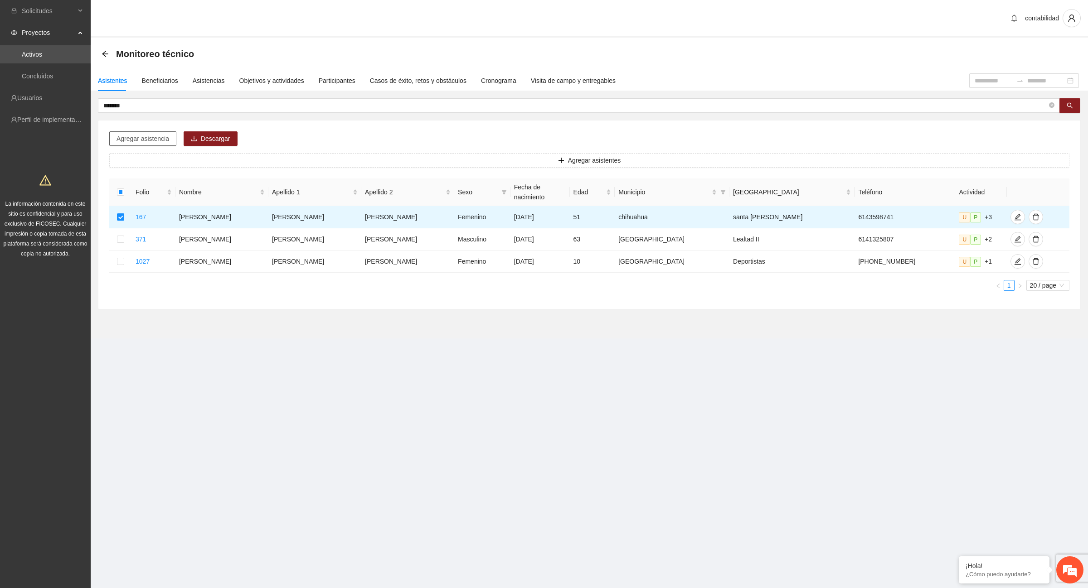
click at [133, 137] on span "Agregar asistencia" at bounding box center [142, 139] width 53 height 10
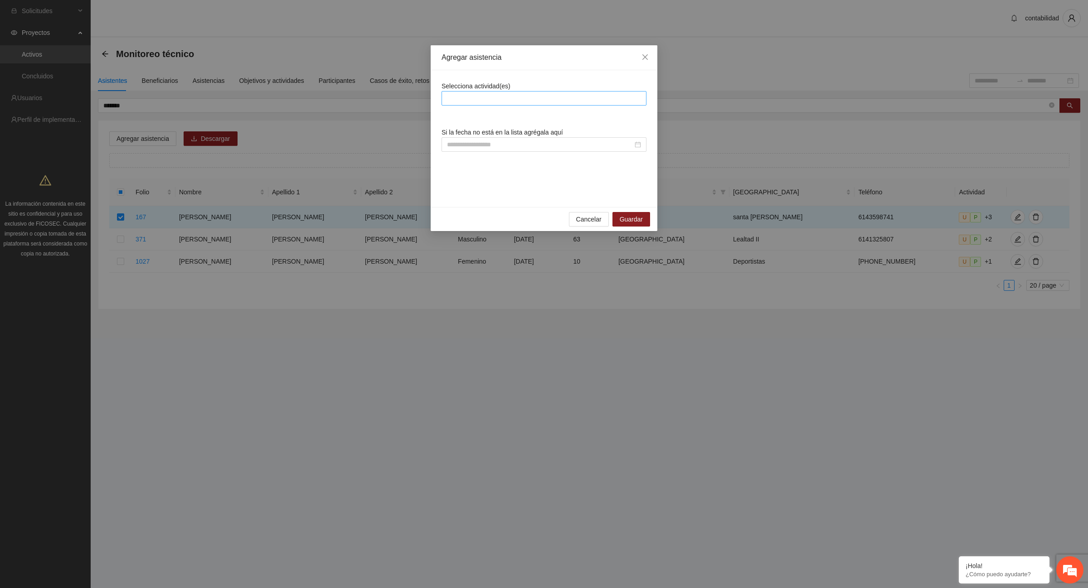
click at [530, 96] on div at bounding box center [544, 98] width 200 height 11
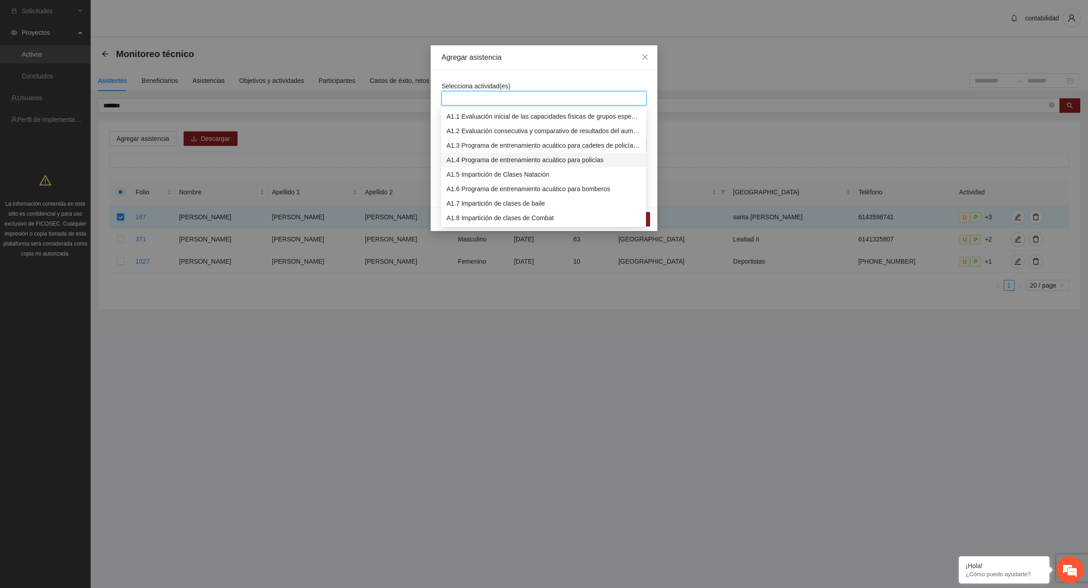
scroll to position [57, 0]
click at [481, 177] on div "A1.9 Impartición de clases de Spinning" at bounding box center [543, 176] width 194 height 10
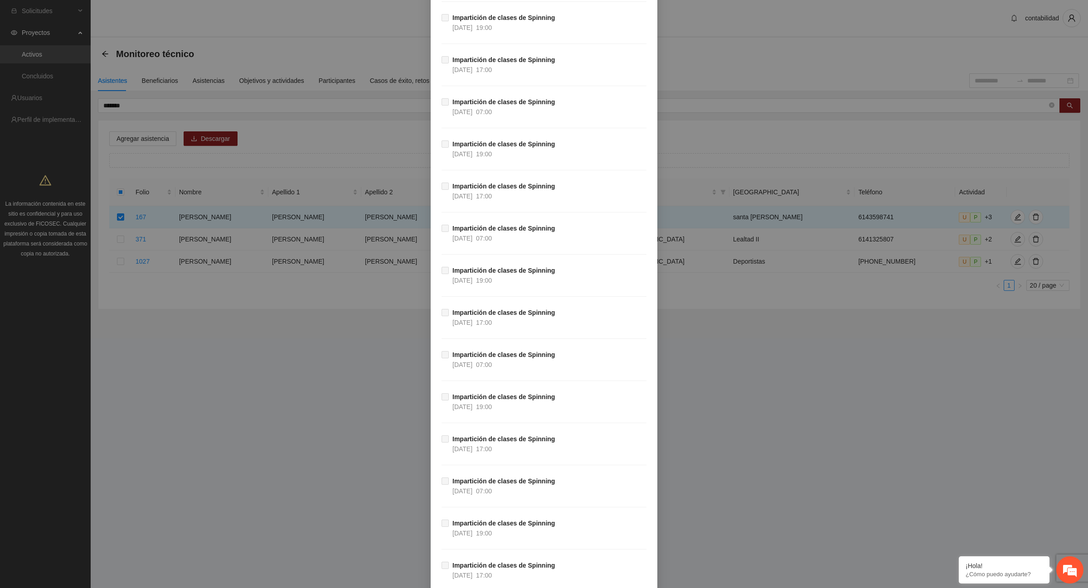
scroll to position [29692, 0]
click at [635, 569] on span "Guardar" at bounding box center [631, 566] width 23 height 10
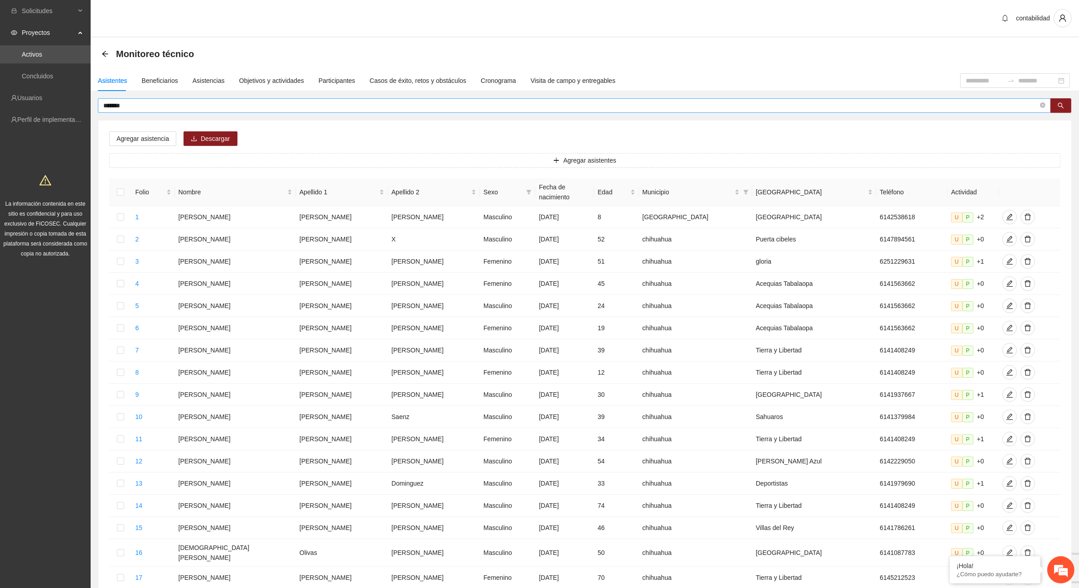
click at [210, 99] on span "*******" at bounding box center [574, 105] width 953 height 15
type input "*"
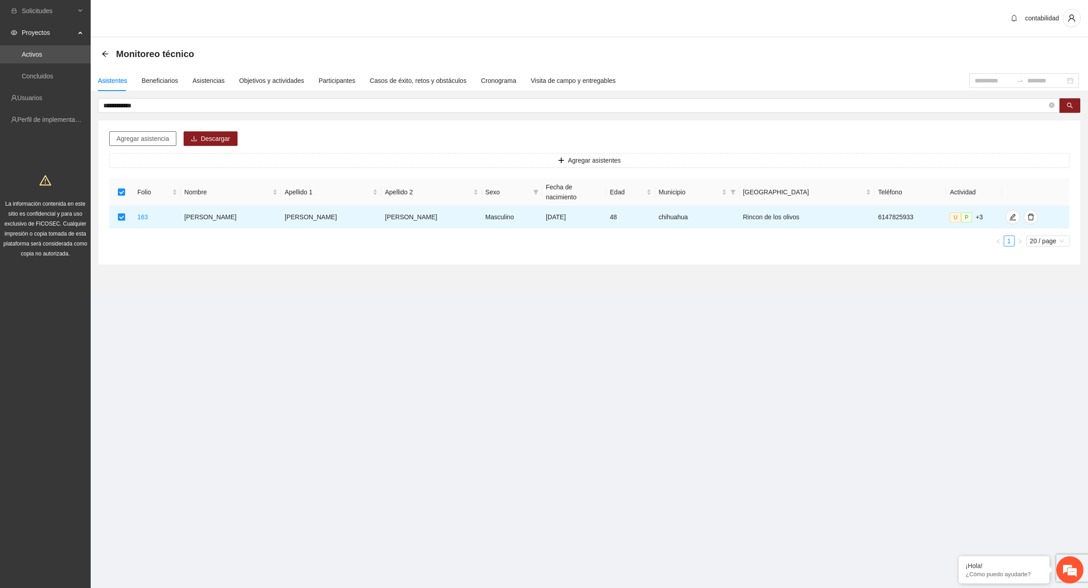
click at [143, 139] on span "Agregar asistencia" at bounding box center [142, 139] width 53 height 10
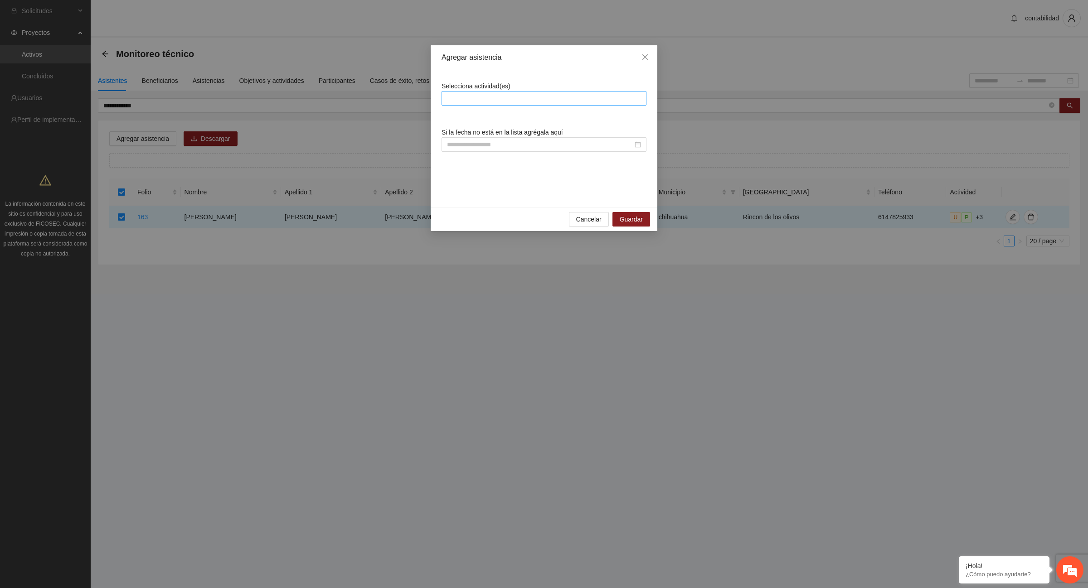
click at [512, 94] on div at bounding box center [544, 98] width 200 height 11
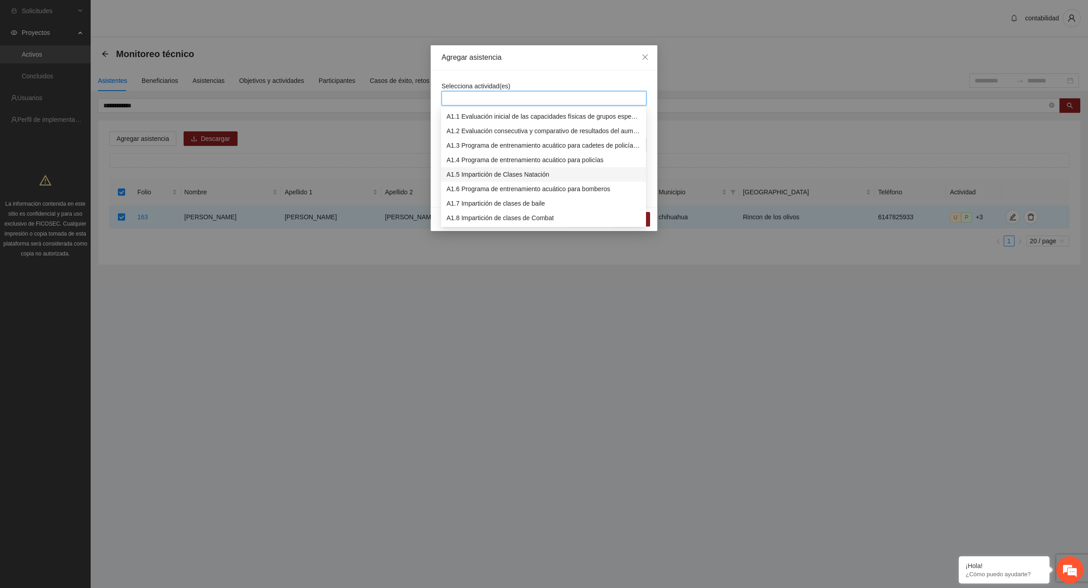
scroll to position [113, 0]
click at [483, 121] on div "A1.9 Impartición de clases de Spinning" at bounding box center [543, 119] width 194 height 10
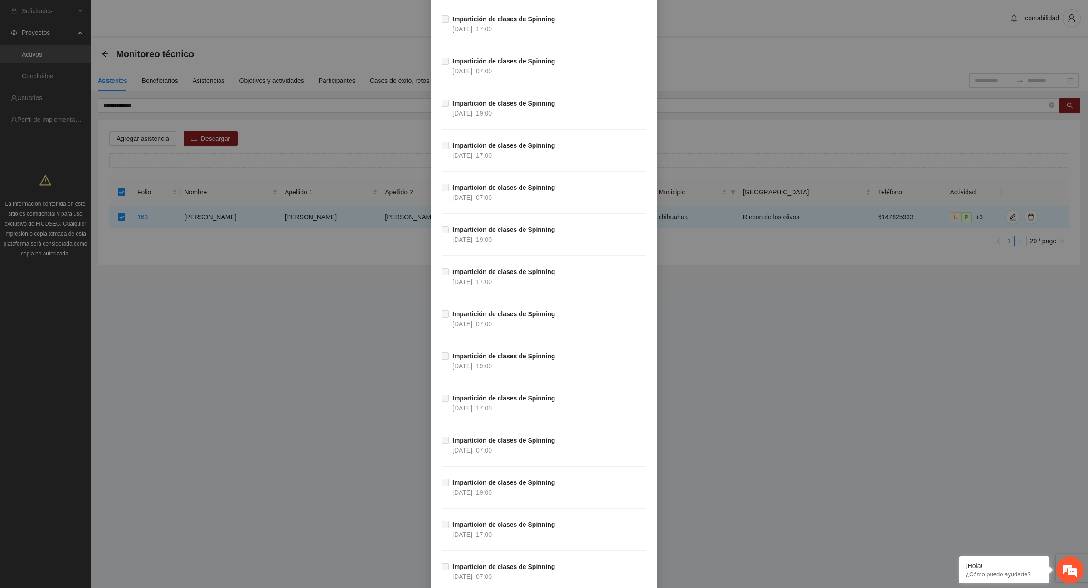
scroll to position [29692, 0]
click at [643, 563] on button "Guardar" at bounding box center [631, 565] width 38 height 15
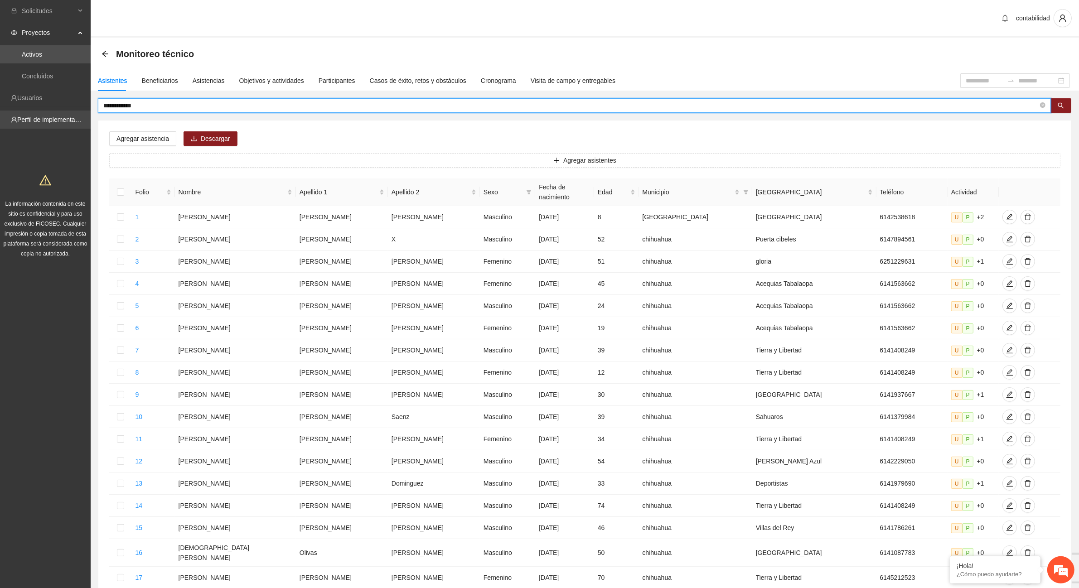
drag, startPoint x: 155, startPoint y: 105, endPoint x: 37, endPoint y: 111, distance: 118.5
click at [41, 112] on section "**********" at bounding box center [539, 376] width 1079 height 752
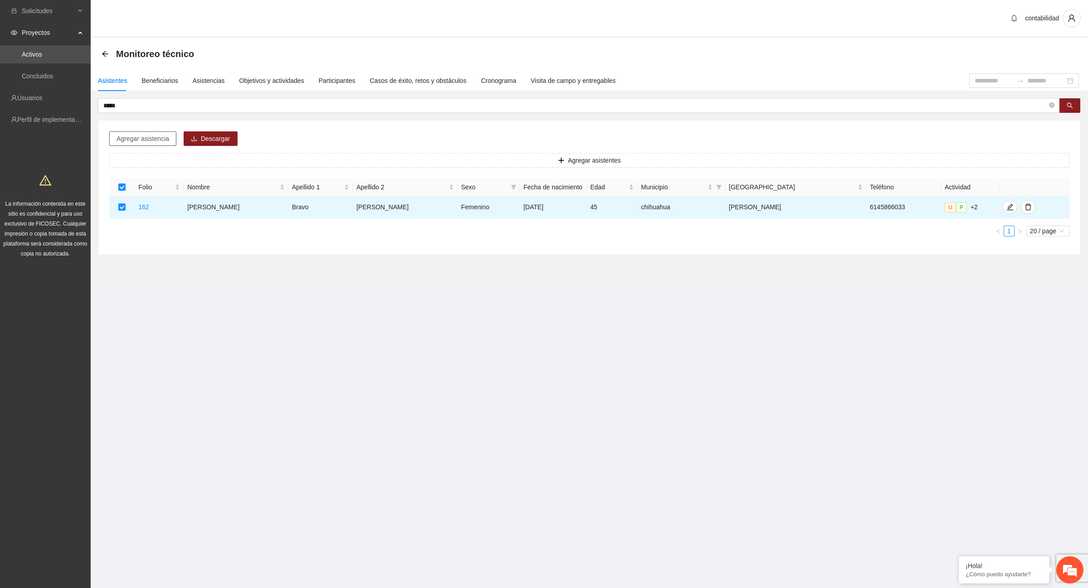
click at [142, 141] on span "Agregar asistencia" at bounding box center [142, 139] width 53 height 10
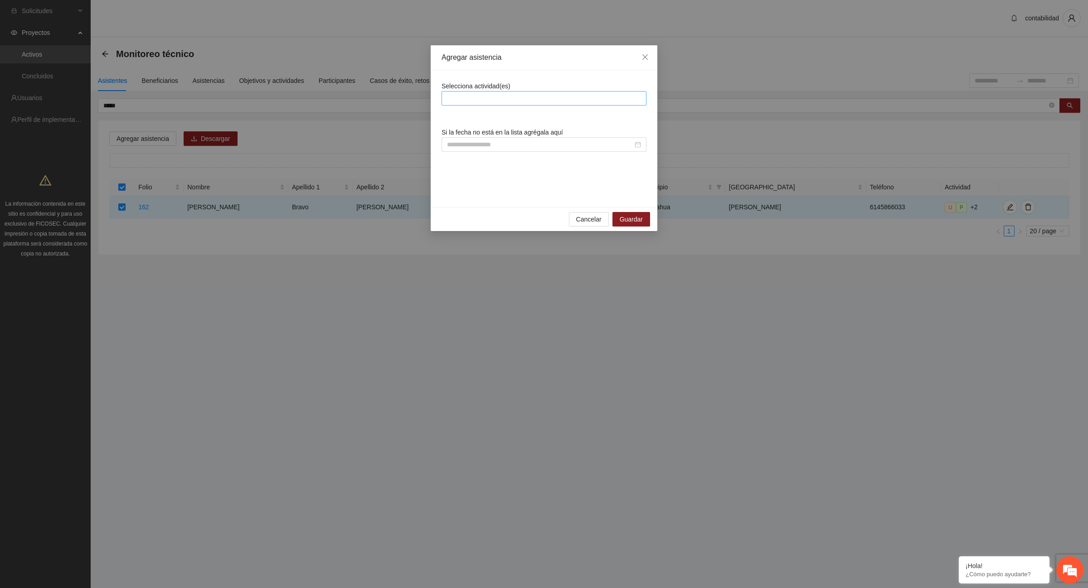
click at [504, 96] on div at bounding box center [544, 98] width 200 height 11
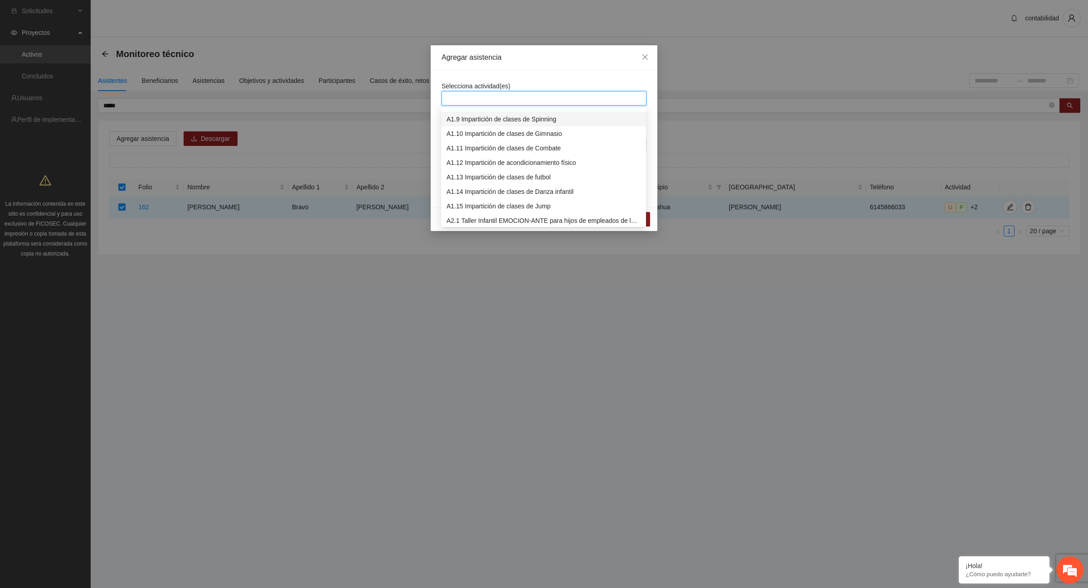
click at [517, 118] on div "A1.9 Impartición de clases de Spinning" at bounding box center [543, 119] width 194 height 10
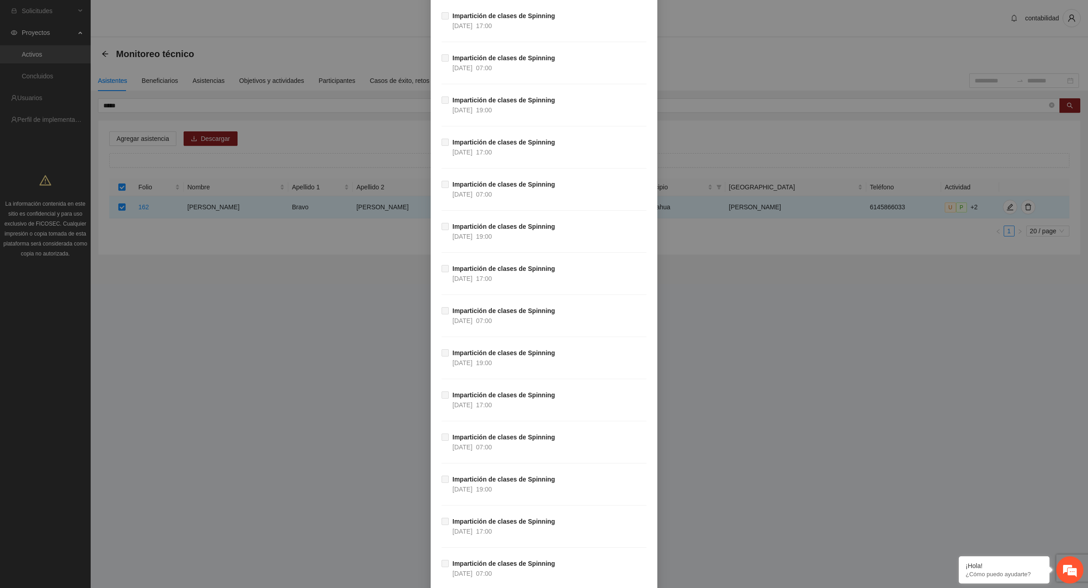
scroll to position [29692, 0]
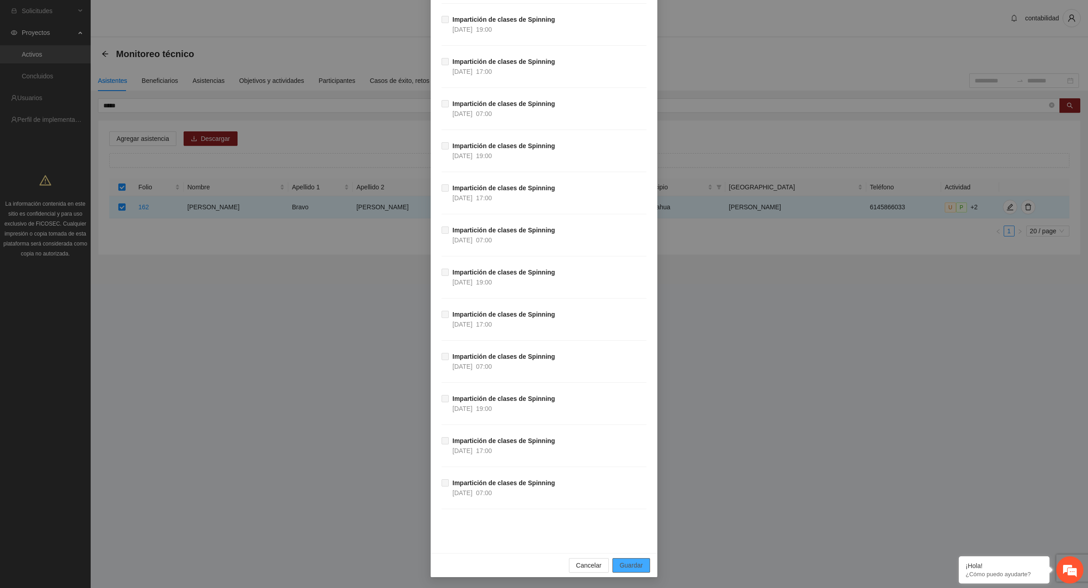
click at [624, 570] on span "Guardar" at bounding box center [631, 566] width 23 height 10
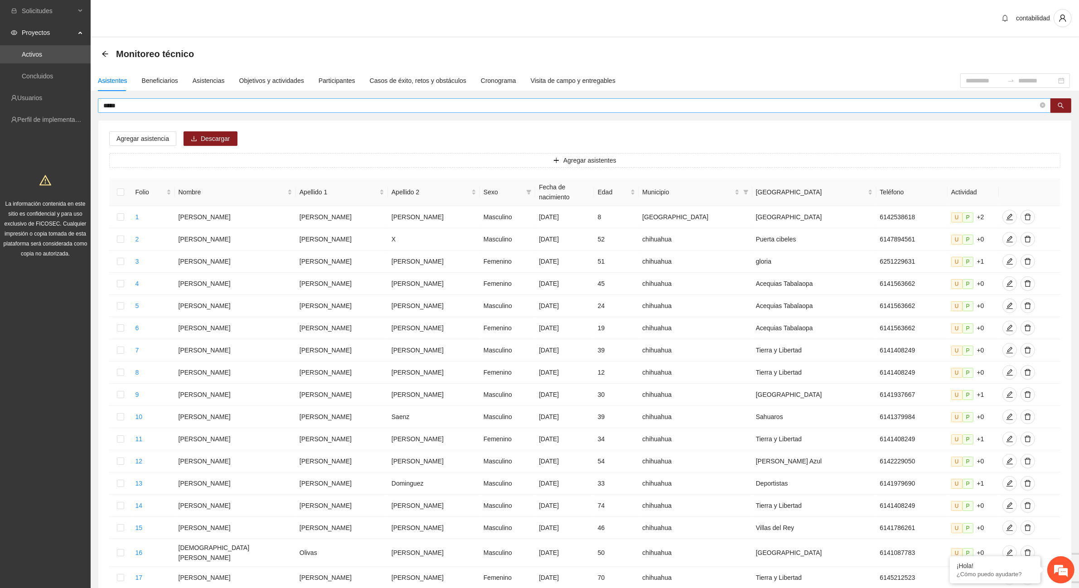
click at [158, 101] on input "*****" at bounding box center [570, 106] width 935 height 10
type input "*"
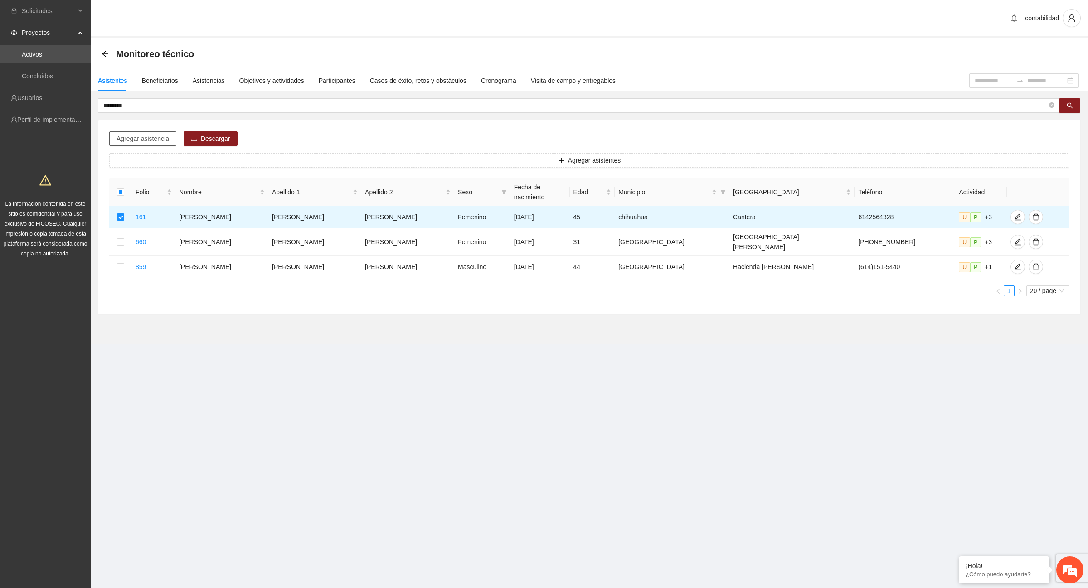
click at [145, 136] on span "Agregar asistencia" at bounding box center [142, 139] width 53 height 10
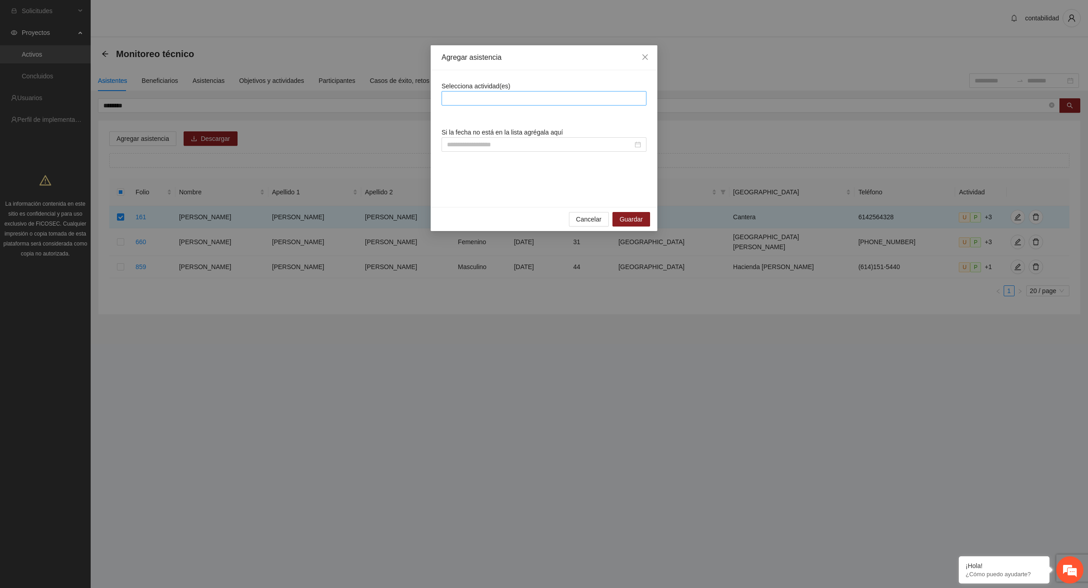
click at [500, 96] on div at bounding box center [544, 98] width 200 height 11
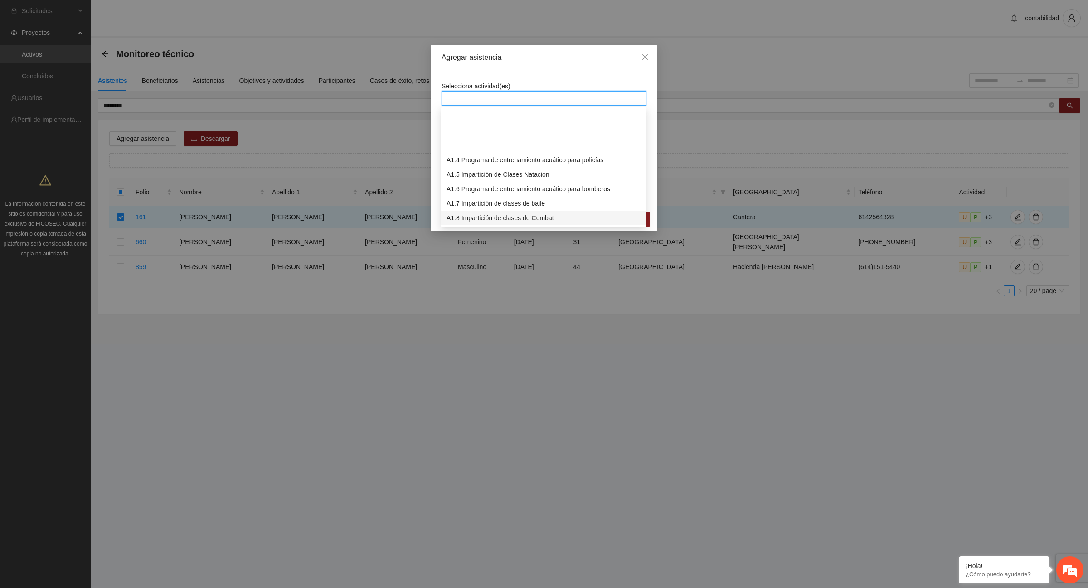
scroll to position [57, 0]
click at [519, 176] on div "A1.9 Impartición de clases de Spinning" at bounding box center [543, 176] width 194 height 10
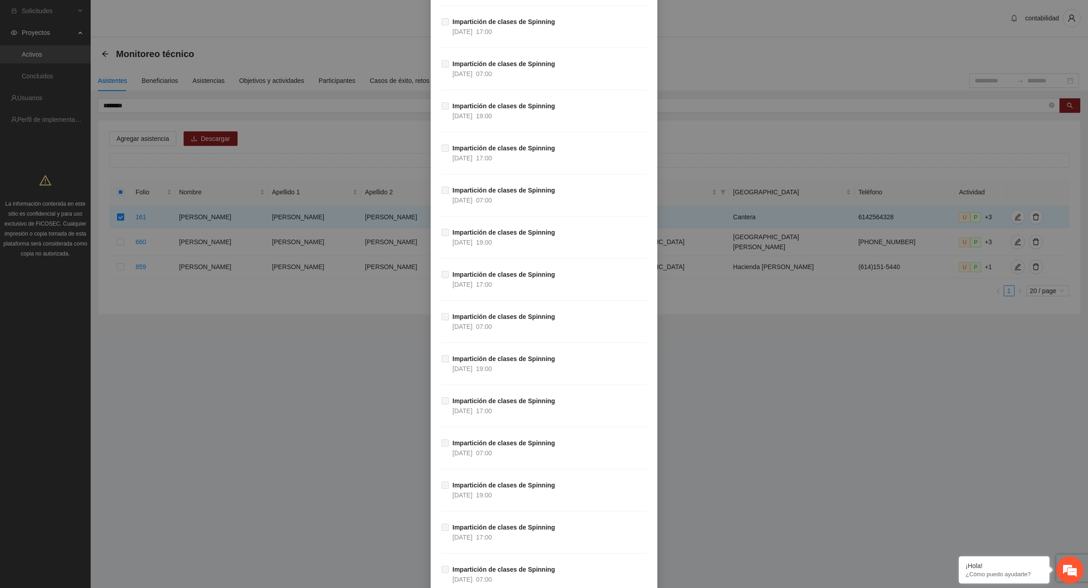
scroll to position [29692, 0]
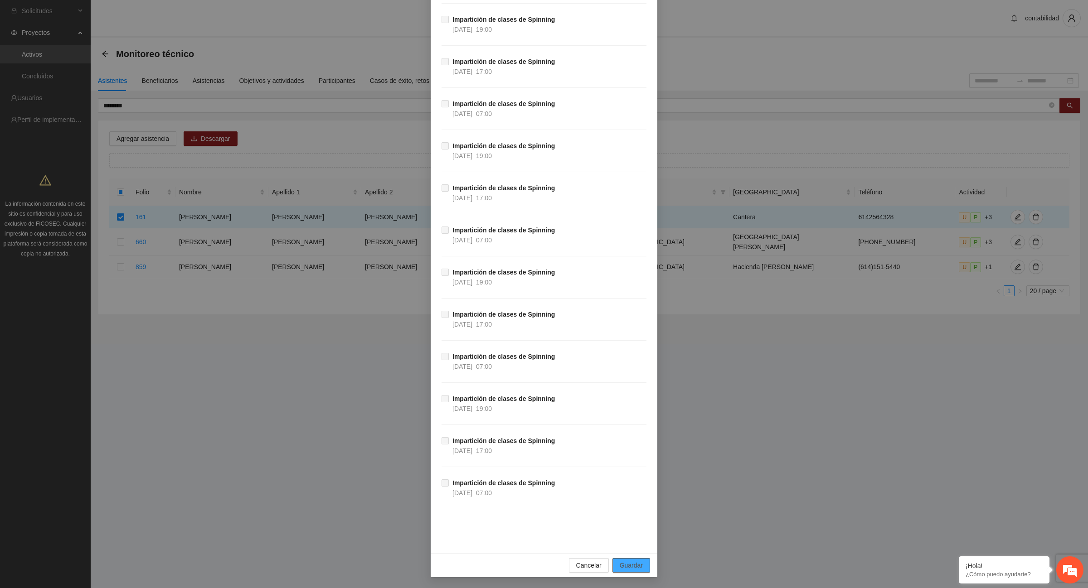
click at [621, 568] on span "Guardar" at bounding box center [631, 566] width 23 height 10
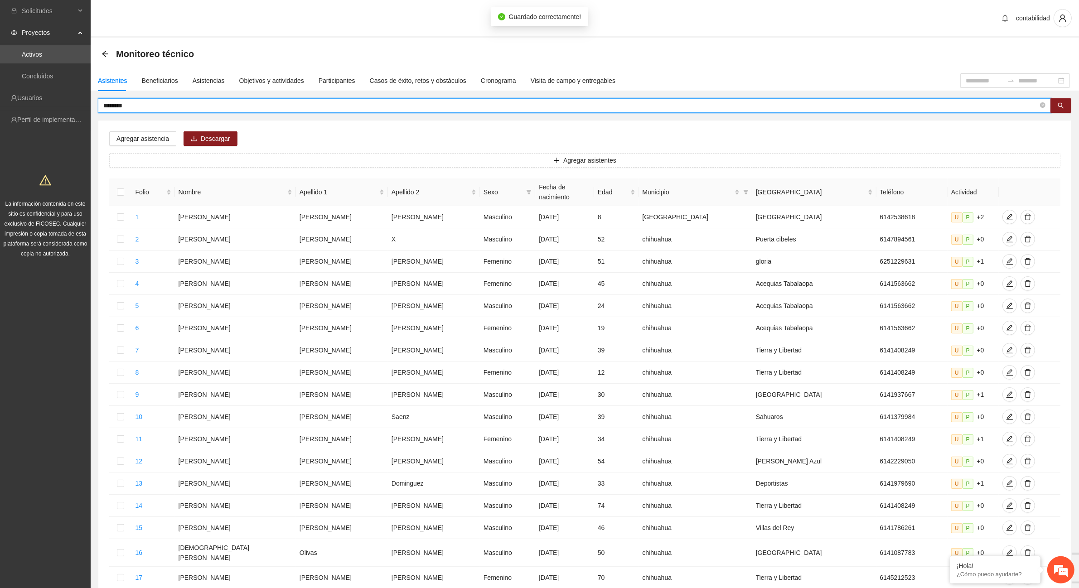
click at [186, 105] on input "********" at bounding box center [570, 106] width 935 height 10
type input "*"
type input "*********"
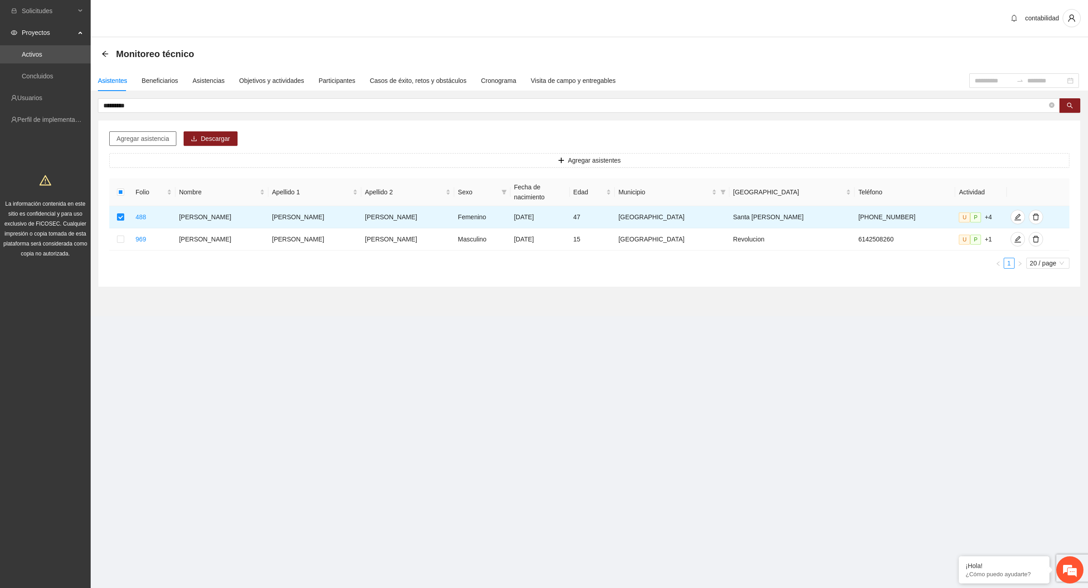
click at [148, 141] on span "Agregar asistencia" at bounding box center [142, 139] width 53 height 10
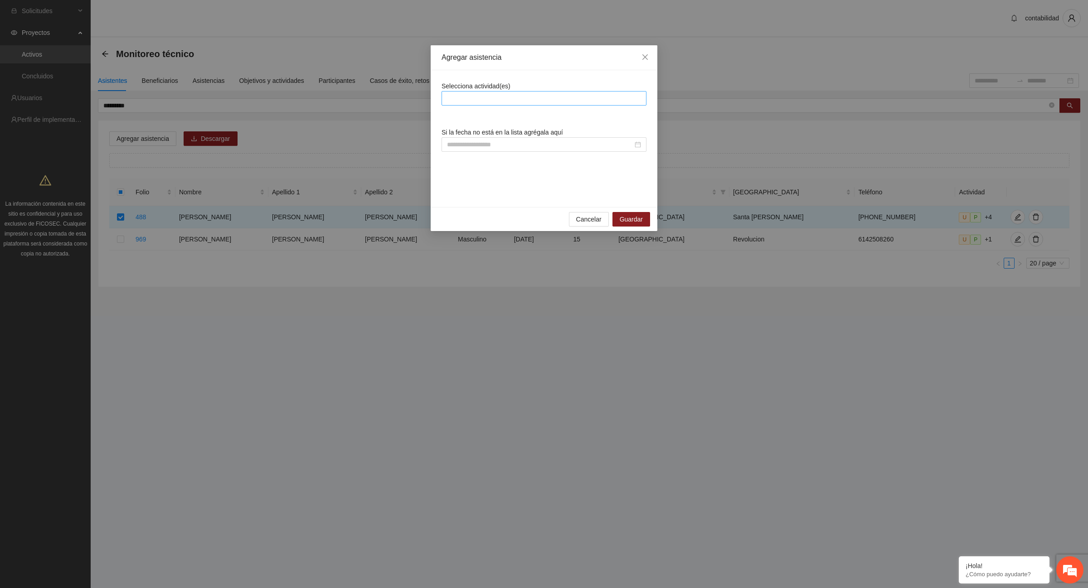
click at [540, 97] on div at bounding box center [544, 98] width 200 height 11
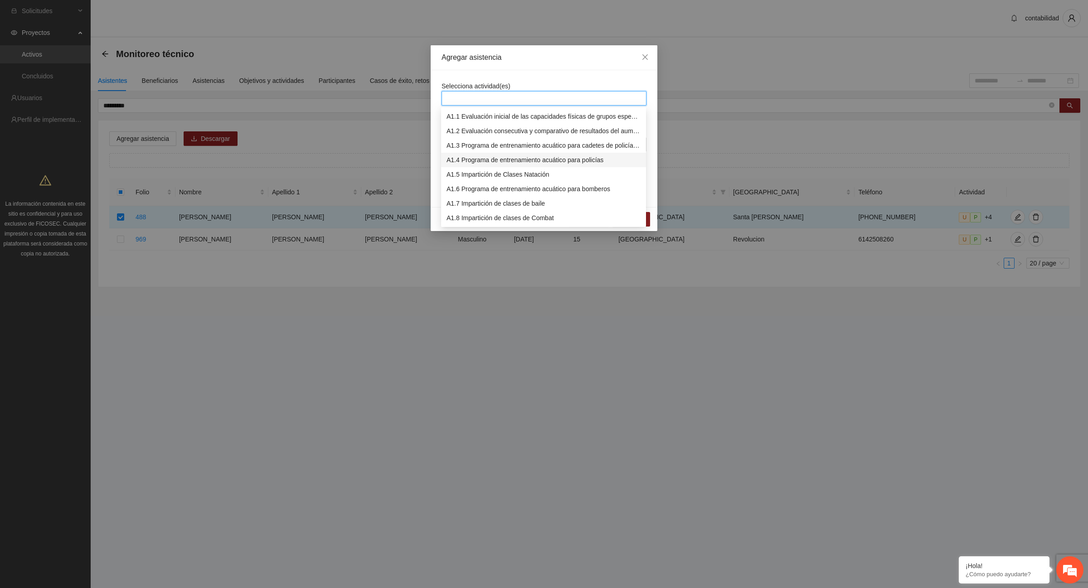
scroll to position [57, 0]
click at [472, 175] on div "A1.9 Impartición de clases de Spinning" at bounding box center [543, 176] width 194 height 10
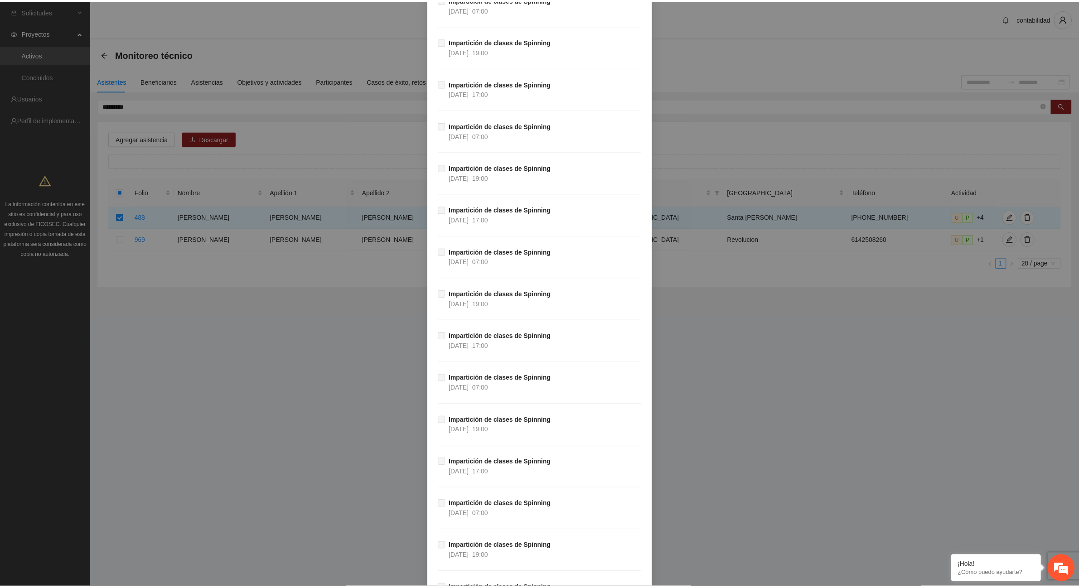
scroll to position [29692, 0]
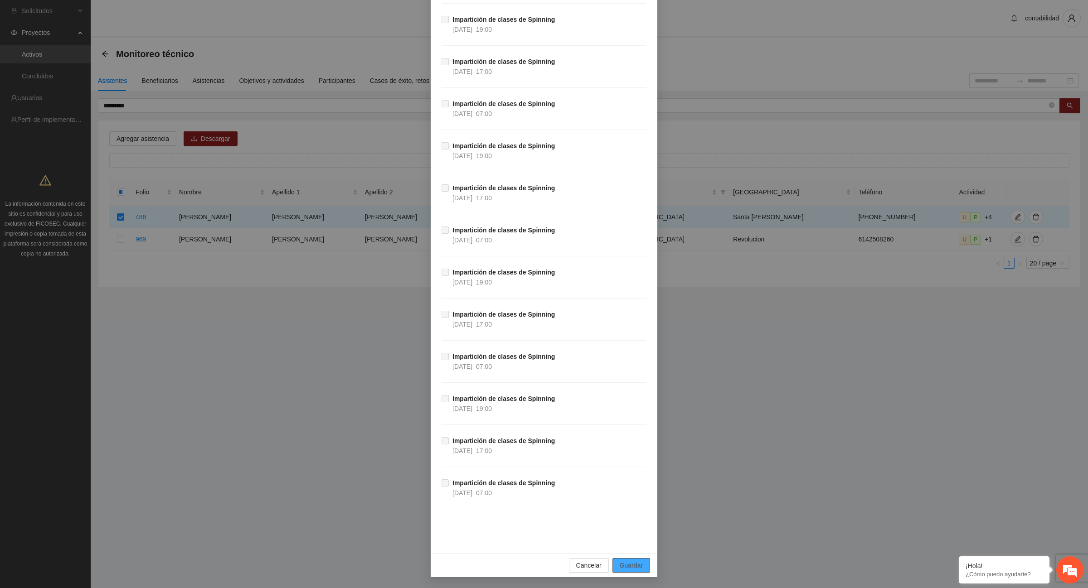
click at [636, 565] on span "Guardar" at bounding box center [631, 566] width 23 height 10
